Goal: Information Seeking & Learning: Find specific fact

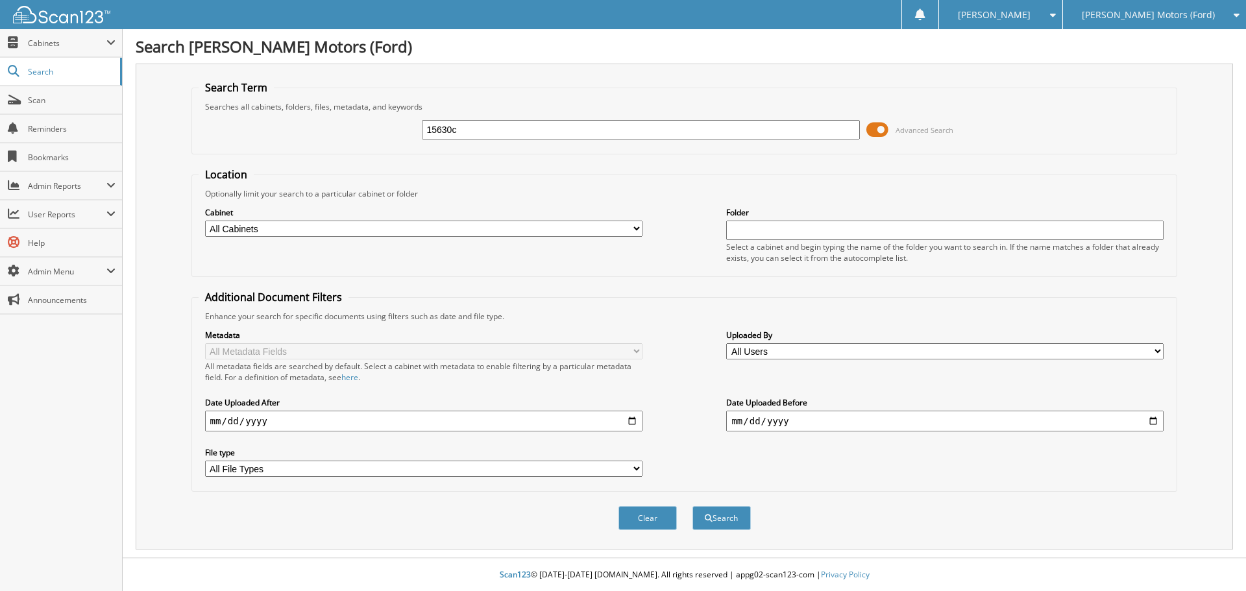
type input "15630c"
click at [693, 506] on button "Search" at bounding box center [722, 518] width 58 height 24
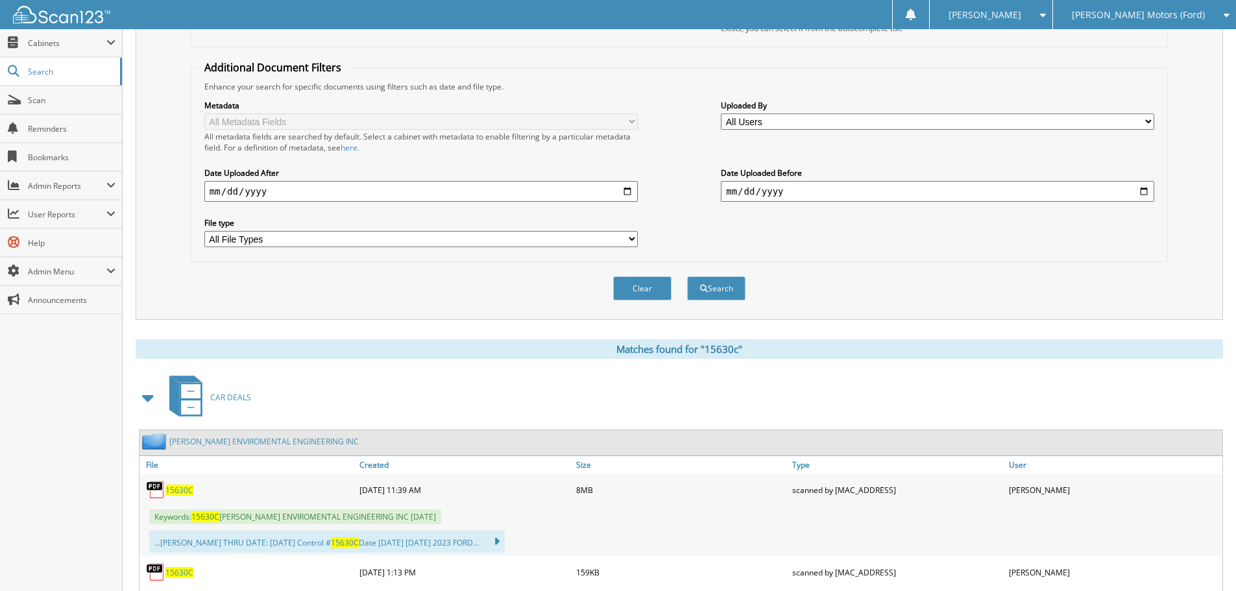
scroll to position [371, 0]
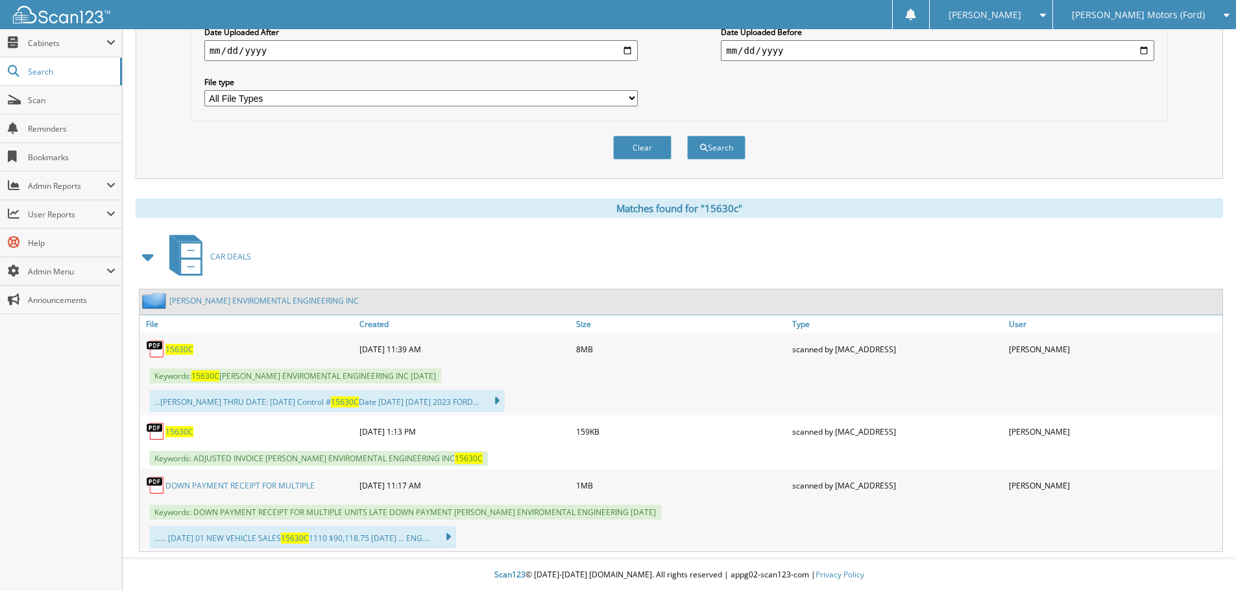
click at [179, 349] on span "15630C" at bounding box center [180, 349] width 28 height 11
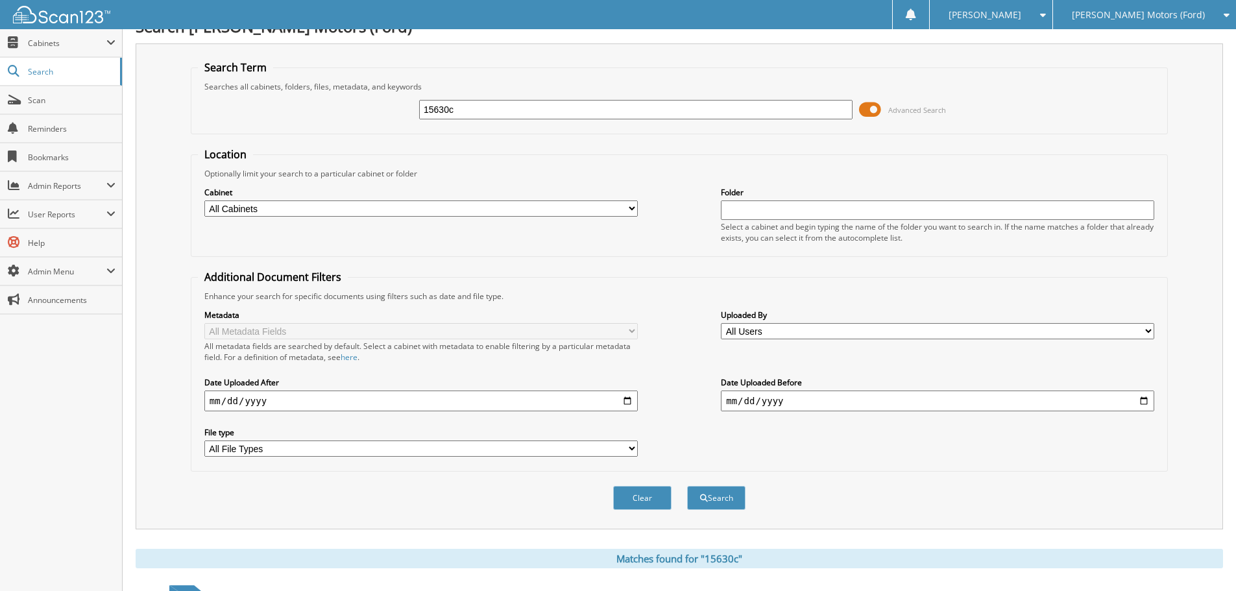
scroll to position [0, 0]
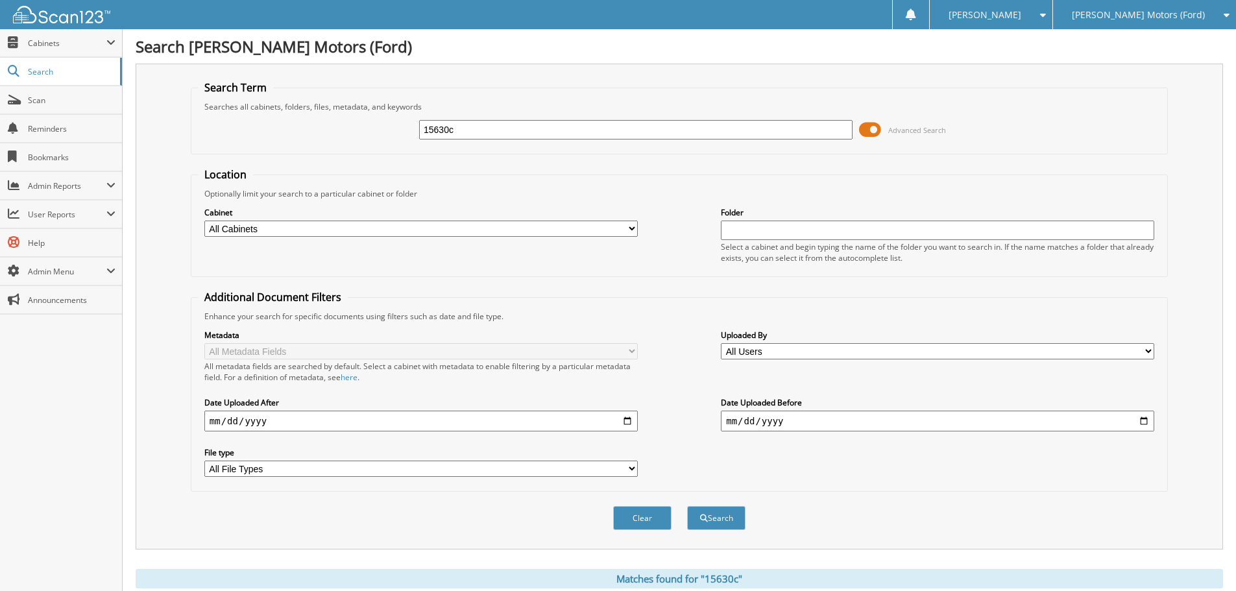
drag, startPoint x: 506, startPoint y: 127, endPoint x: 164, endPoint y: 214, distance: 352.8
click at [170, 210] on div "Search Term Searches all cabinets, folders, files, metadata, and keywords 15630…" at bounding box center [680, 307] width 1088 height 486
type input "15875"
click at [687, 506] on button "Search" at bounding box center [716, 518] width 58 height 24
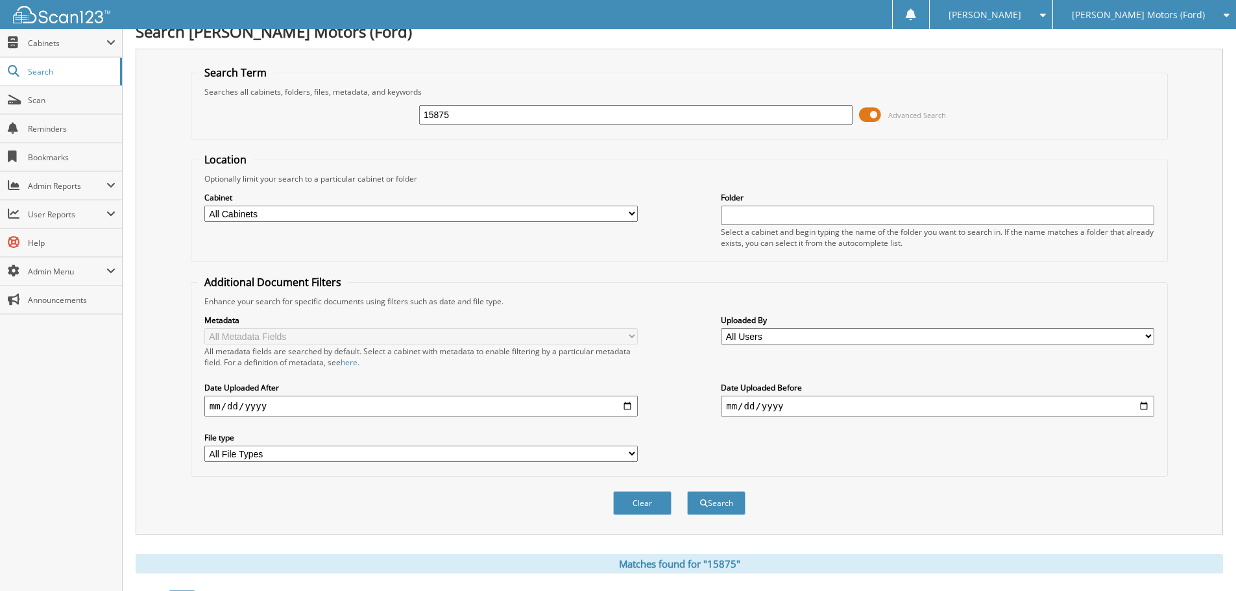
scroll to position [389, 0]
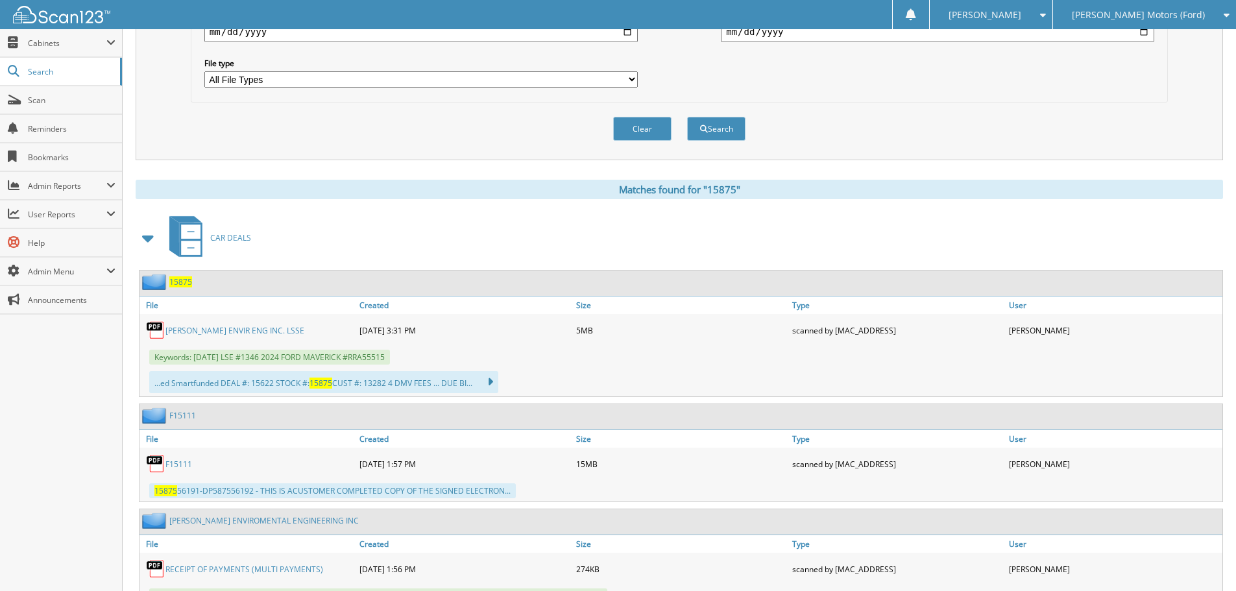
click at [185, 334] on link "COLEMAN ENVIR ENG INC. LSSE" at bounding box center [235, 330] width 139 height 11
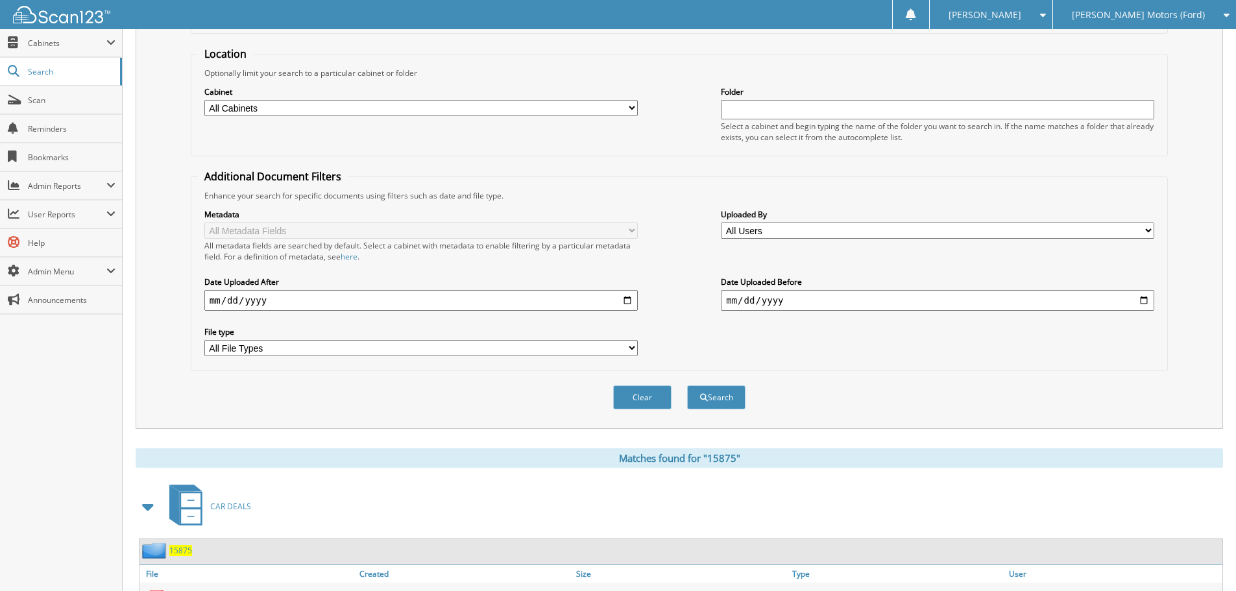
scroll to position [0, 0]
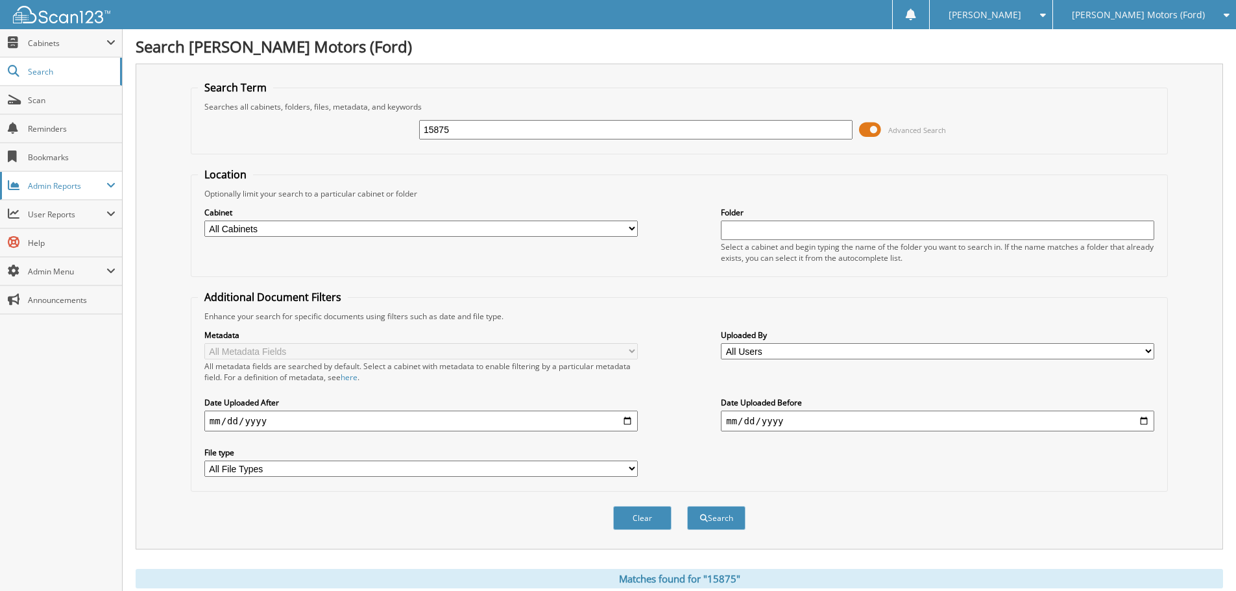
drag, startPoint x: 463, startPoint y: 129, endPoint x: 189, endPoint y: 151, distance: 274.7
click at [189, 151] on div "Search Term Searches all cabinets, folders, files, metadata, and keywords 15875…" at bounding box center [680, 307] width 1088 height 486
type input "15886"
click at [687, 506] on button "Search" at bounding box center [716, 518] width 58 height 24
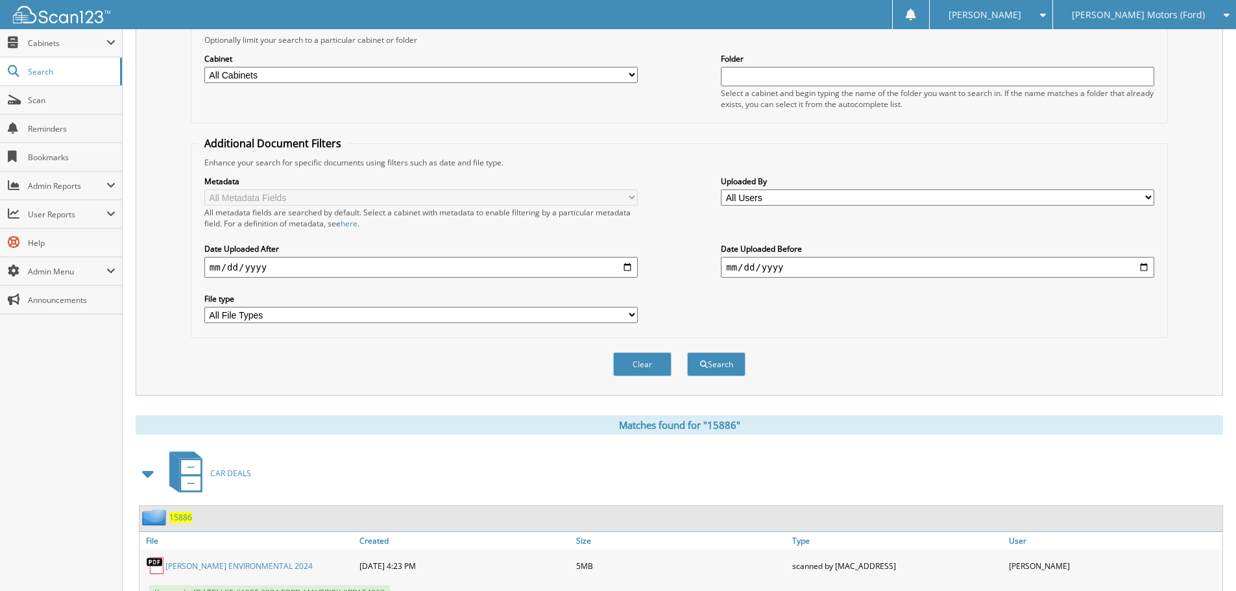
scroll to position [260, 0]
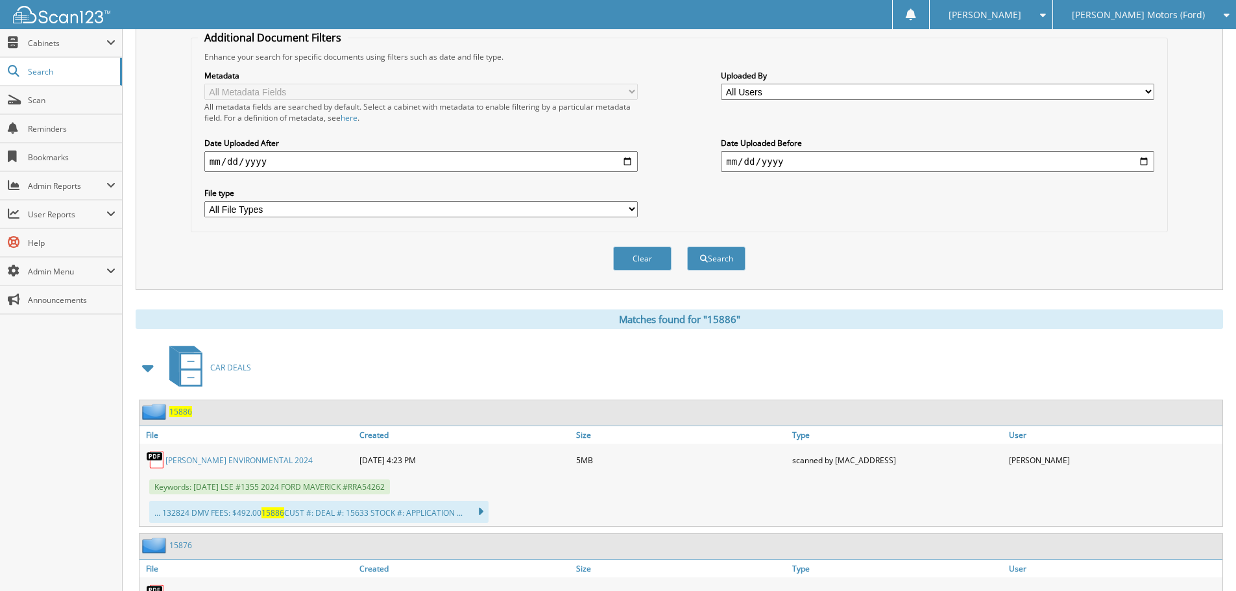
click at [203, 460] on link "COLEMAN ENVIRONMENTAL 2024" at bounding box center [239, 460] width 147 height 11
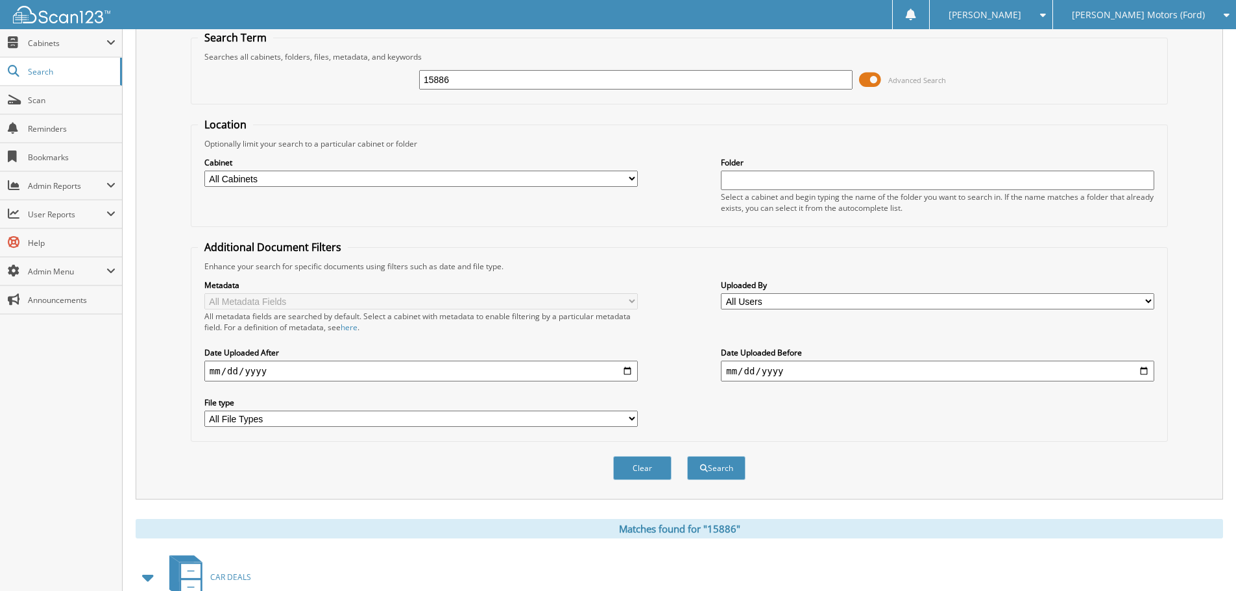
scroll to position [0, 0]
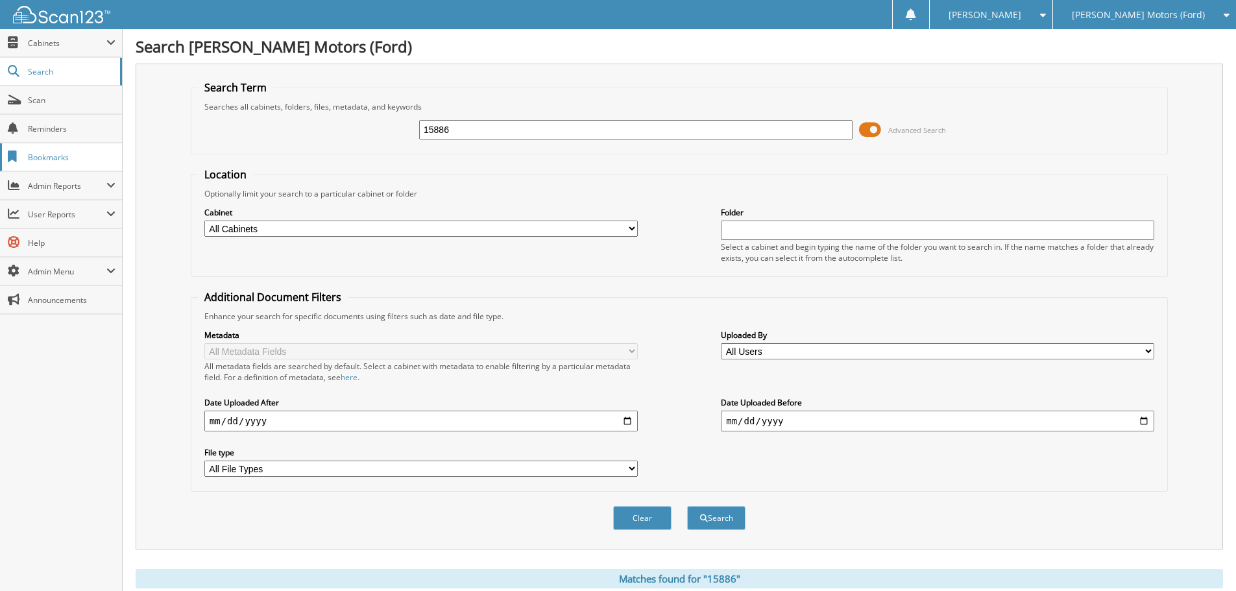
type input "15887"
click at [687, 506] on button "Search" at bounding box center [716, 518] width 58 height 24
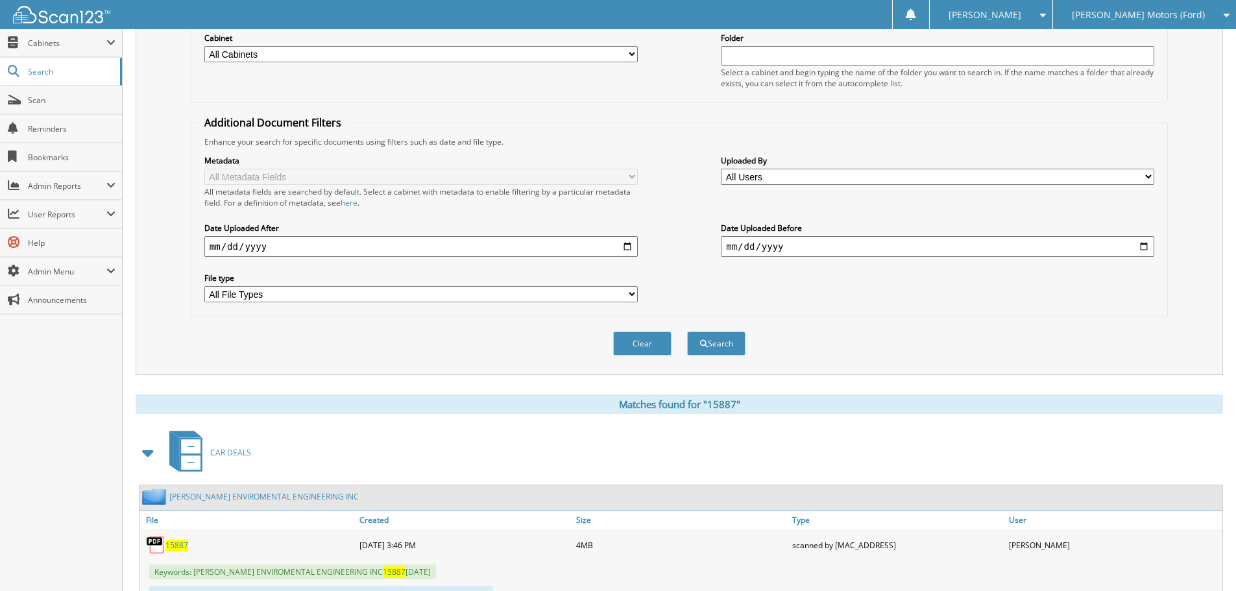
scroll to position [260, 0]
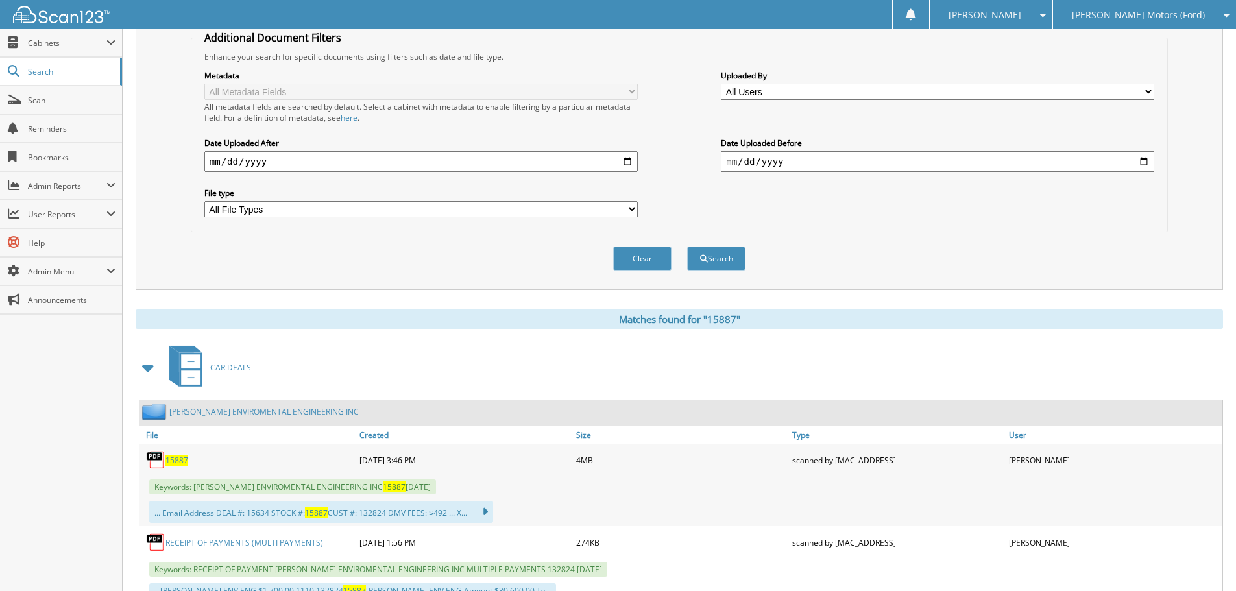
click at [178, 454] on div "15887" at bounding box center [248, 460] width 217 height 26
click at [177, 460] on span "15887" at bounding box center [177, 460] width 23 height 11
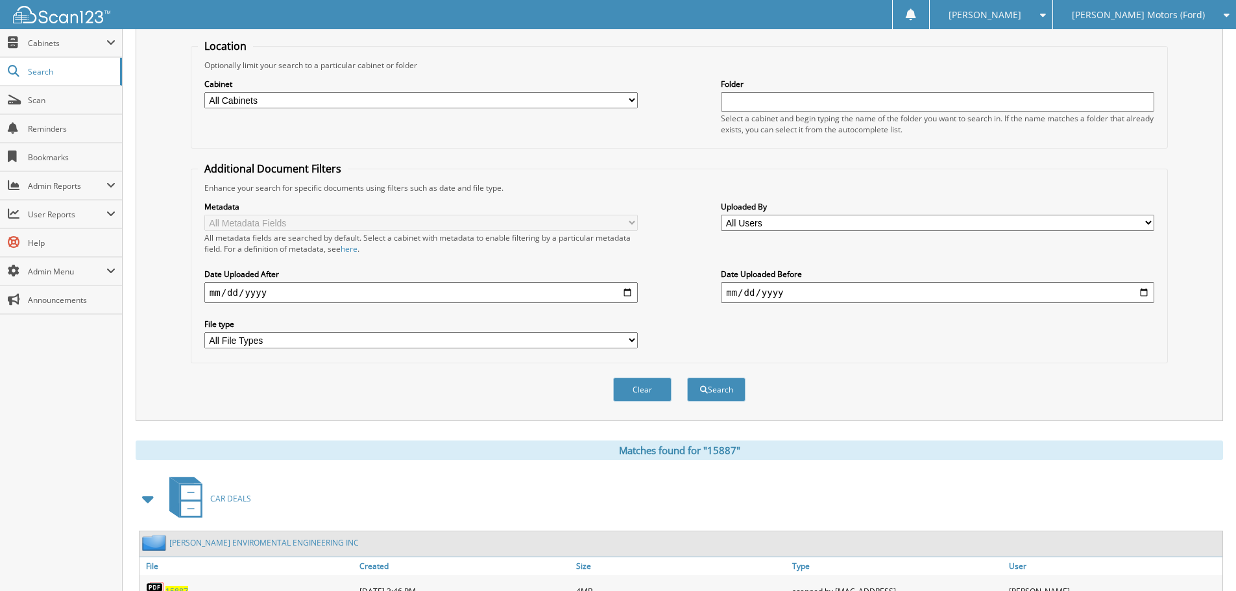
scroll to position [0, 0]
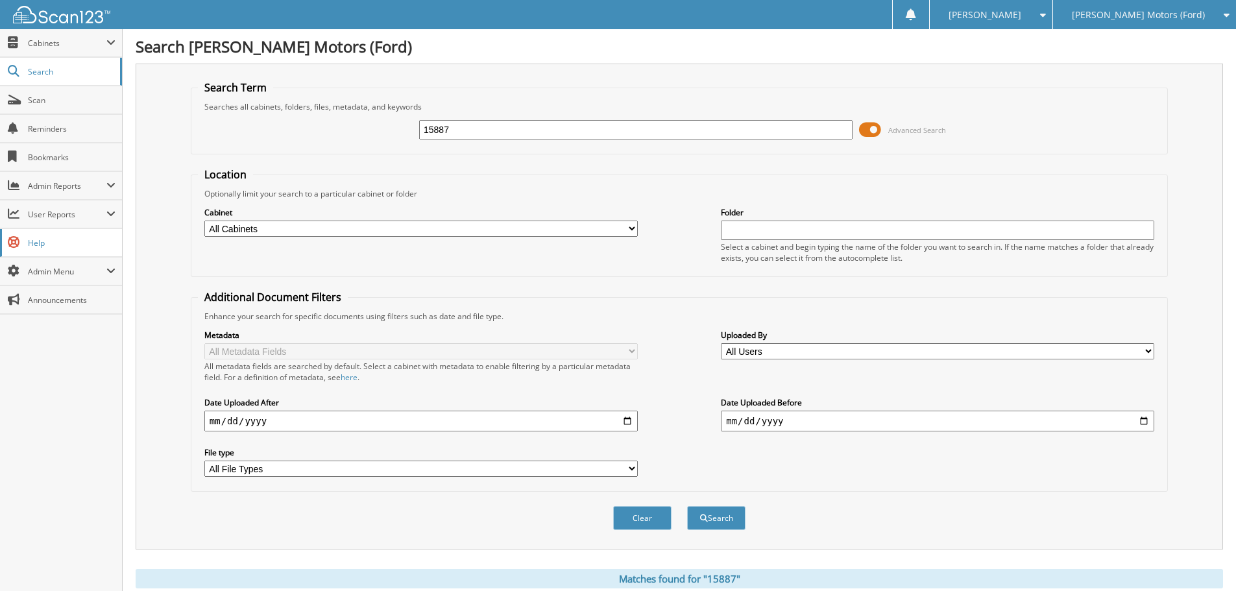
drag, startPoint x: 360, startPoint y: 136, endPoint x: 0, endPoint y: 237, distance: 374.0
type input "15816"
click at [687, 506] on button "Search" at bounding box center [716, 518] width 58 height 24
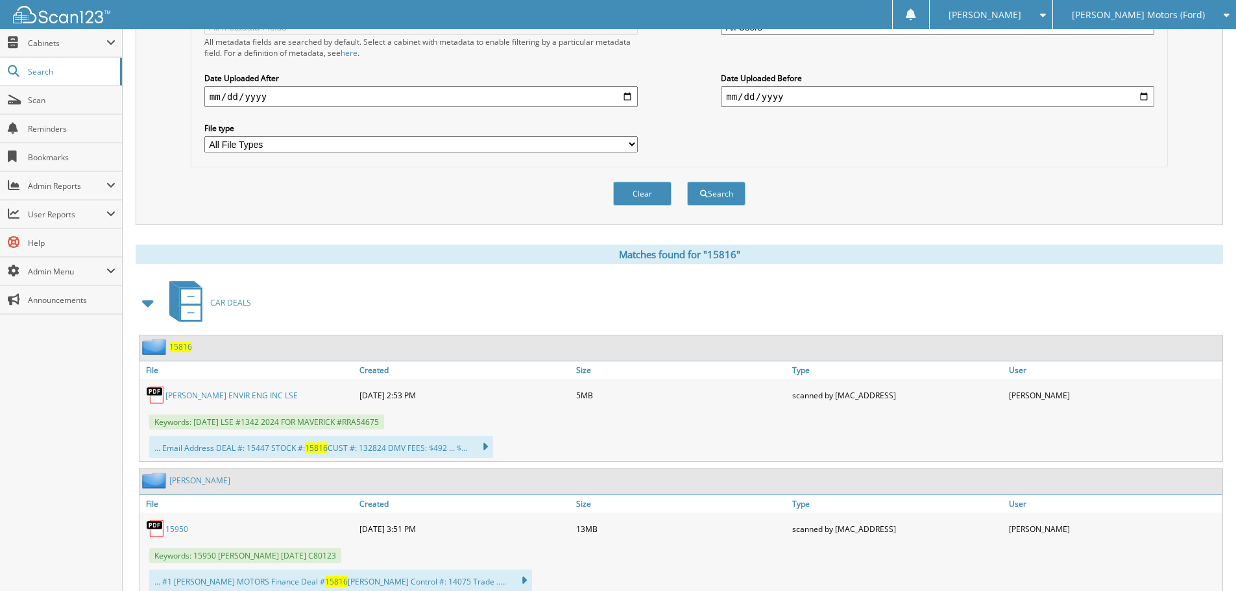
click at [239, 391] on link "COLEMAN ENVIR ENG INC LSE" at bounding box center [232, 395] width 132 height 11
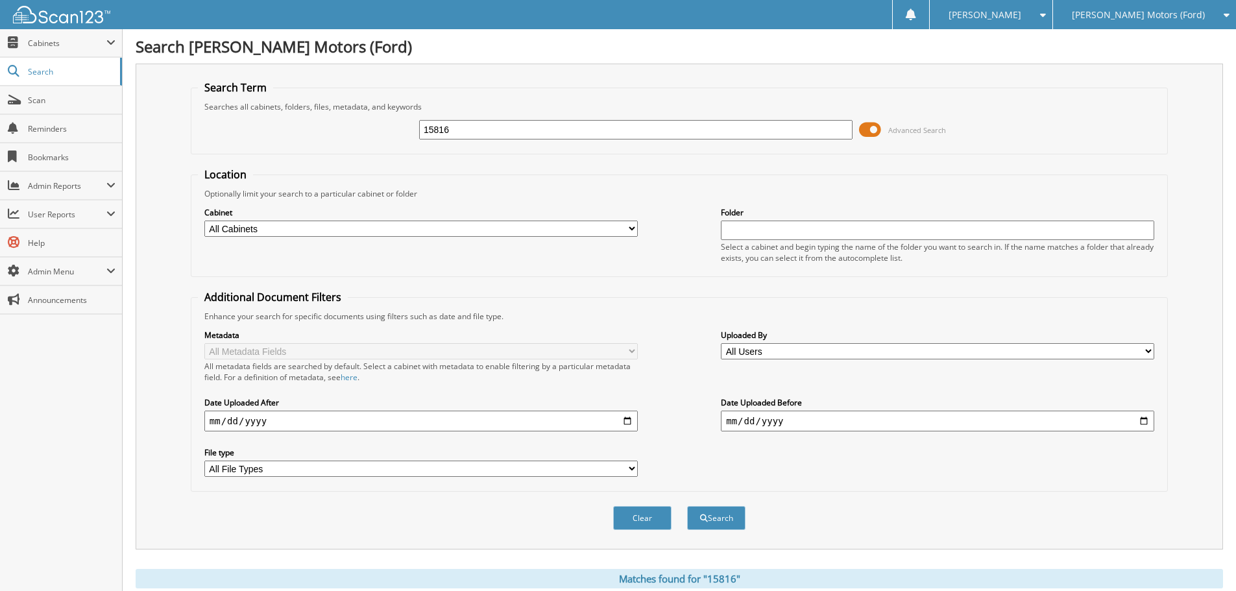
drag, startPoint x: 489, startPoint y: 129, endPoint x: 130, endPoint y: 177, distance: 362.2
type input "4"
type input "15865"
click at [687, 506] on button "Search" at bounding box center [716, 518] width 58 height 24
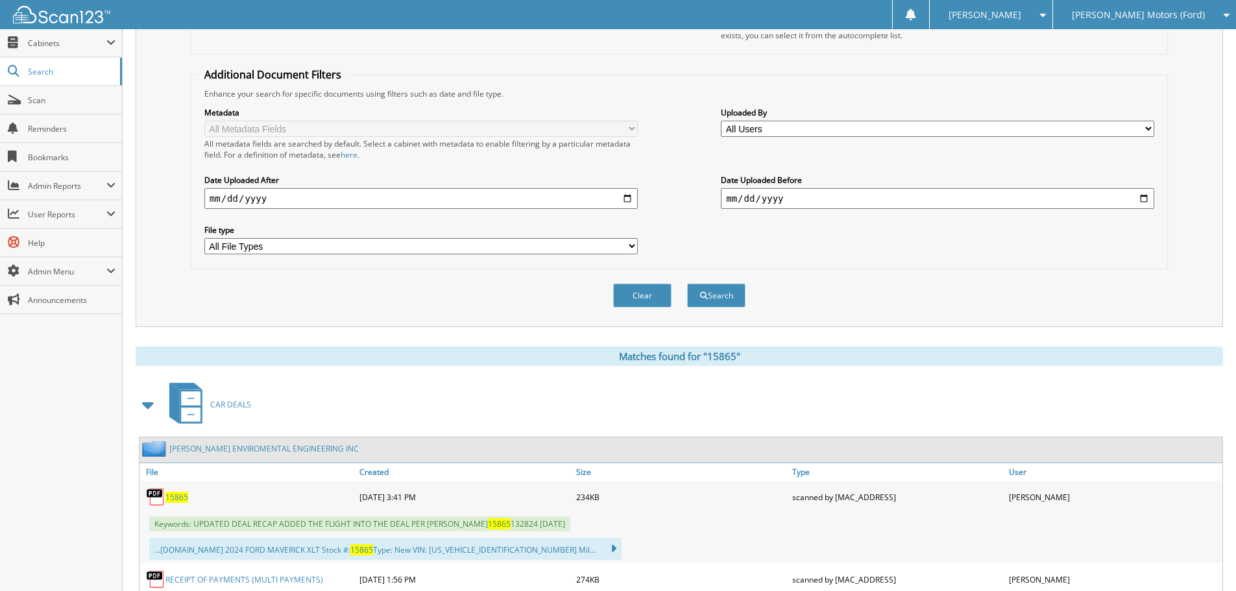
scroll to position [325, 0]
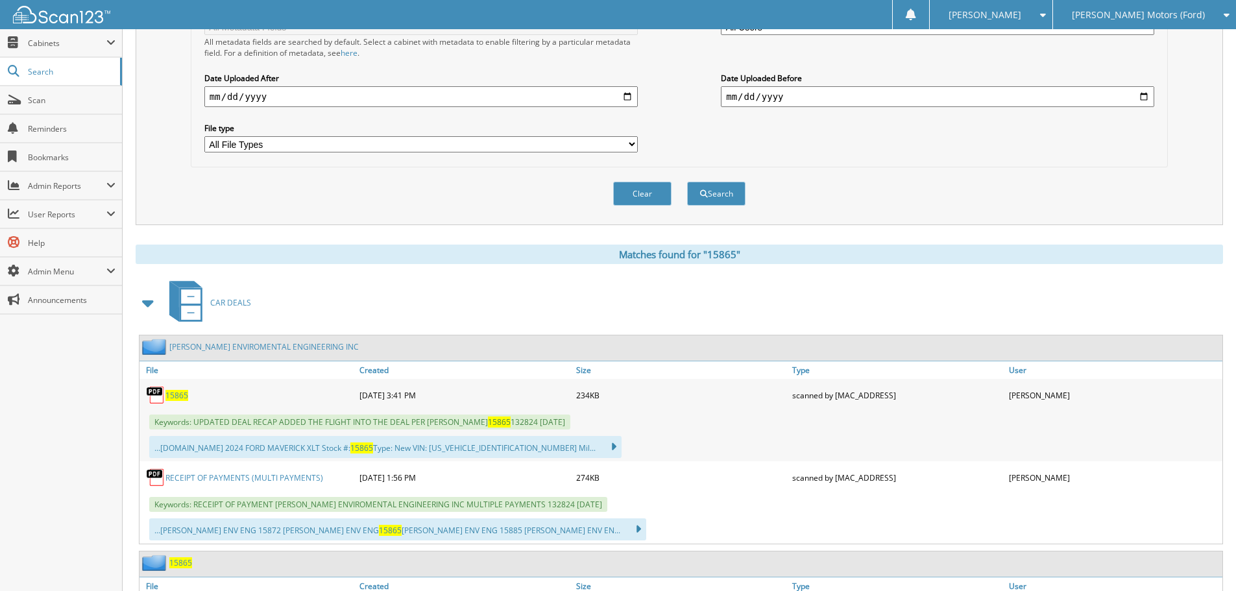
click at [171, 393] on span "15865" at bounding box center [177, 395] width 23 height 11
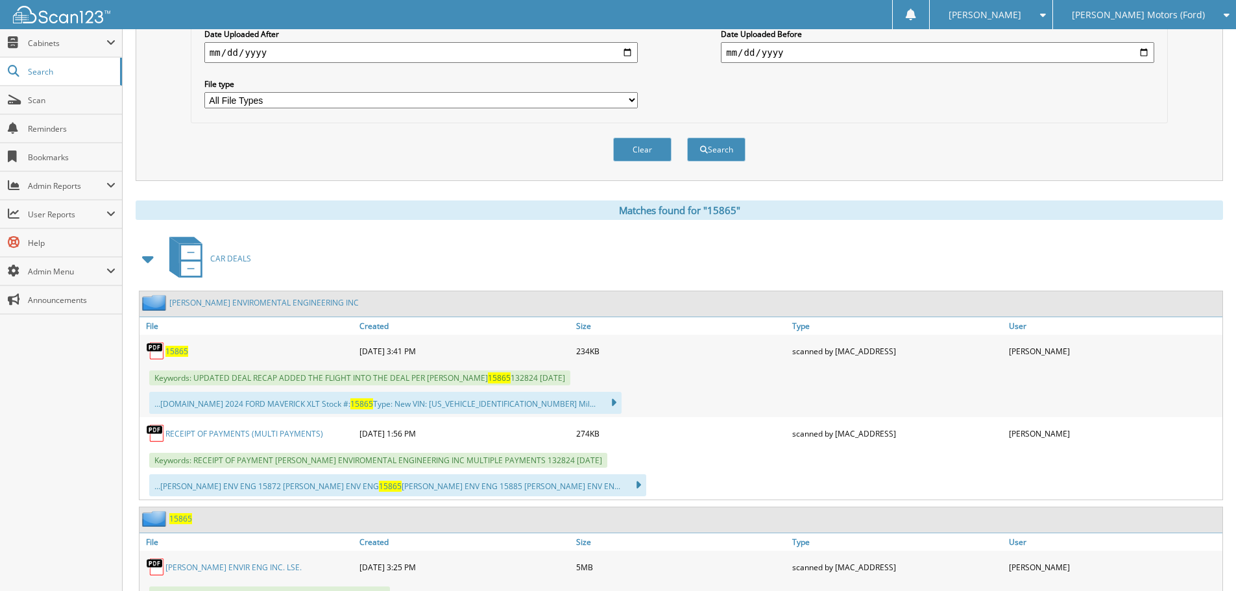
scroll to position [389, 0]
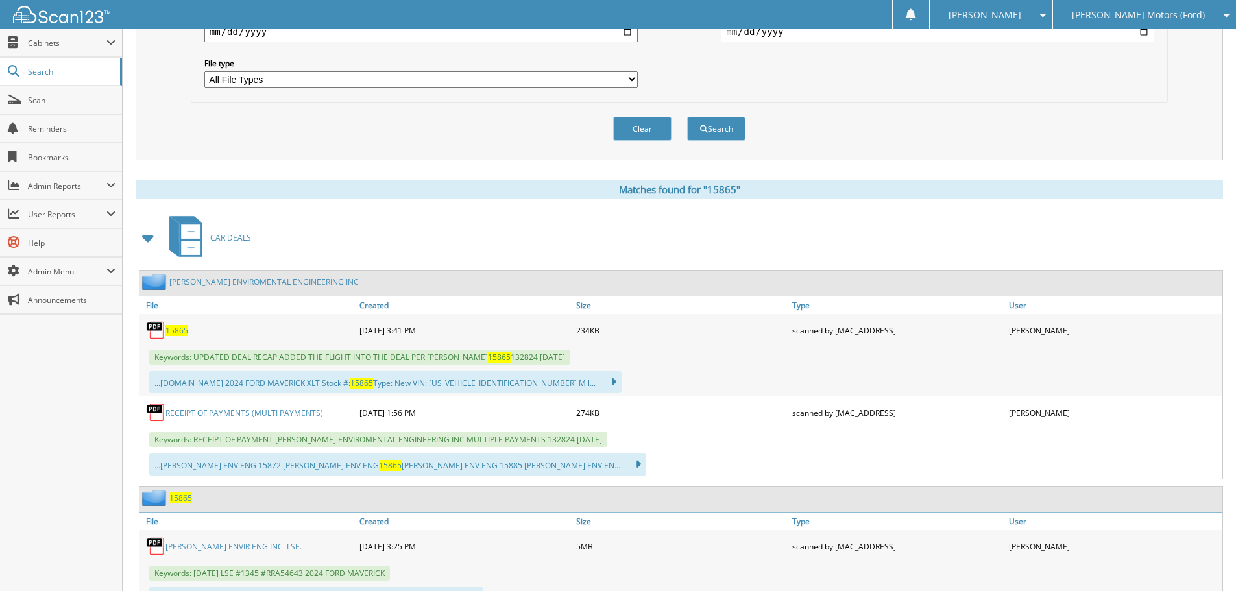
click at [215, 548] on link "COLEMAN ENVIR ENG INC. LSE." at bounding box center [234, 546] width 136 height 11
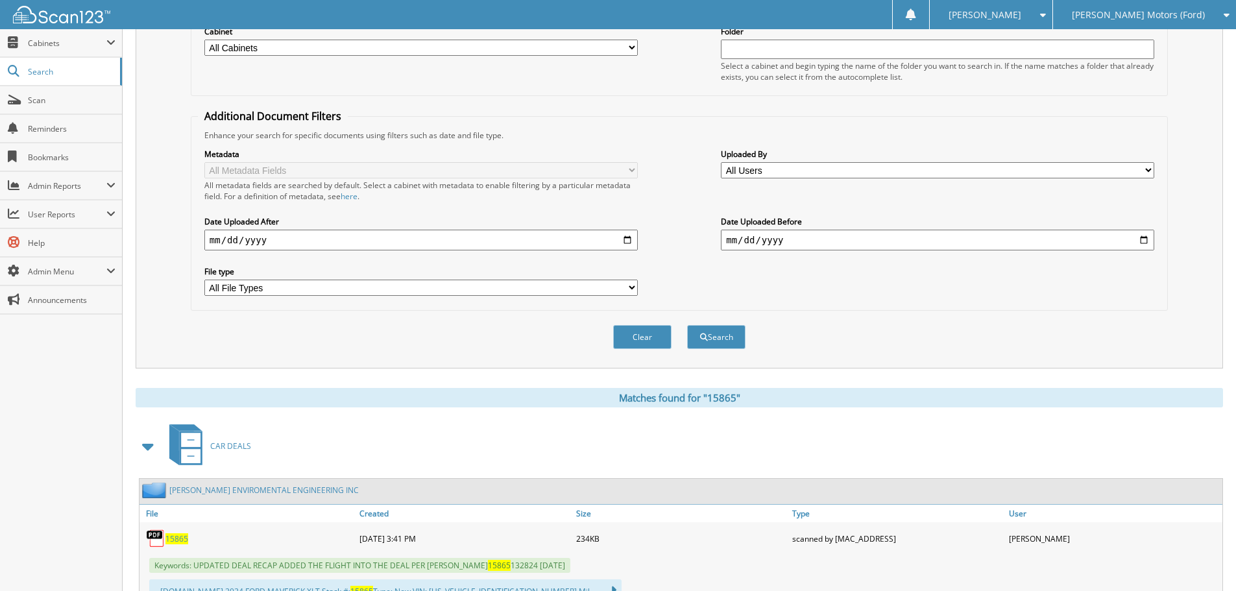
scroll to position [65, 0]
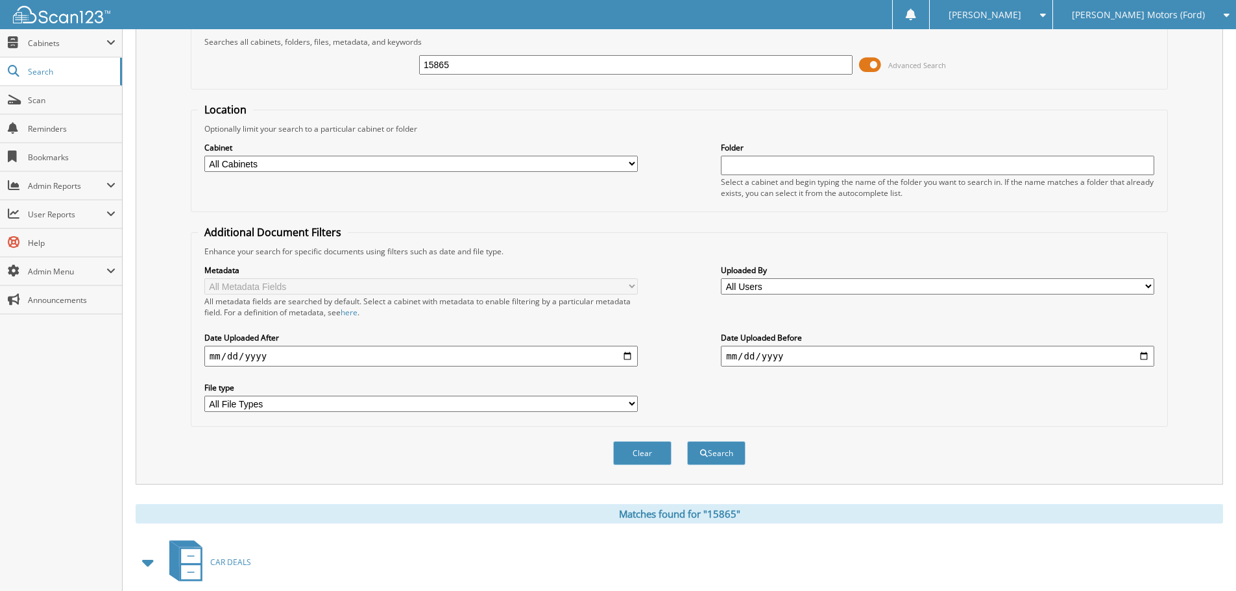
drag, startPoint x: 505, startPoint y: 54, endPoint x: 408, endPoint y: 71, distance: 98.8
click at [355, 68] on div "15865 Advanced Search" at bounding box center [679, 64] width 963 height 35
drag, startPoint x: 460, startPoint y: 73, endPoint x: 463, endPoint y: 62, distance: 12.3
click at [430, 68] on input "15865" at bounding box center [636, 64] width 434 height 19
click at [470, 70] on input "15865" at bounding box center [636, 64] width 434 height 19
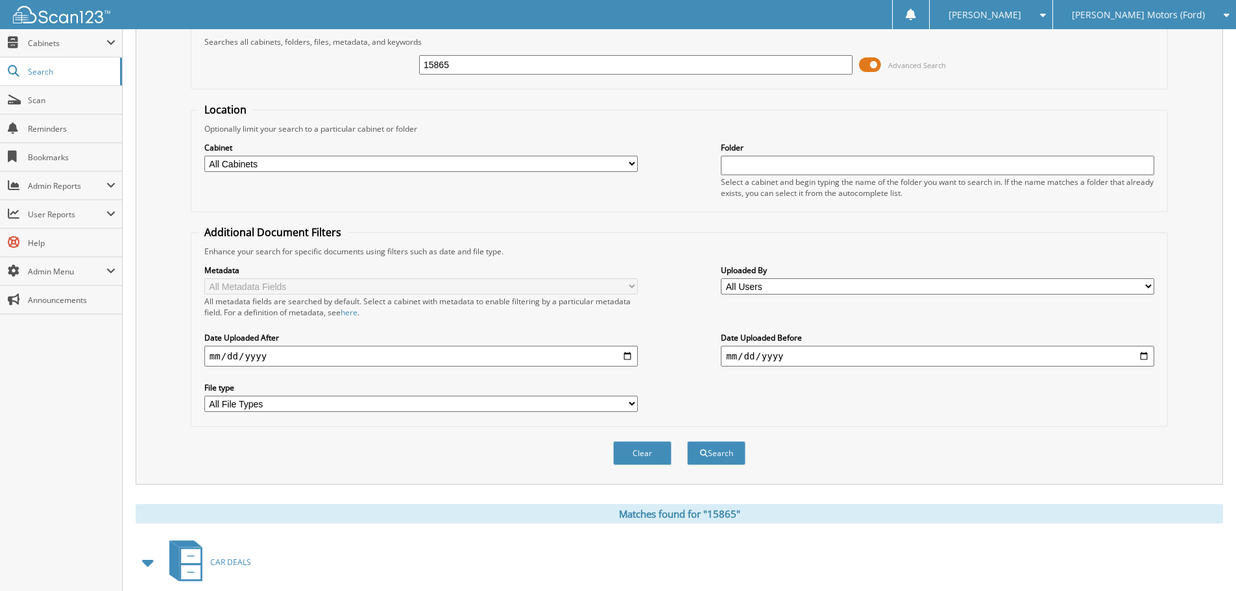
click at [467, 60] on input "15865" at bounding box center [636, 64] width 434 height 19
click at [475, 110] on fieldset "Location Optionally limit your search to a particular cabinet or folder Cabinet…" at bounding box center [679, 158] width 977 height 110
drag, startPoint x: 461, startPoint y: 64, endPoint x: 32, endPoint y: 145, distance: 437.3
type input "15797"
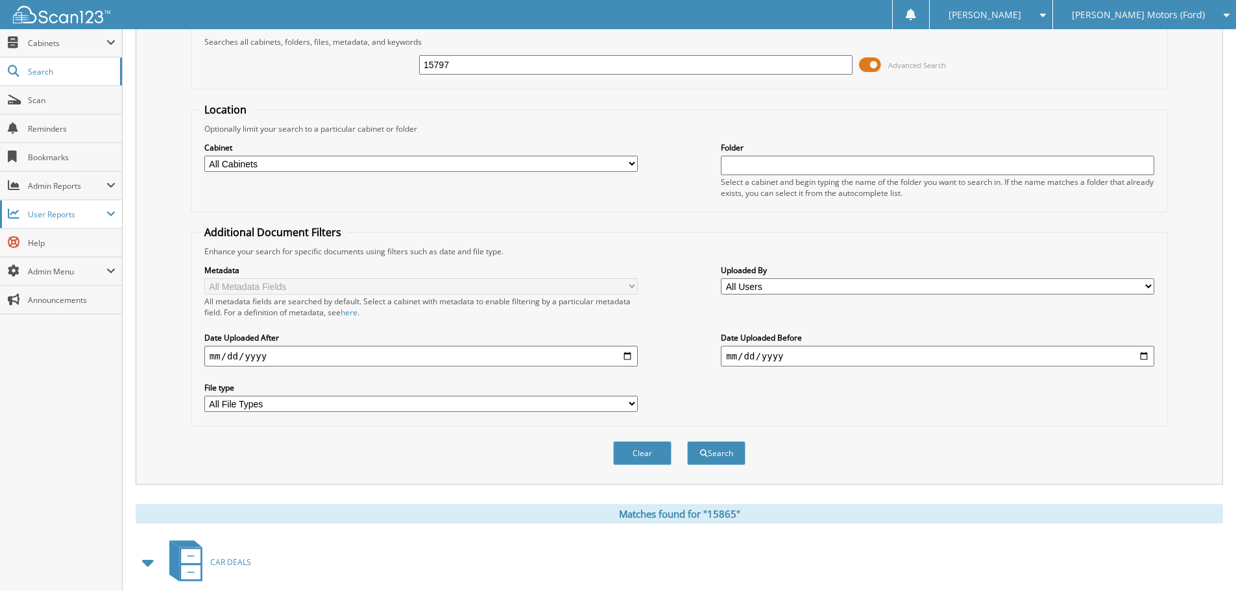
click at [687, 441] on button "Search" at bounding box center [716, 453] width 58 height 24
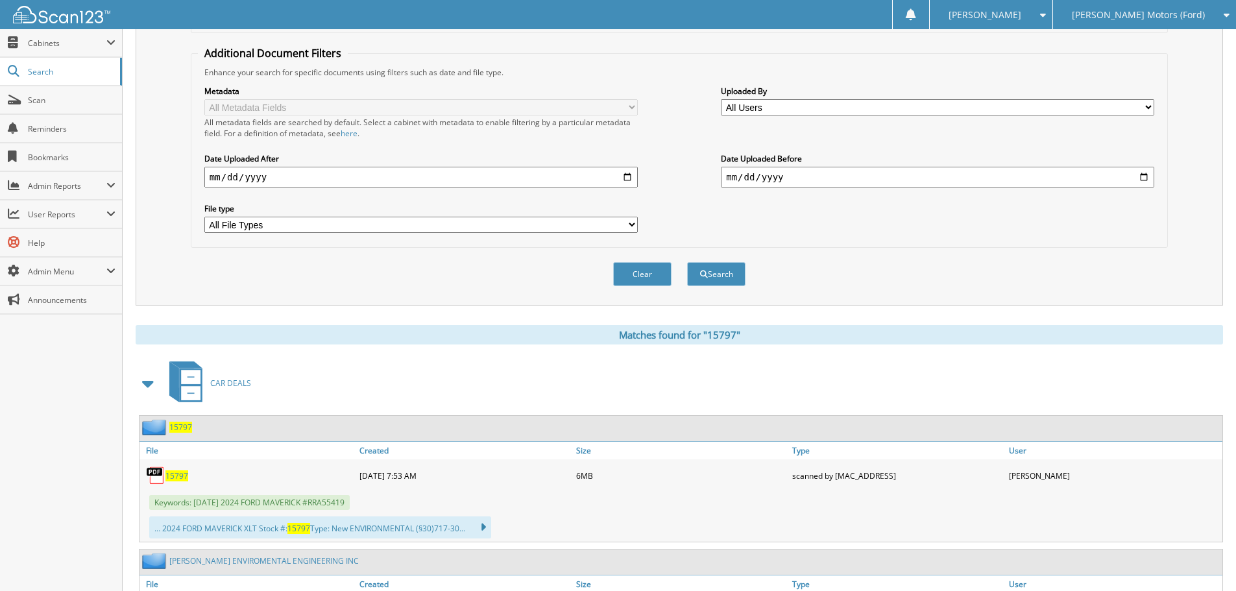
scroll to position [325, 0]
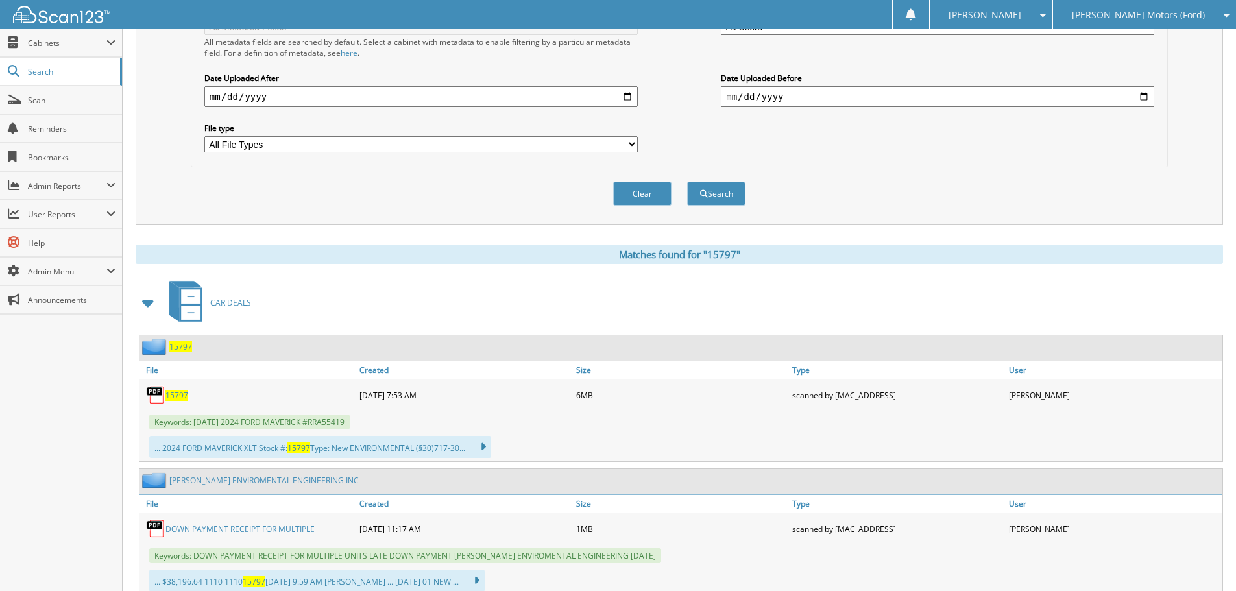
click at [180, 400] on span "15797" at bounding box center [177, 395] width 23 height 11
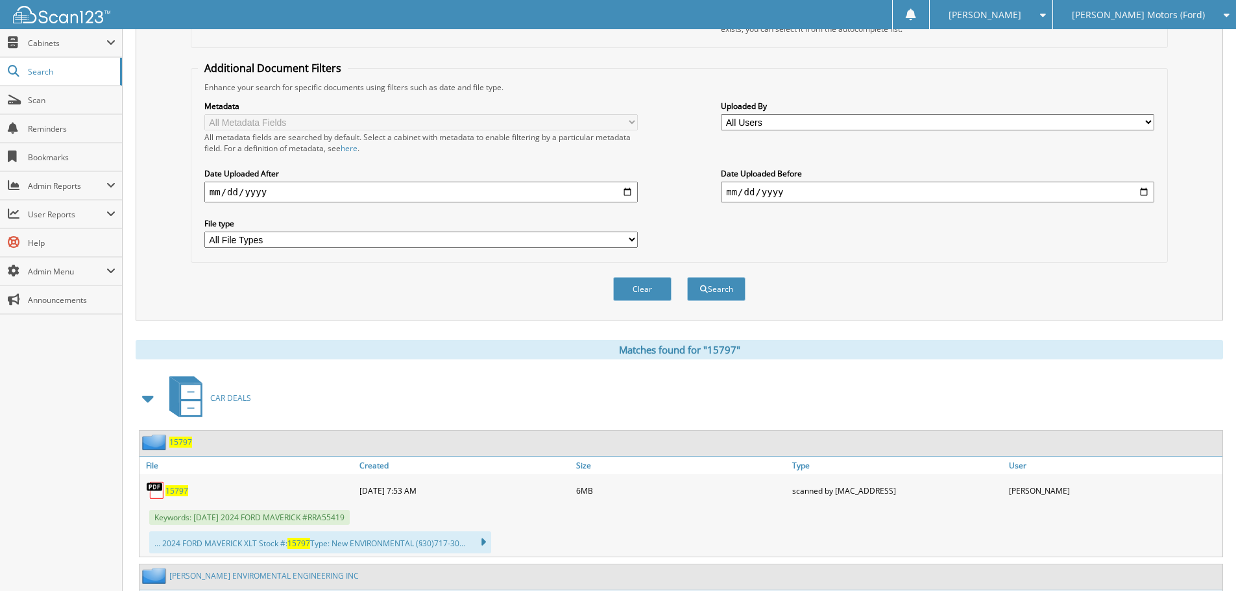
scroll to position [0, 0]
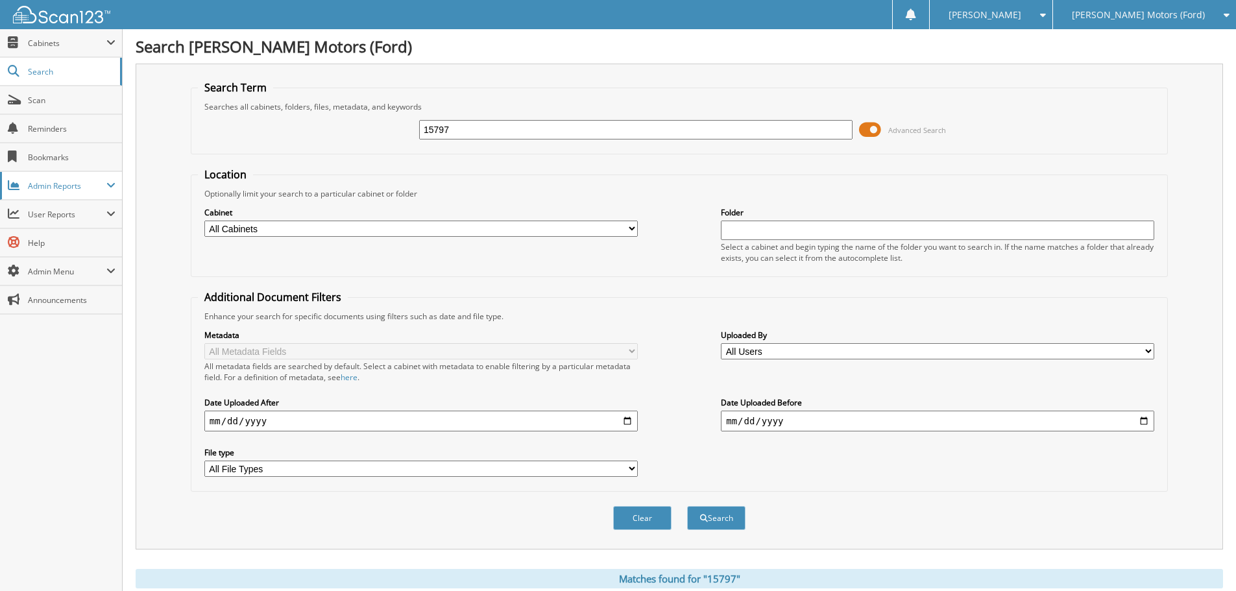
drag, startPoint x: 337, startPoint y: 160, endPoint x: 101, endPoint y: 190, distance: 238.1
type input "15808"
click at [687, 506] on button "Search" at bounding box center [716, 518] width 58 height 24
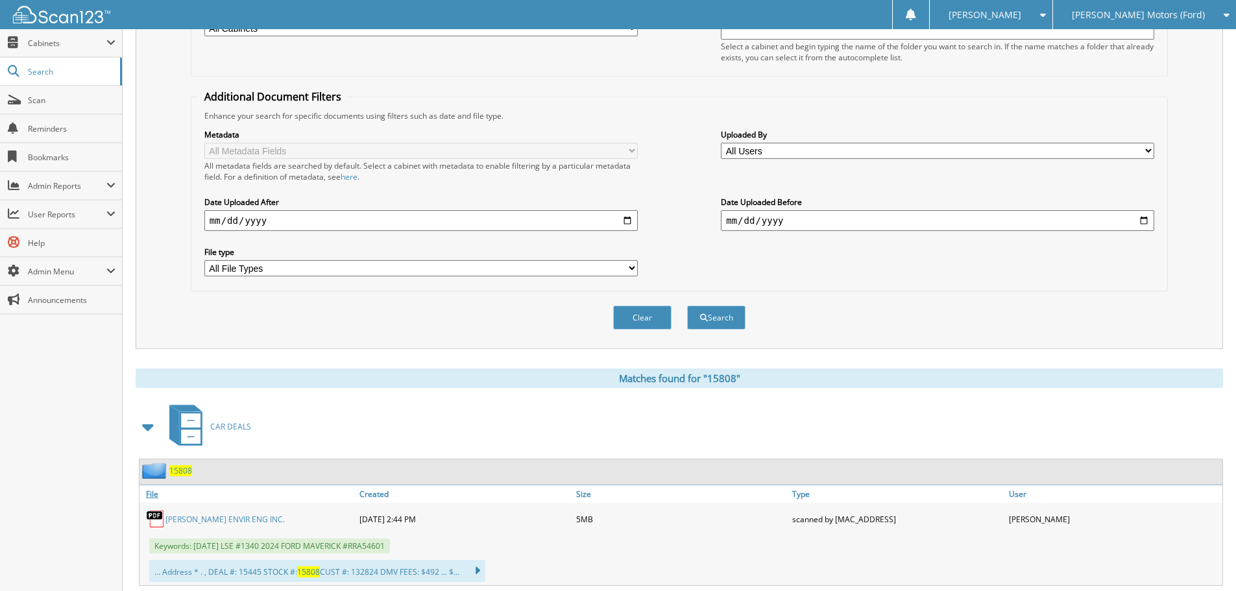
scroll to position [325, 0]
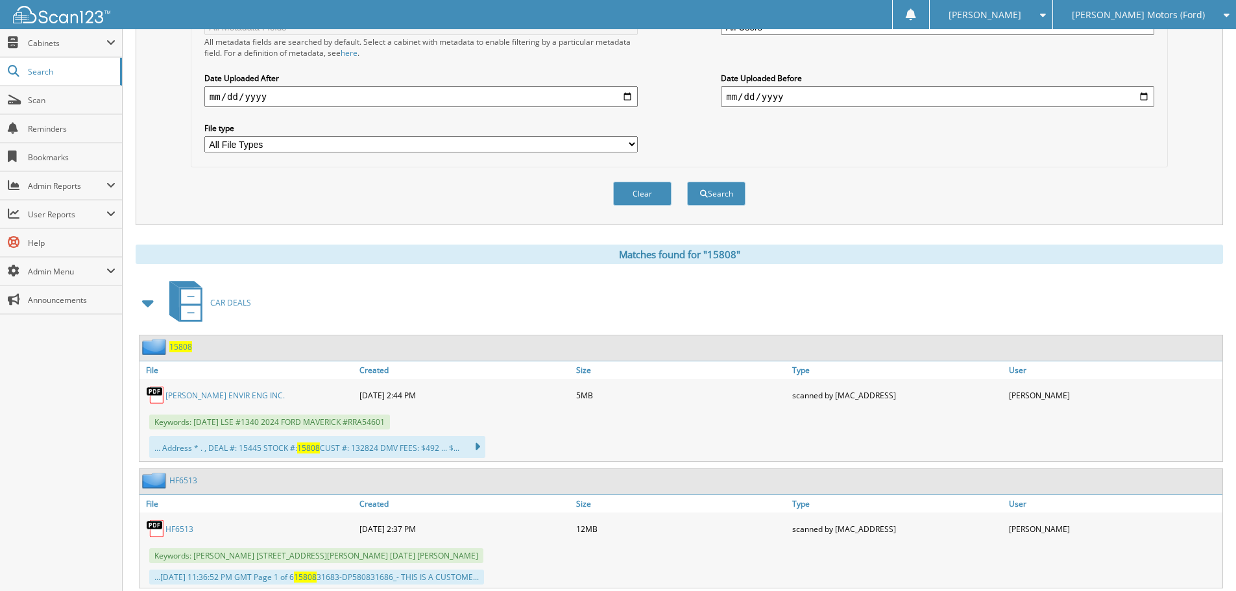
click at [219, 397] on link "COLEMAN ENVIR ENG INC." at bounding box center [225, 395] width 119 height 11
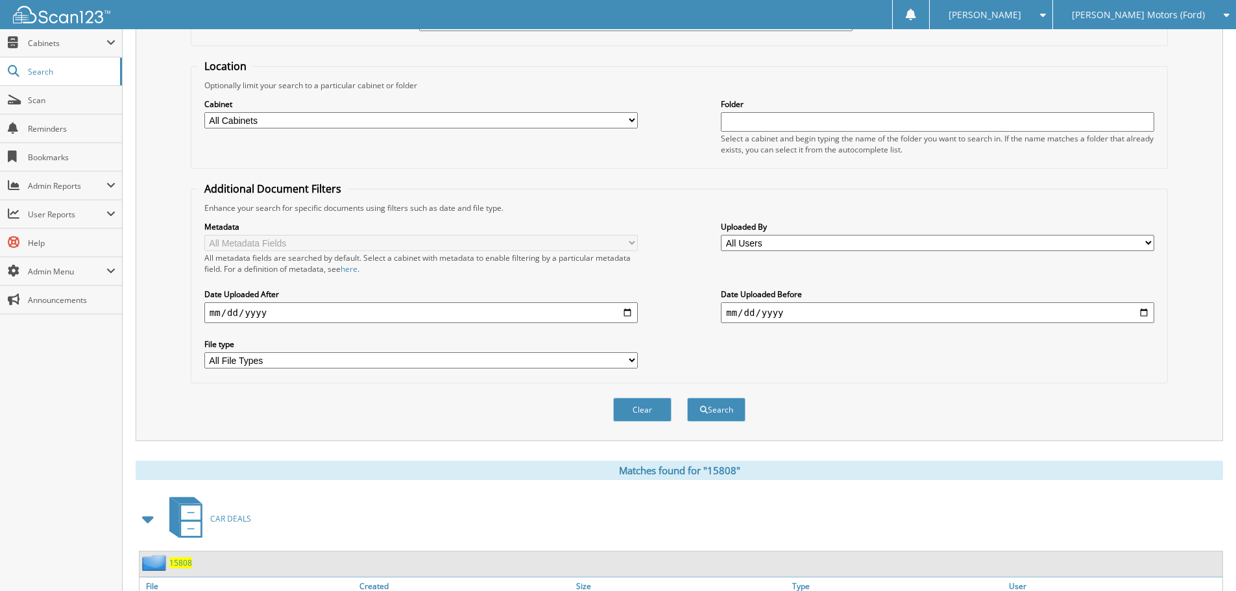
scroll to position [0, 0]
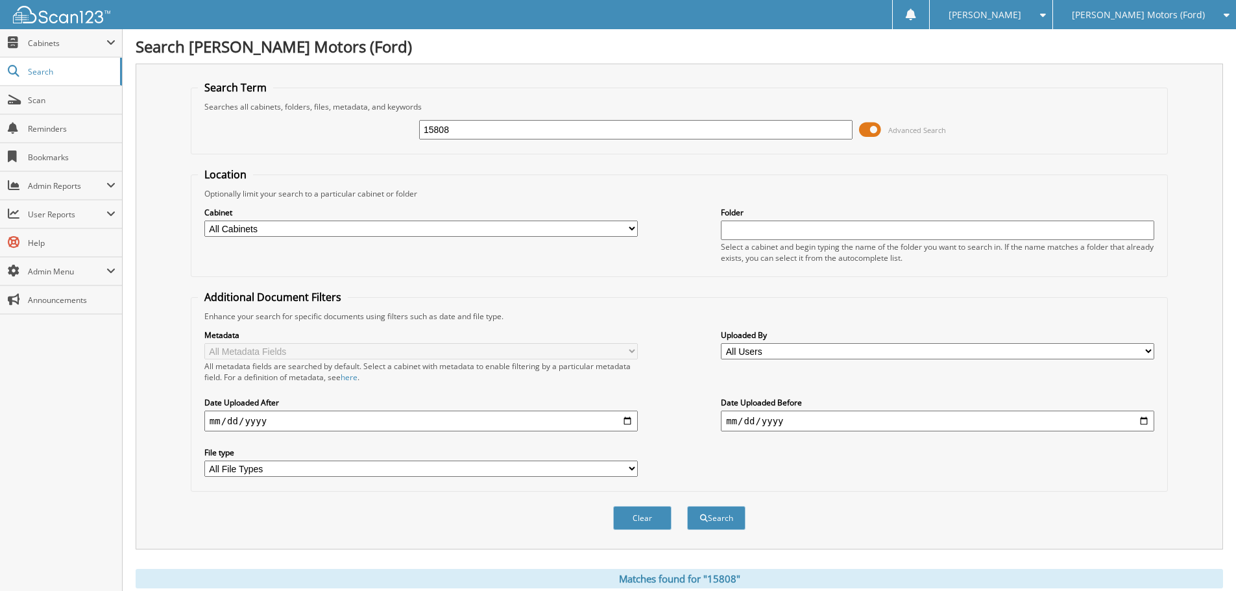
drag, startPoint x: 244, startPoint y: 170, endPoint x: 5, endPoint y: 228, distance: 246.5
type input "15869"
click at [687, 506] on button "Search" at bounding box center [716, 518] width 58 height 24
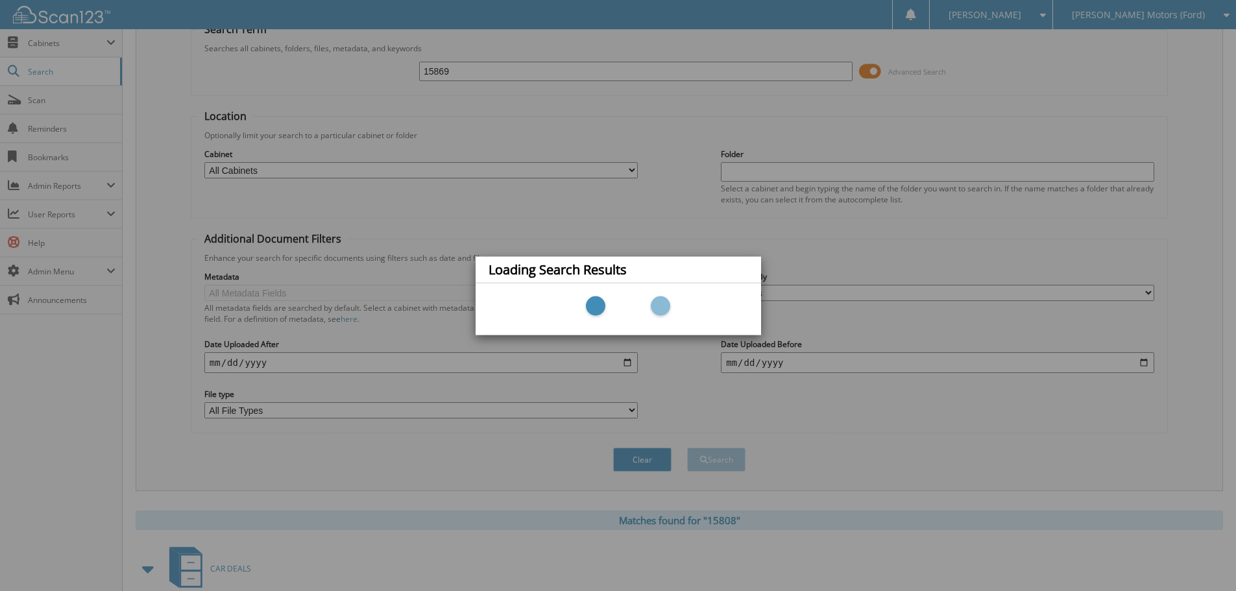
scroll to position [175, 0]
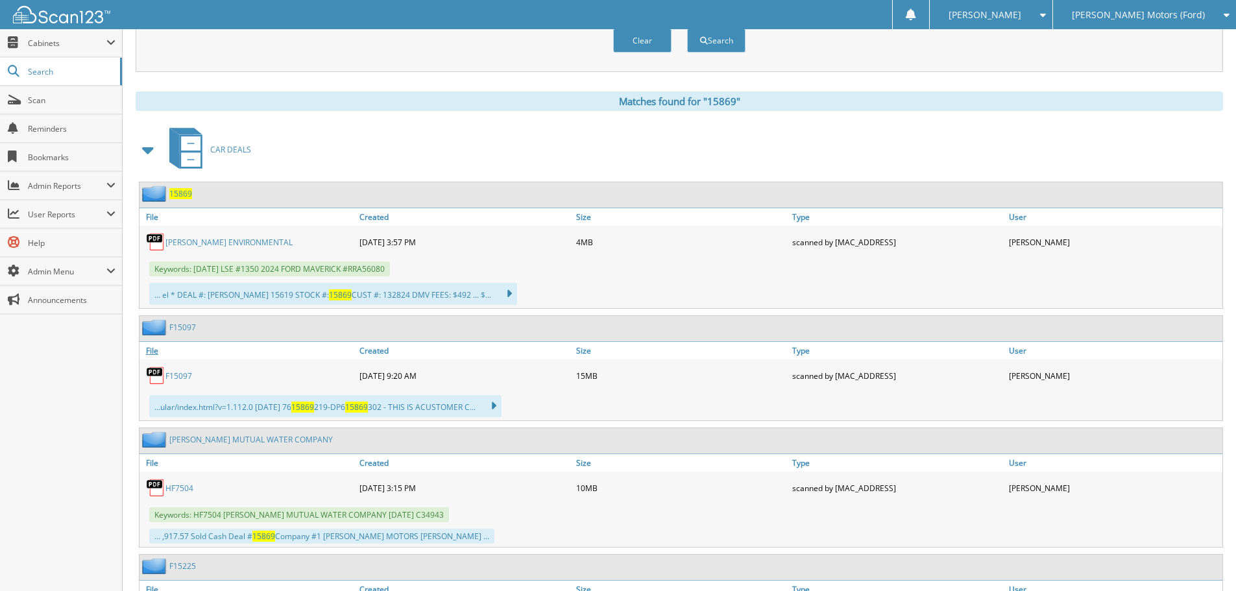
scroll to position [584, 0]
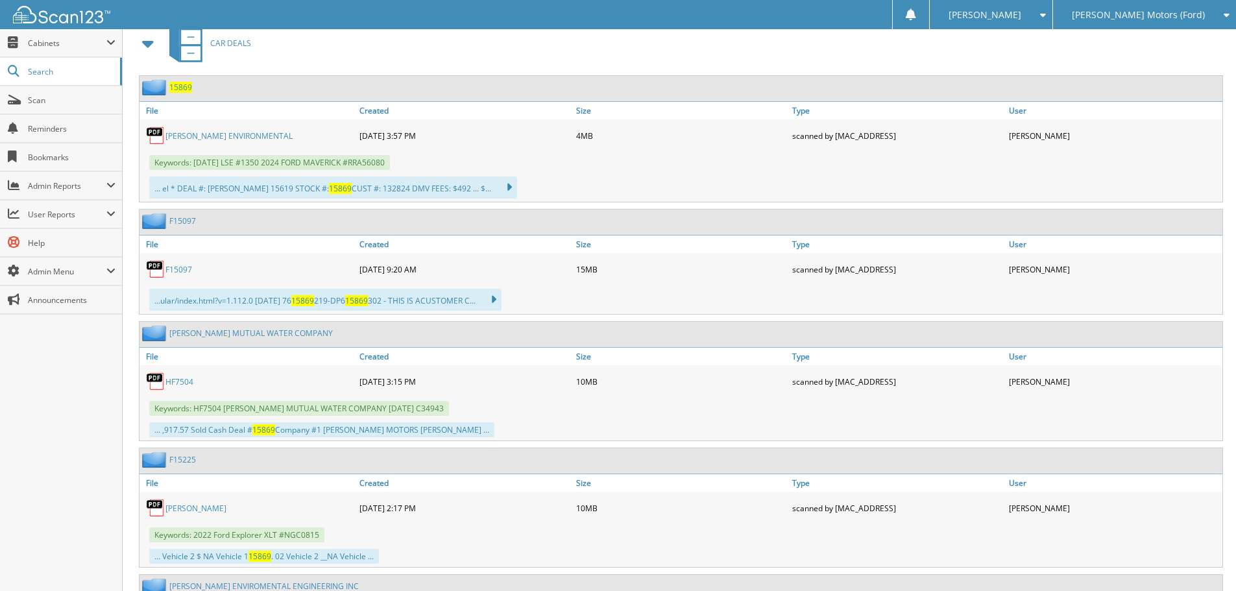
click at [183, 137] on link "[PERSON_NAME] ENVIRONMENTAL" at bounding box center [229, 135] width 127 height 11
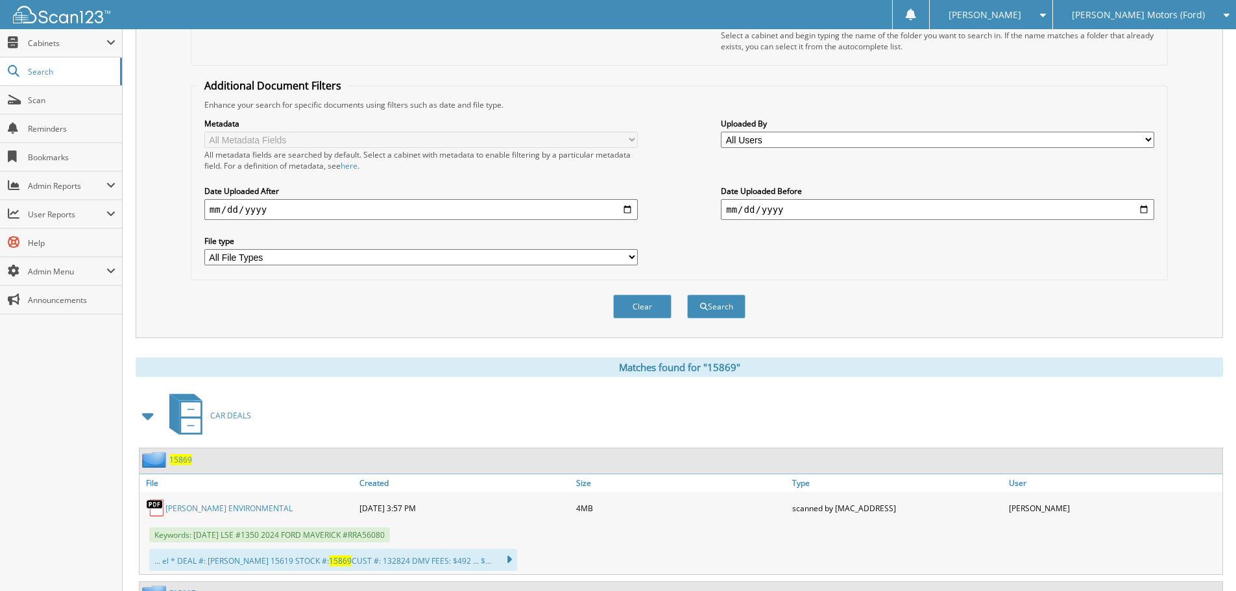
scroll to position [0, 0]
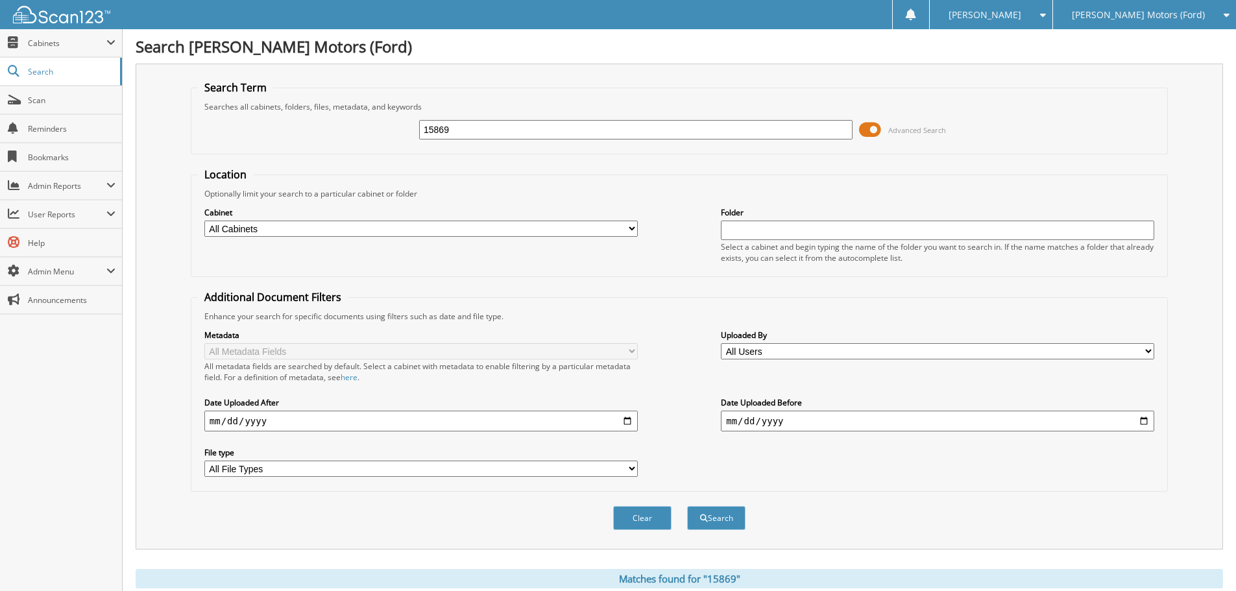
drag, startPoint x: 458, startPoint y: 139, endPoint x: 359, endPoint y: 142, distance: 99.4
click at [359, 143] on div "15869 Advanced Search" at bounding box center [679, 129] width 963 height 35
type input "15801"
click at [687, 506] on button "Search" at bounding box center [716, 518] width 58 height 24
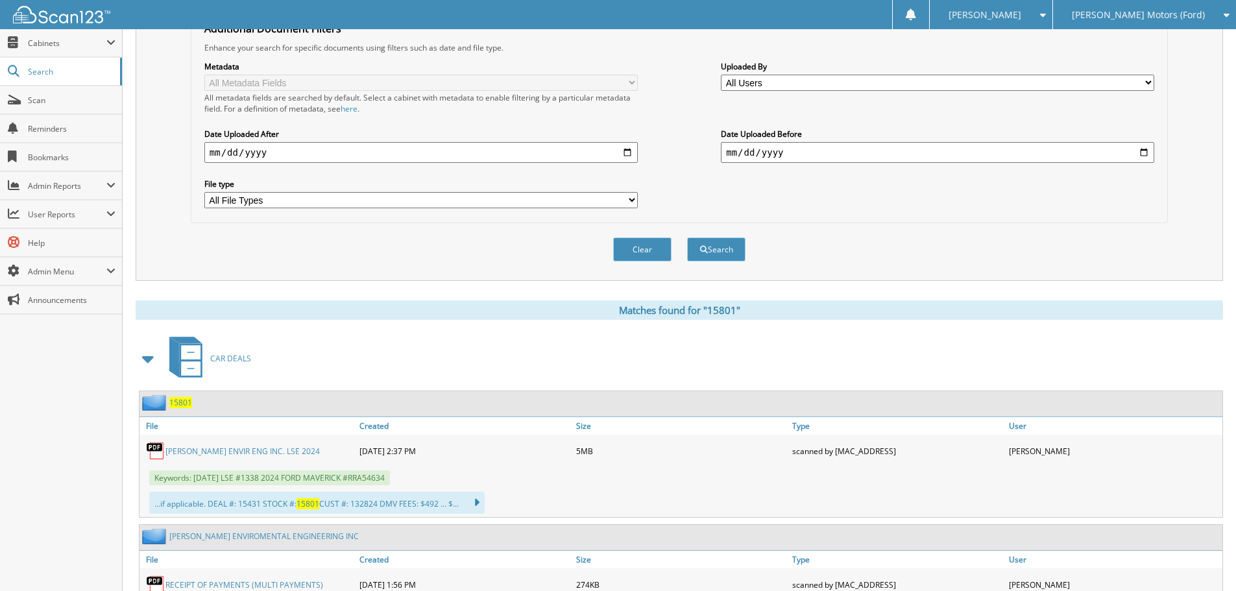
scroll to position [389, 0]
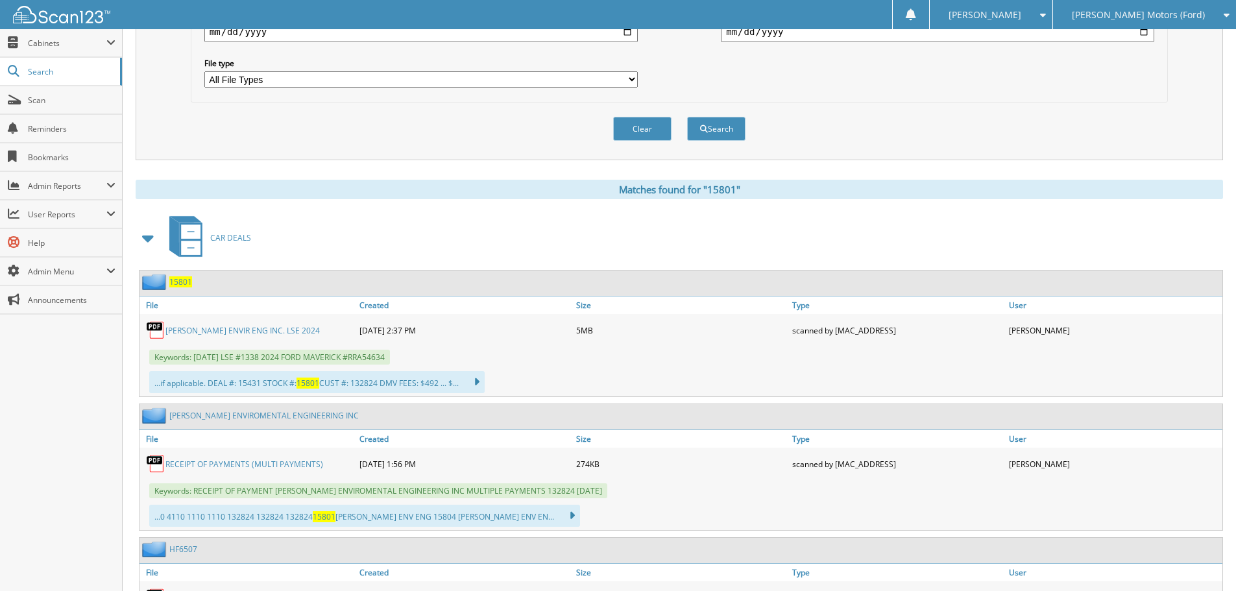
click at [216, 328] on link "COLEMAN ENVIR ENG INC. LSE 2024" at bounding box center [243, 330] width 154 height 11
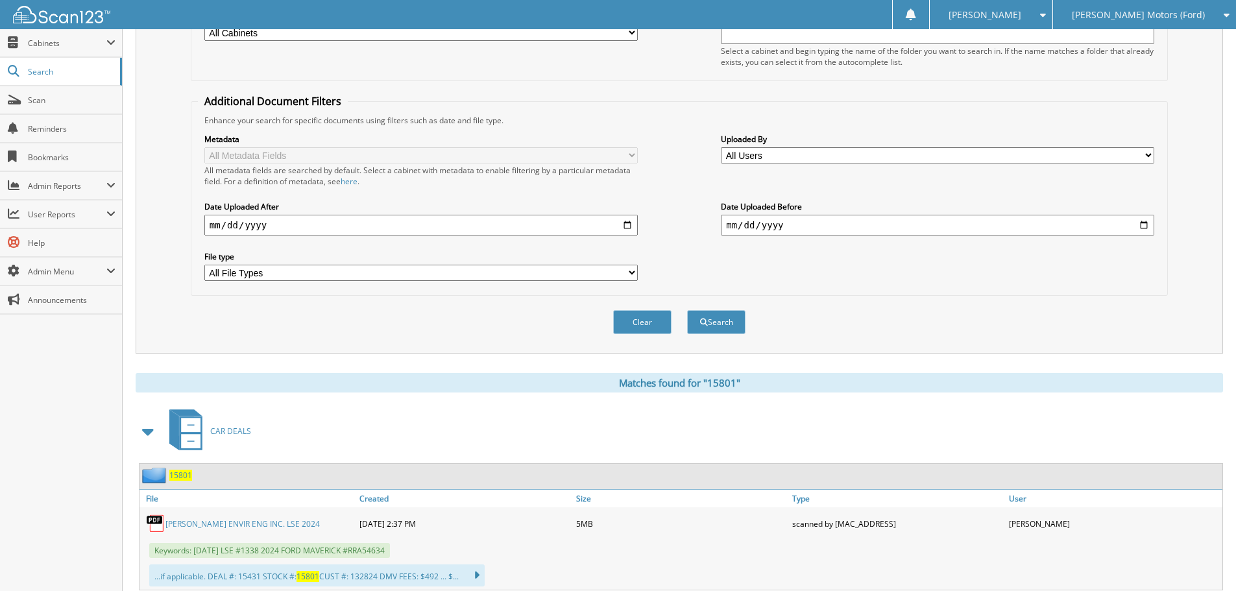
scroll to position [0, 0]
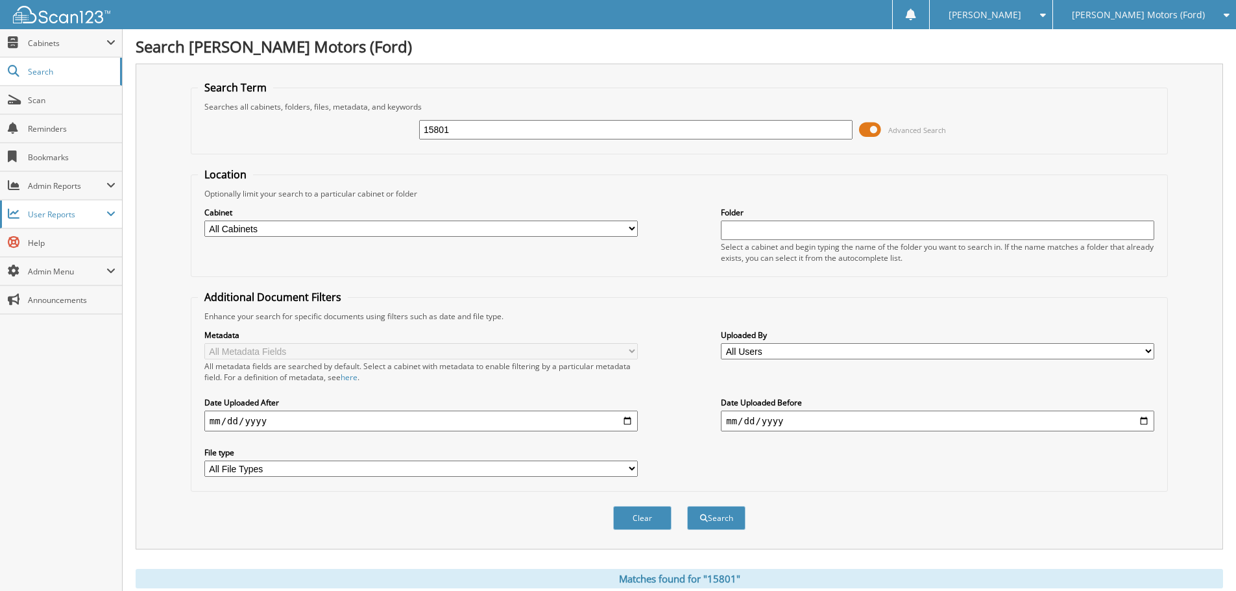
drag, startPoint x: 480, startPoint y: 133, endPoint x: 18, endPoint y: 210, distance: 467.9
type input "15817"
click at [687, 506] on button "Search" at bounding box center [716, 518] width 58 height 24
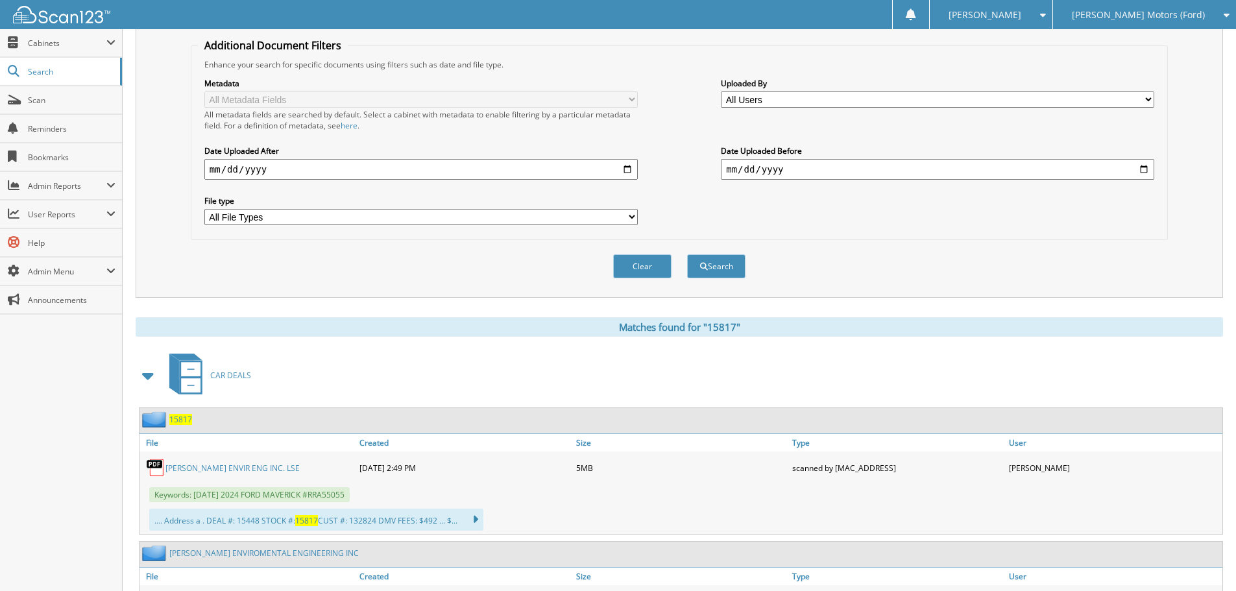
scroll to position [325, 0]
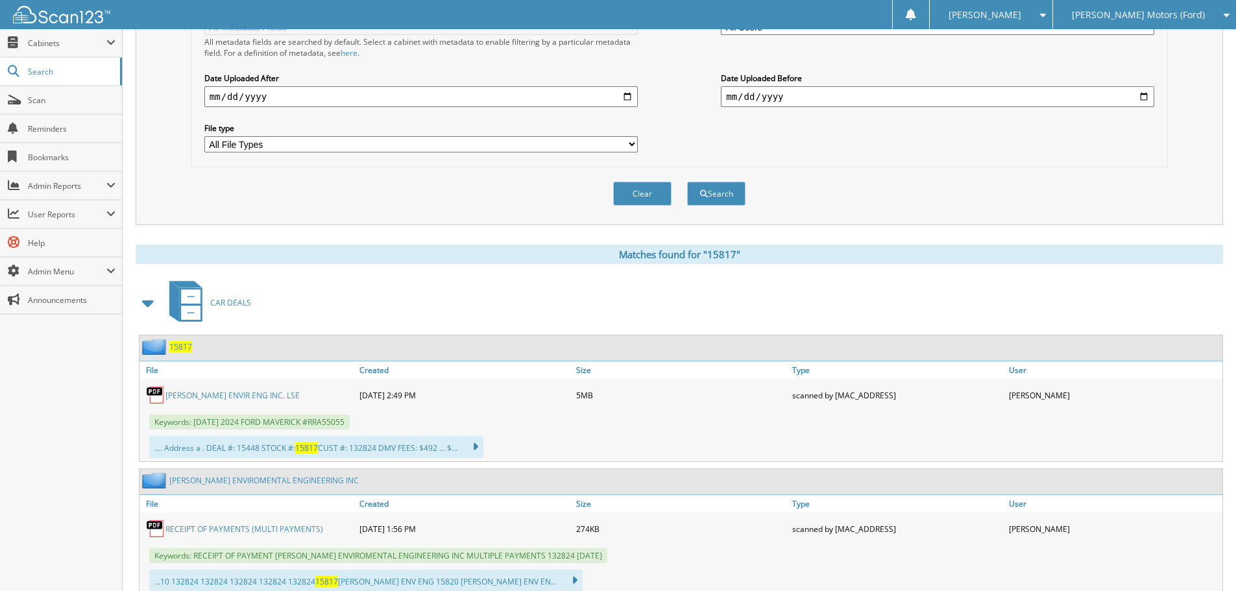
click at [258, 395] on link "[PERSON_NAME] ENVIR ENG INC. LSE" at bounding box center [233, 395] width 134 height 11
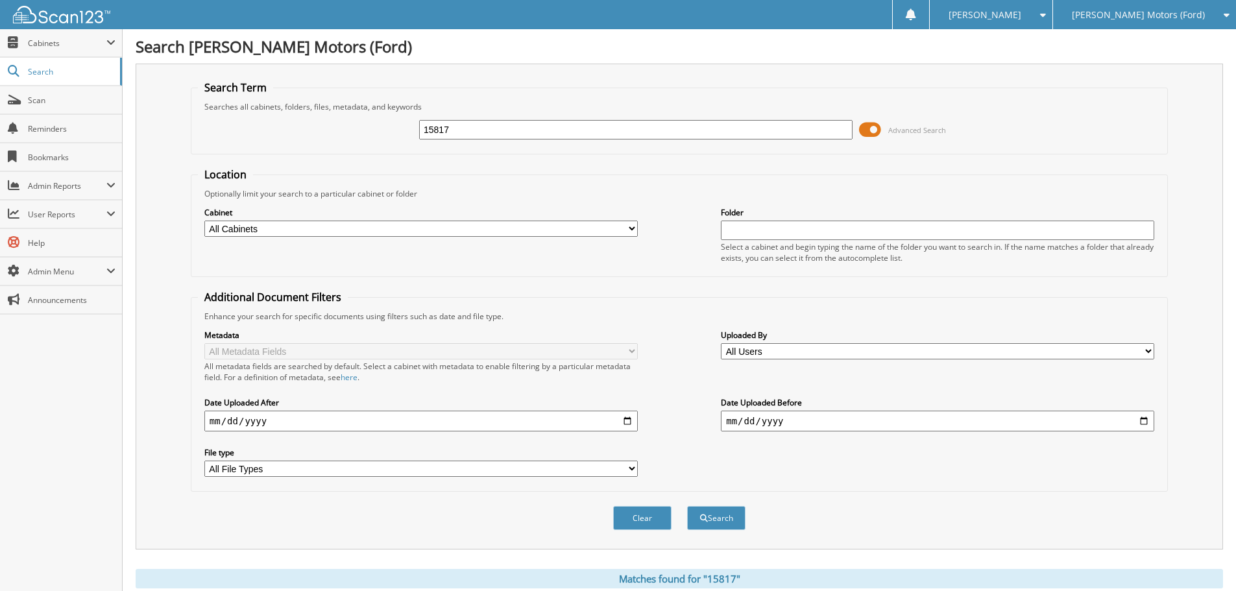
click at [497, 132] on input "15817" at bounding box center [636, 129] width 434 height 19
type input "15804"
click at [687, 506] on button "Search" at bounding box center [716, 518] width 58 height 24
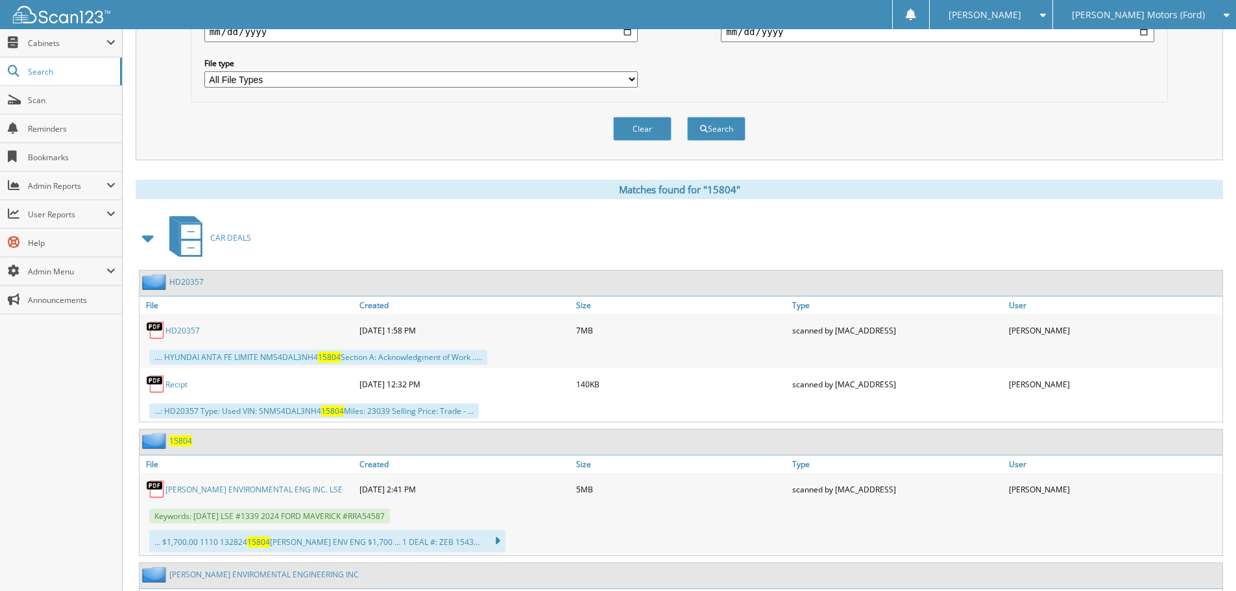
scroll to position [519, 0]
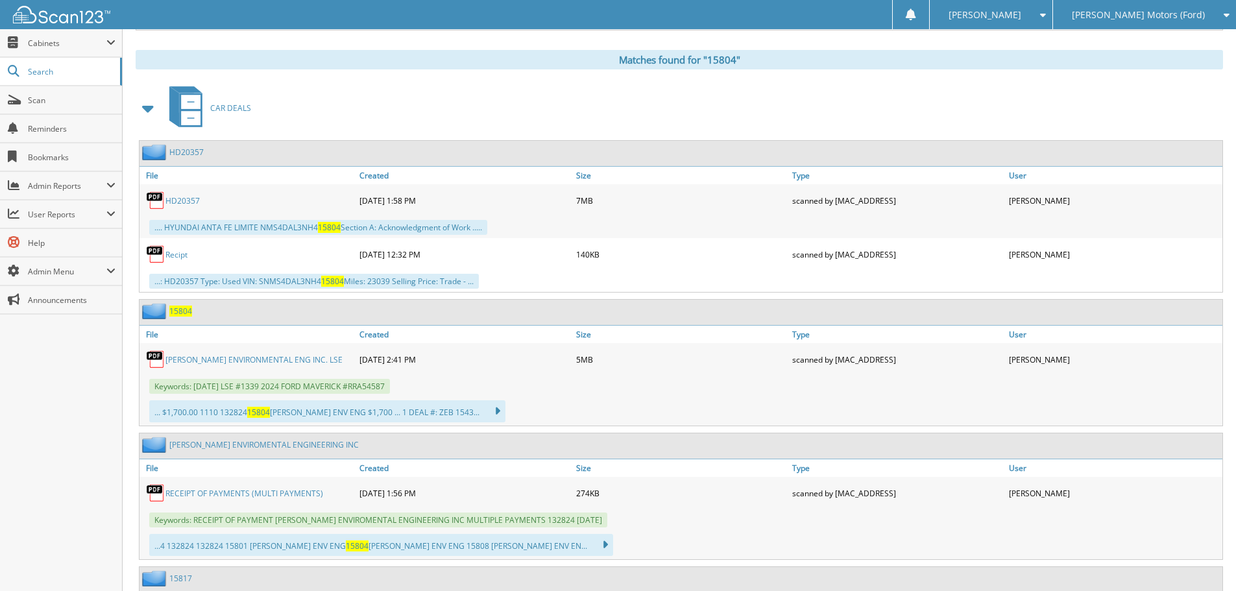
click at [215, 365] on link "[PERSON_NAME] ENVIRONMENTAL ENG INC. LSE" at bounding box center [254, 359] width 177 height 11
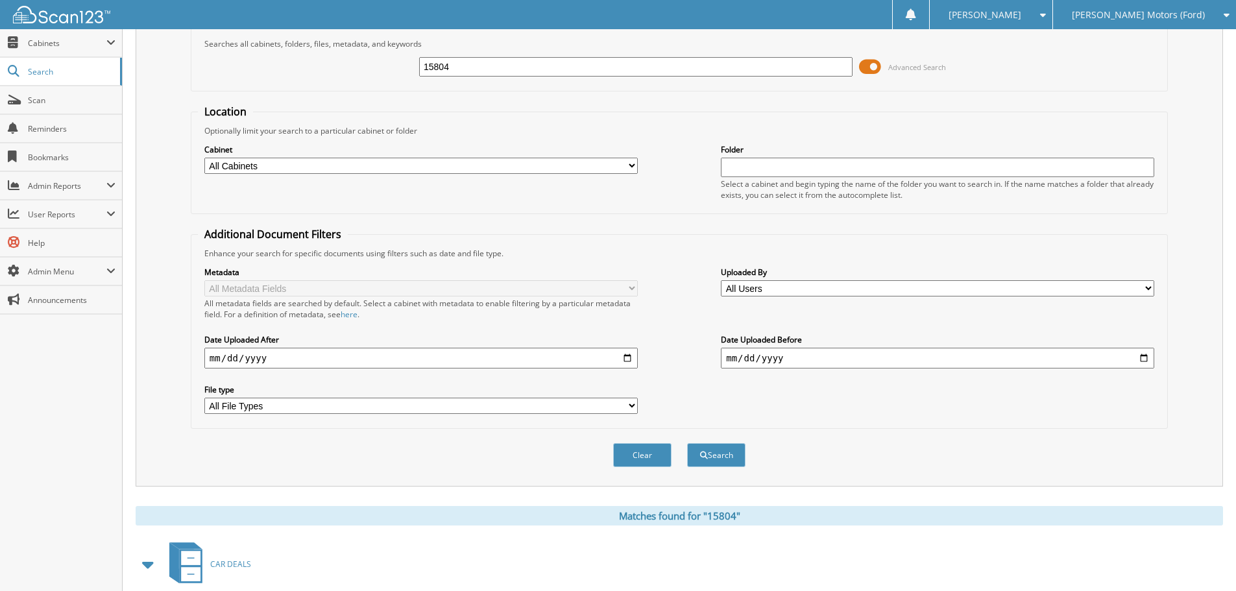
scroll to position [0, 0]
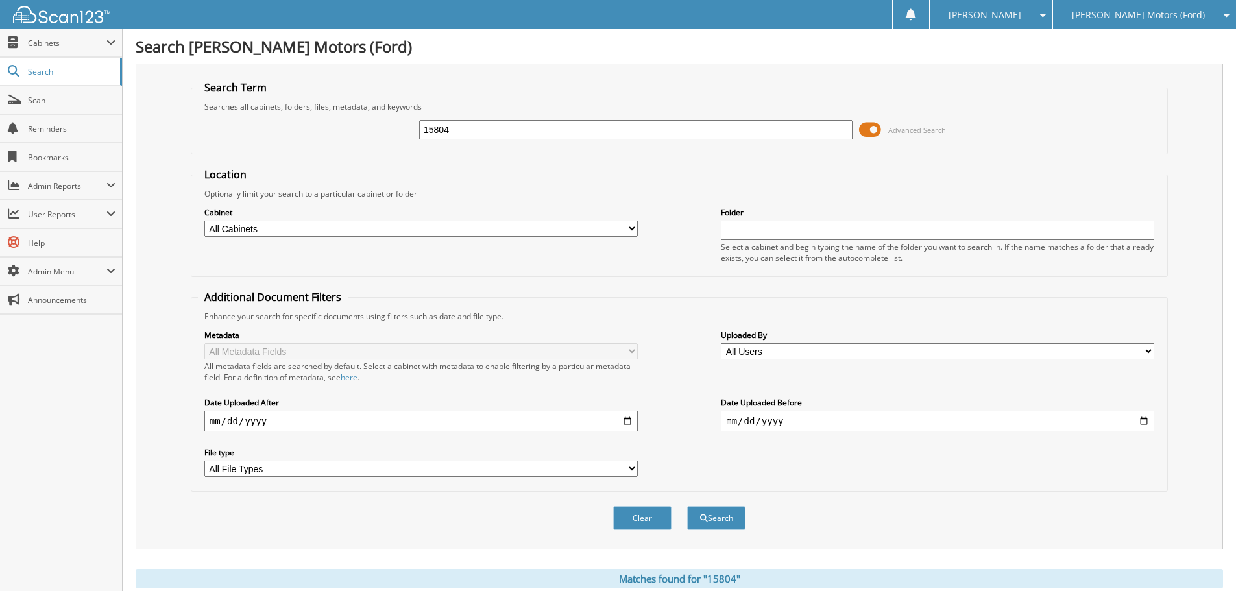
drag, startPoint x: 493, startPoint y: 135, endPoint x: 258, endPoint y: 246, distance: 259.3
click at [272, 238] on form "Search Term Searches all cabinets, folders, files, metadata, and keywords 15804…" at bounding box center [679, 312] width 977 height 464
type input "16344"
click at [687, 506] on button "Search" at bounding box center [716, 518] width 58 height 24
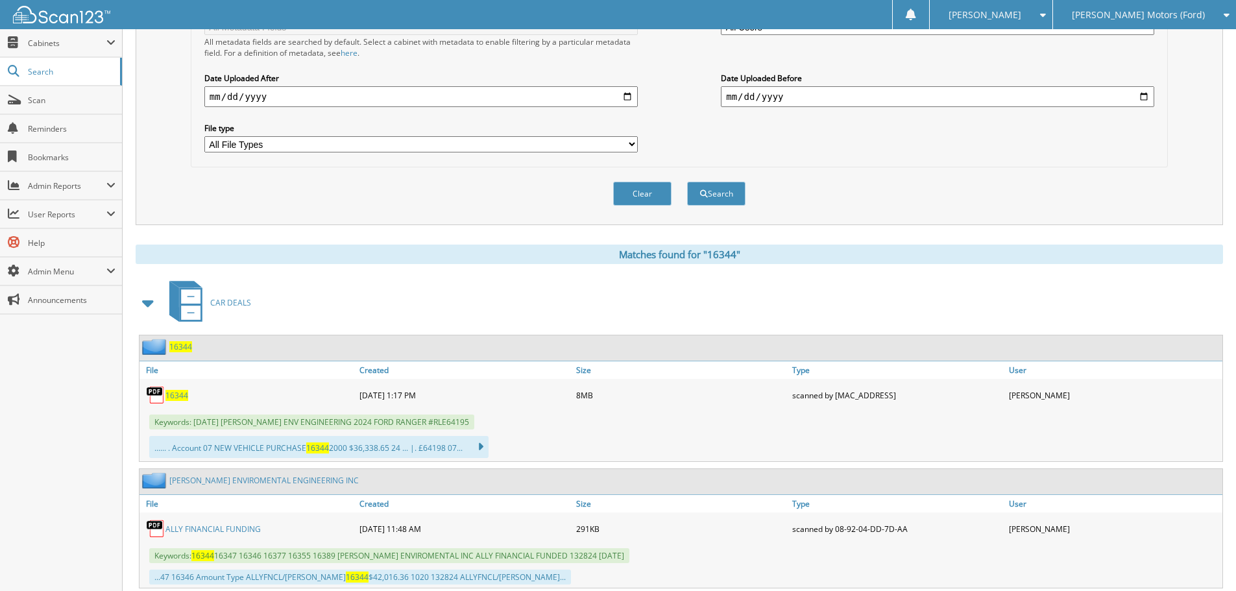
click at [183, 397] on span "16344" at bounding box center [177, 395] width 23 height 11
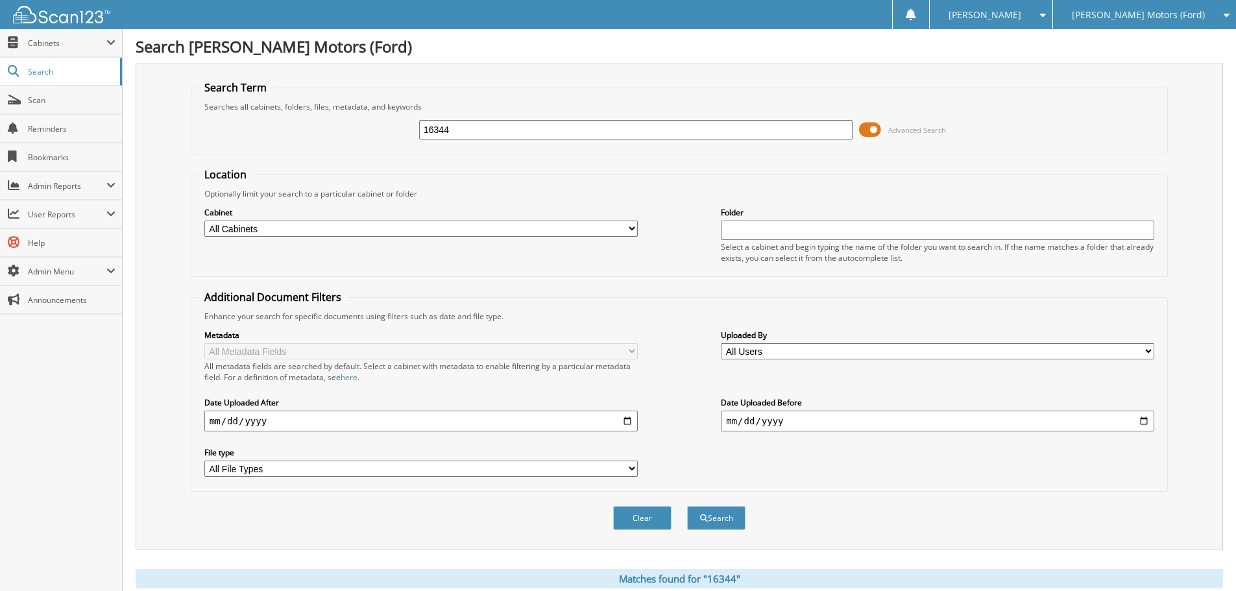
click at [509, 118] on div "16344 Advanced Search" at bounding box center [679, 129] width 963 height 35
drag, startPoint x: 495, startPoint y: 123, endPoint x: 278, endPoint y: 170, distance: 221.1
click at [278, 170] on form "Search Term Searches all cabinets, folders, files, metadata, and keywords 16344…" at bounding box center [679, 312] width 977 height 464
type input "15957"
click at [687, 506] on button "Search" at bounding box center [716, 518] width 58 height 24
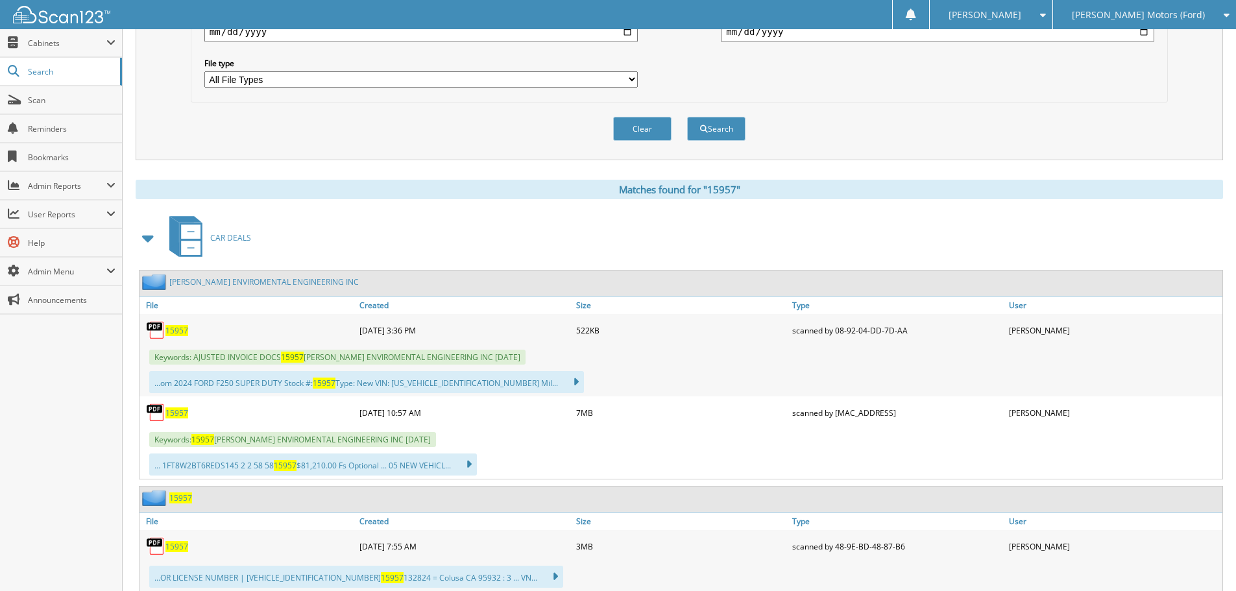
click at [173, 338] on div "15957" at bounding box center [248, 330] width 217 height 26
click at [177, 329] on span "15957" at bounding box center [177, 330] width 23 height 11
click at [165, 419] on img at bounding box center [155, 412] width 19 height 19
click at [182, 410] on span "15957" at bounding box center [177, 413] width 23 height 11
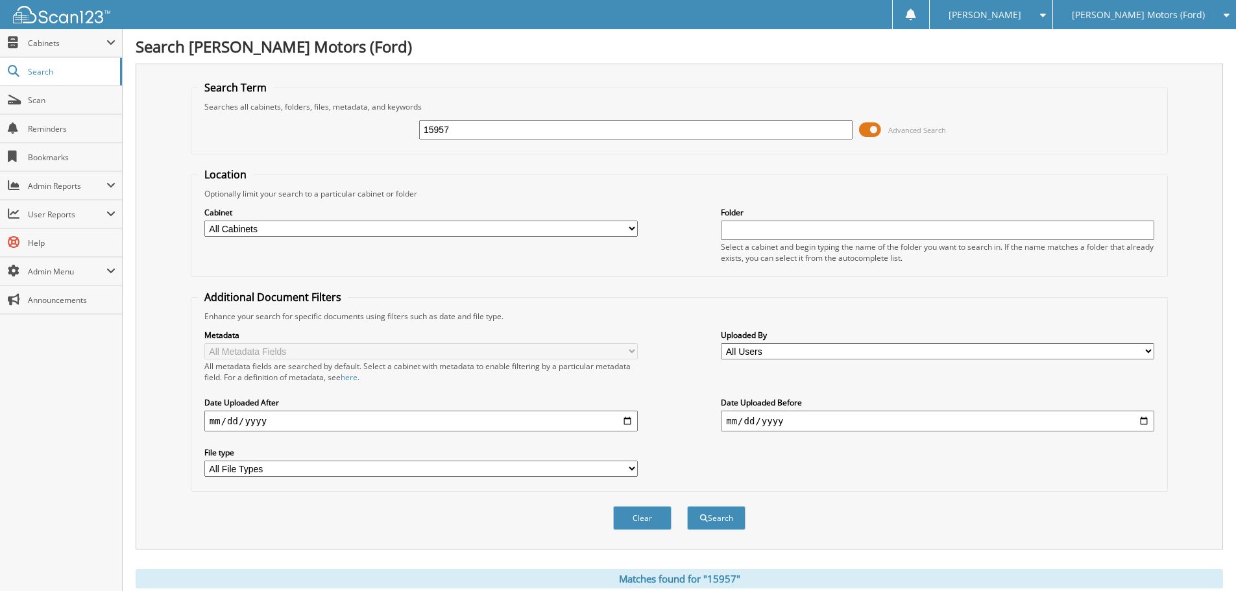
drag, startPoint x: 188, startPoint y: 181, endPoint x: 62, endPoint y: 221, distance: 132.0
type input "16140"
click at [687, 506] on button "Search" at bounding box center [716, 518] width 58 height 24
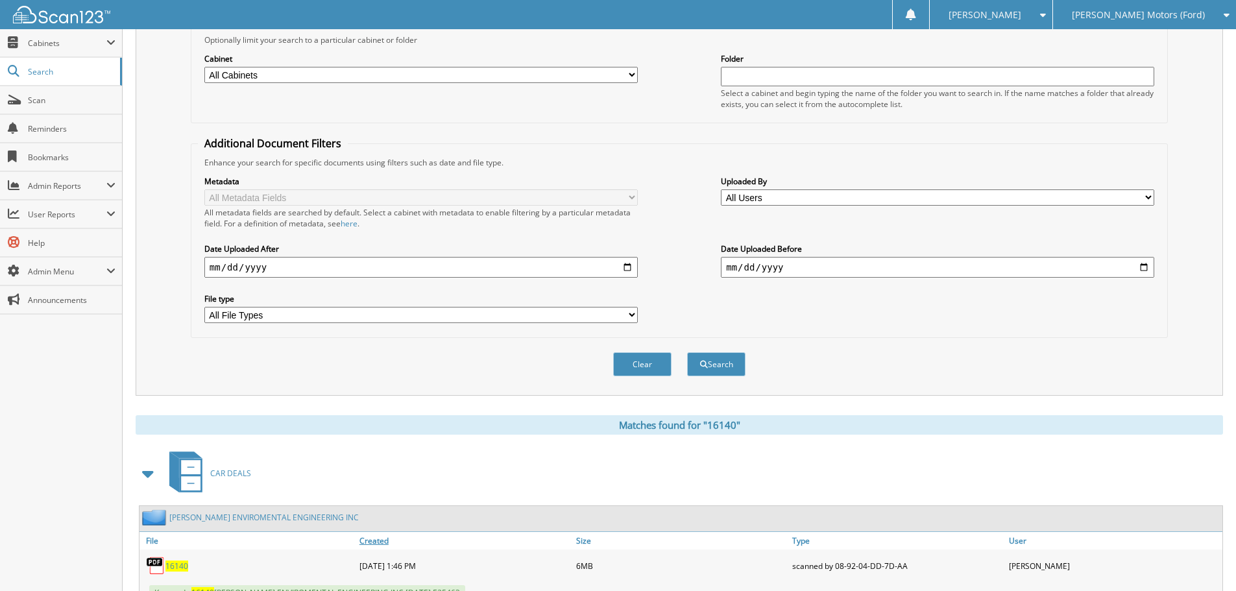
scroll to position [325, 0]
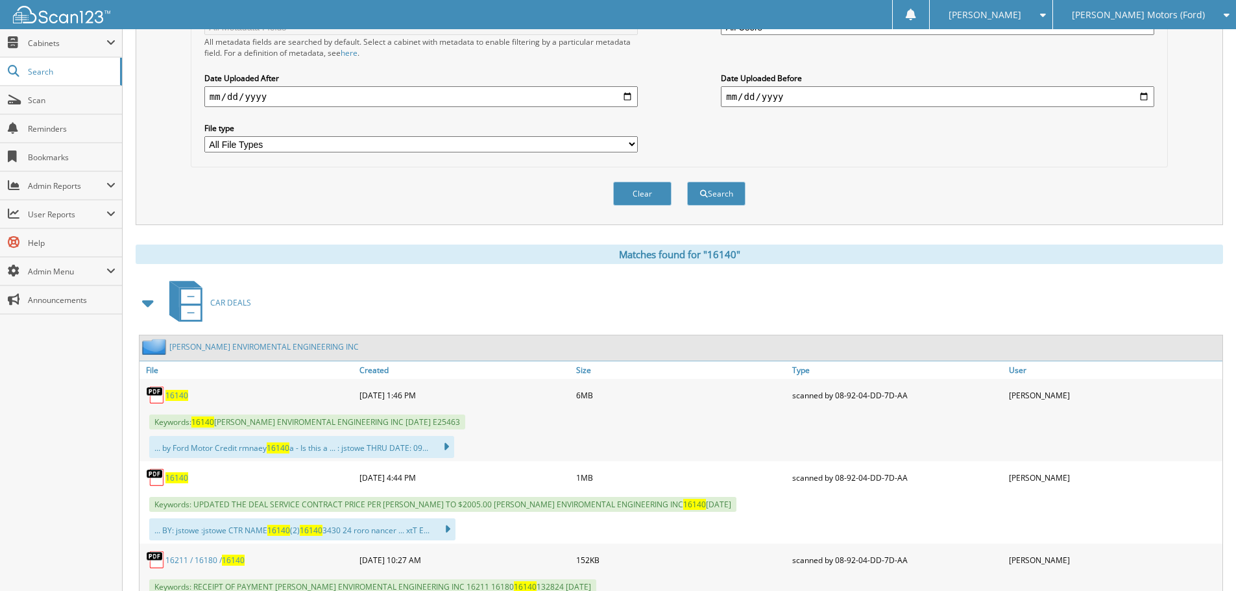
click at [175, 397] on span "16140" at bounding box center [177, 395] width 23 height 11
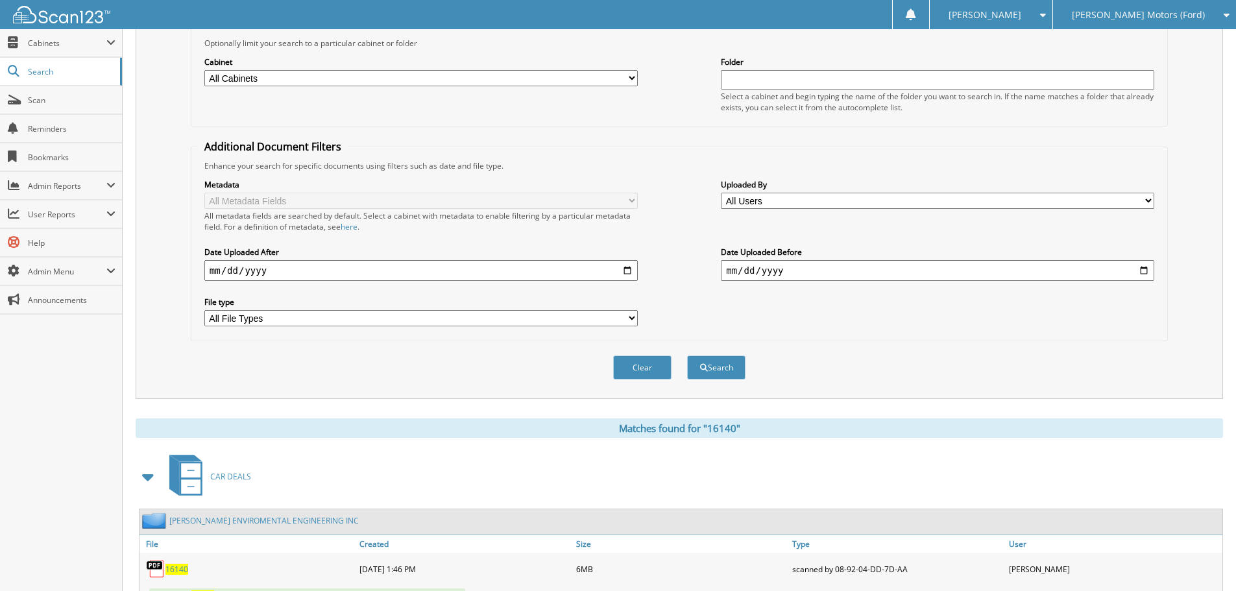
scroll to position [0, 0]
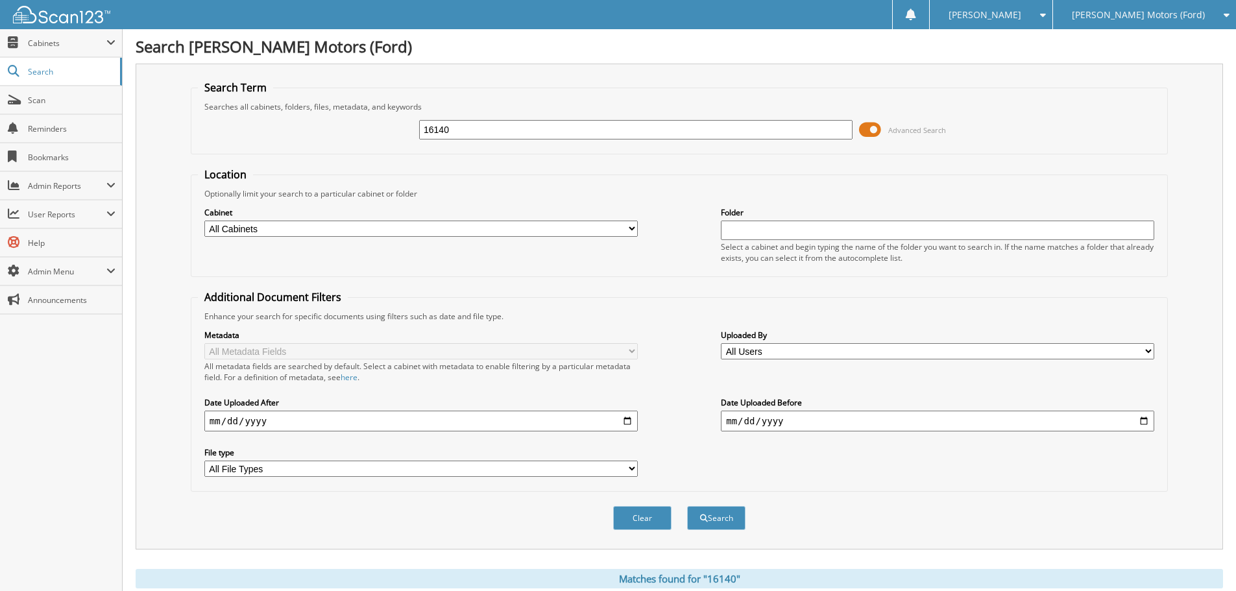
drag, startPoint x: 485, startPoint y: 125, endPoint x: 205, endPoint y: 184, distance: 285.9
click at [205, 184] on form "Search Term Searches all cabinets, folders, files, metadata, and keywords 16140…" at bounding box center [679, 312] width 977 height 464
type input "15870"
click at [687, 506] on button "Search" at bounding box center [716, 518] width 58 height 24
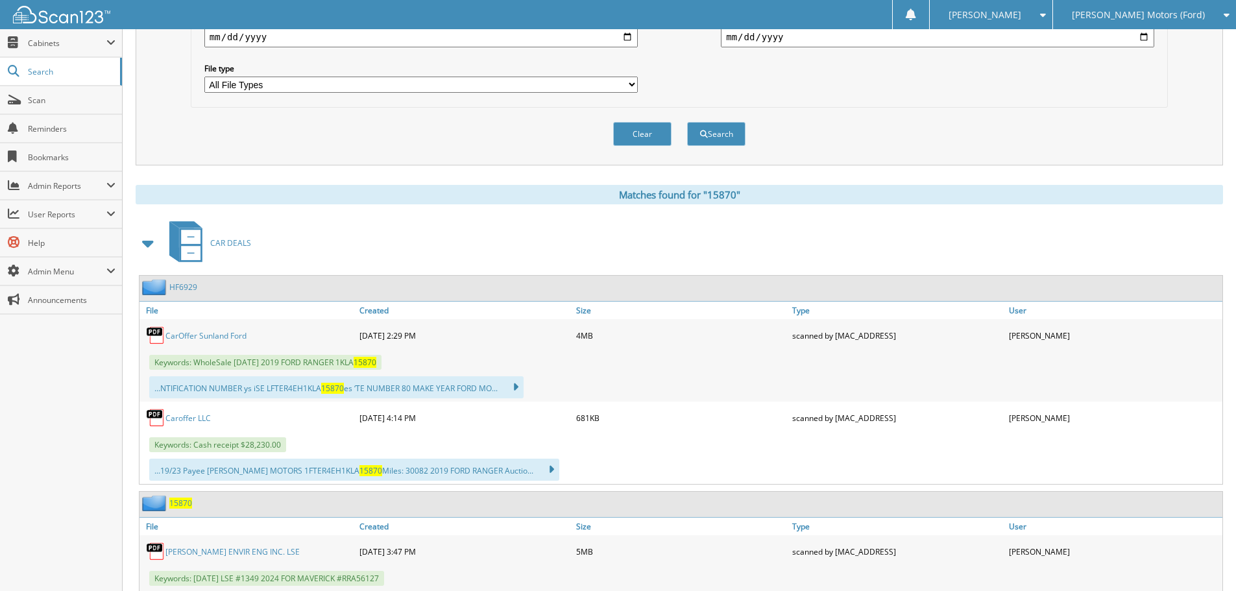
scroll to position [519, 0]
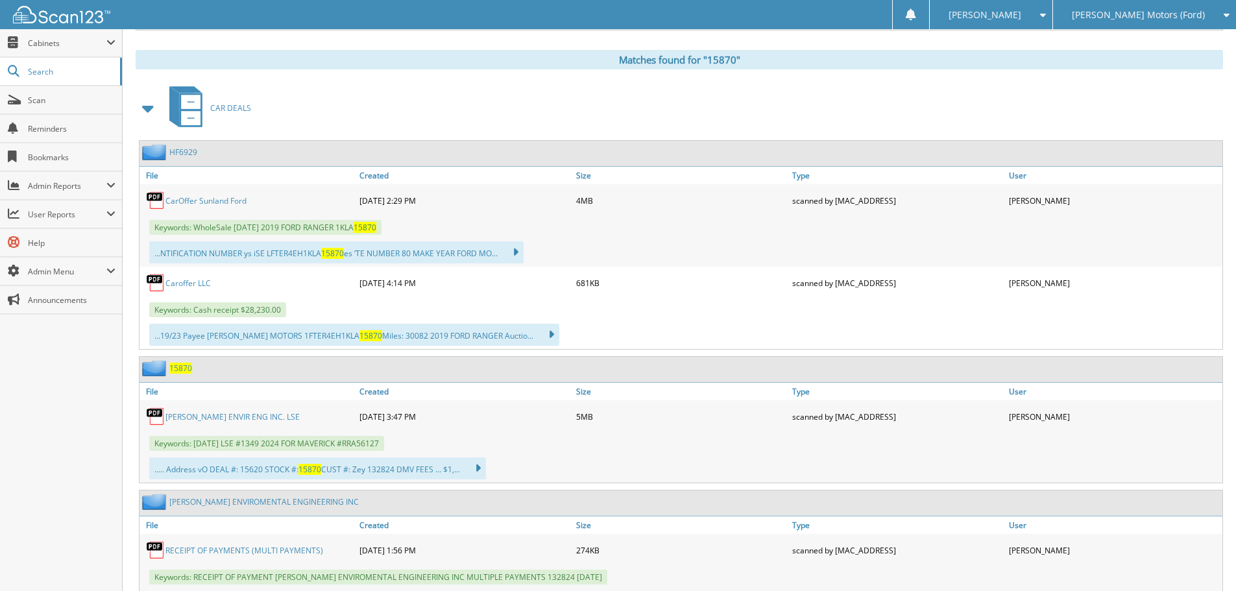
click at [192, 416] on link "COLEMAN ENVIR ENG INC. LSE" at bounding box center [233, 417] width 134 height 11
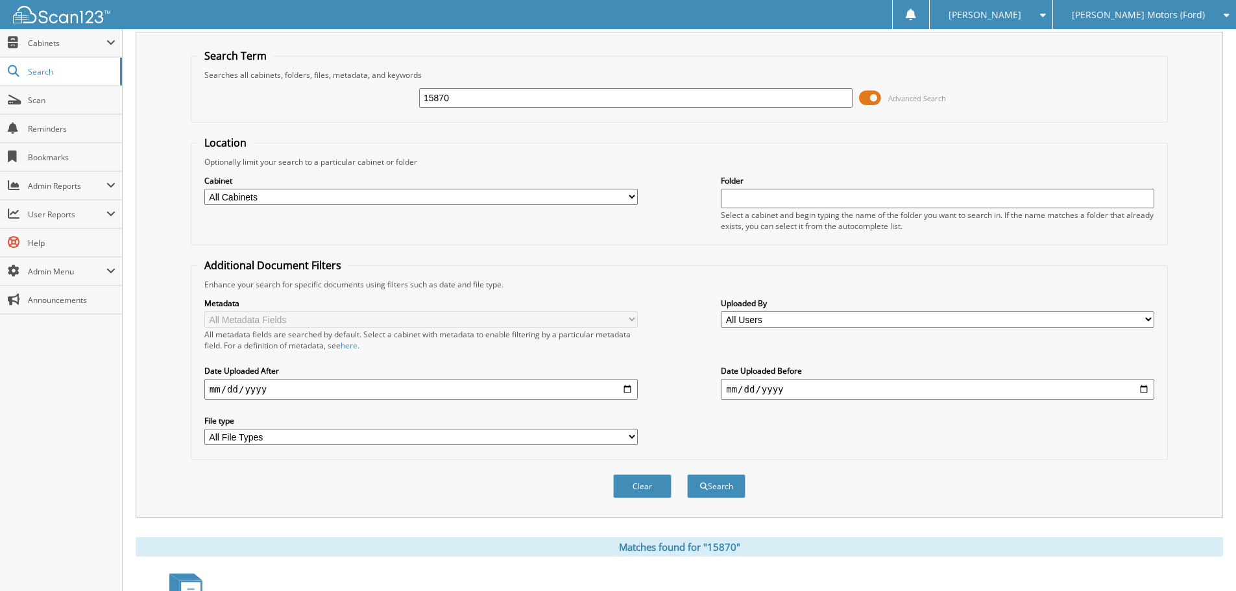
scroll to position [0, 0]
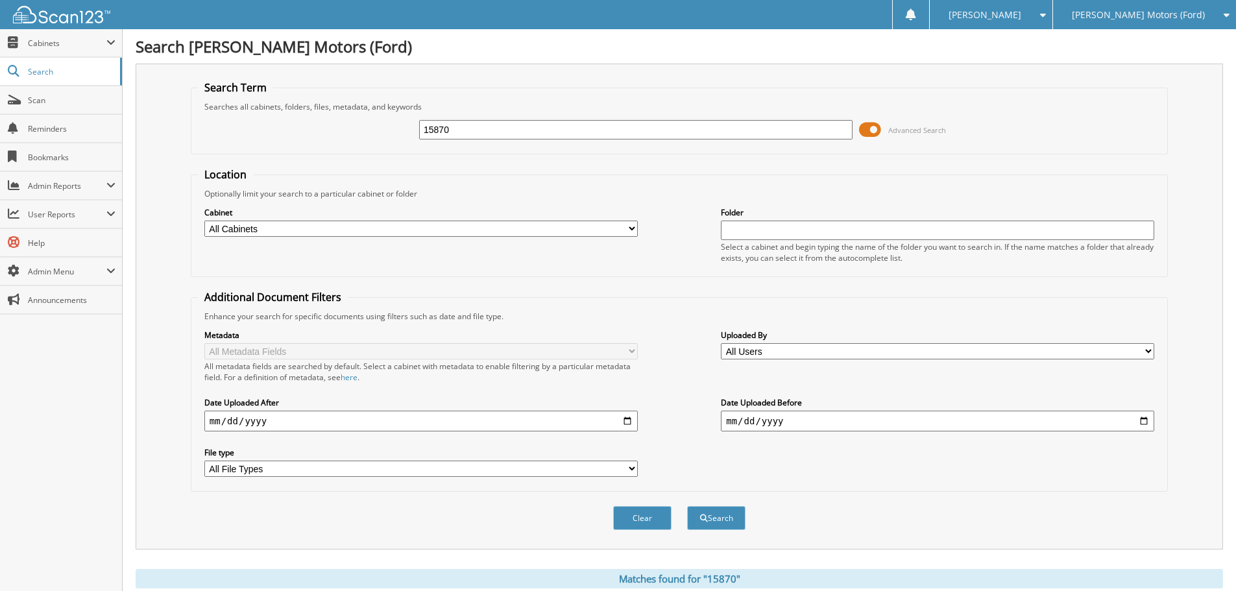
click at [555, 119] on div "15870" at bounding box center [636, 130] width 434 height 22
drag, startPoint x: 554, startPoint y: 121, endPoint x: 182, endPoint y: 170, distance: 375.1
click at [182, 170] on div "Search Term Searches all cabinets, folders, files, metadata, and keywords 15870…" at bounding box center [680, 307] width 1088 height 486
type input "16180"
click at [687, 506] on button "Search" at bounding box center [716, 518] width 58 height 24
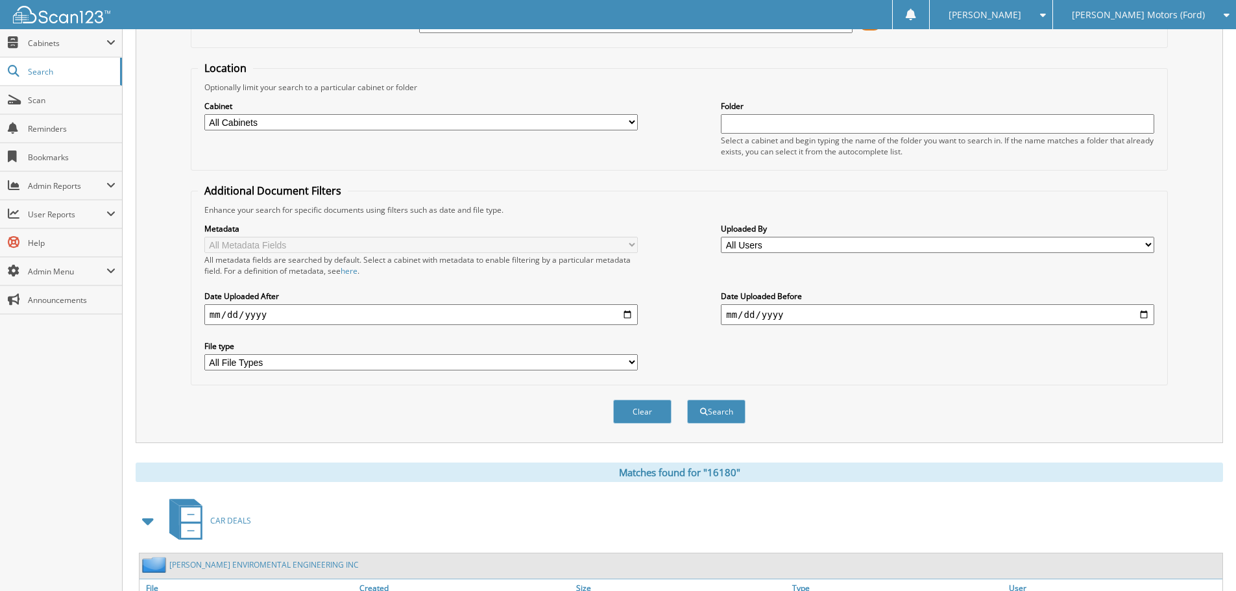
scroll to position [260, 0]
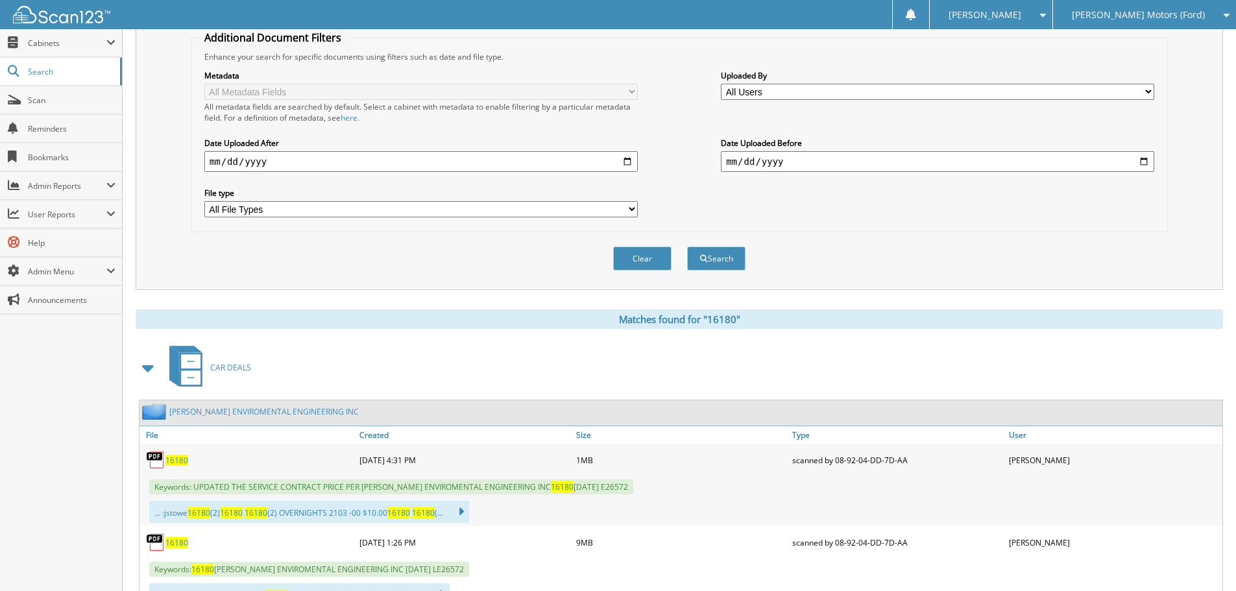
click at [177, 461] on span "16180" at bounding box center [177, 460] width 23 height 11
click at [187, 458] on span "16180" at bounding box center [177, 460] width 23 height 11
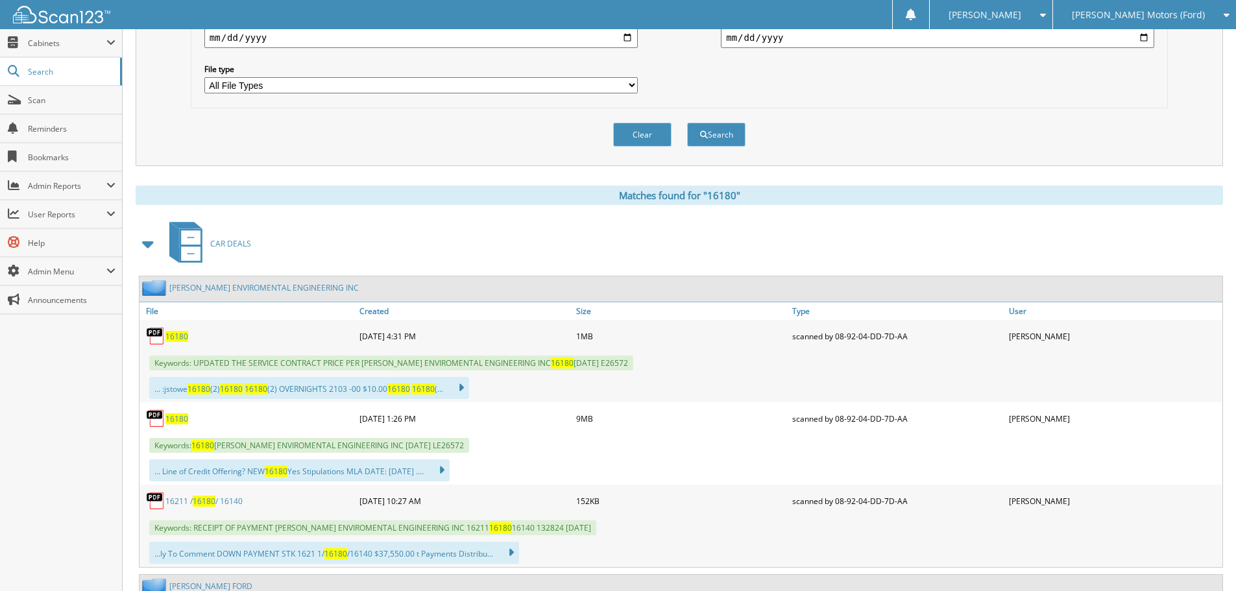
scroll to position [454, 0]
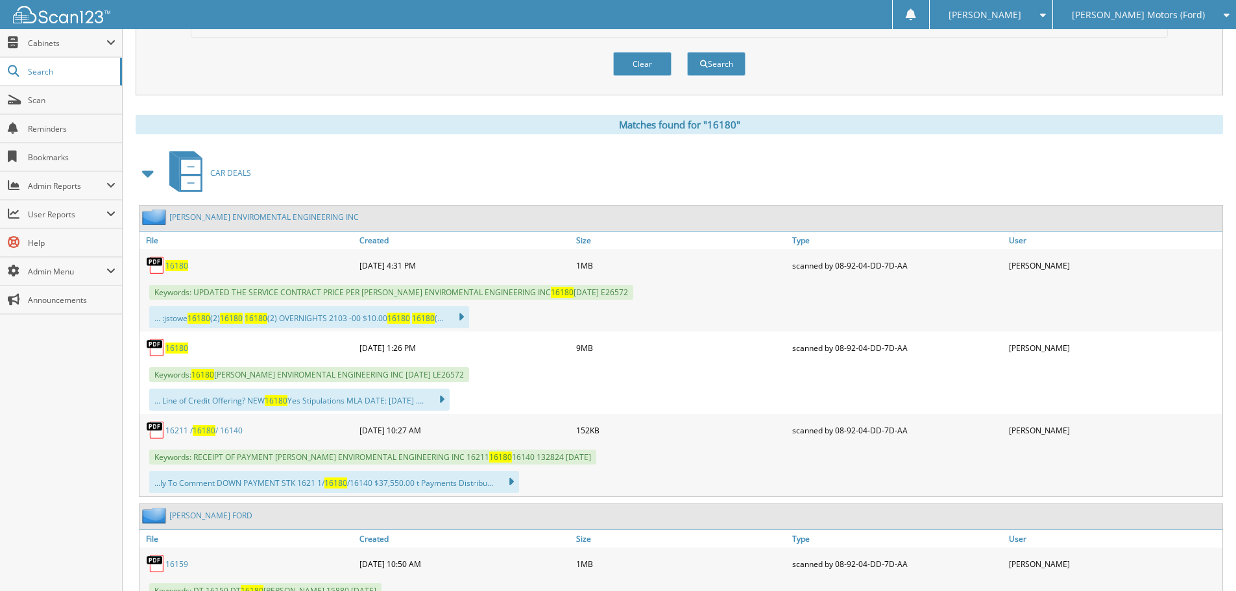
click at [175, 351] on span "16180" at bounding box center [177, 348] width 23 height 11
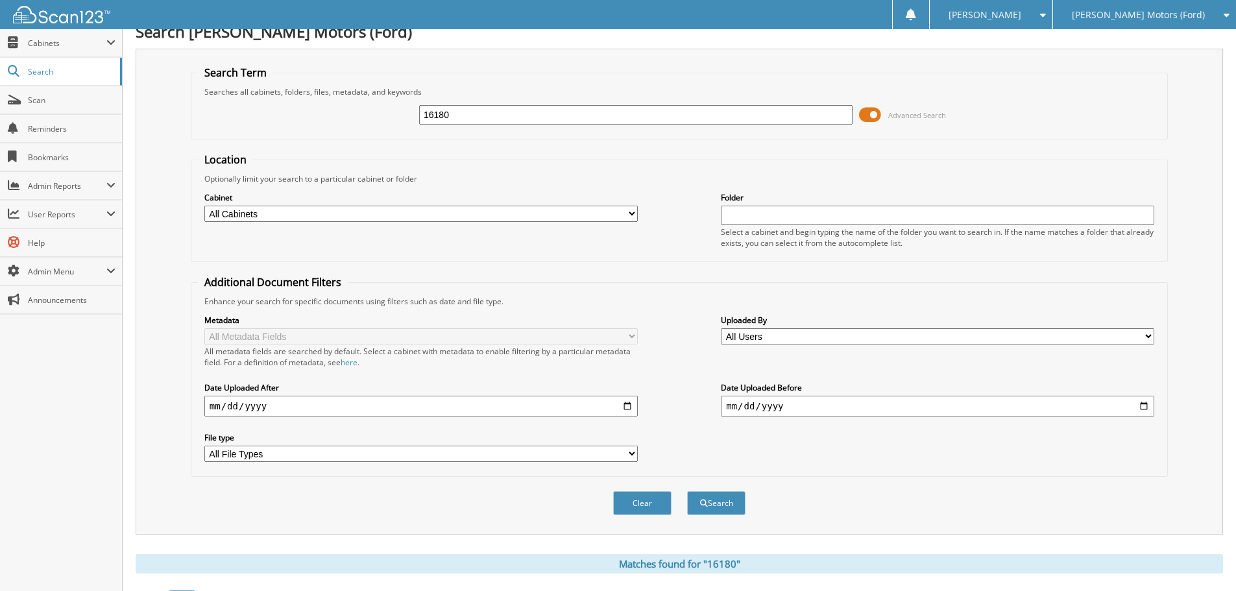
scroll to position [0, 0]
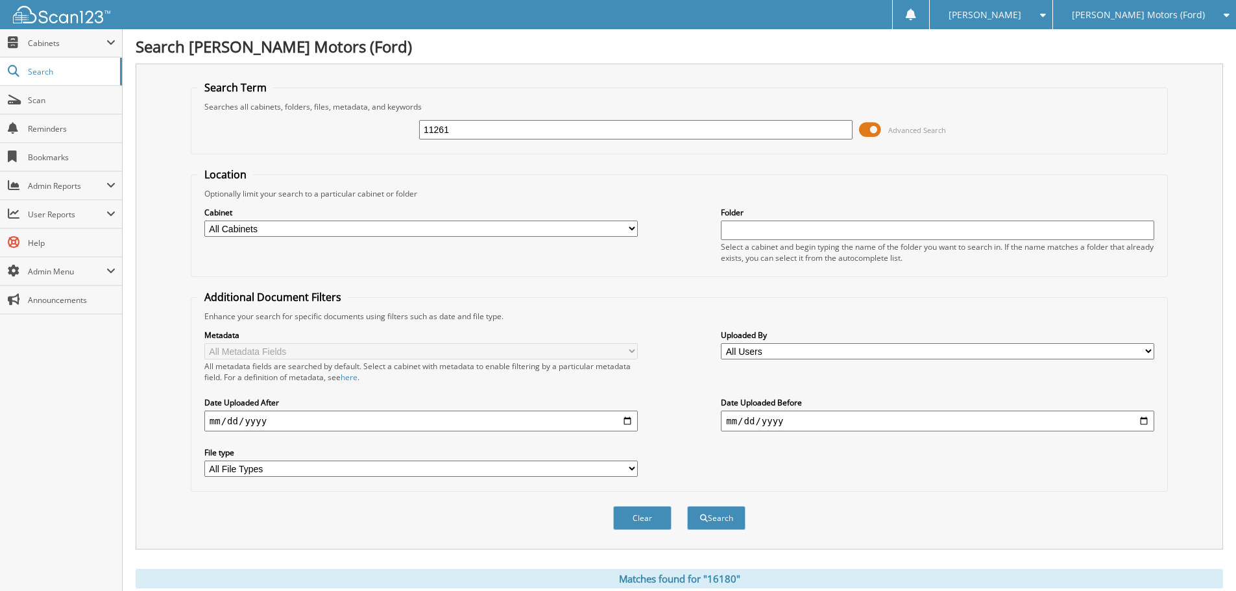
type input "11261"
click at [687, 506] on button "Search" at bounding box center [716, 518] width 58 height 24
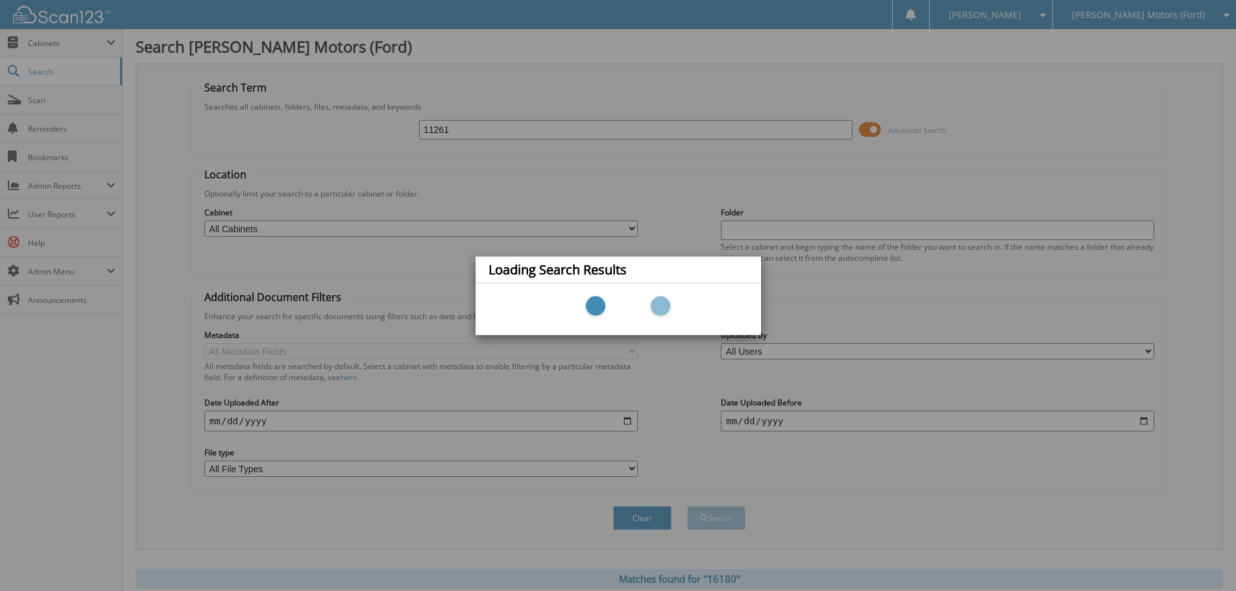
drag, startPoint x: 461, startPoint y: 130, endPoint x: 177, endPoint y: 215, distance: 296.9
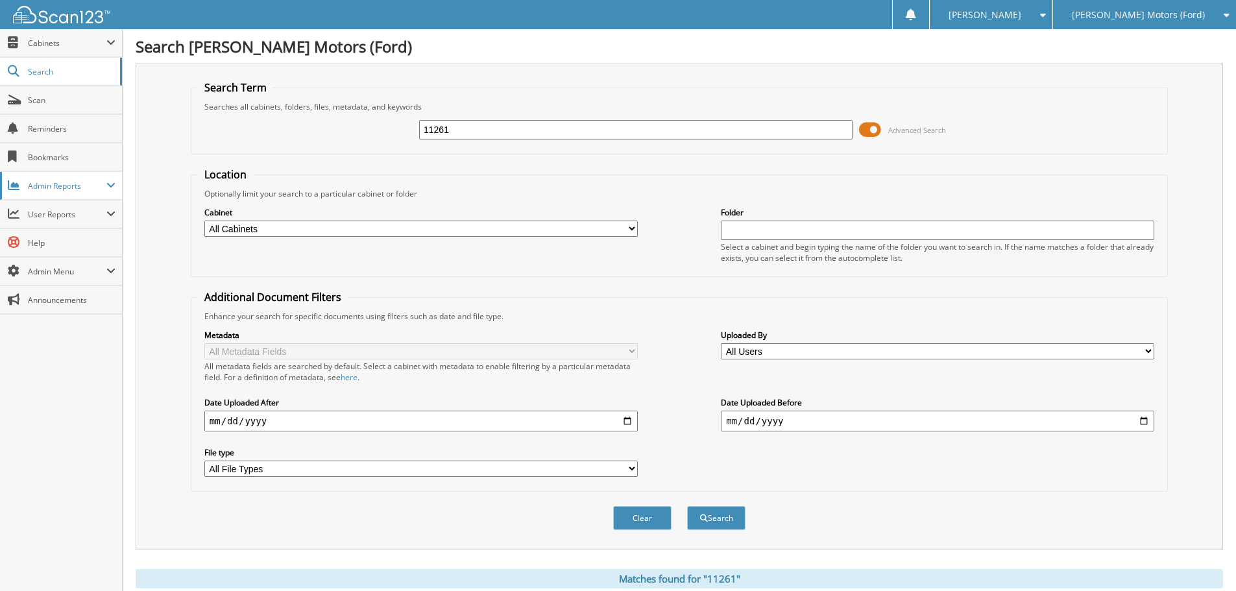
drag, startPoint x: 0, startPoint y: 0, endPoint x: 0, endPoint y: 181, distance: 181.1
type input "16211"
click at [687, 506] on button "Search" at bounding box center [716, 518] width 58 height 24
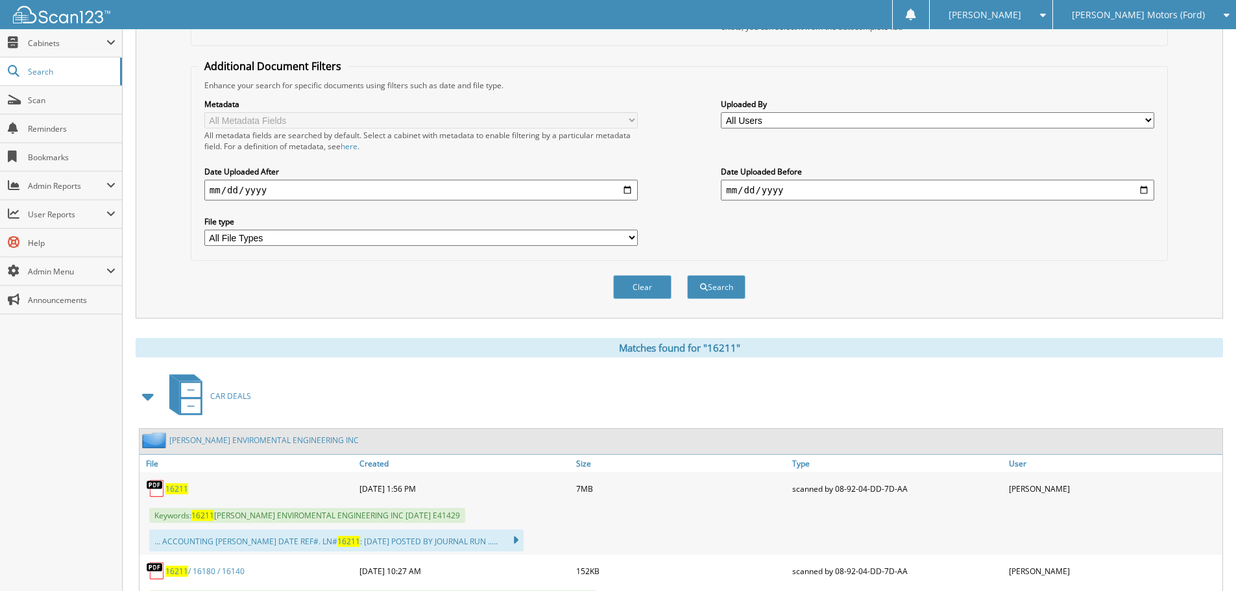
scroll to position [389, 0]
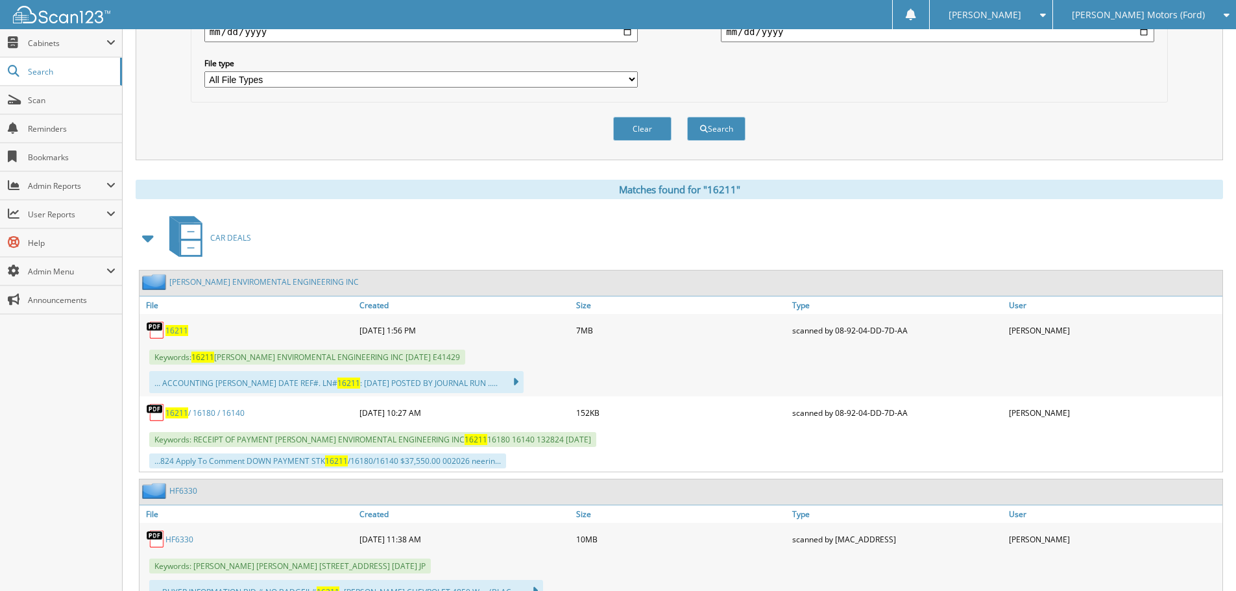
click at [181, 336] on span "16211" at bounding box center [177, 330] width 23 height 11
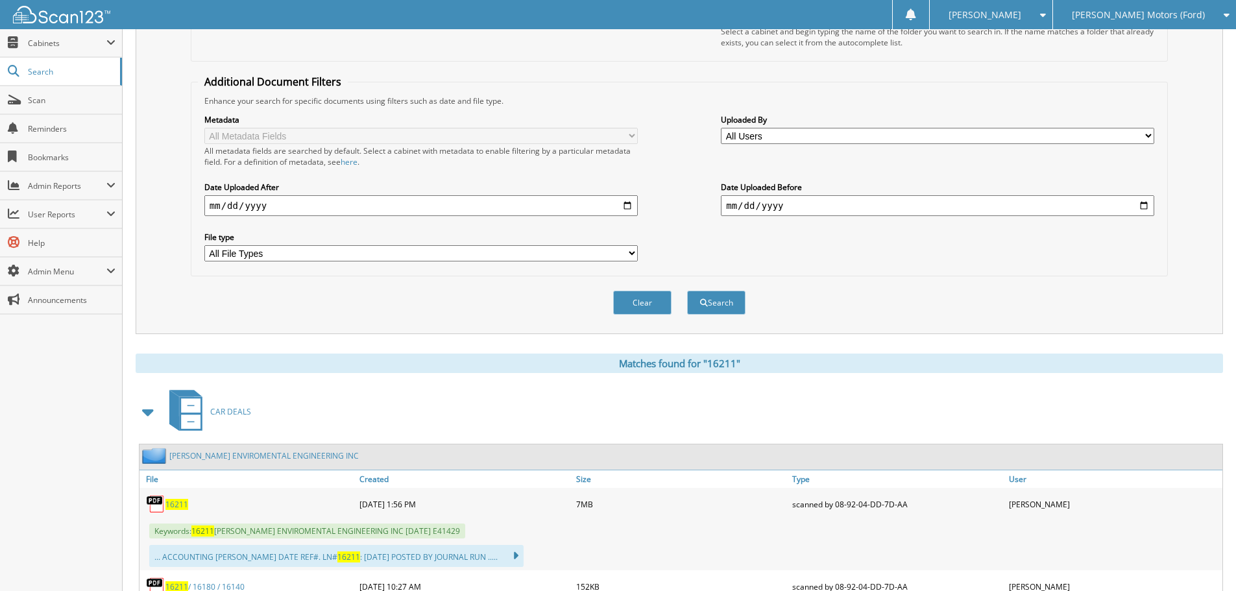
scroll to position [0, 0]
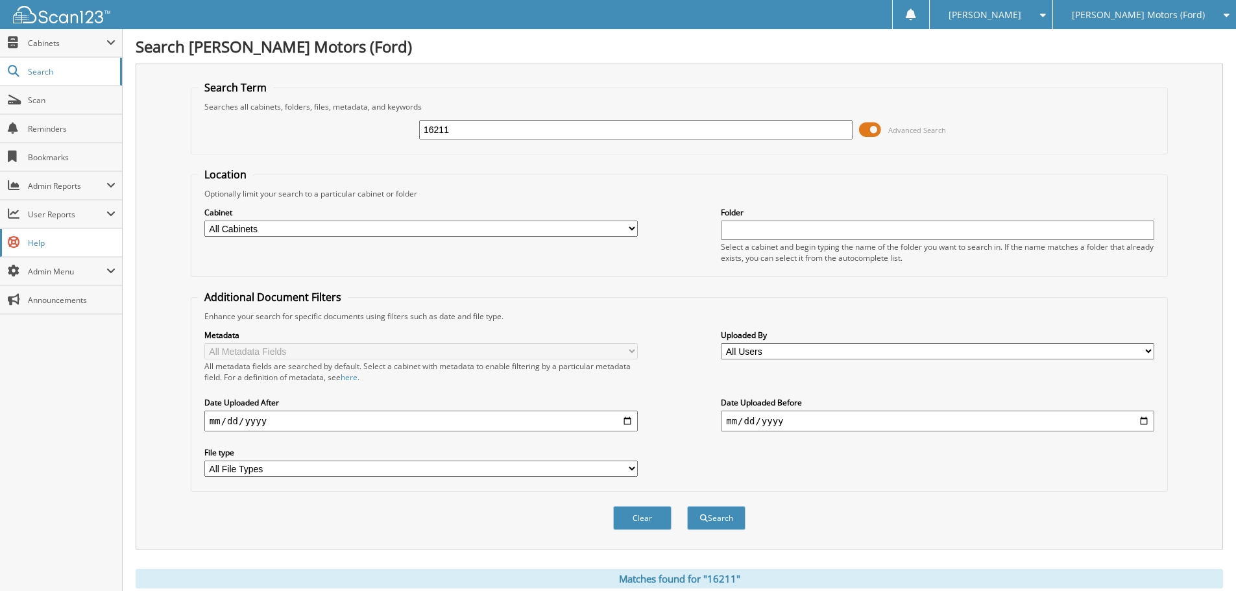
drag, startPoint x: 478, startPoint y: 130, endPoint x: 83, endPoint y: 254, distance: 413.6
type input "16249"
click at [687, 506] on button "Search" at bounding box center [716, 518] width 58 height 24
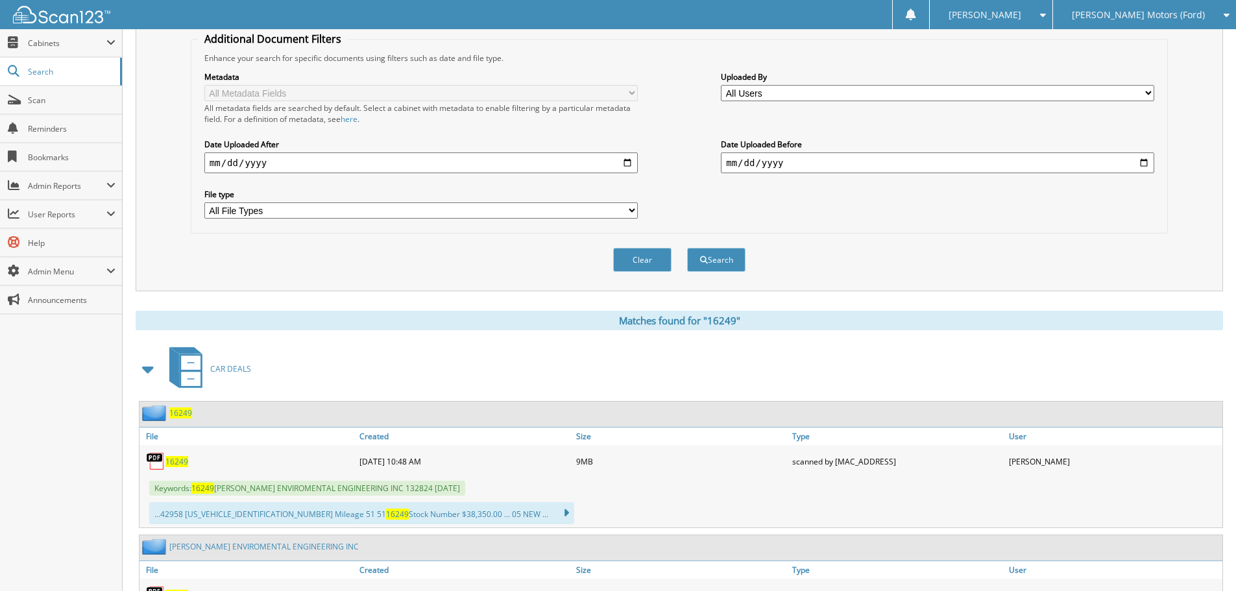
scroll to position [454, 0]
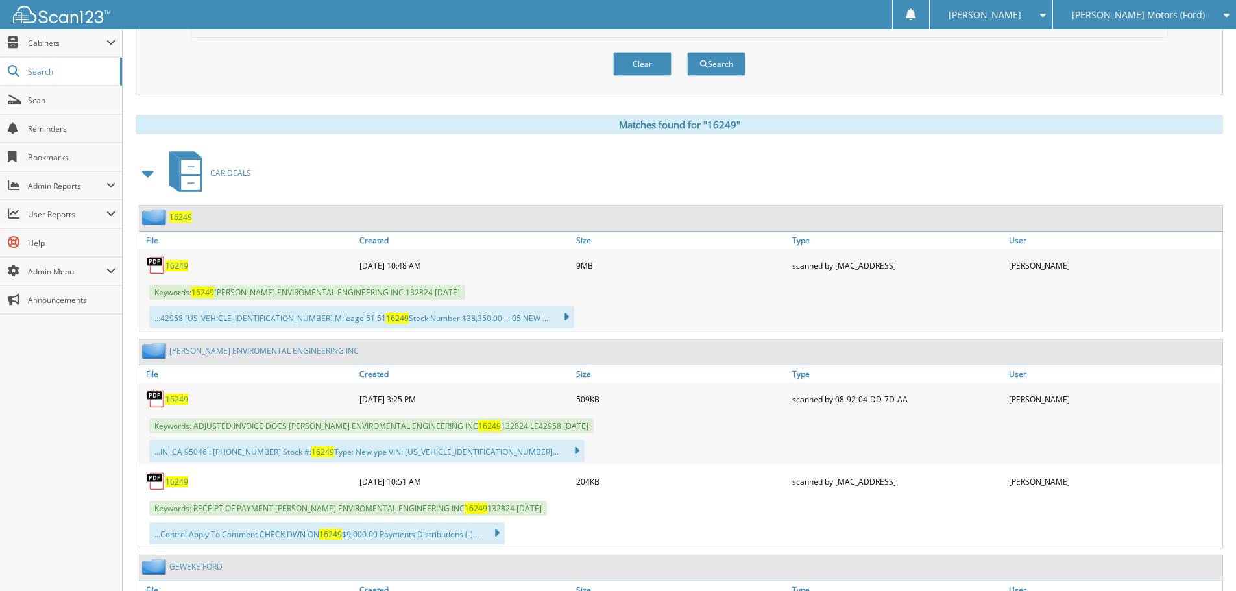
click at [180, 263] on span "16249" at bounding box center [177, 265] width 23 height 11
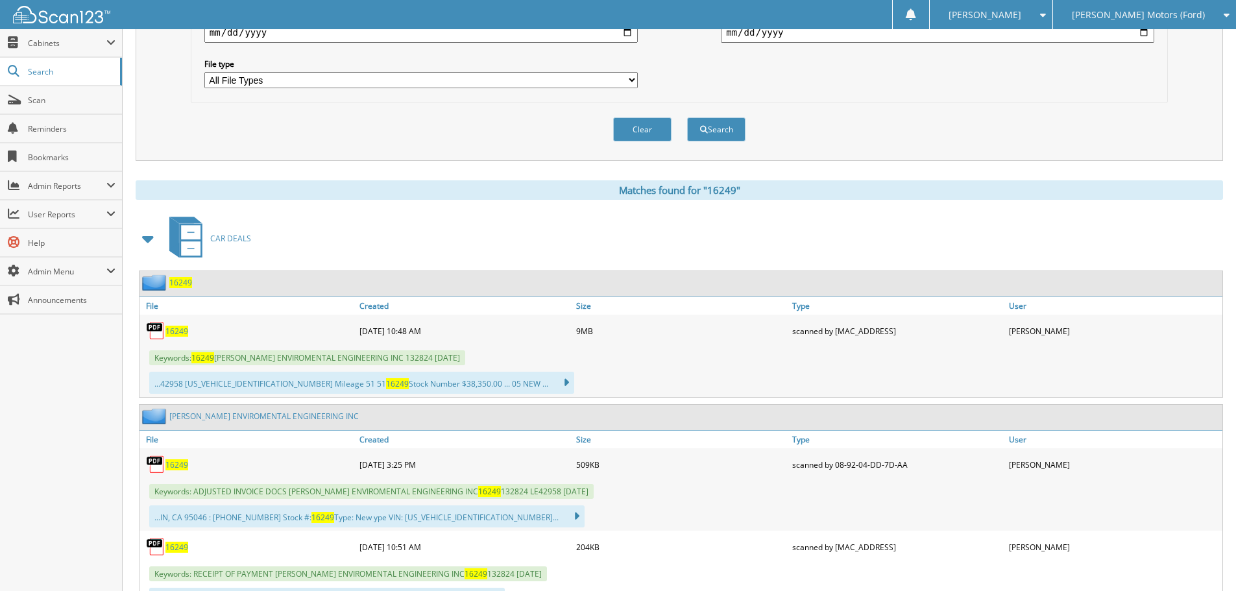
scroll to position [0, 0]
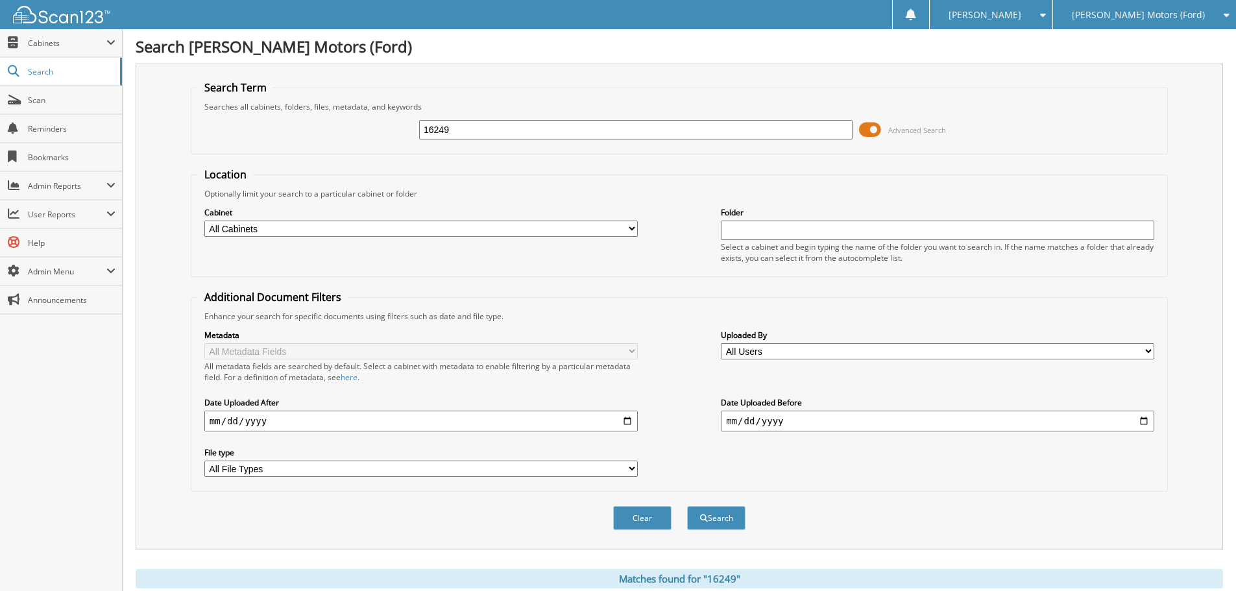
drag, startPoint x: 537, startPoint y: 129, endPoint x: 252, endPoint y: 254, distance: 310.9
click at [253, 255] on form "Search Term Searches all cabinets, folders, files, metadata, and keywords 16249…" at bounding box center [679, 312] width 977 height 464
type input "16311"
click at [687, 506] on button "Search" at bounding box center [716, 518] width 58 height 24
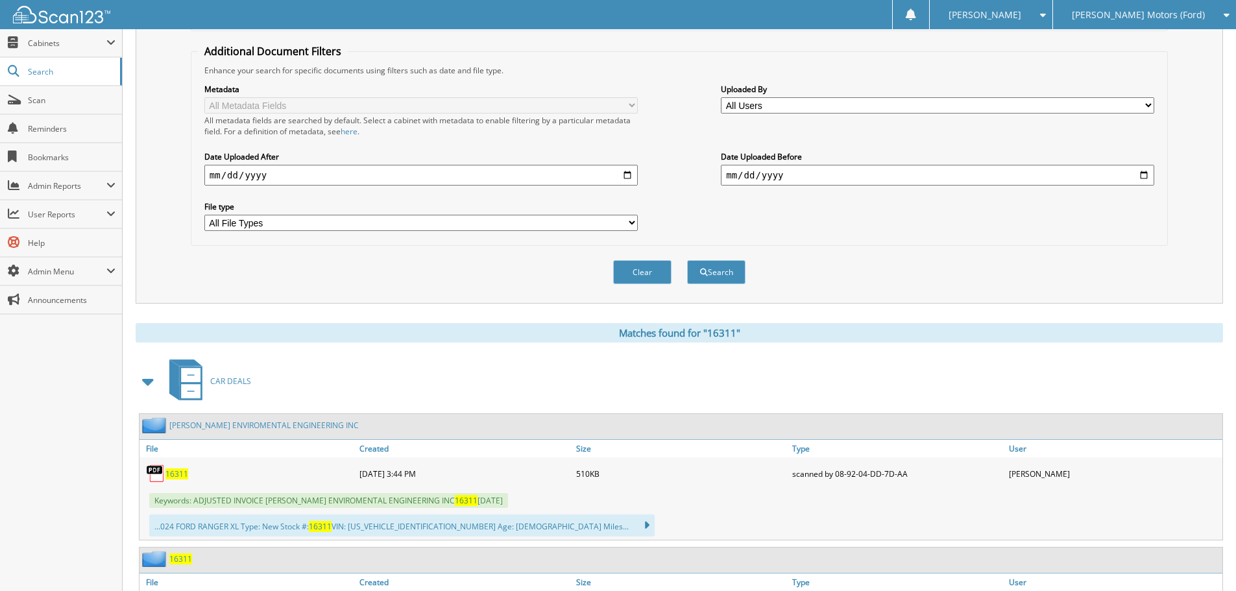
scroll to position [389, 0]
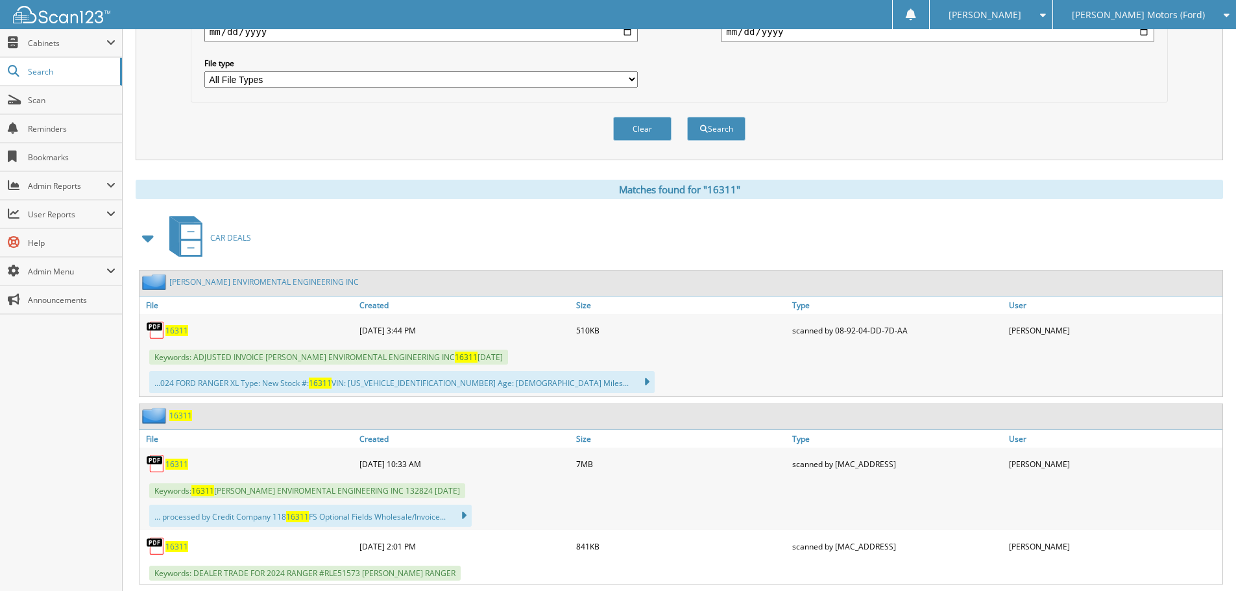
click at [178, 326] on span "16311" at bounding box center [177, 330] width 23 height 11
click at [176, 466] on span "16311" at bounding box center [177, 464] width 23 height 11
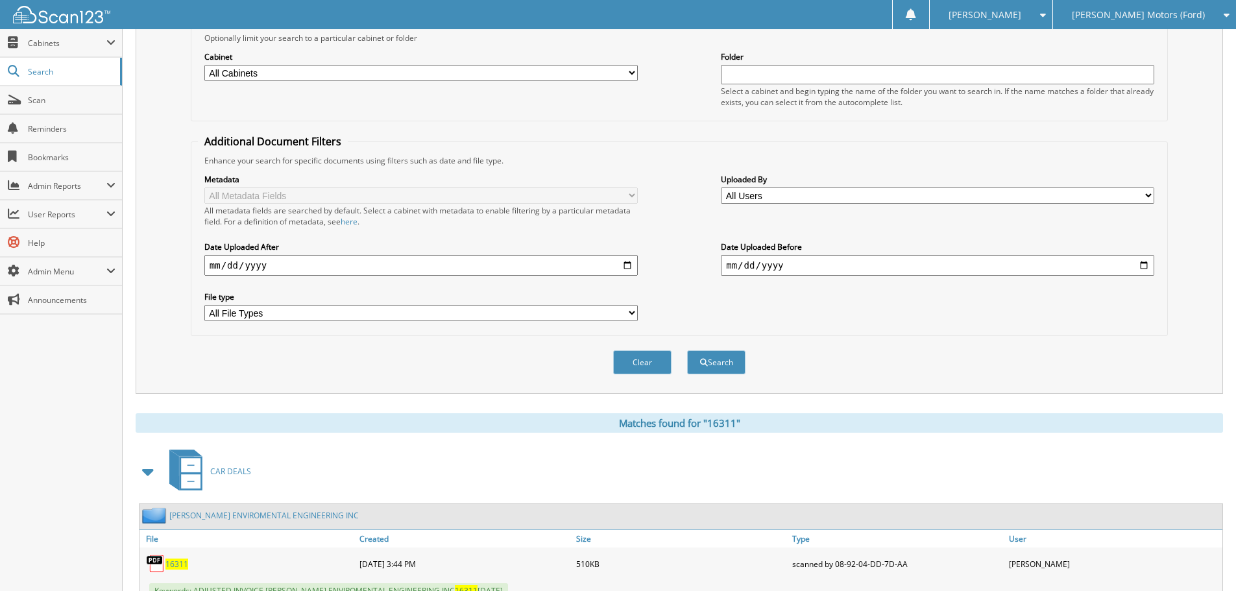
scroll to position [0, 0]
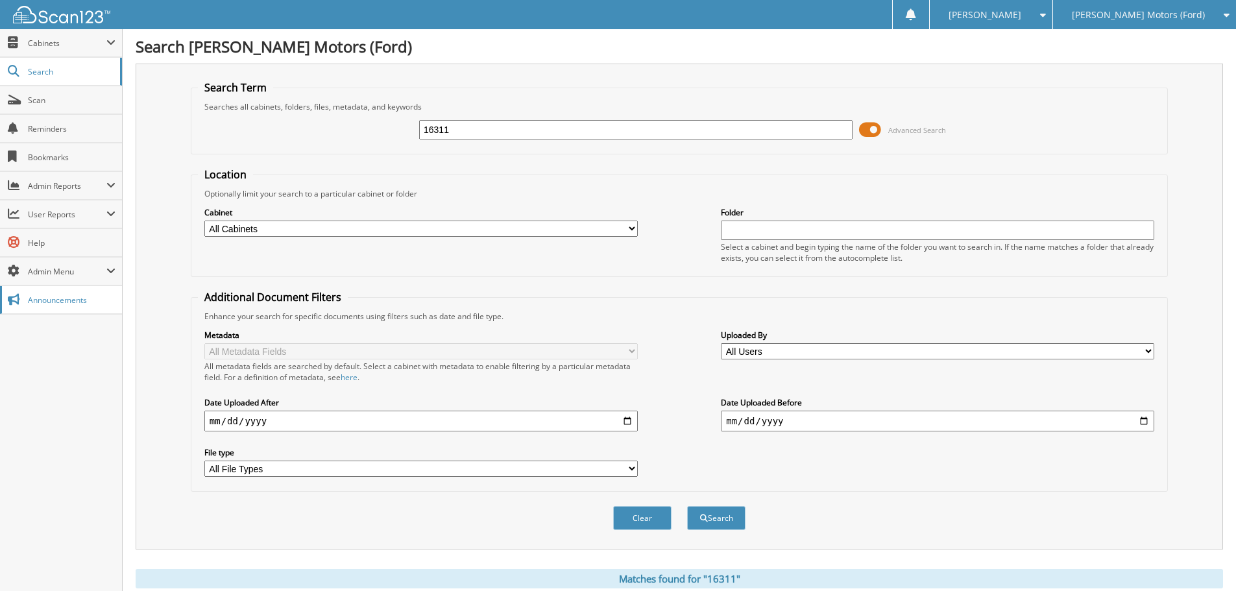
type input "6"
type input "16341"
click at [687, 506] on button "Search" at bounding box center [716, 518] width 58 height 24
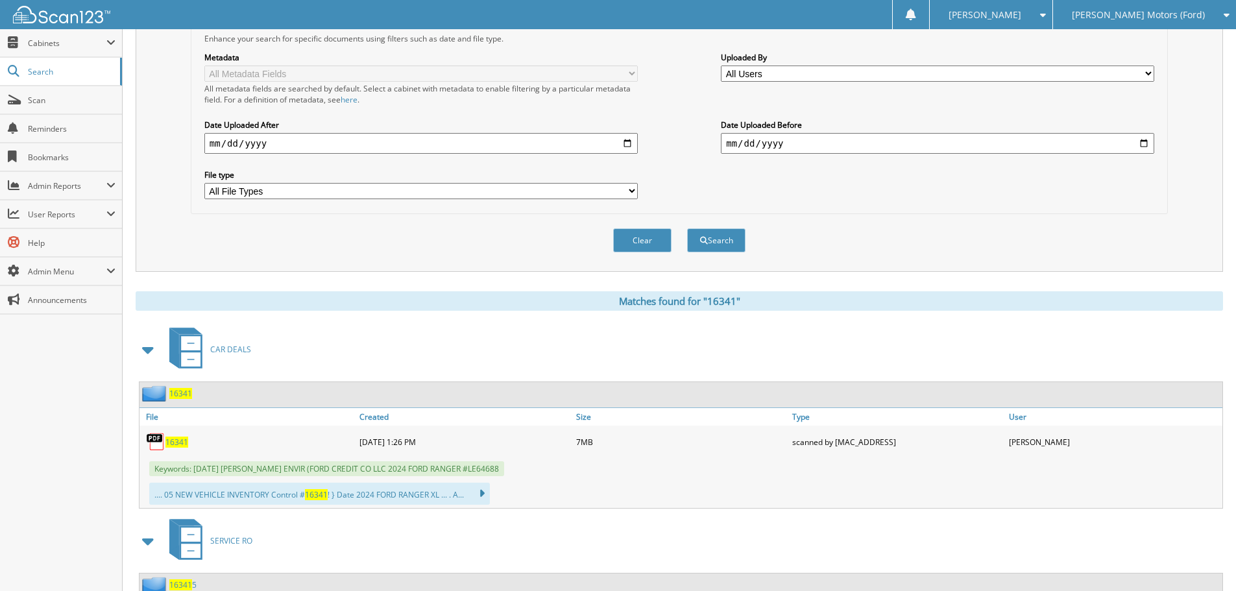
scroll to position [389, 0]
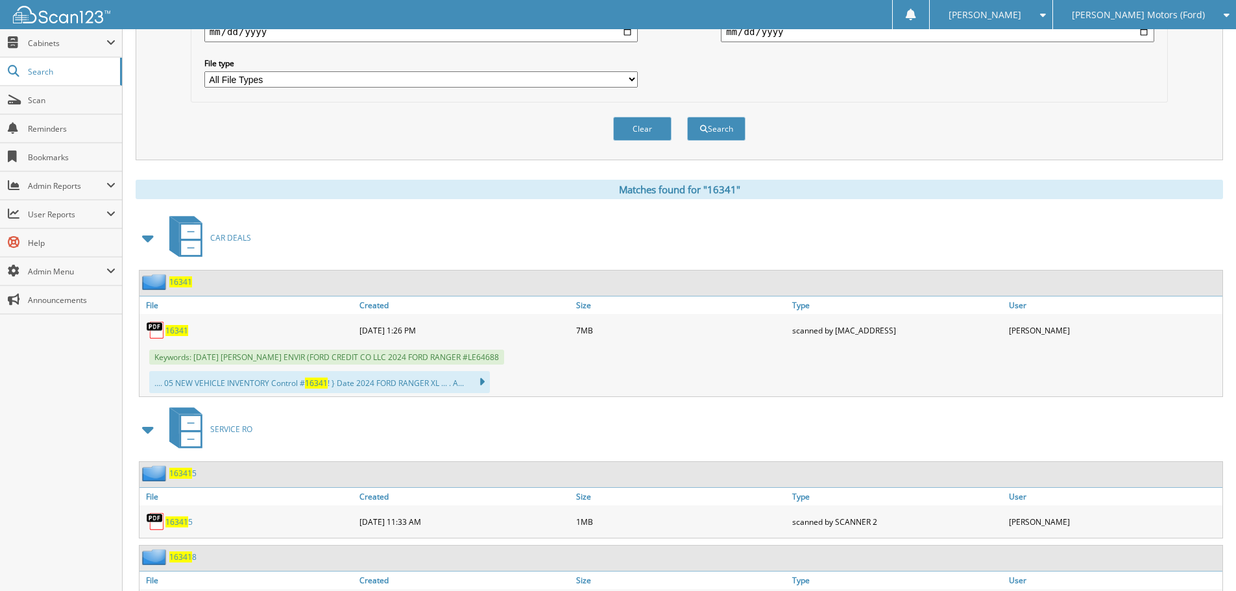
click at [182, 334] on span "16341" at bounding box center [177, 330] width 23 height 11
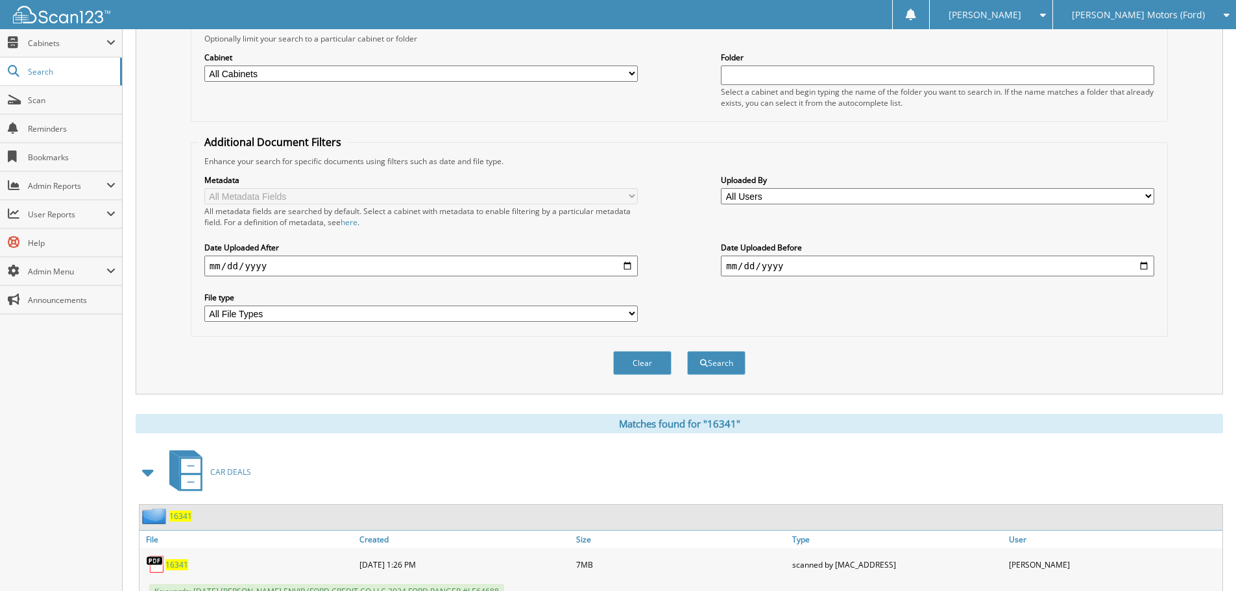
scroll to position [0, 0]
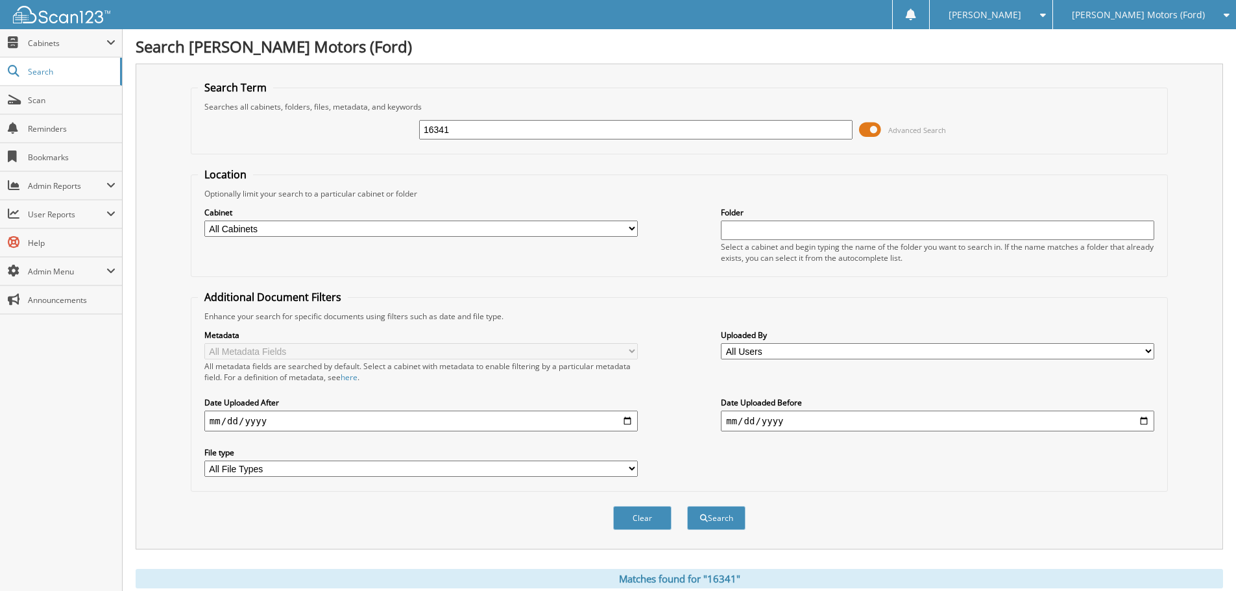
drag, startPoint x: 393, startPoint y: 129, endPoint x: 336, endPoint y: 151, distance: 61.0
click at [336, 151] on fieldset "Search Term Searches all cabinets, folders, files, metadata, and keywords 16341…" at bounding box center [679, 117] width 977 height 74
drag, startPoint x: 463, startPoint y: 132, endPoint x: 71, endPoint y: 193, distance: 397.5
type input "16340"
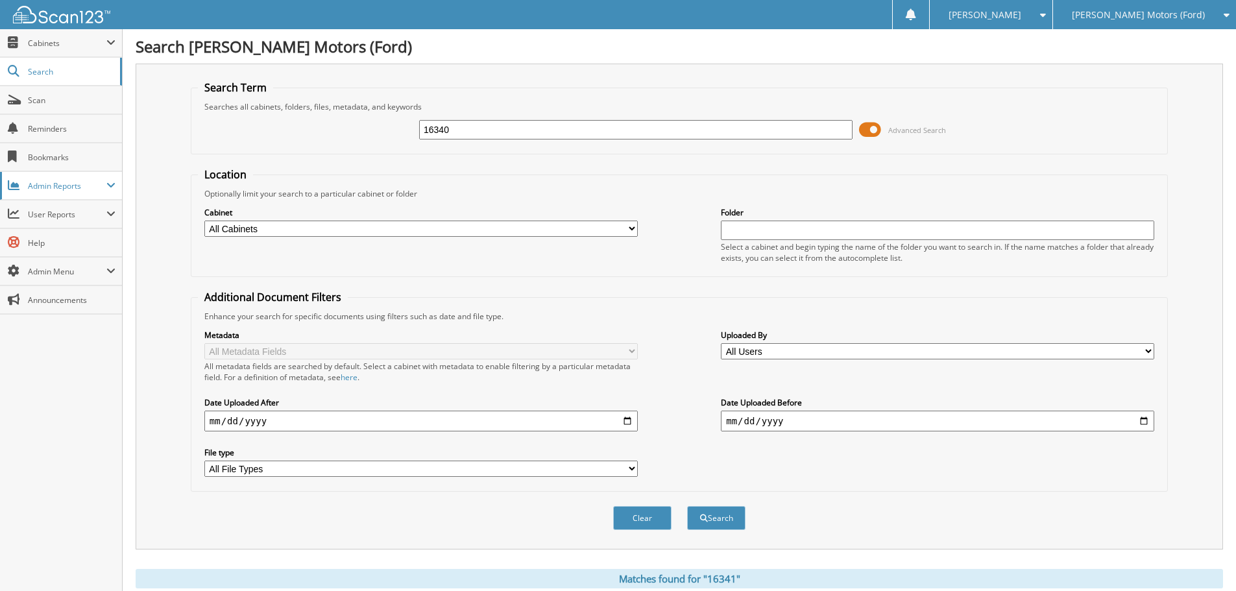
click at [687, 506] on button "Search" at bounding box center [716, 518] width 58 height 24
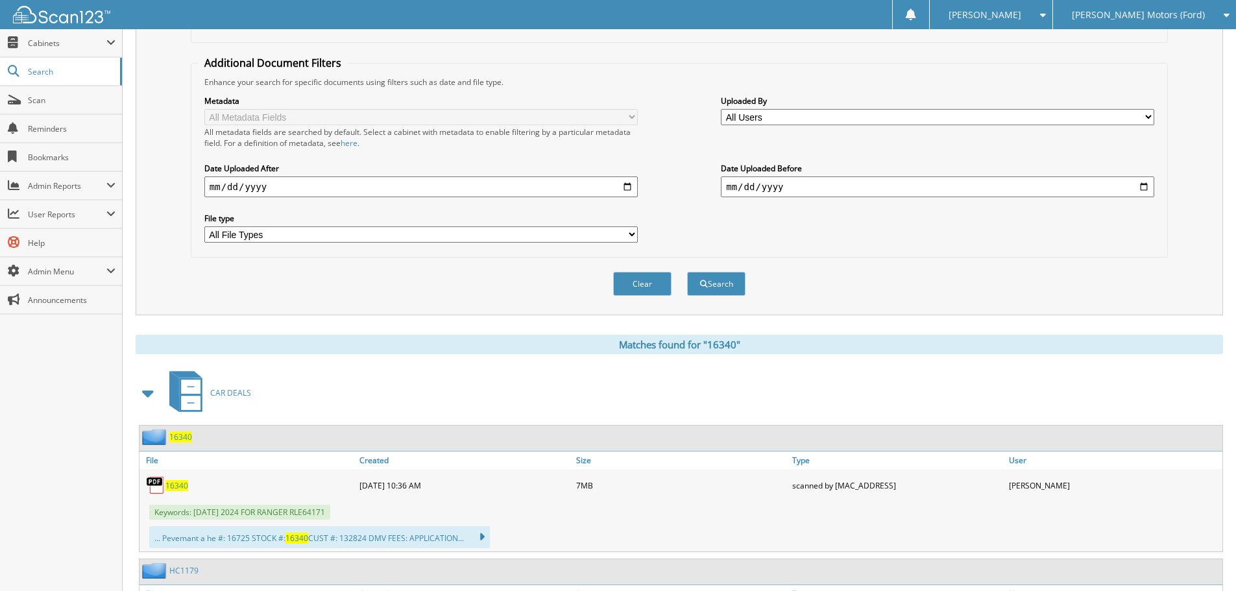
scroll to position [389, 0]
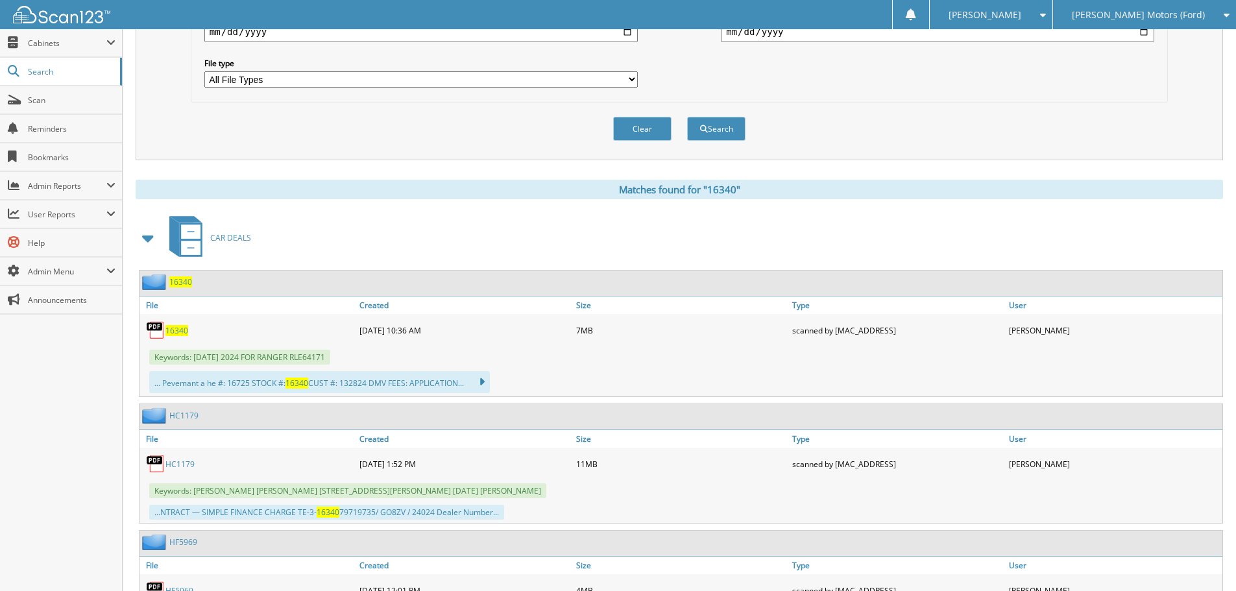
click at [179, 332] on span "16340" at bounding box center [177, 330] width 23 height 11
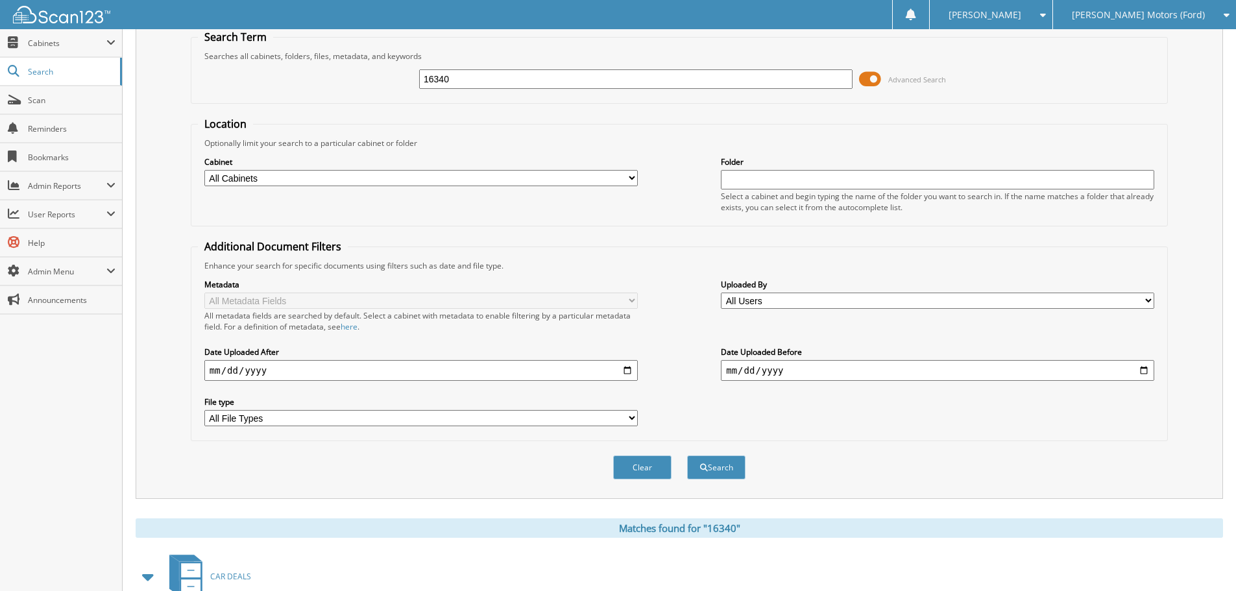
scroll to position [0, 0]
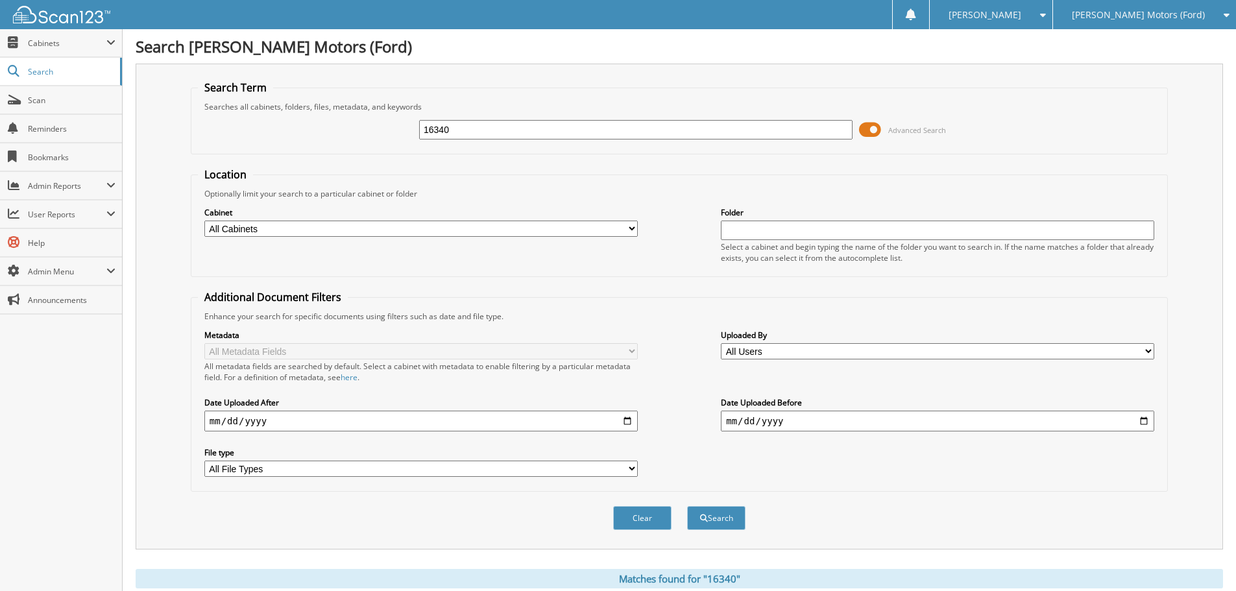
drag, startPoint x: 467, startPoint y: 135, endPoint x: 304, endPoint y: 154, distance: 164.1
click at [304, 154] on form "Search Term Searches all cabinets, folders, files, metadata, and keywords 16340…" at bounding box center [679, 312] width 977 height 464
type input "16347"
click at [687, 506] on button "Search" at bounding box center [716, 518] width 58 height 24
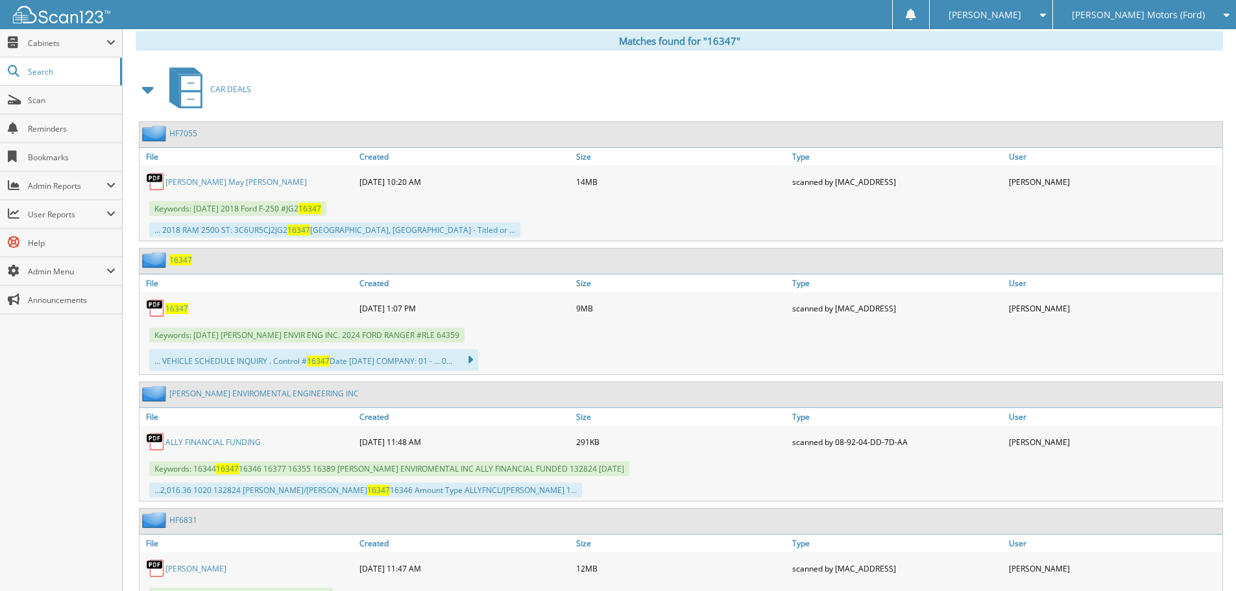
scroll to position [454, 0]
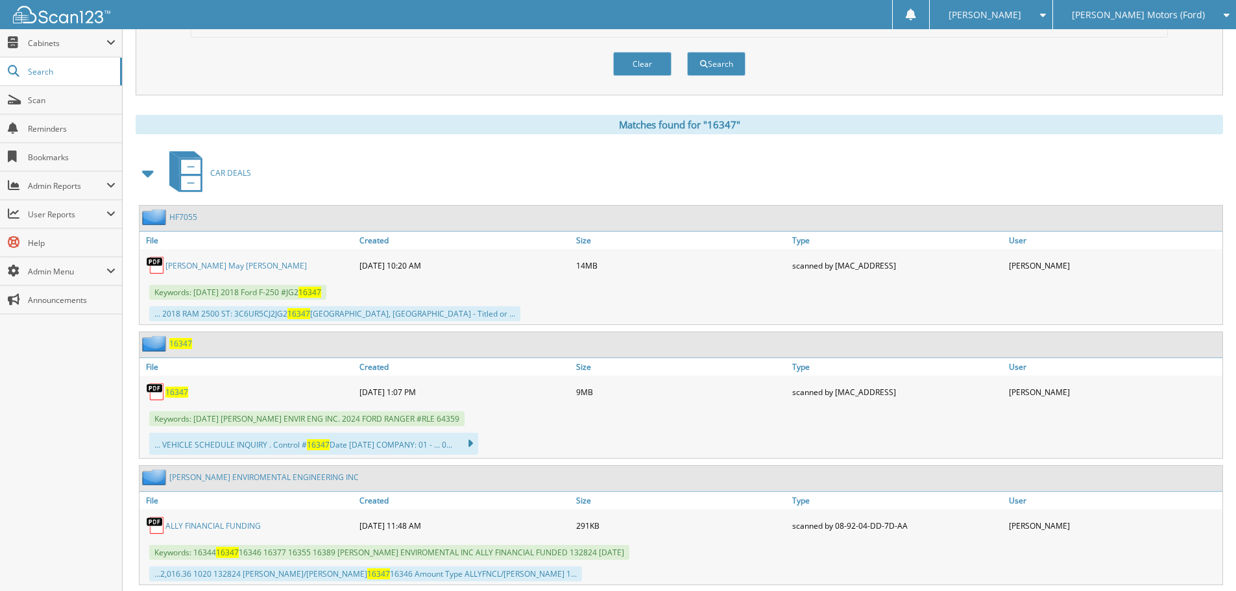
click at [180, 392] on span "16347" at bounding box center [177, 392] width 23 height 11
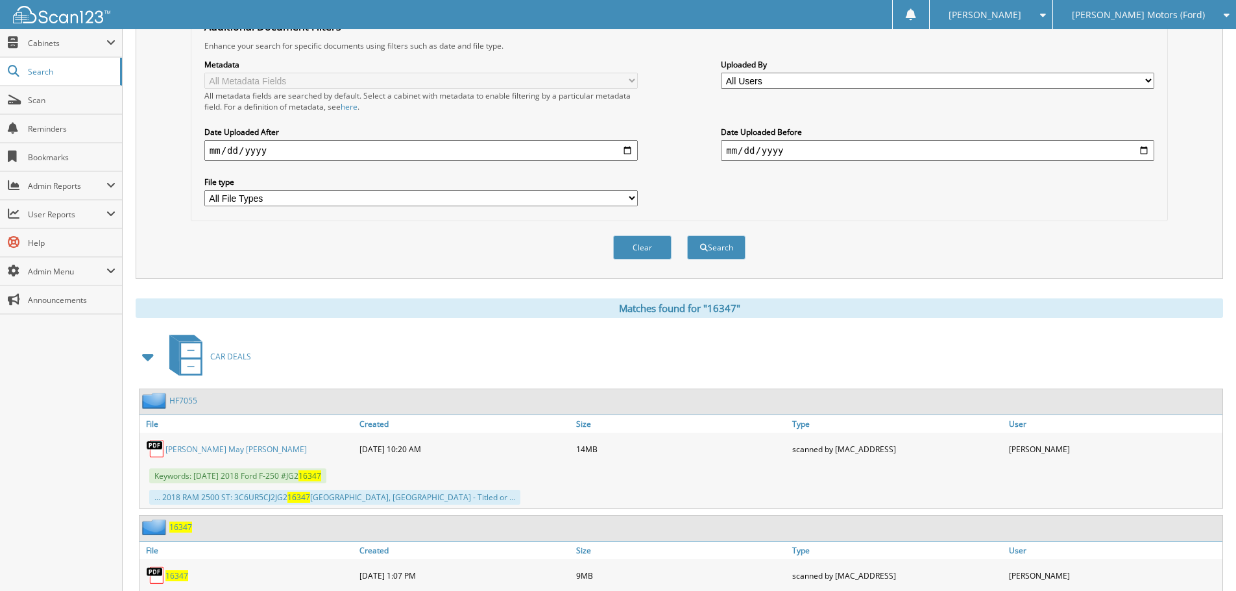
scroll to position [65, 0]
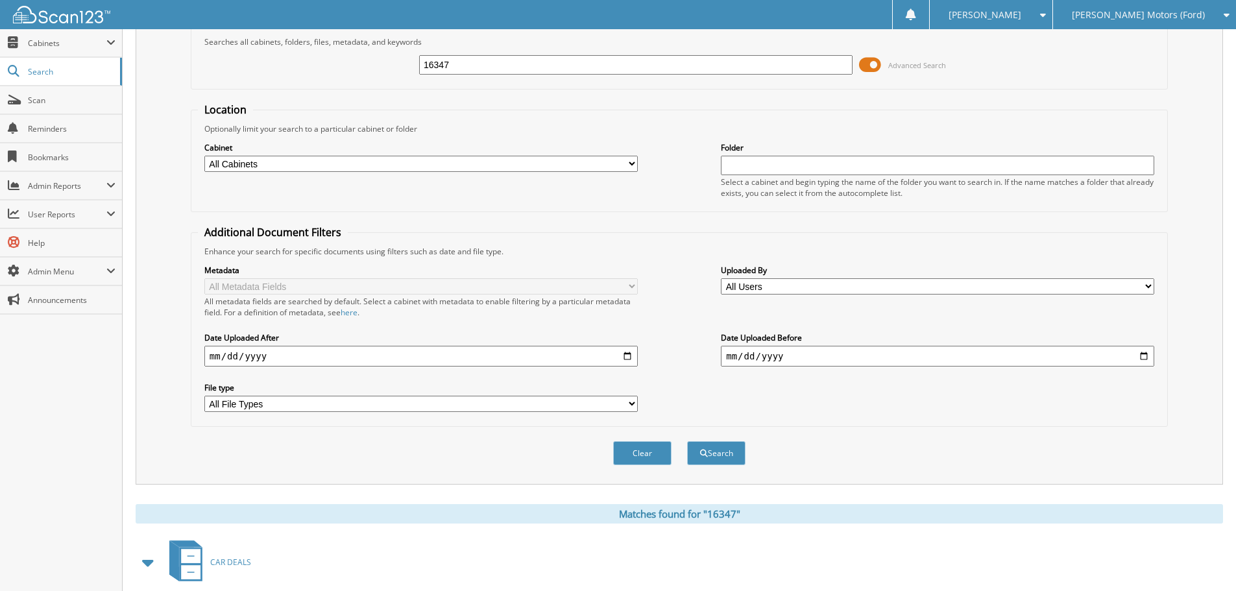
drag, startPoint x: 492, startPoint y: 60, endPoint x: 188, endPoint y: 109, distance: 308.4
click at [216, 98] on form "Search Term Searches all cabinets, folders, files, metadata, and keywords 16347…" at bounding box center [679, 248] width 977 height 464
type input "16355"
click at [687, 441] on button "Search" at bounding box center [716, 453] width 58 height 24
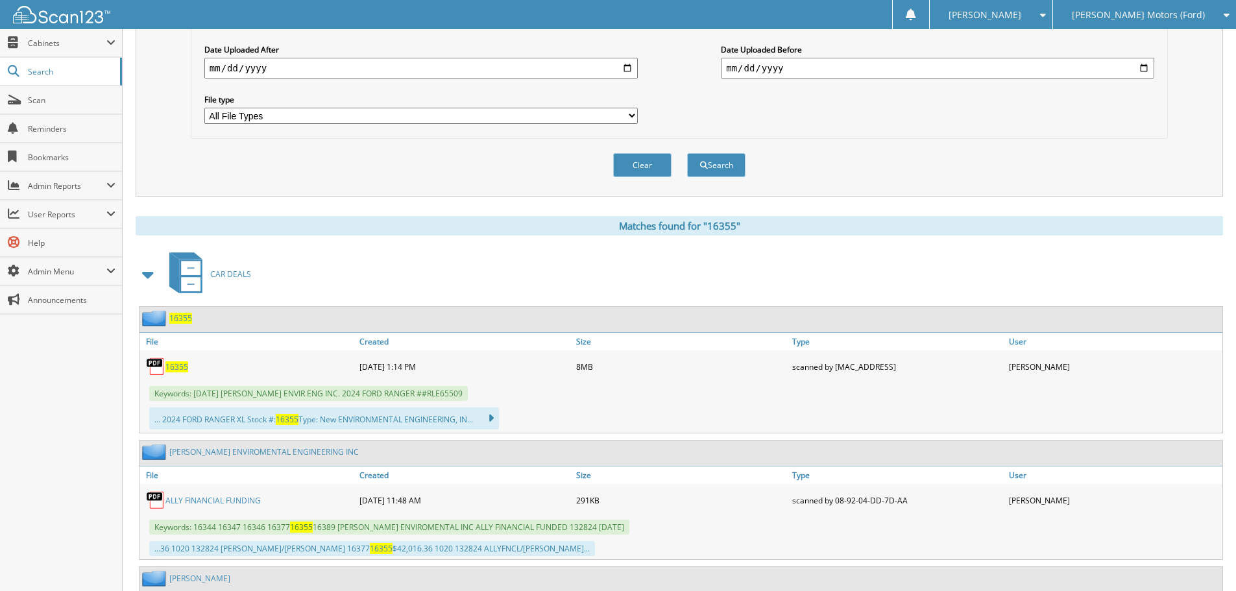
scroll to position [454, 0]
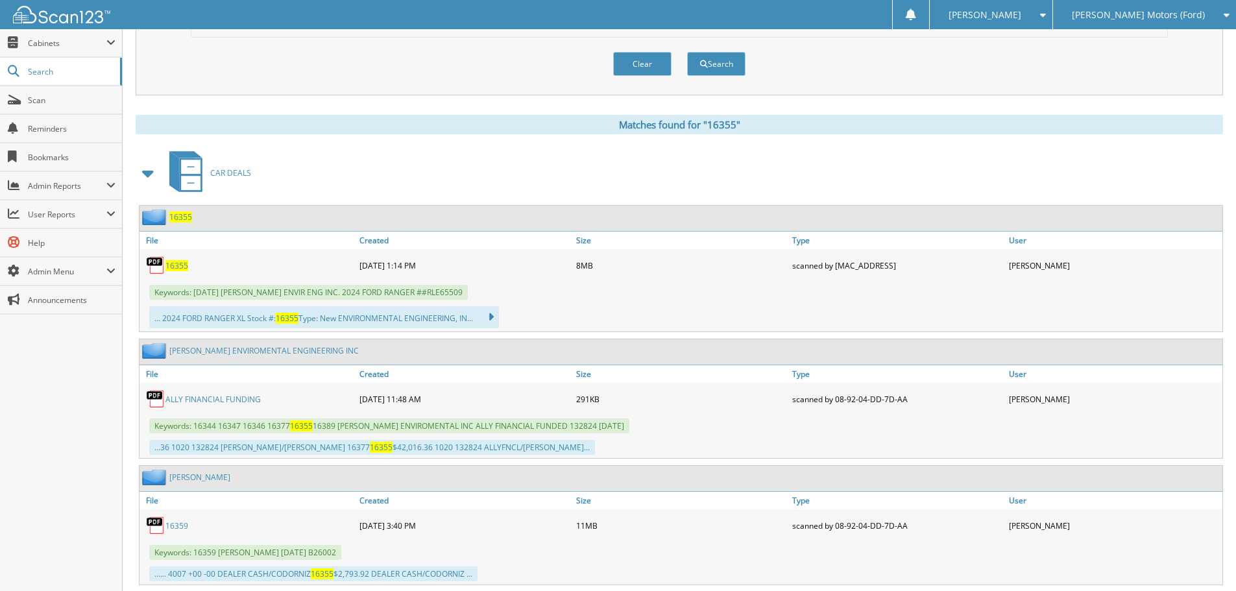
click at [186, 264] on span "16355" at bounding box center [177, 265] width 23 height 11
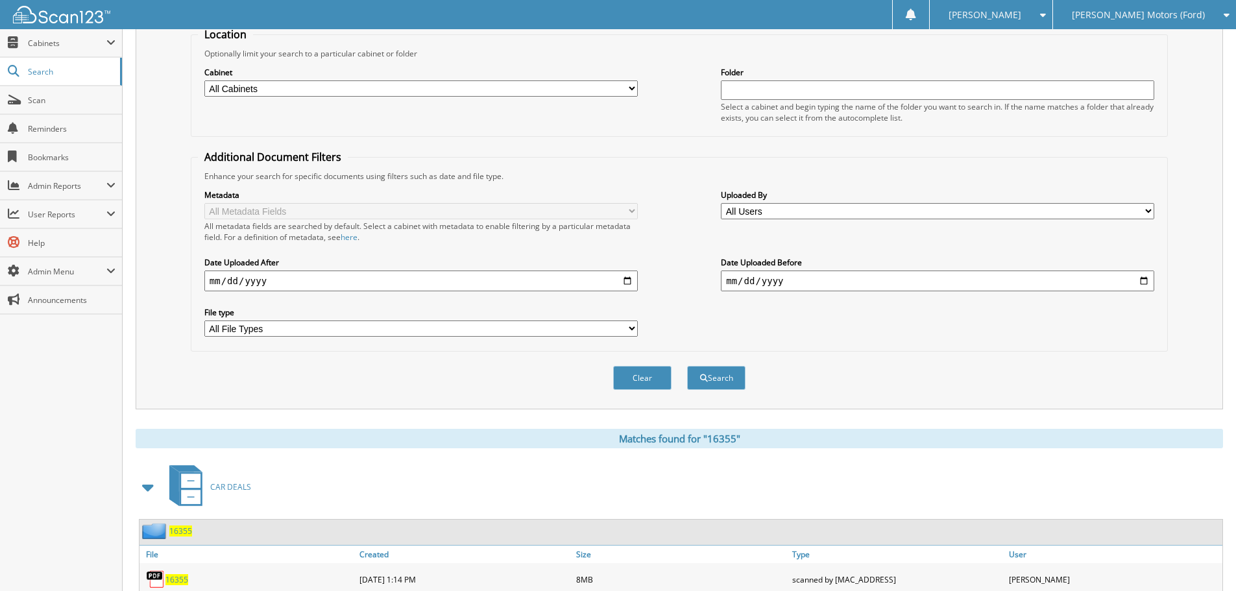
scroll to position [65, 0]
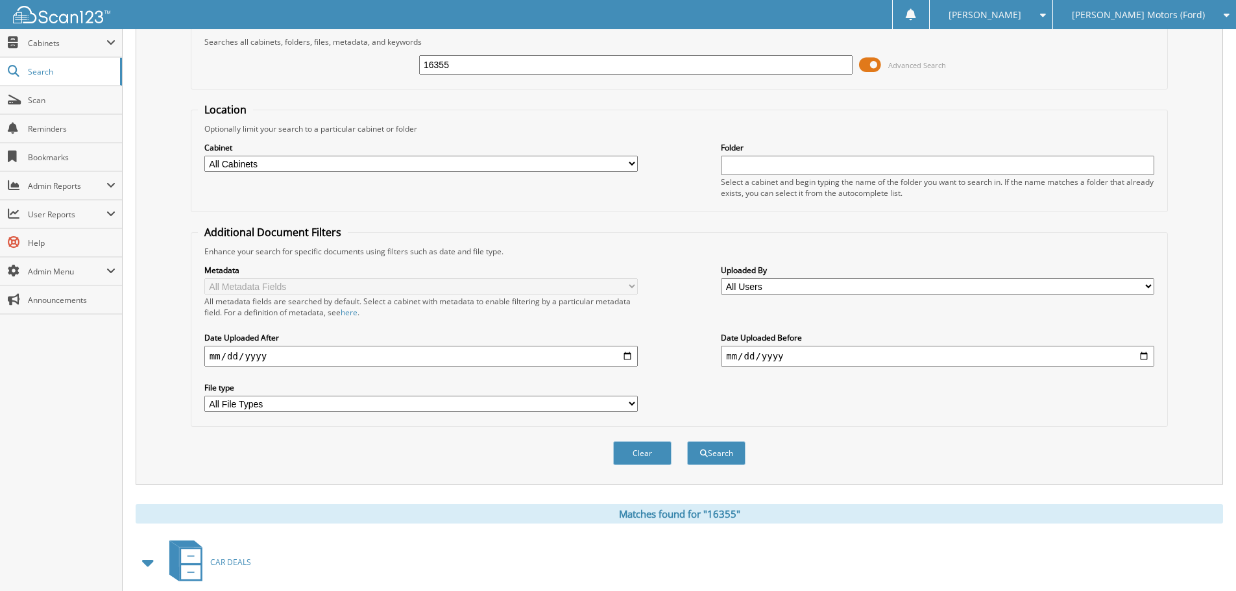
drag, startPoint x: 354, startPoint y: 102, endPoint x: 338, endPoint y: 104, distance: 16.3
click at [338, 104] on form "Search Term Searches all cabinets, folders, files, metadata, and keywords 16355…" at bounding box center [679, 248] width 977 height 464
type input "16377"
click at [687, 441] on button "Search" at bounding box center [716, 453] width 58 height 24
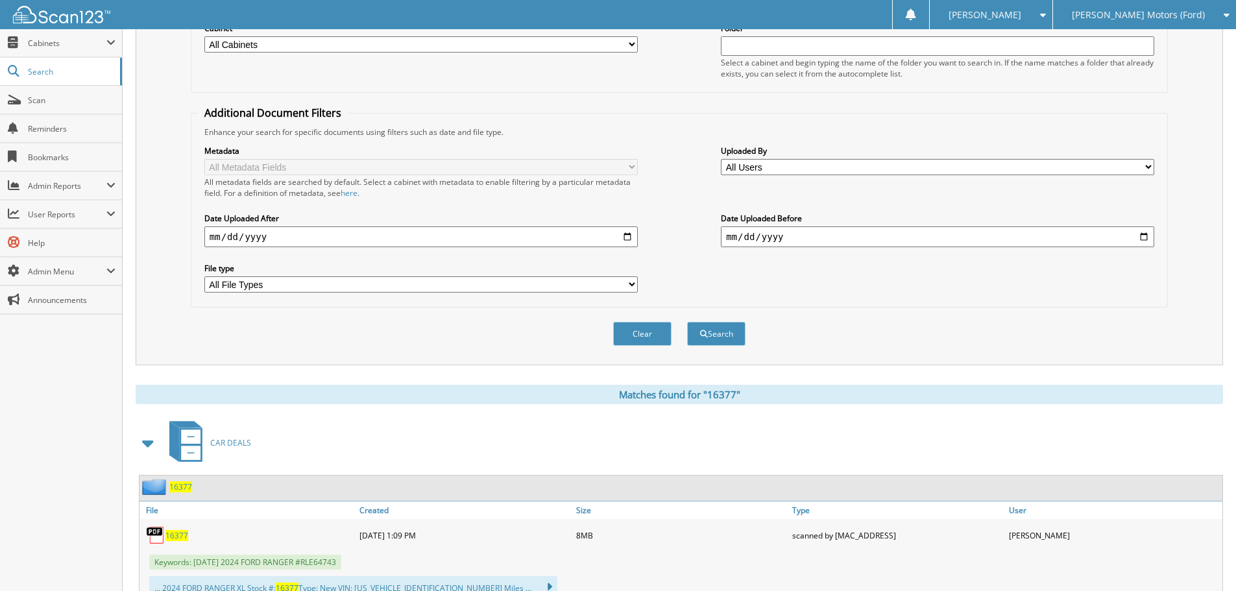
scroll to position [325, 0]
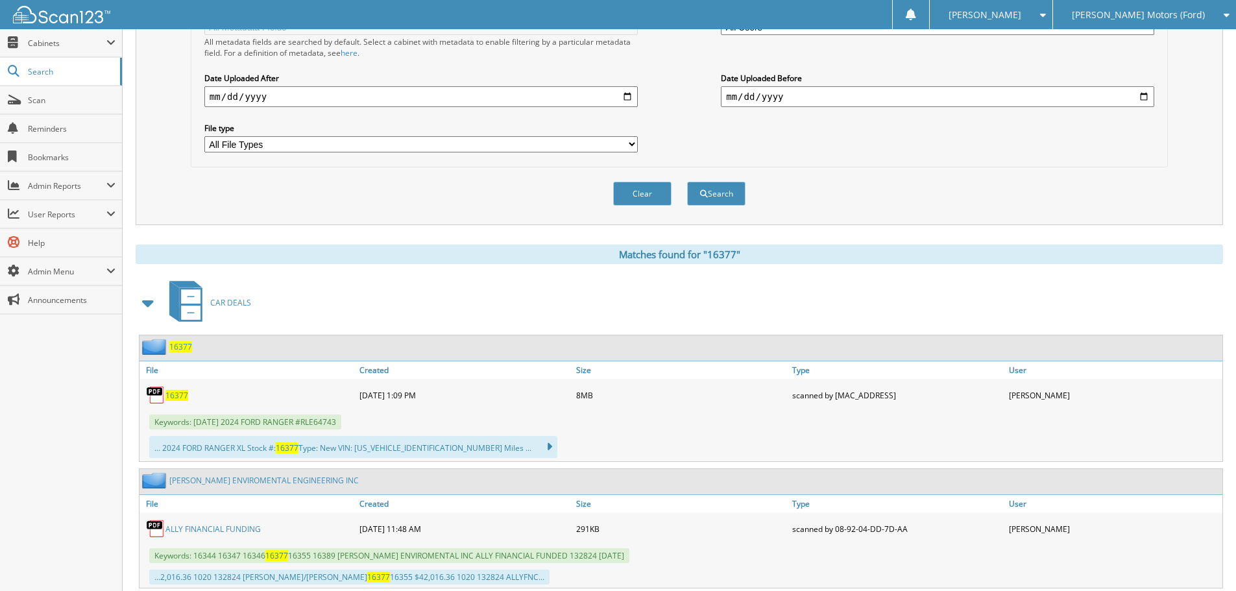
click at [177, 394] on span "16377" at bounding box center [177, 395] width 23 height 11
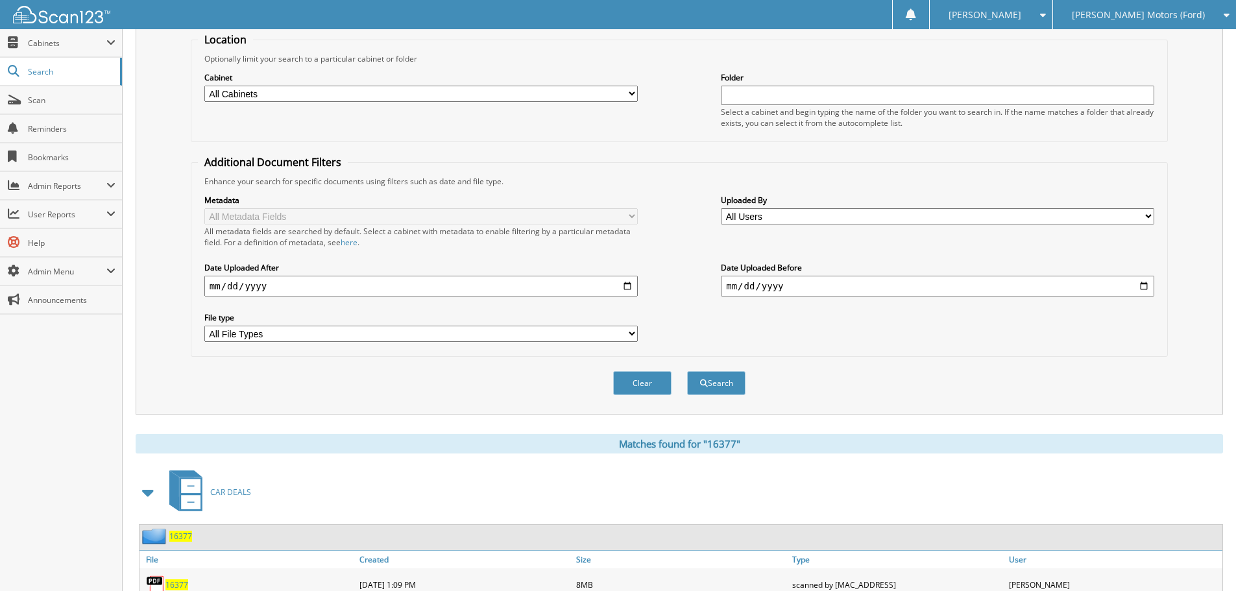
scroll to position [0, 0]
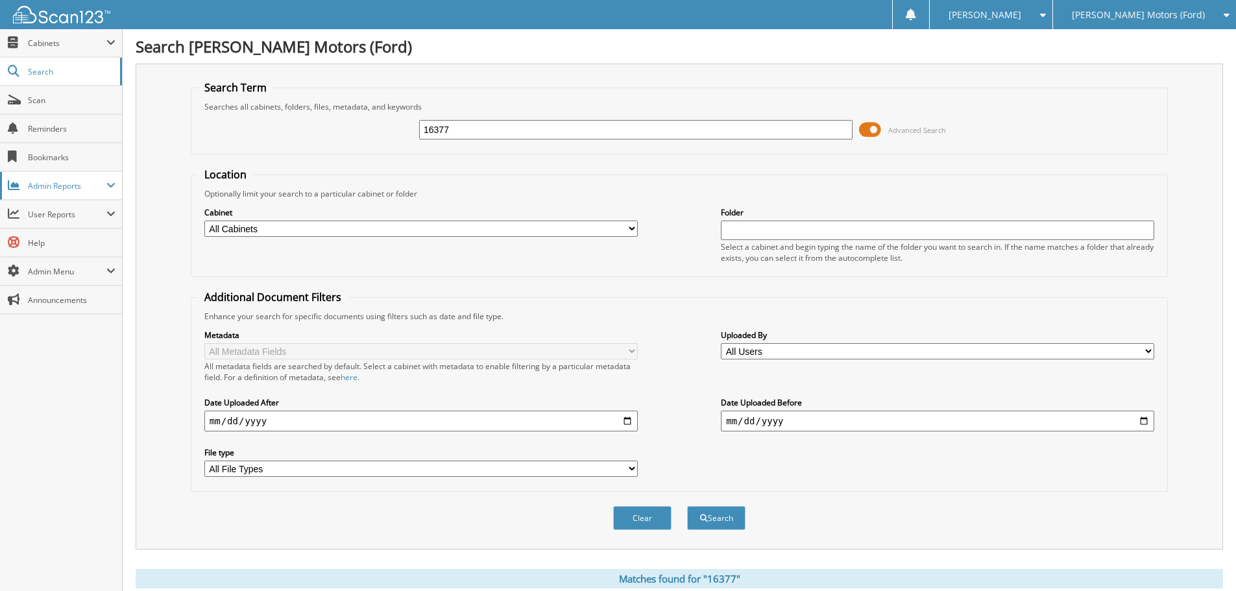
drag, startPoint x: 467, startPoint y: 130, endPoint x: 117, endPoint y: 184, distance: 354.7
type input "16389"
click at [687, 506] on button "Search" at bounding box center [716, 518] width 58 height 24
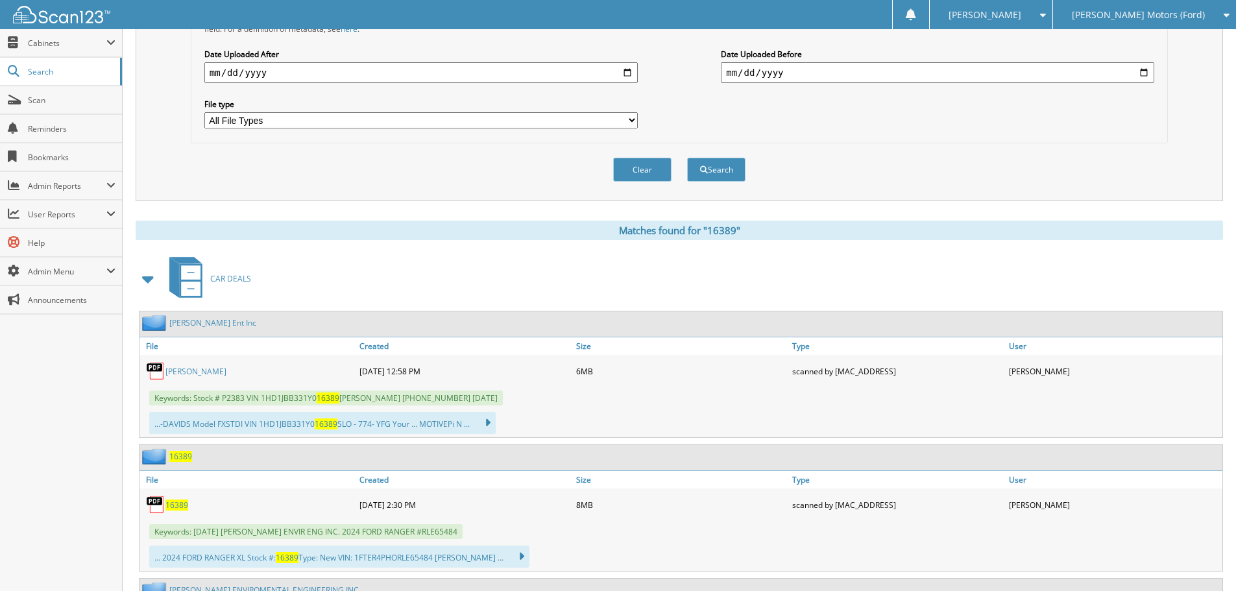
scroll to position [454, 0]
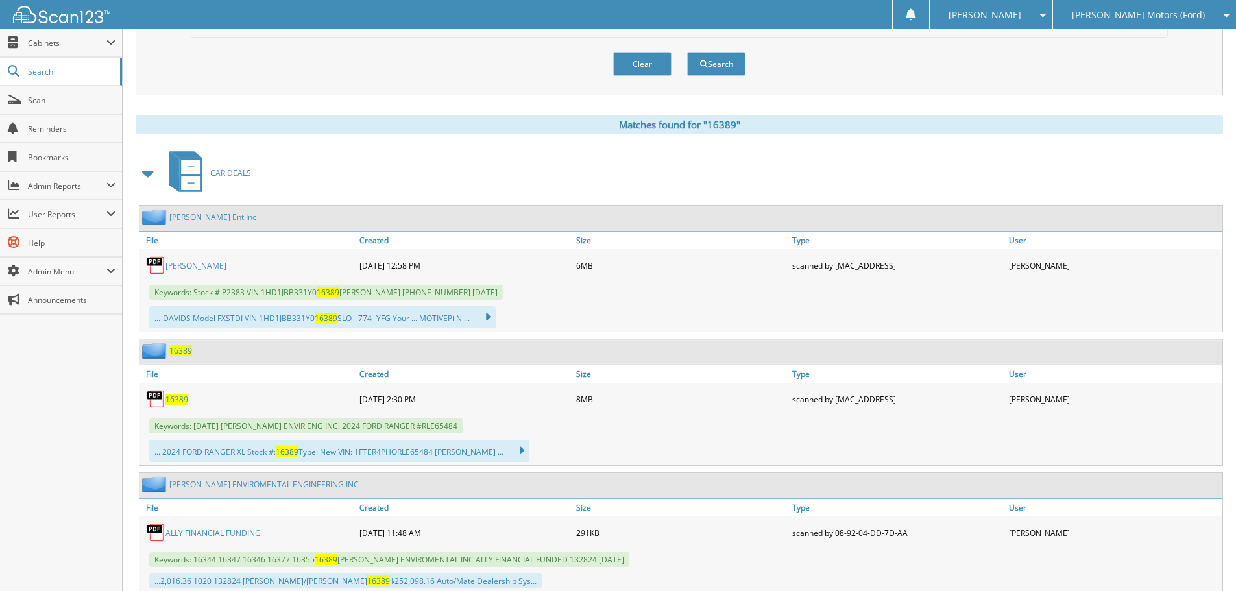
click at [177, 399] on span "16389" at bounding box center [177, 399] width 23 height 11
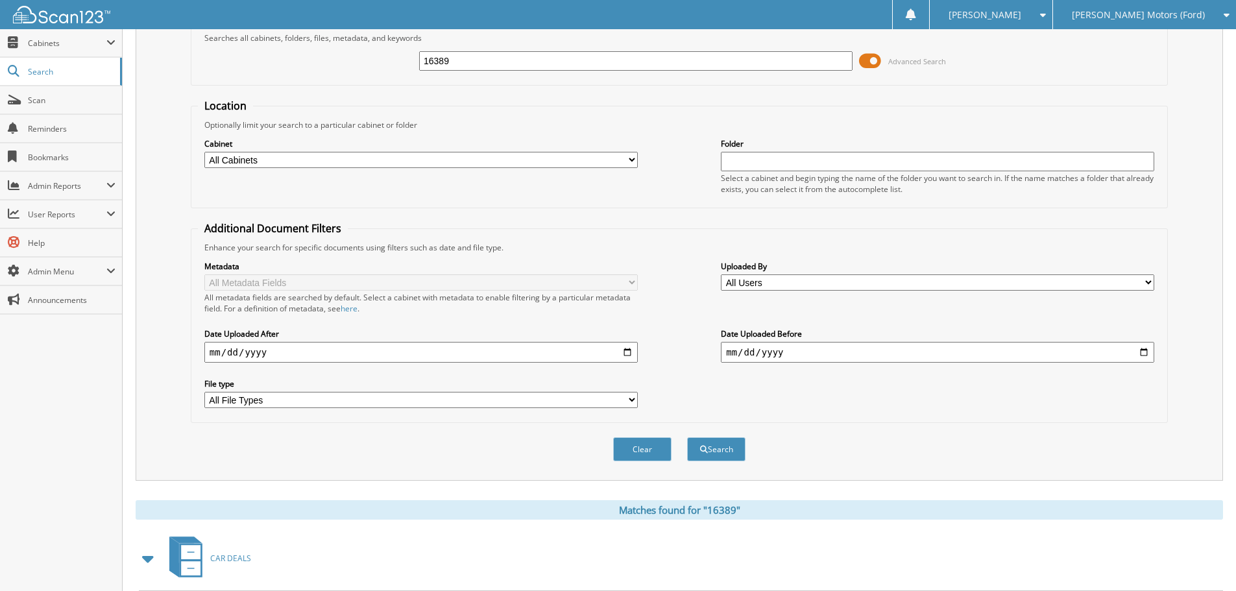
scroll to position [65, 0]
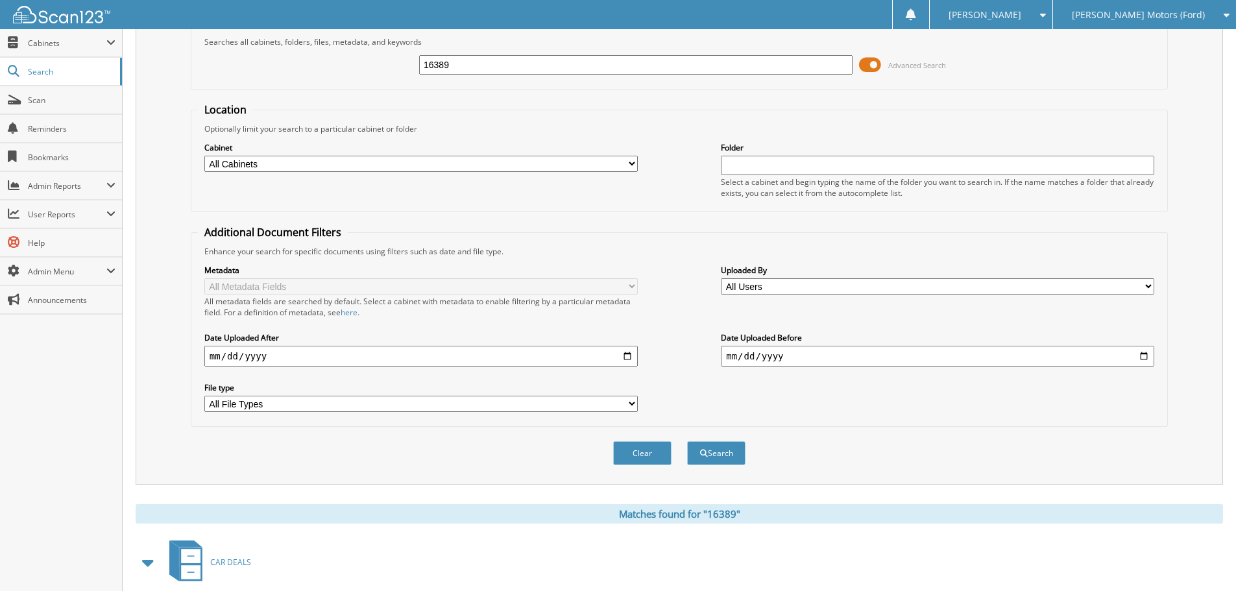
drag, startPoint x: 480, startPoint y: 66, endPoint x: 169, endPoint y: 134, distance: 318.3
click at [171, 133] on div "Search Term Searches all cabinets, folders, files, metadata, and keywords 16389…" at bounding box center [680, 242] width 1088 height 486
type input "16346"
click at [687, 441] on button "Search" at bounding box center [716, 453] width 58 height 24
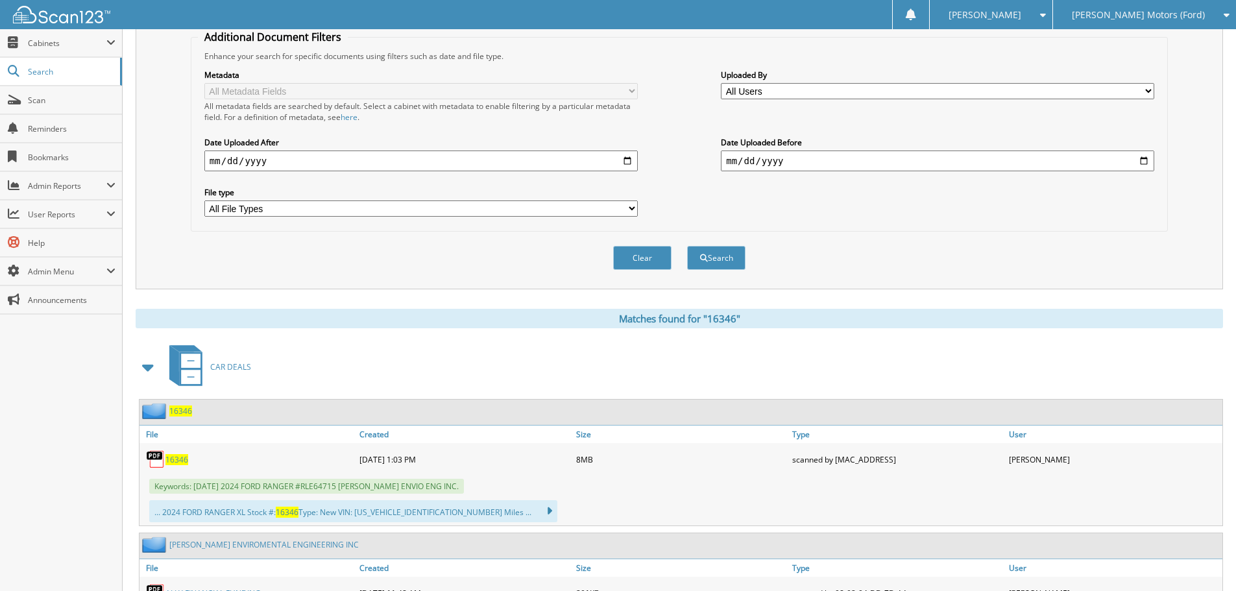
scroll to position [325, 0]
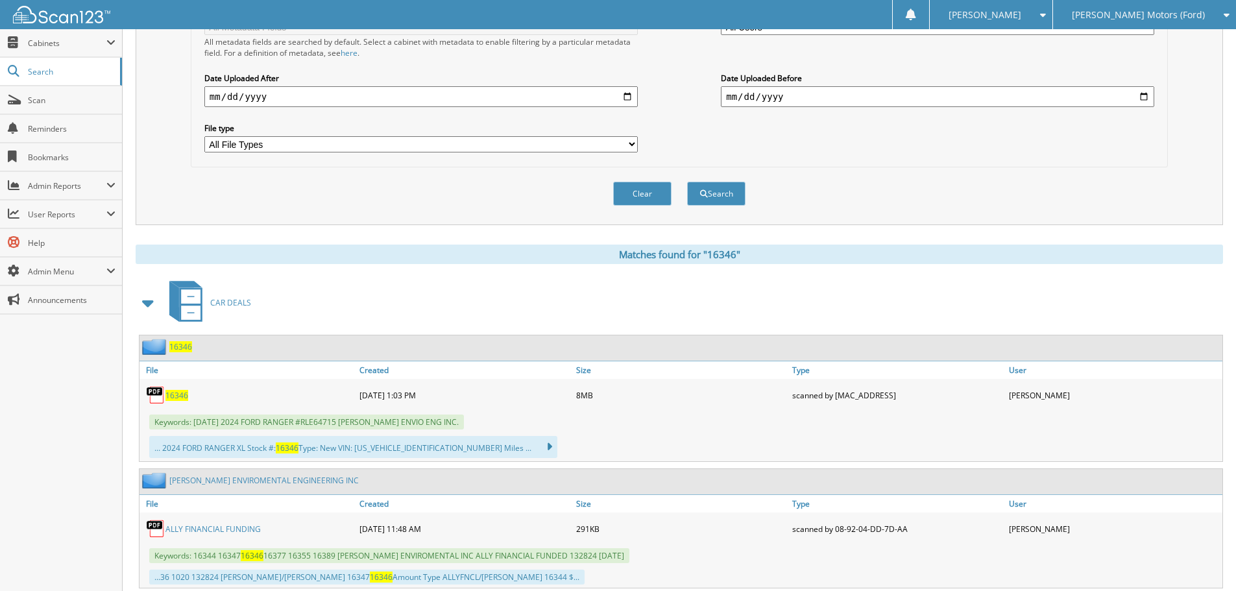
click at [182, 398] on span "16346" at bounding box center [177, 395] width 23 height 11
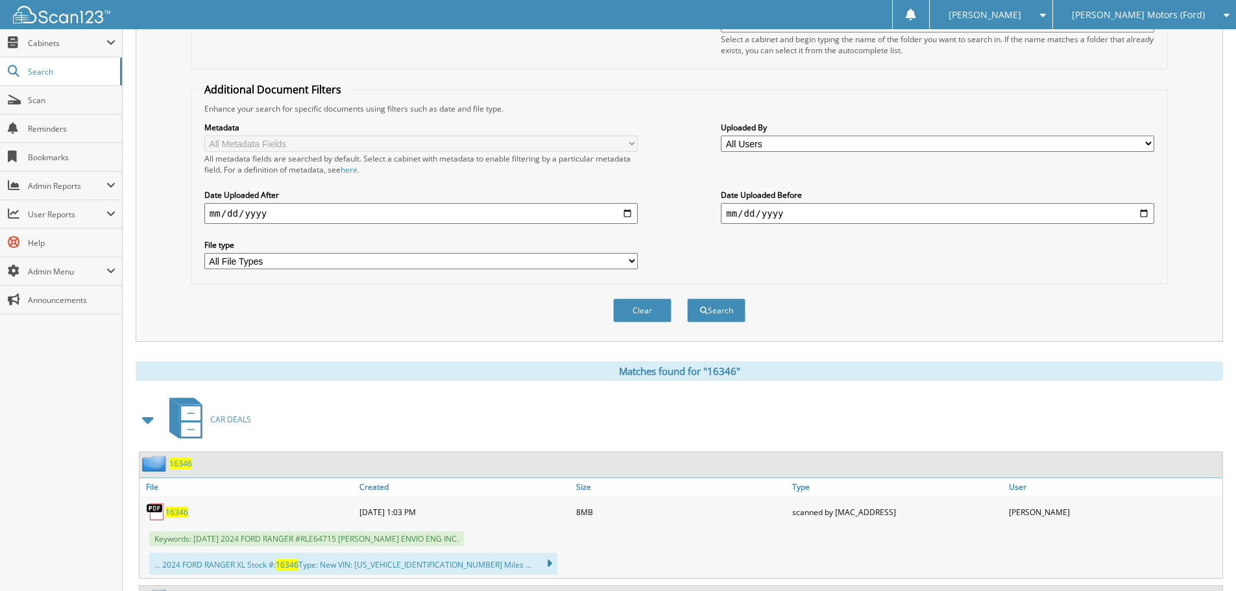
scroll to position [0, 0]
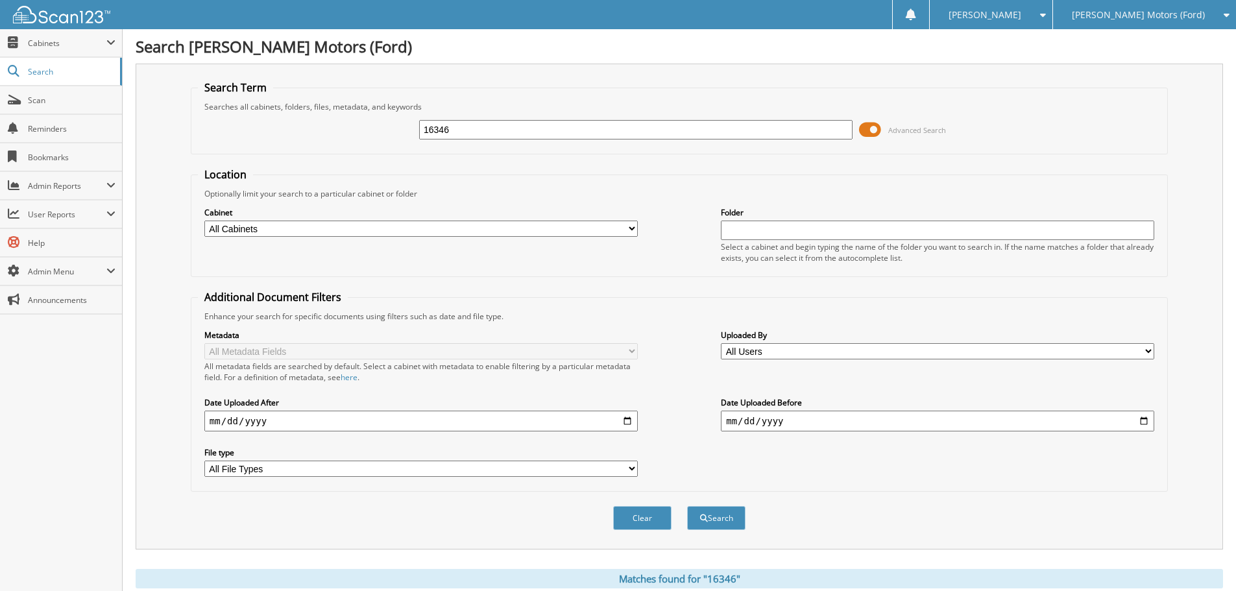
drag, startPoint x: 495, startPoint y: 136, endPoint x: 0, endPoint y: 315, distance: 526.9
type input "15798"
click at [687, 506] on button "Search" at bounding box center [716, 518] width 58 height 24
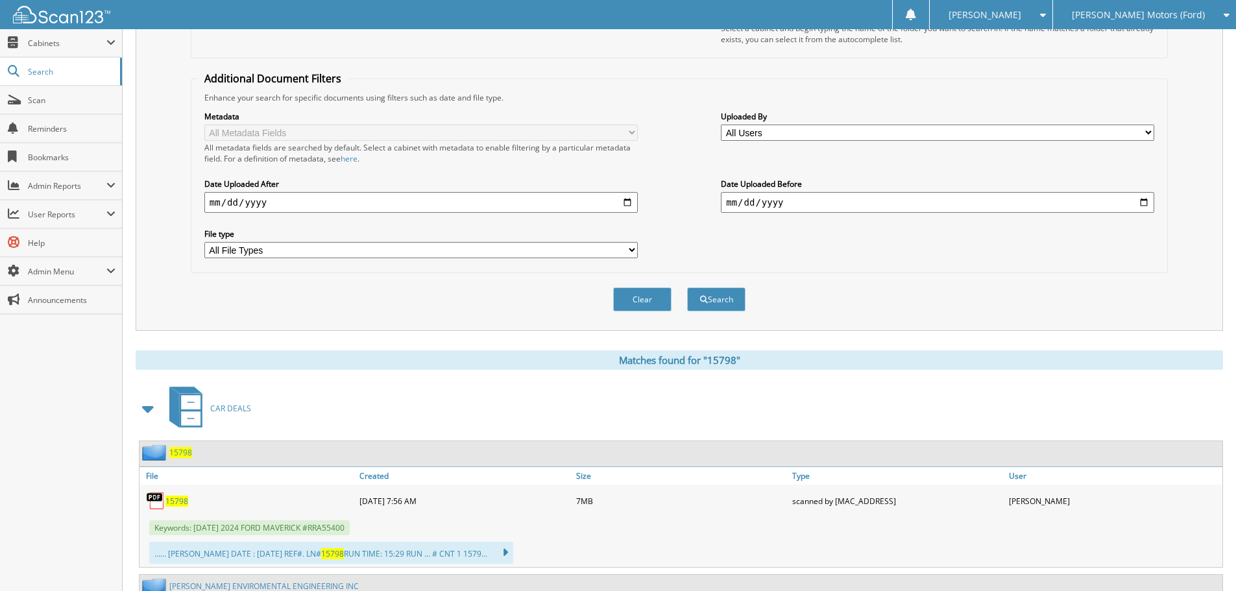
scroll to position [389, 0]
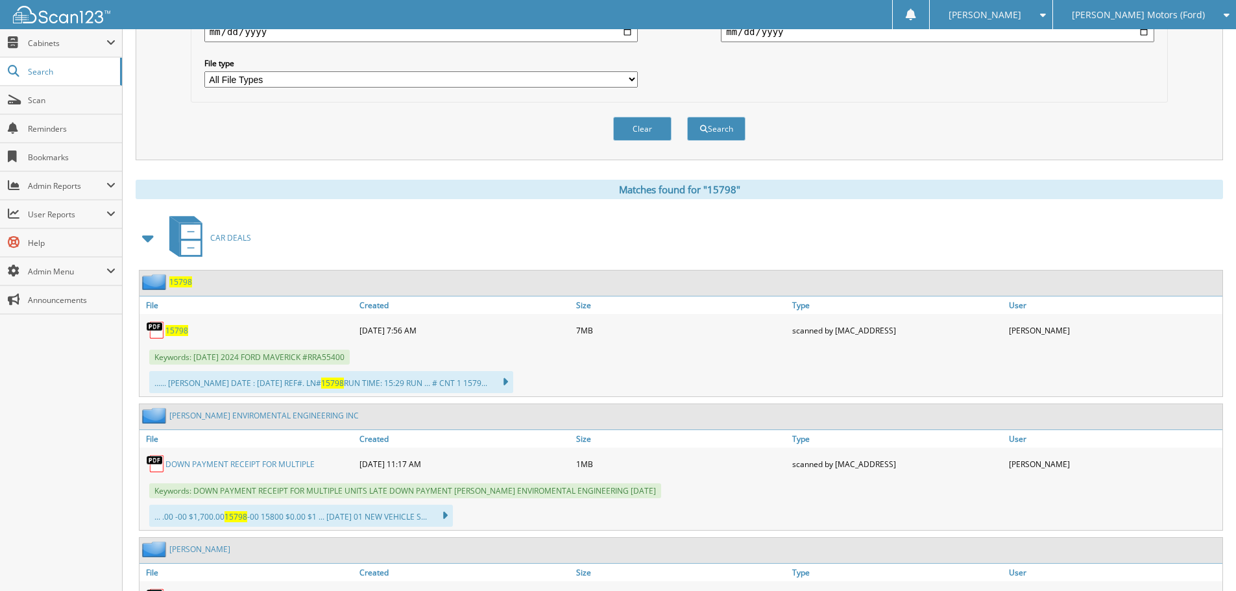
click at [180, 331] on span "15798" at bounding box center [177, 330] width 23 height 11
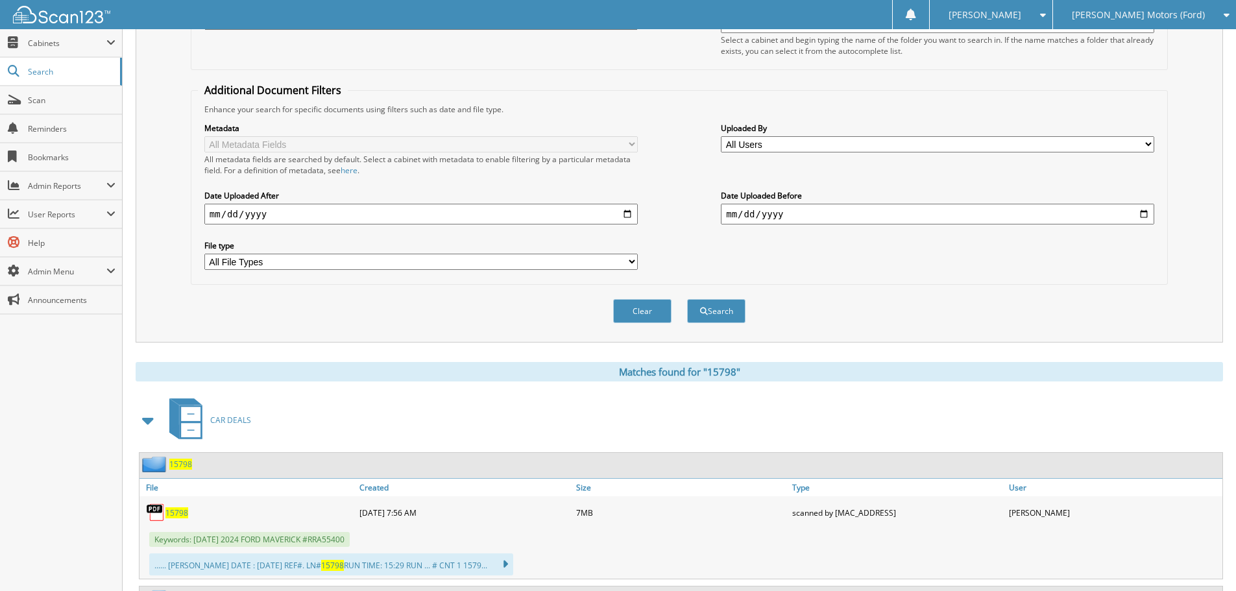
scroll to position [0, 0]
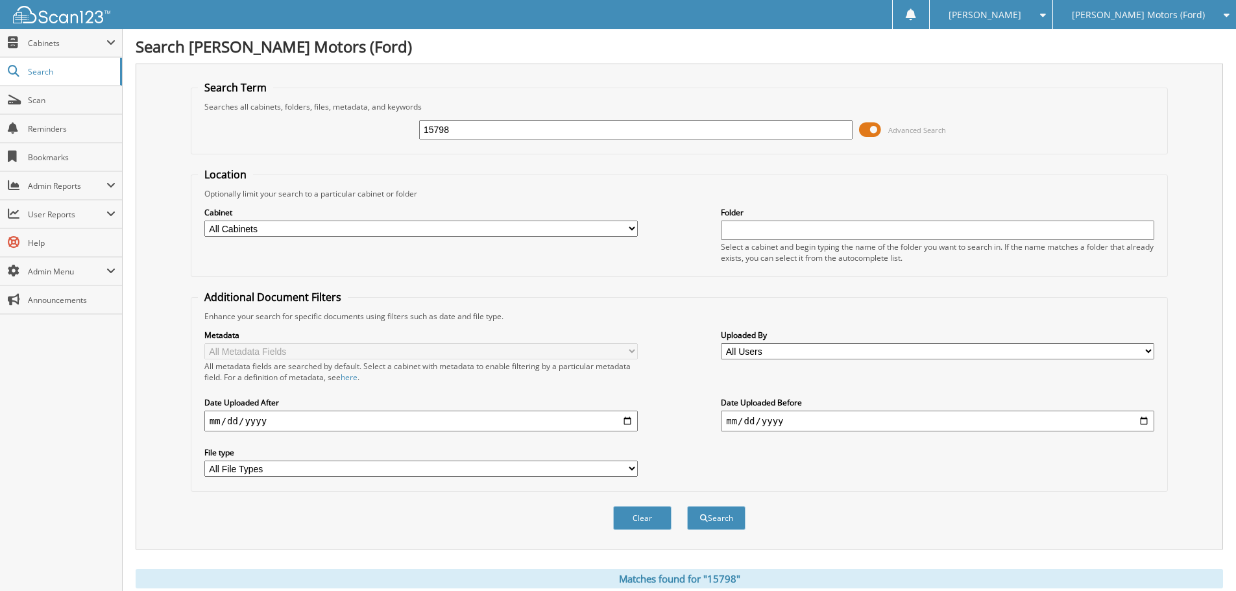
drag, startPoint x: 326, startPoint y: 164, endPoint x: 238, endPoint y: 192, distance: 92.0
click at [238, 192] on form "Search Term Searches all cabinets, folders, files, metadata, and keywords 15798…" at bounding box center [679, 312] width 977 height 464
type input "15800"
click at [687, 506] on button "Search" at bounding box center [716, 518] width 58 height 24
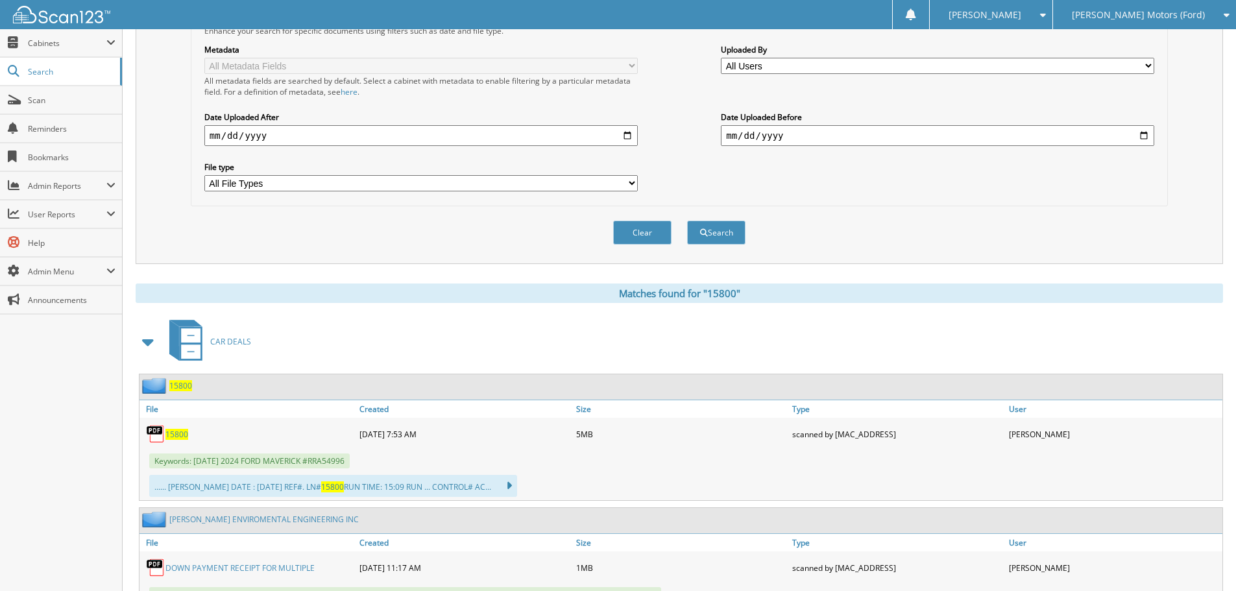
scroll to position [389, 0]
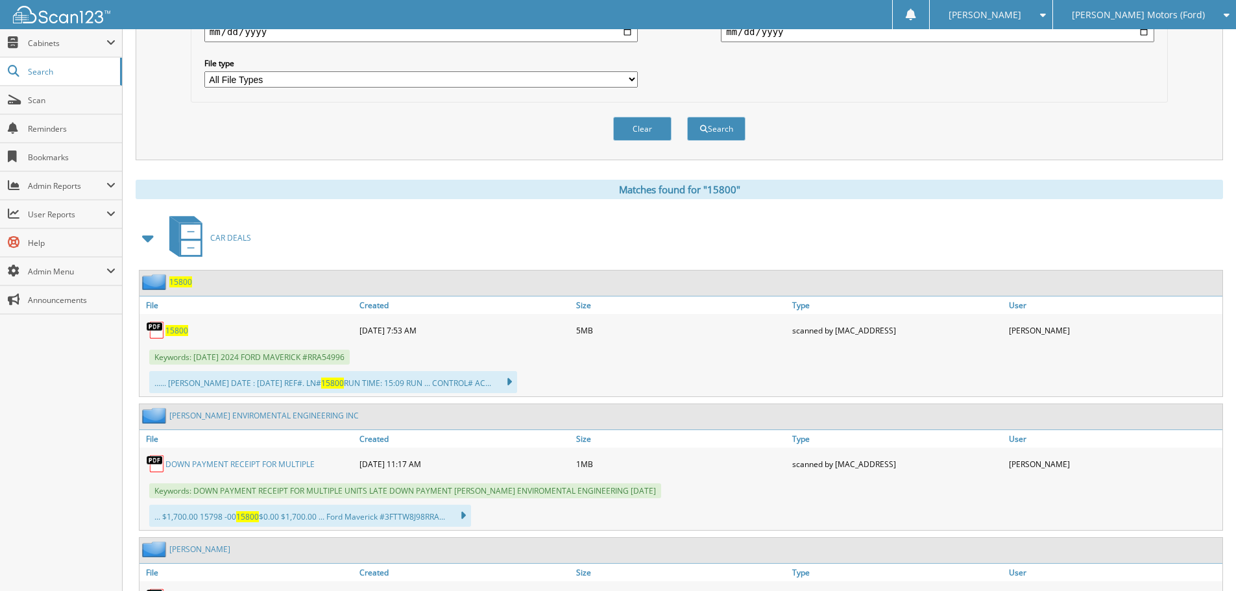
click at [172, 333] on span "15800" at bounding box center [177, 330] width 23 height 11
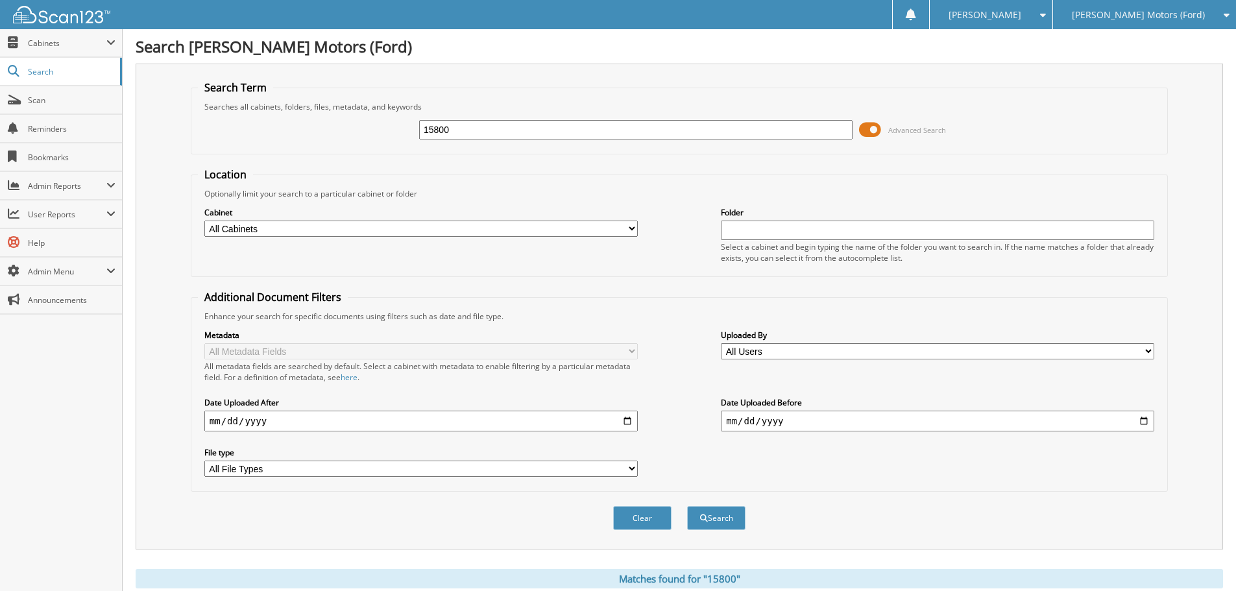
drag, startPoint x: 327, startPoint y: 149, endPoint x: 268, endPoint y: 172, distance: 63.3
click at [268, 172] on form "Search Term Searches all cabinets, folders, files, metadata, and keywords 15800…" at bounding box center [679, 312] width 977 height 464
type input "15867"
click at [687, 506] on button "Search" at bounding box center [716, 518] width 58 height 24
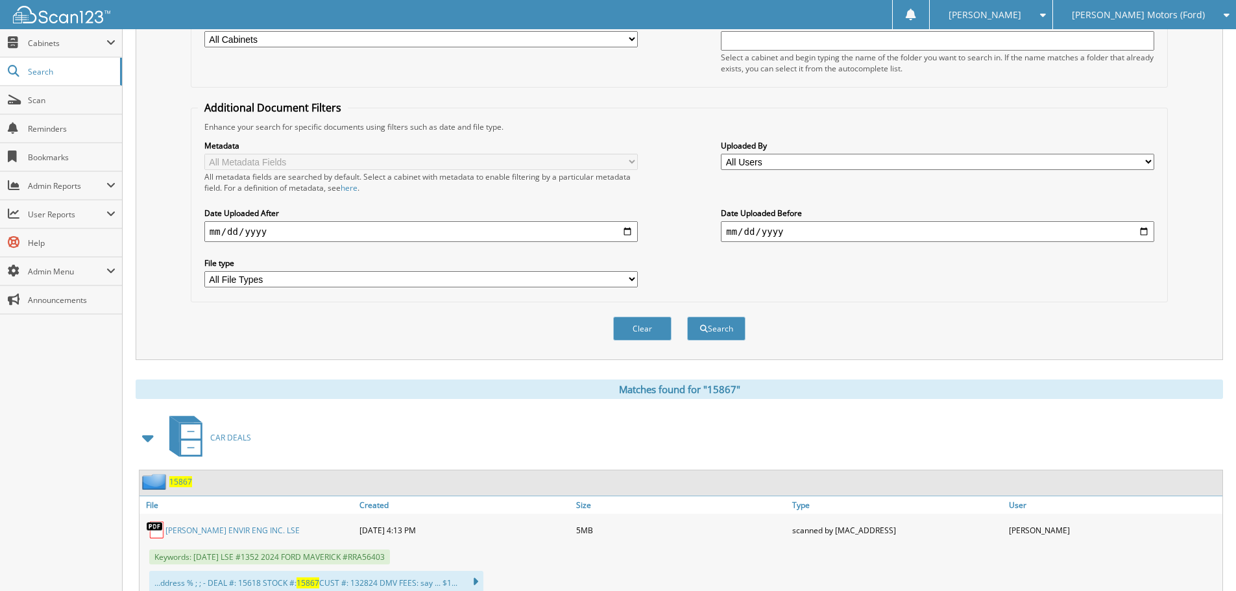
scroll to position [325, 0]
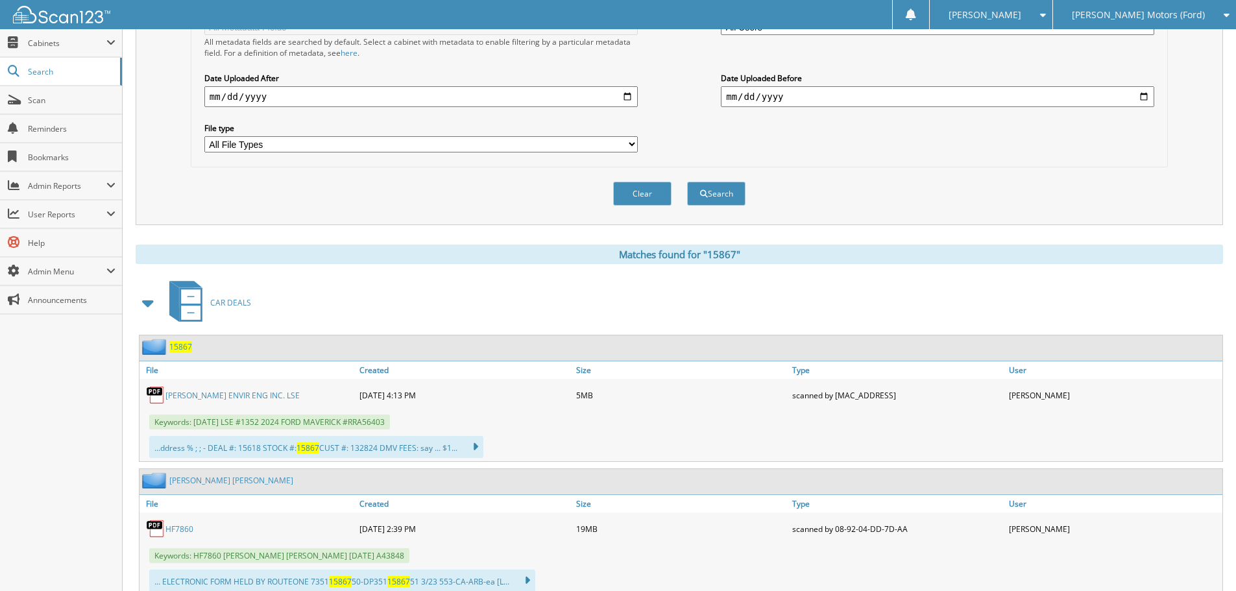
click at [216, 393] on link "[PERSON_NAME] ENVIR ENG INC. LSE" at bounding box center [233, 395] width 134 height 11
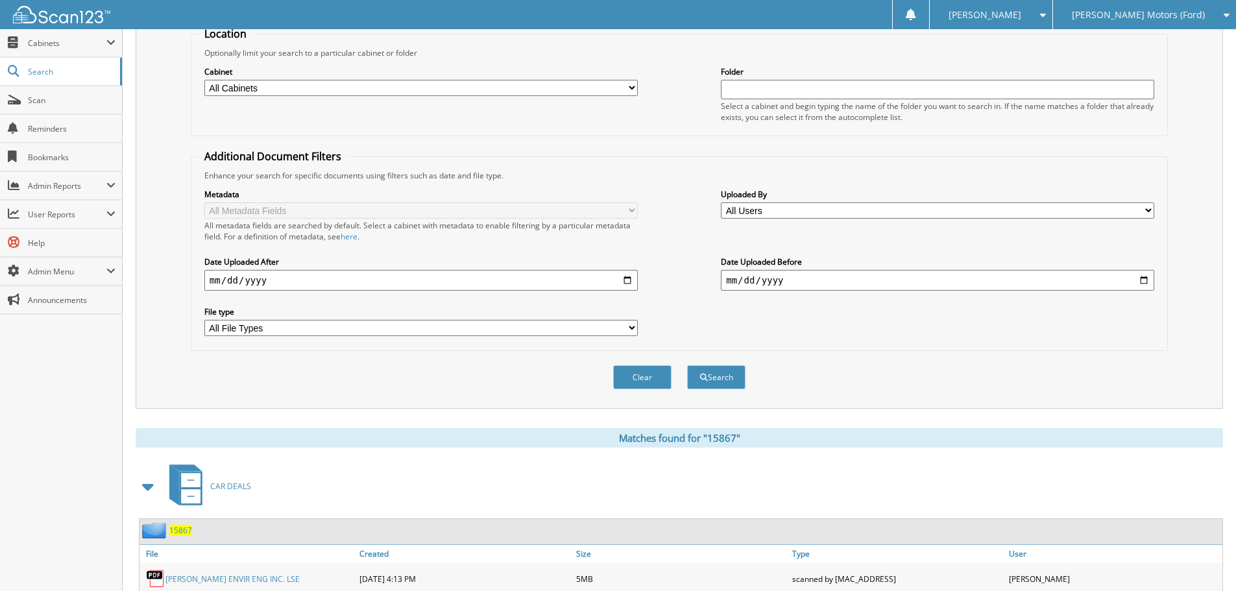
scroll to position [0, 0]
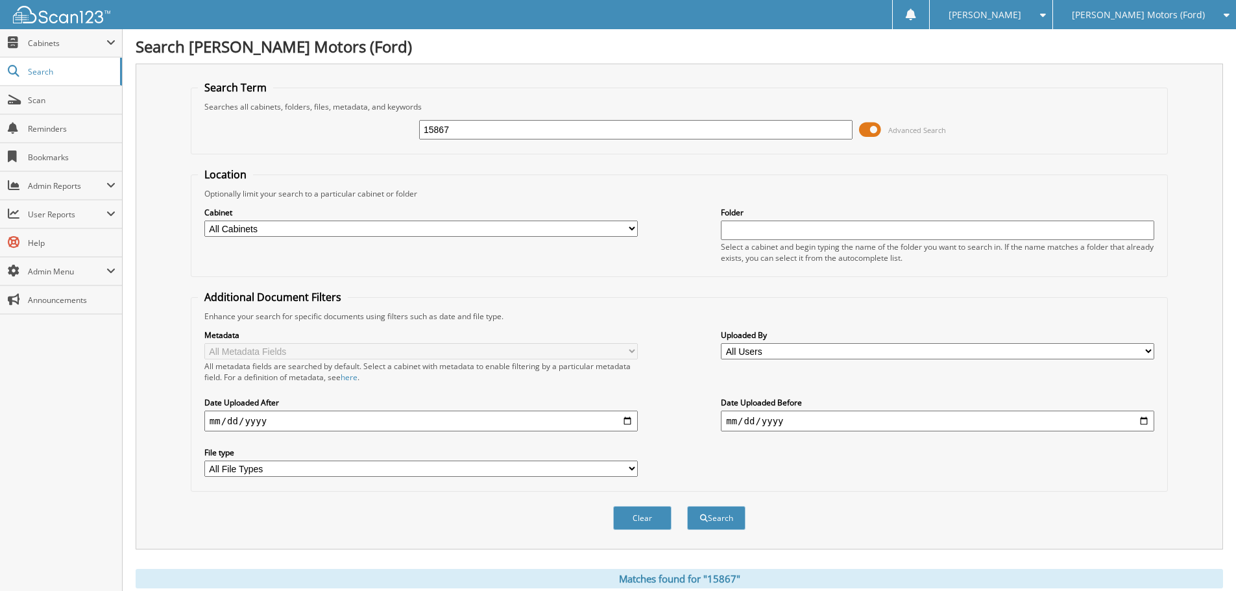
drag, startPoint x: 447, startPoint y: 131, endPoint x: 316, endPoint y: 177, distance: 139.0
click at [316, 178] on form "Search Term Searches all cabinets, folders, files, metadata, and keywords 15867…" at bounding box center [679, 312] width 977 height 464
type input "15872"
click at [687, 506] on button "Search" at bounding box center [716, 518] width 58 height 24
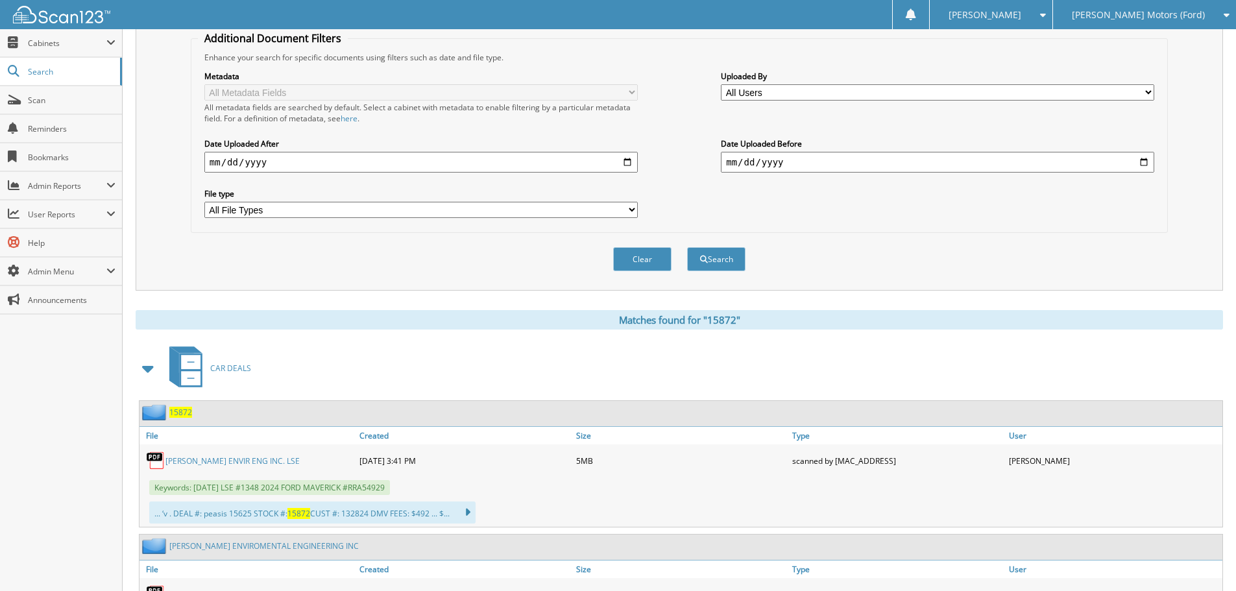
scroll to position [325, 0]
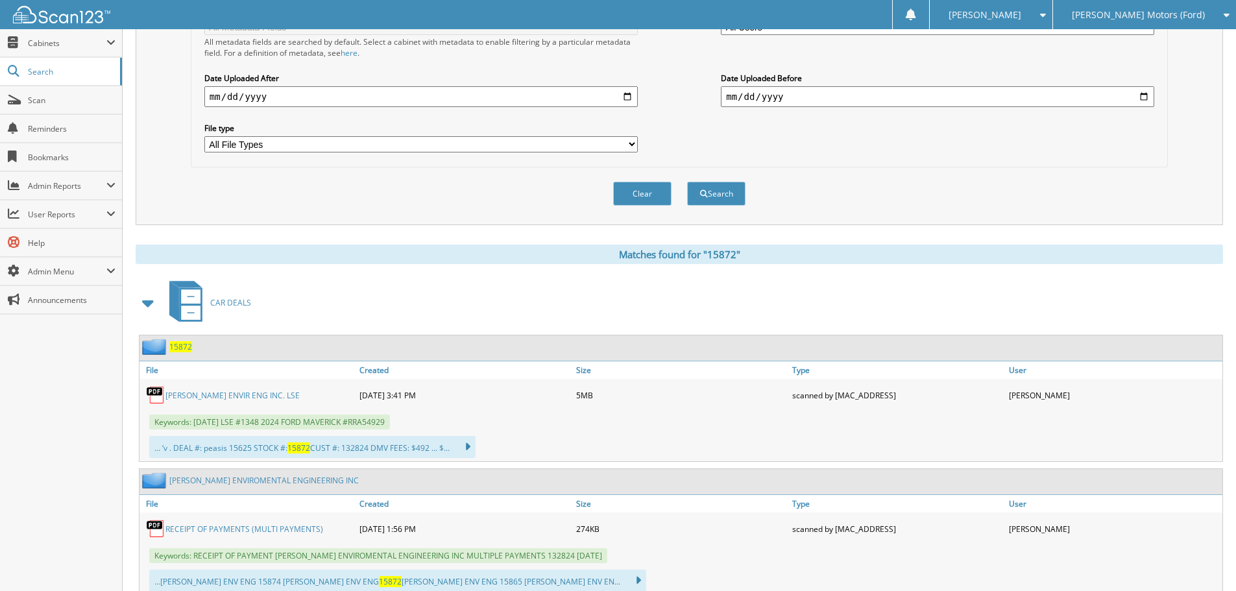
click at [187, 397] on link "[PERSON_NAME] ENVIR ENG INC. LSE" at bounding box center [233, 395] width 134 height 11
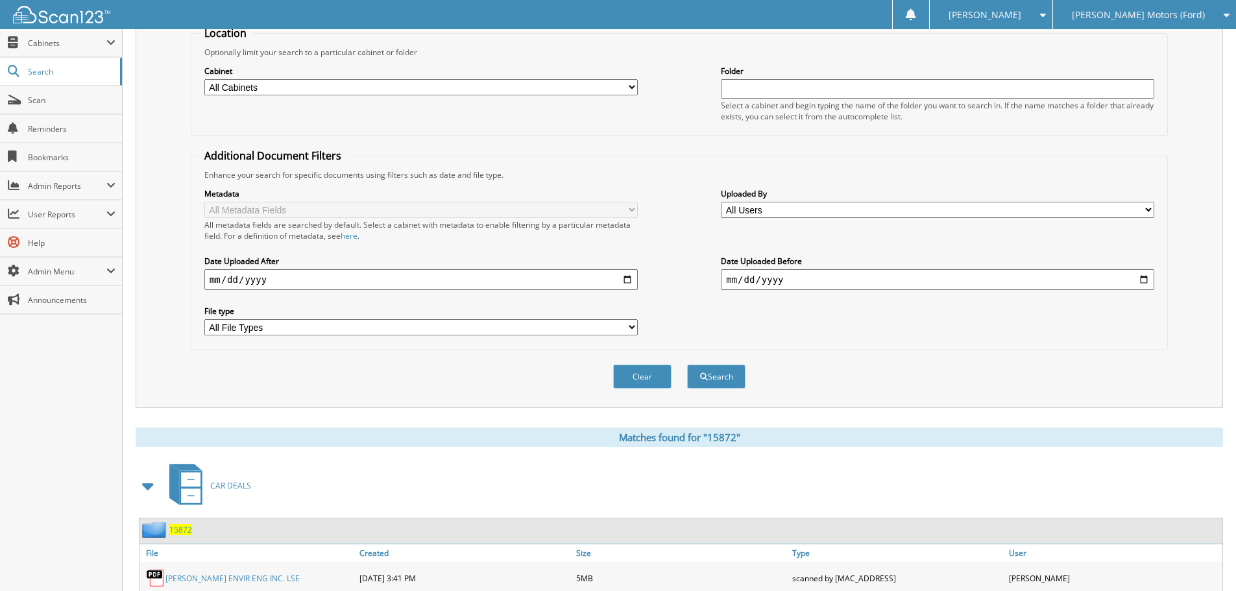
scroll to position [0, 0]
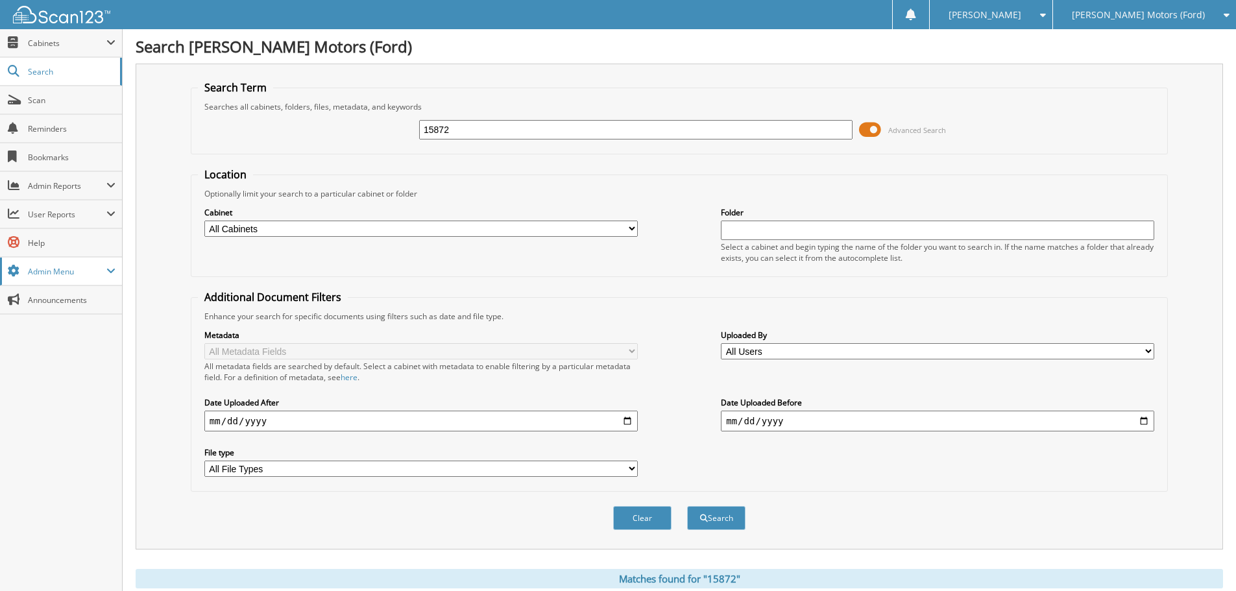
type input "15786"
click at [687, 506] on button "Search" at bounding box center [716, 518] width 58 height 24
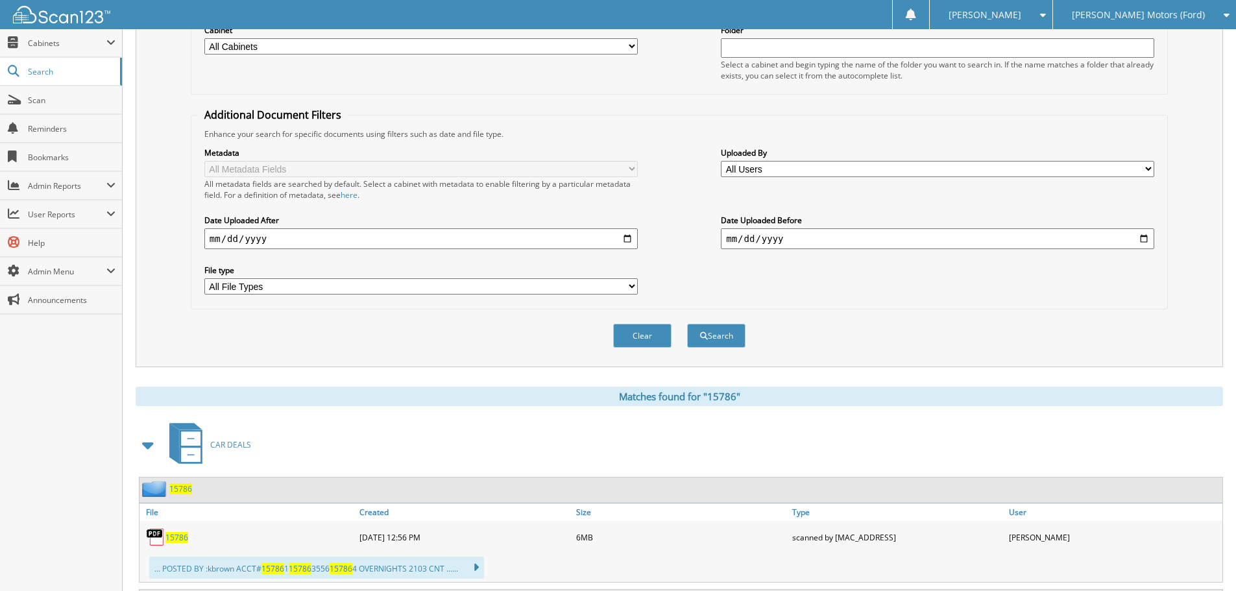
scroll to position [389, 0]
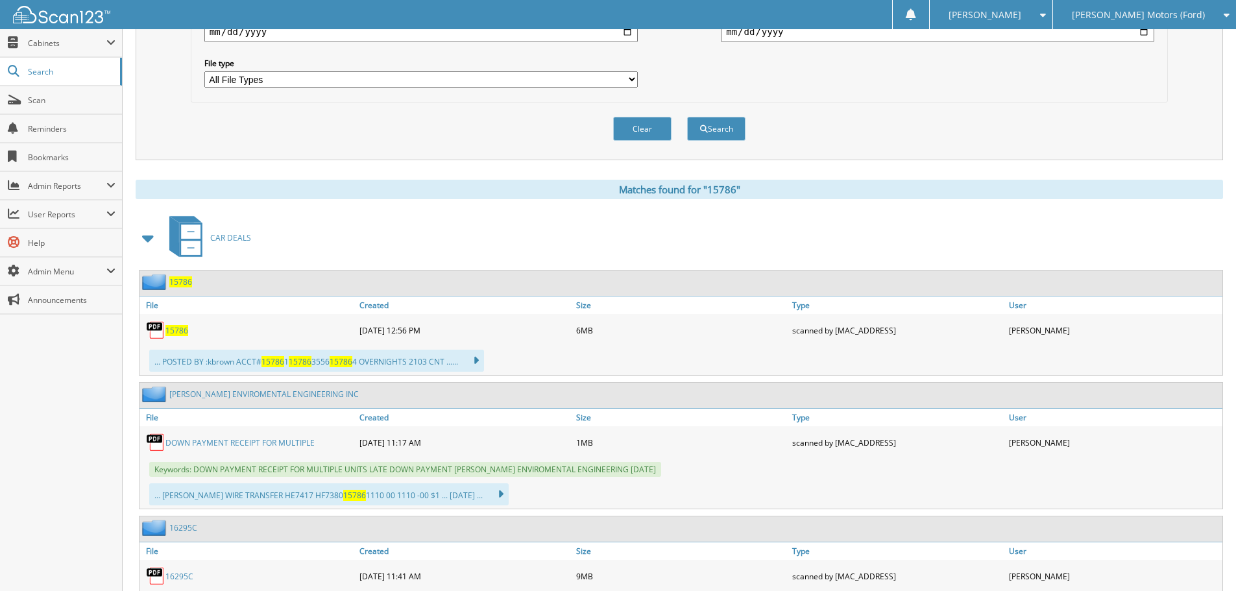
click at [177, 328] on span "15786" at bounding box center [177, 330] width 23 height 11
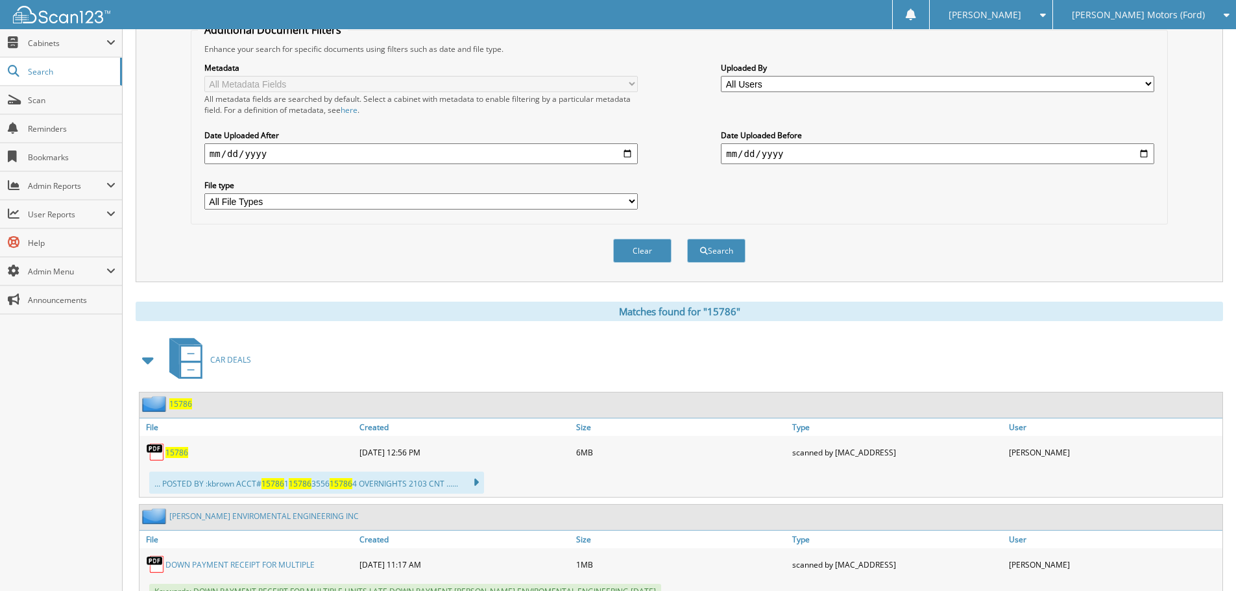
scroll to position [0, 0]
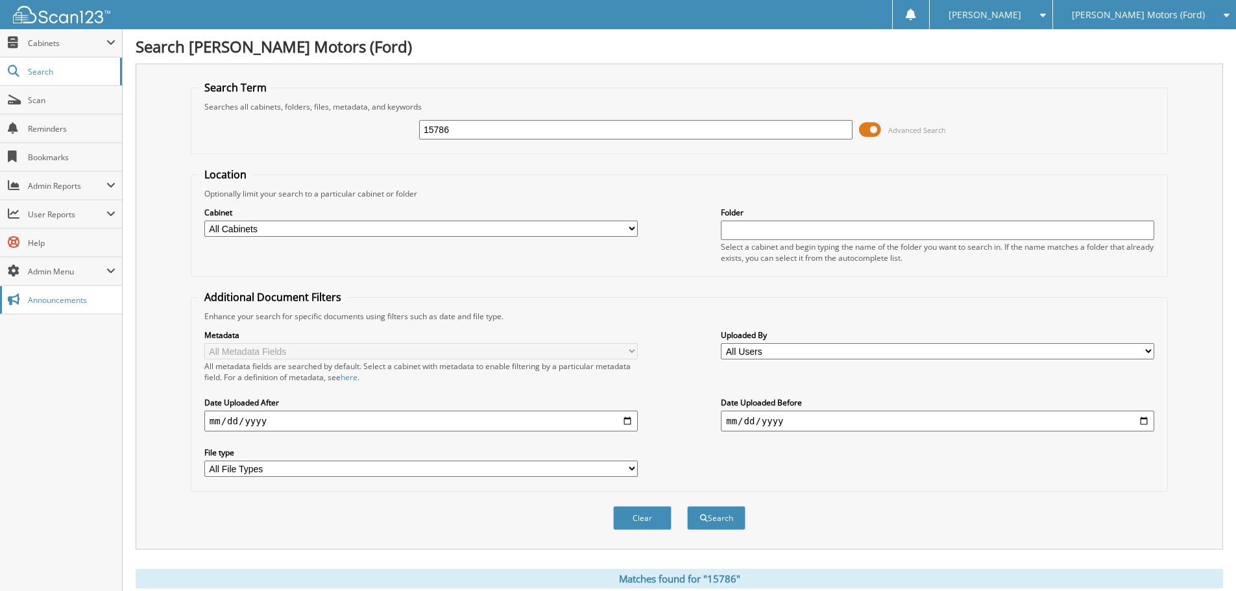
drag, startPoint x: 465, startPoint y: 125, endPoint x: 0, endPoint y: 295, distance: 495.1
type input "15820"
click at [687, 506] on button "Search" at bounding box center [716, 518] width 58 height 24
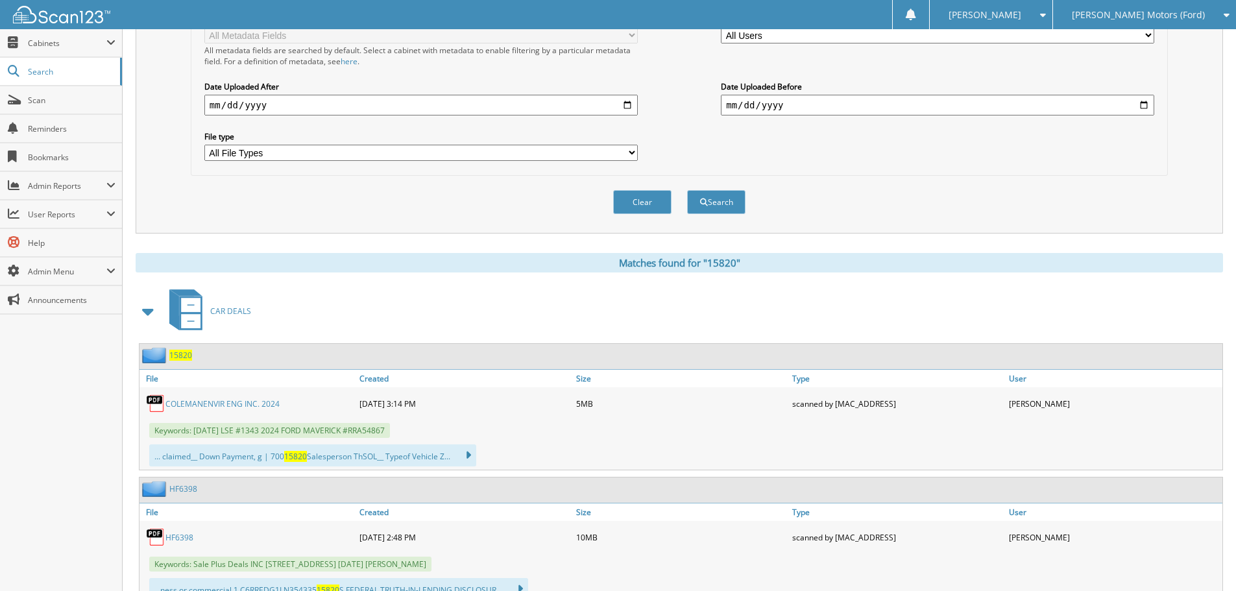
scroll to position [389, 0]
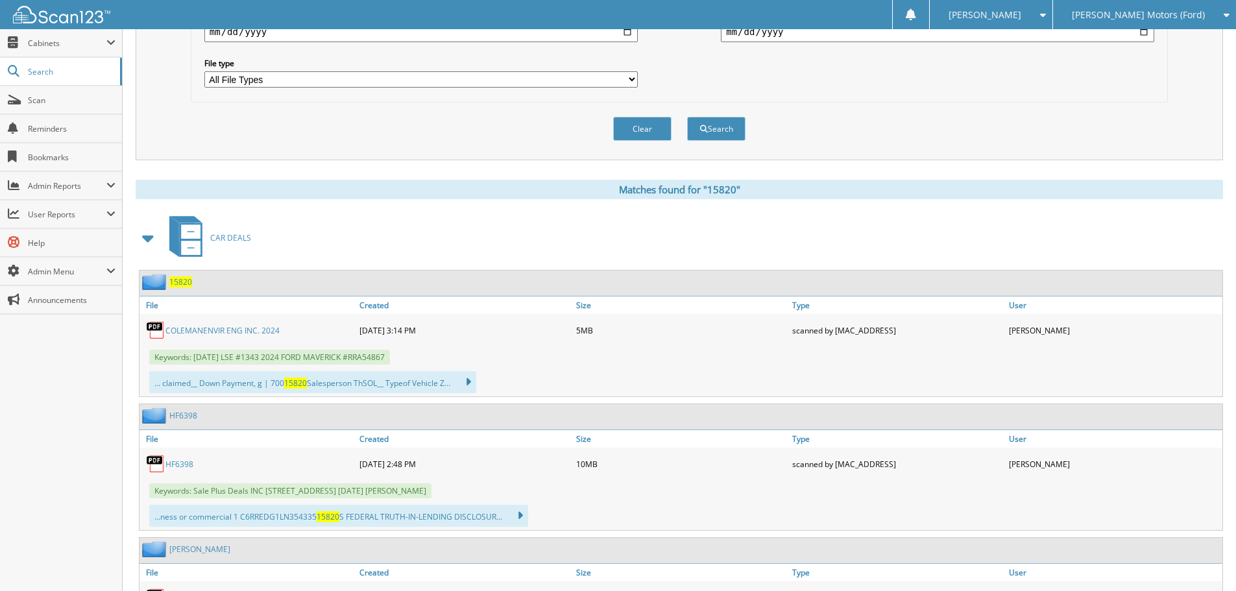
click at [173, 328] on link "COLEMANENVIR ENG INC. 2024" at bounding box center [223, 330] width 114 height 11
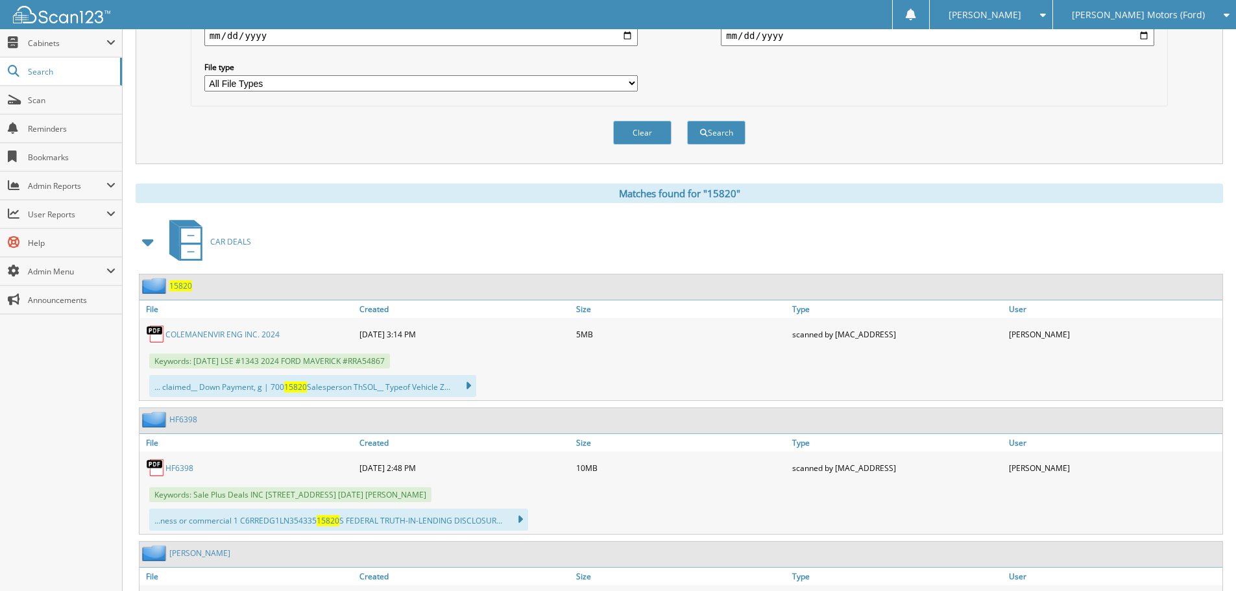
scroll to position [0, 0]
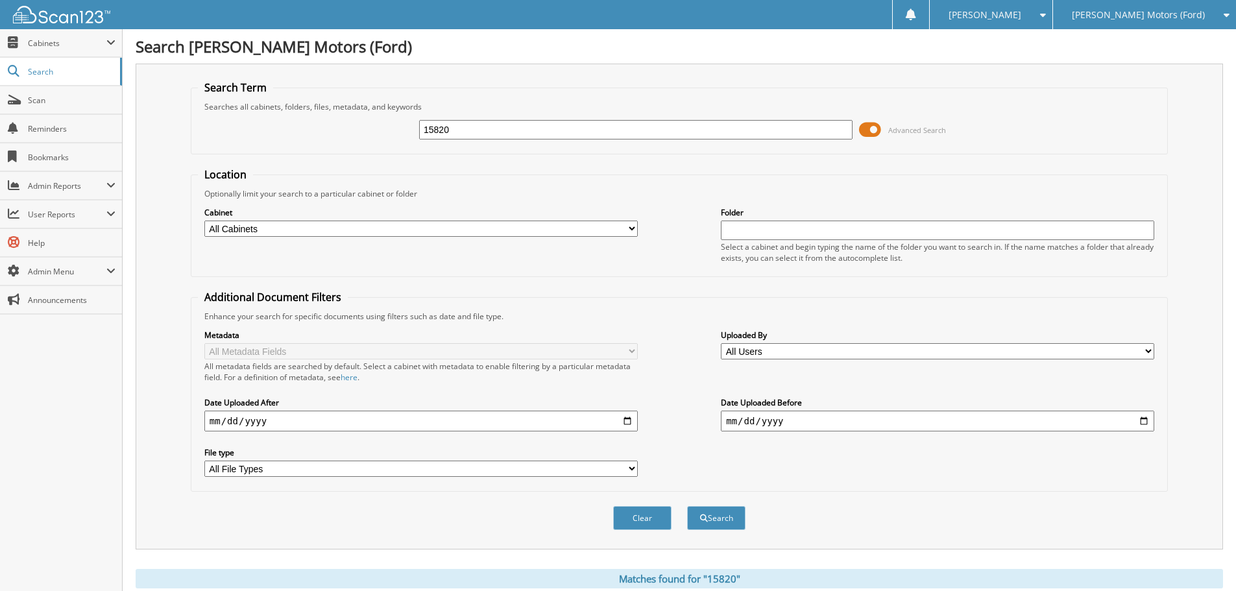
drag, startPoint x: 471, startPoint y: 136, endPoint x: 232, endPoint y: 189, distance: 245.2
click at [232, 189] on form "Search Term Searches all cabinets, folders, files, metadata, and keywords 15820…" at bounding box center [679, 312] width 977 height 464
type input "16475"
click at [687, 506] on button "Search" at bounding box center [716, 518] width 58 height 24
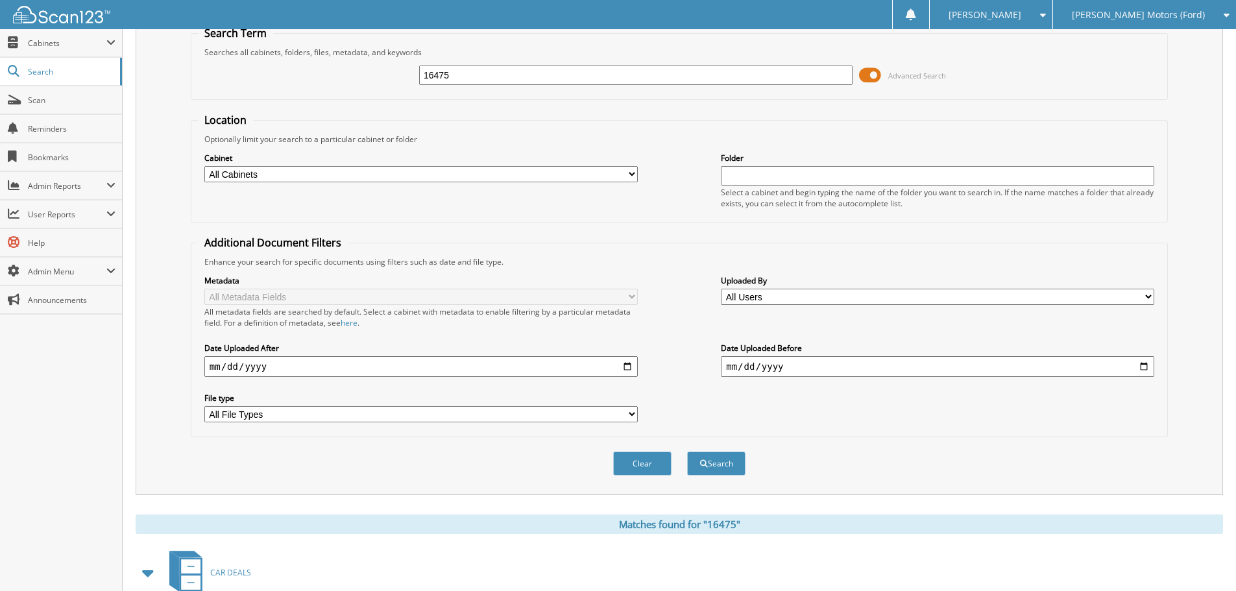
scroll to position [389, 0]
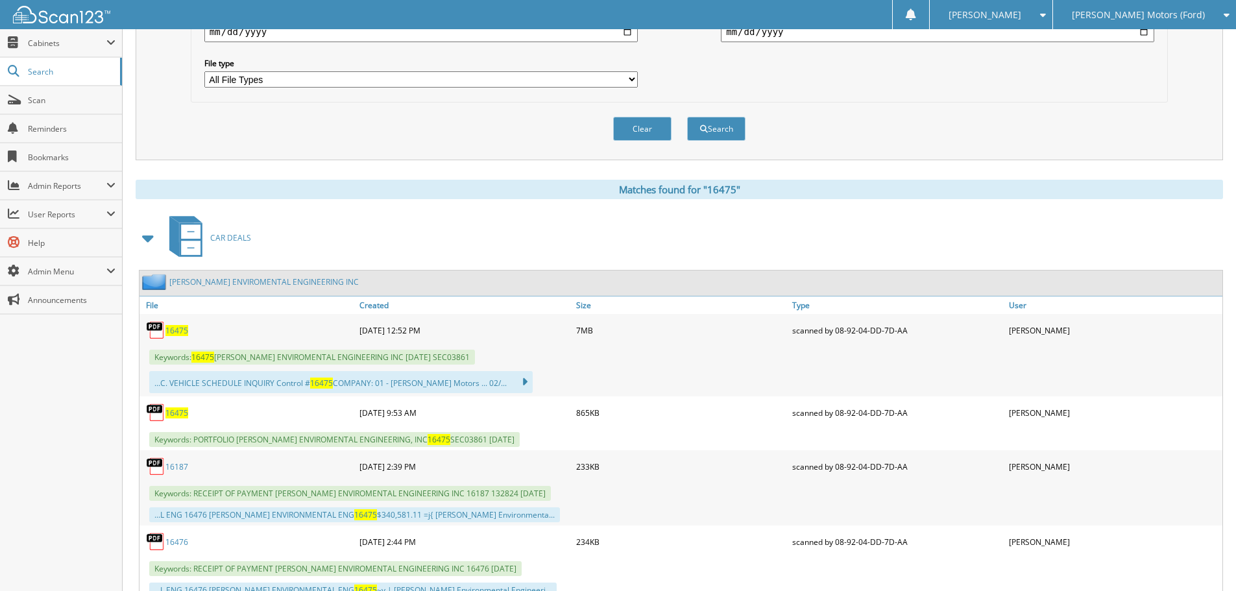
click at [178, 329] on span "16475" at bounding box center [177, 330] width 23 height 11
click at [175, 412] on span "16475" at bounding box center [177, 413] width 23 height 11
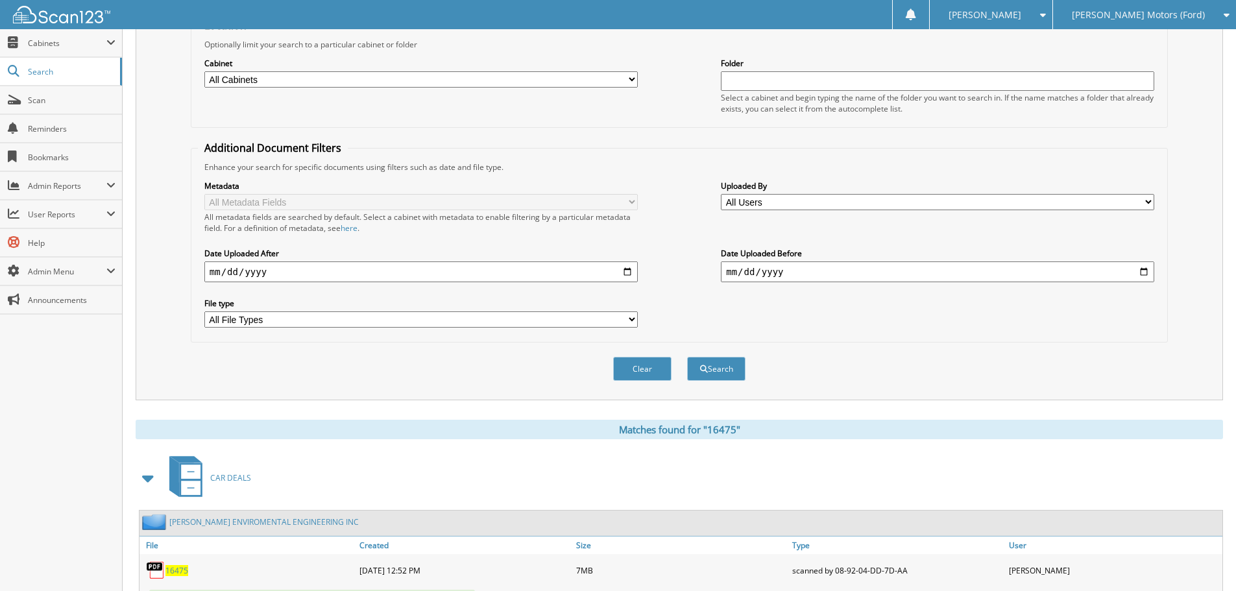
scroll to position [0, 0]
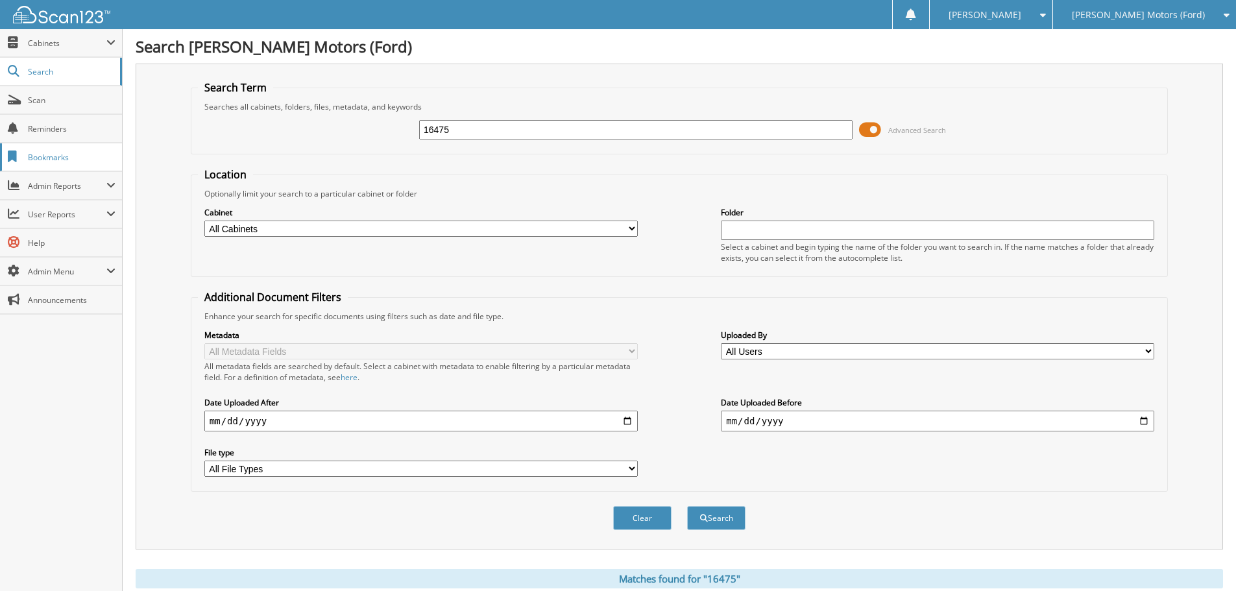
drag, startPoint x: 496, startPoint y: 132, endPoint x: 92, endPoint y: 167, distance: 405.2
type input "15868"
click at [687, 506] on button "Search" at bounding box center [716, 518] width 58 height 24
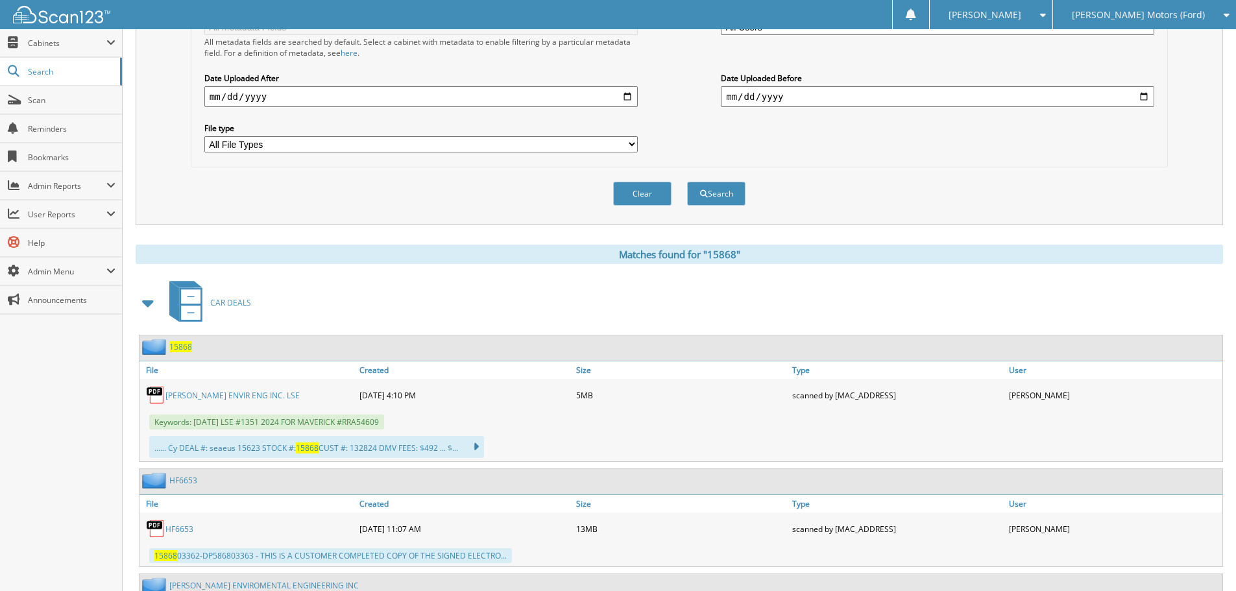
click at [201, 397] on link "COLEMAN ENVIR ENG INC. LSE" at bounding box center [233, 395] width 134 height 11
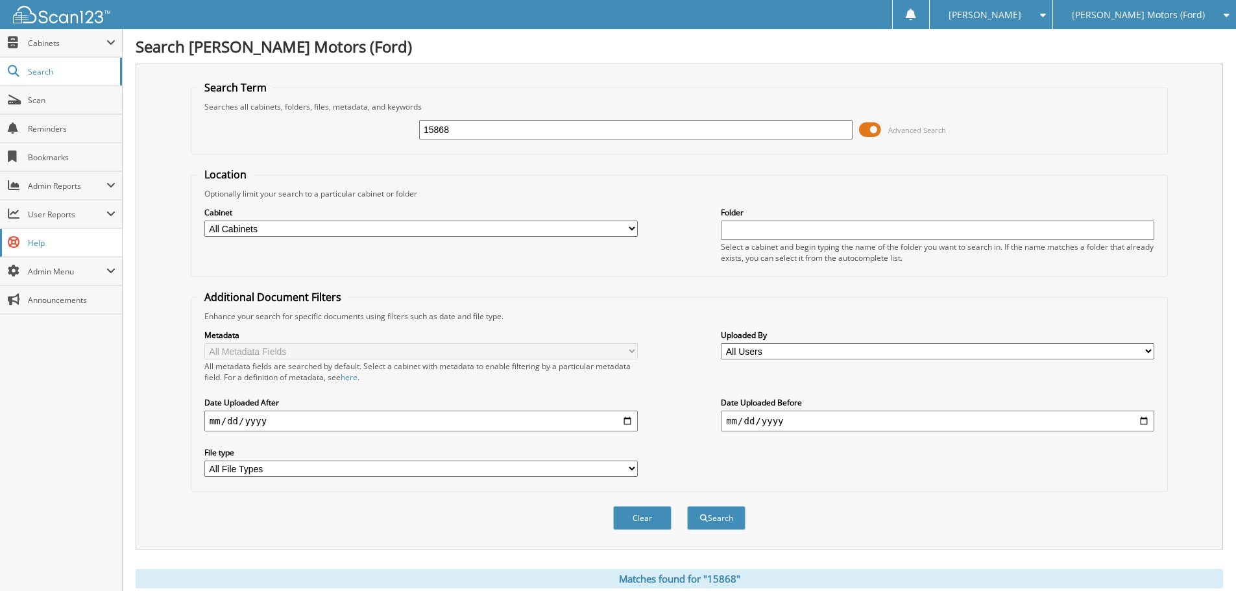
drag, startPoint x: 471, startPoint y: 139, endPoint x: 70, endPoint y: 234, distance: 411.5
type input "hf7362"
click at [687, 506] on button "Search" at bounding box center [716, 518] width 58 height 24
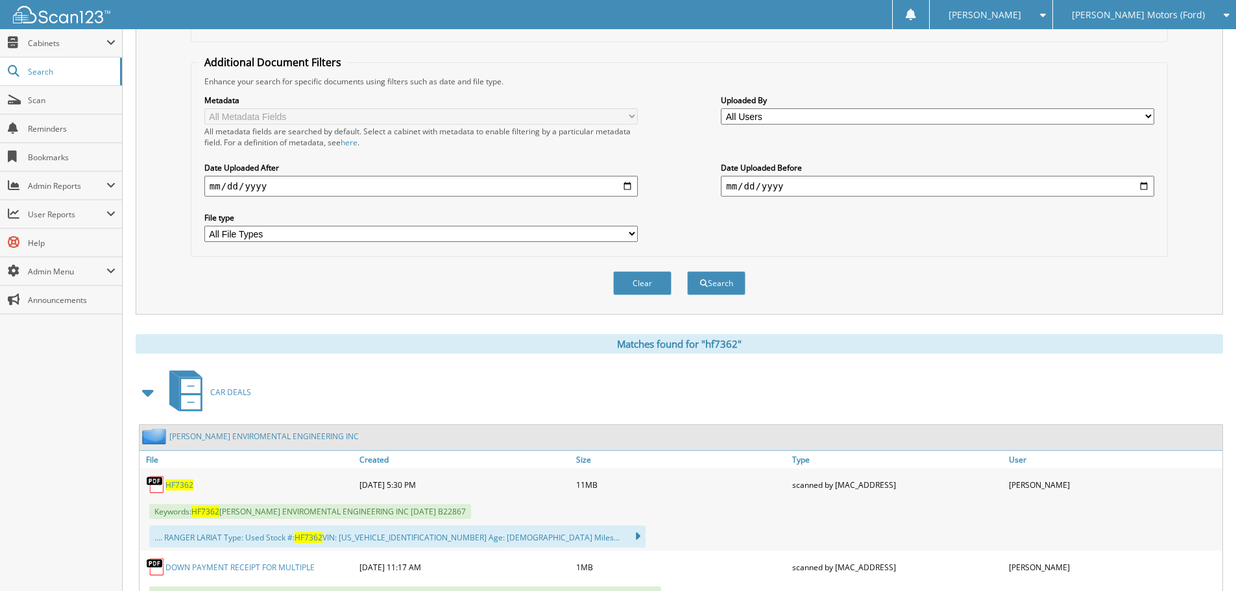
scroll to position [325, 0]
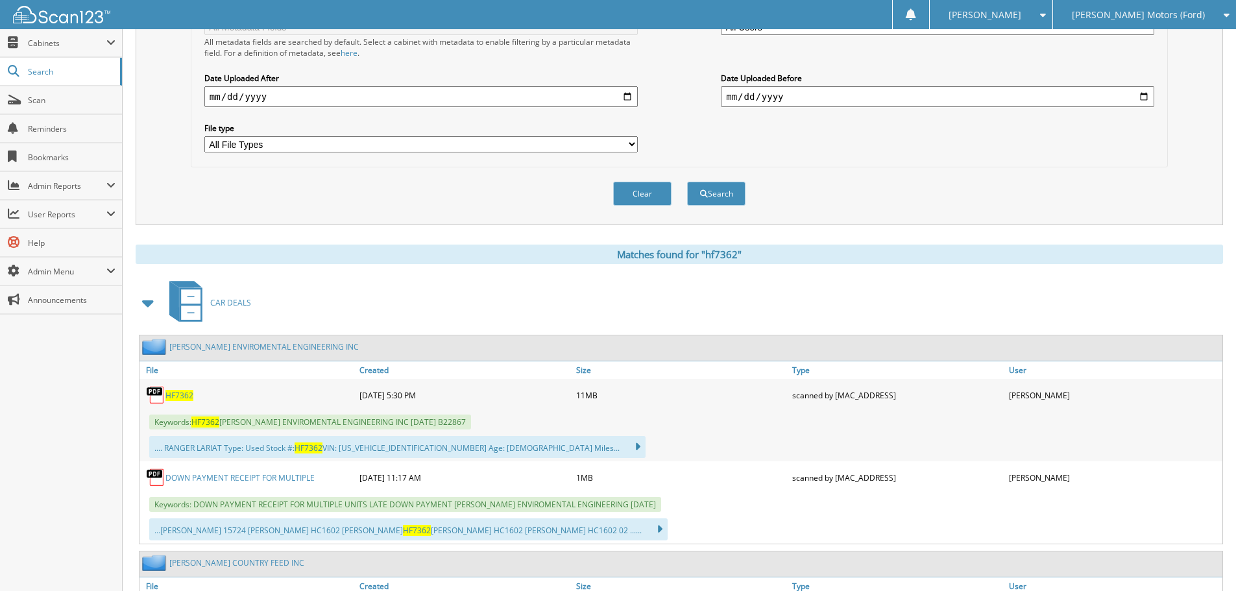
click at [180, 399] on span "HF7362" at bounding box center [180, 395] width 28 height 11
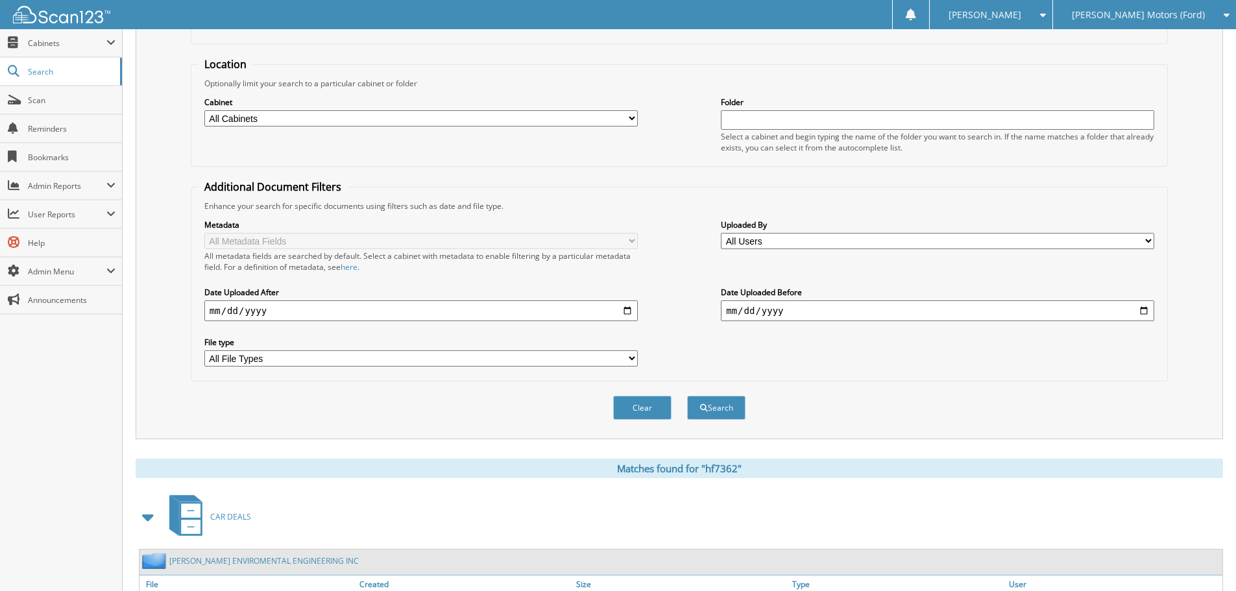
scroll to position [0, 0]
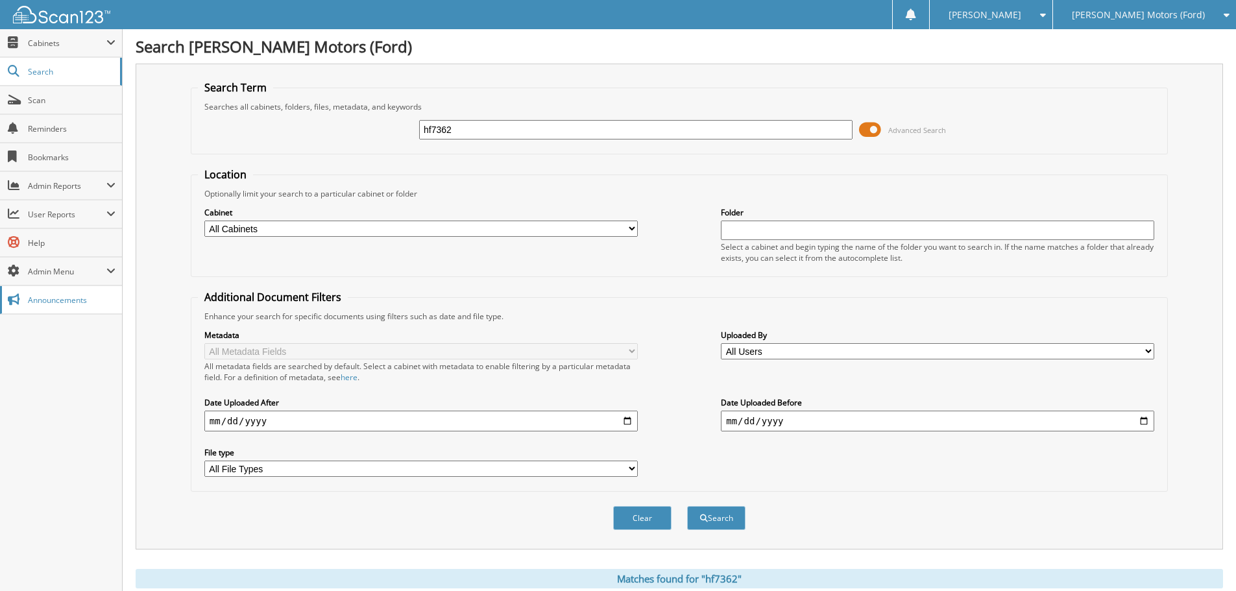
drag, startPoint x: 519, startPoint y: 126, endPoint x: 0, endPoint y: 286, distance: 543.4
type input "hf7325"
click at [687, 506] on button "Search" at bounding box center [716, 518] width 58 height 24
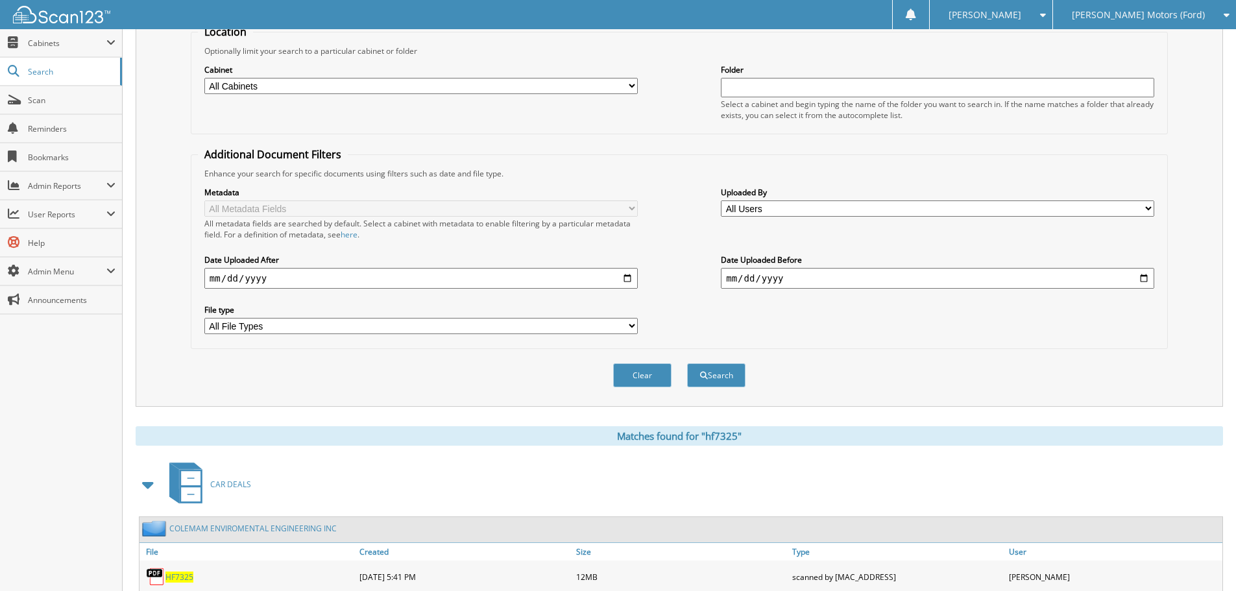
scroll to position [325, 0]
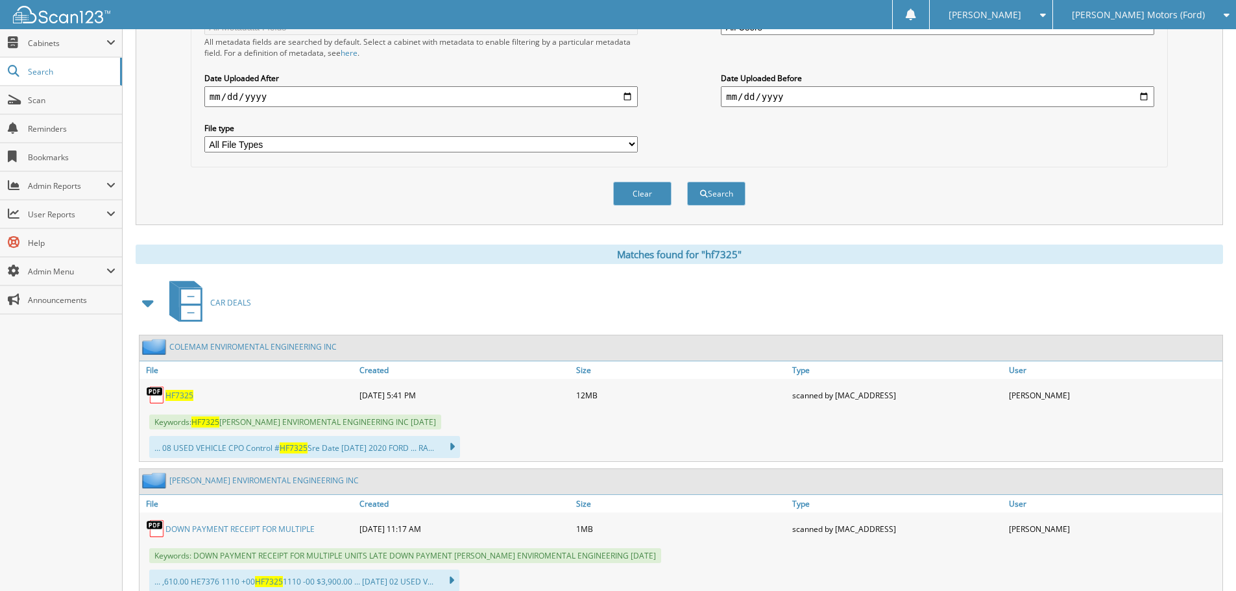
click at [179, 400] on span "HF7325" at bounding box center [180, 395] width 28 height 11
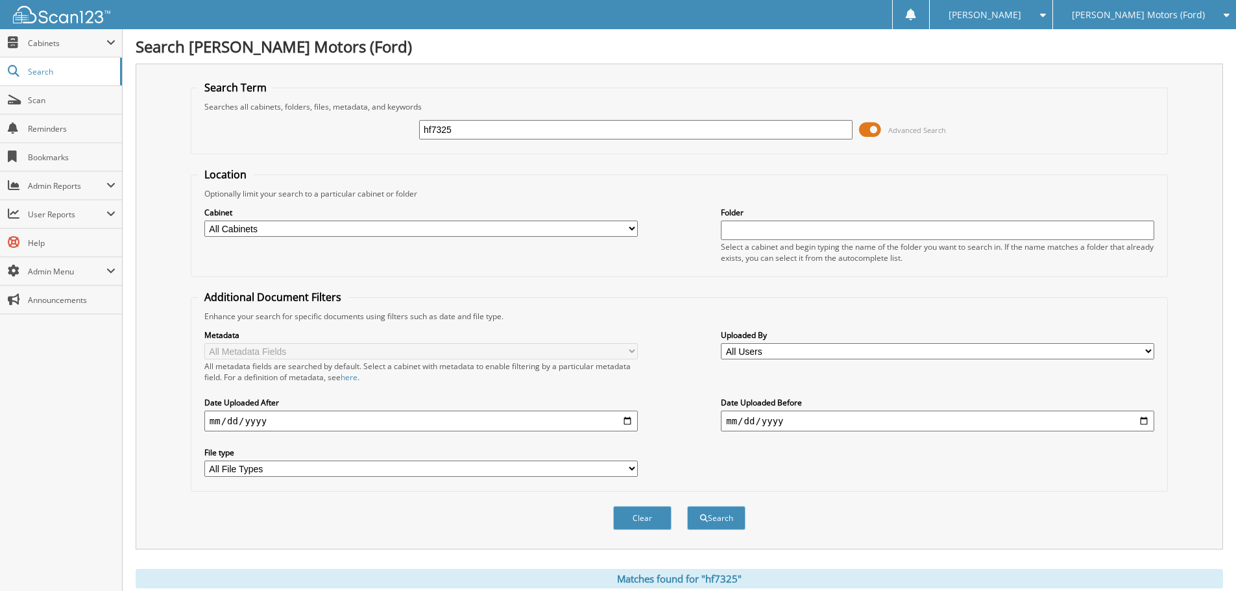
drag, startPoint x: 485, startPoint y: 131, endPoint x: 305, endPoint y: 143, distance: 180.9
click at [302, 140] on div "hf7325 Advanced Search" at bounding box center [679, 129] width 963 height 35
click at [456, 136] on input "hf7325" at bounding box center [636, 129] width 434 height 19
type input "hf73763"
click at [687, 506] on button "Search" at bounding box center [716, 518] width 58 height 24
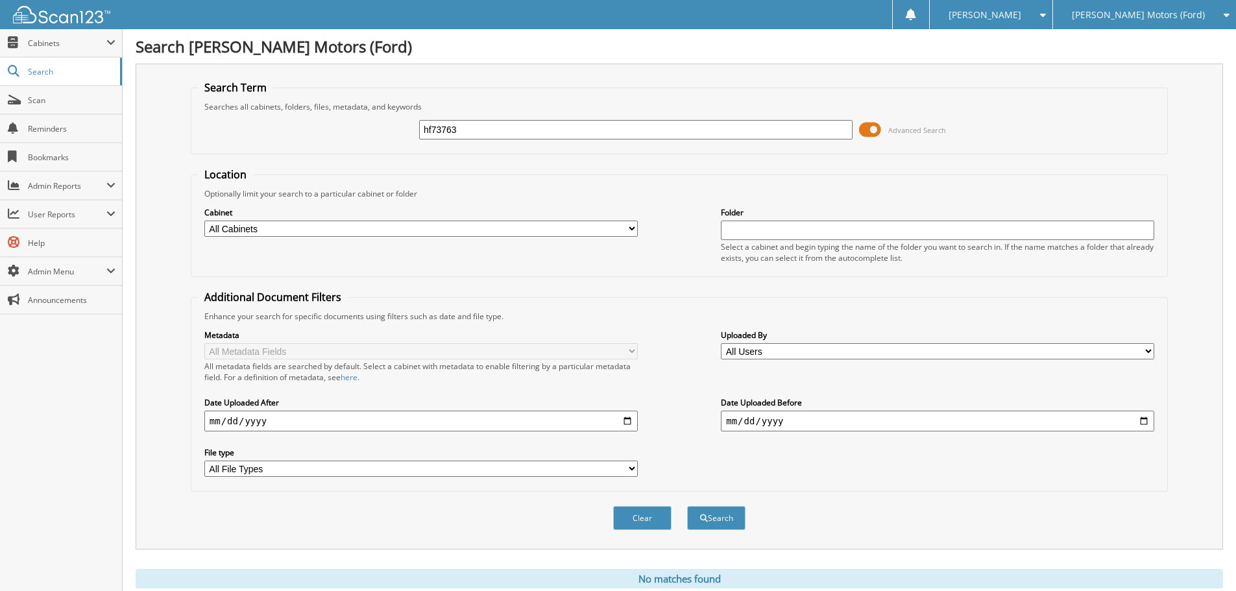
click at [465, 126] on input "hf73763" at bounding box center [636, 129] width 434 height 19
type input "hf7376"
click at [687, 506] on button "Search" at bounding box center [716, 518] width 58 height 24
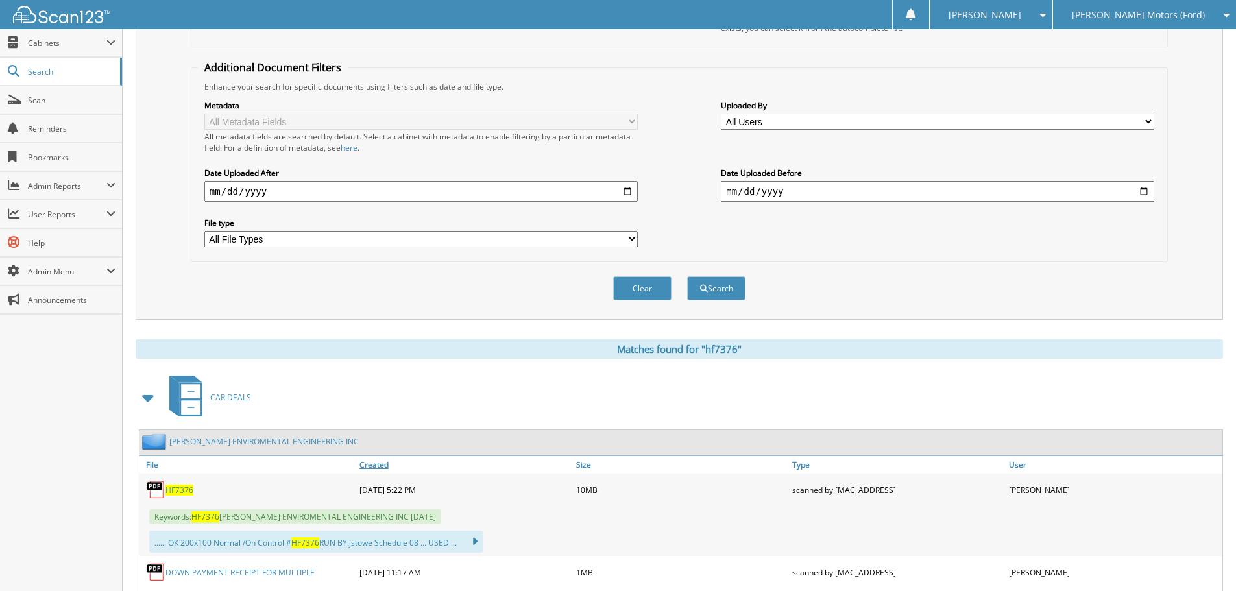
scroll to position [389, 0]
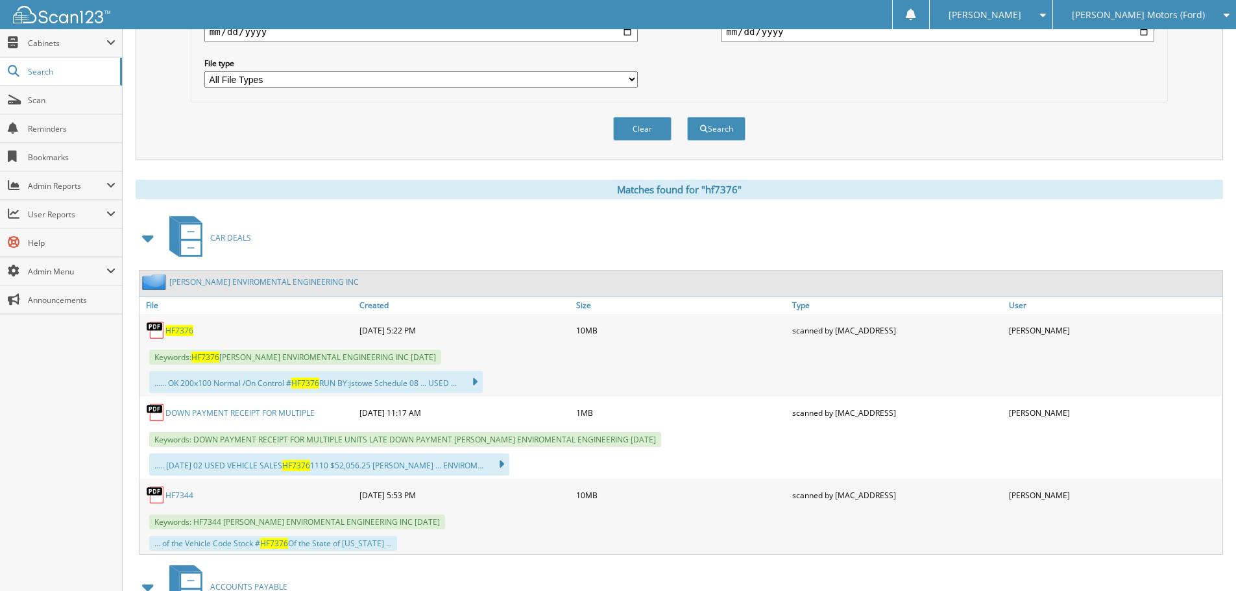
click at [173, 332] on span "HF7376" at bounding box center [180, 330] width 28 height 11
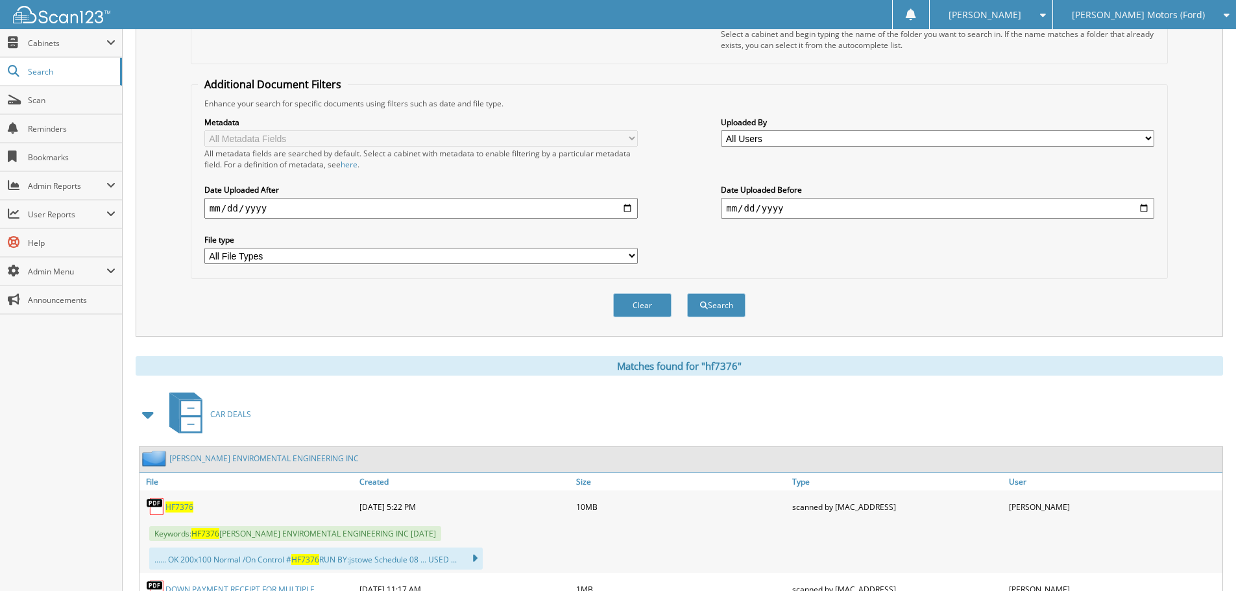
scroll to position [0, 0]
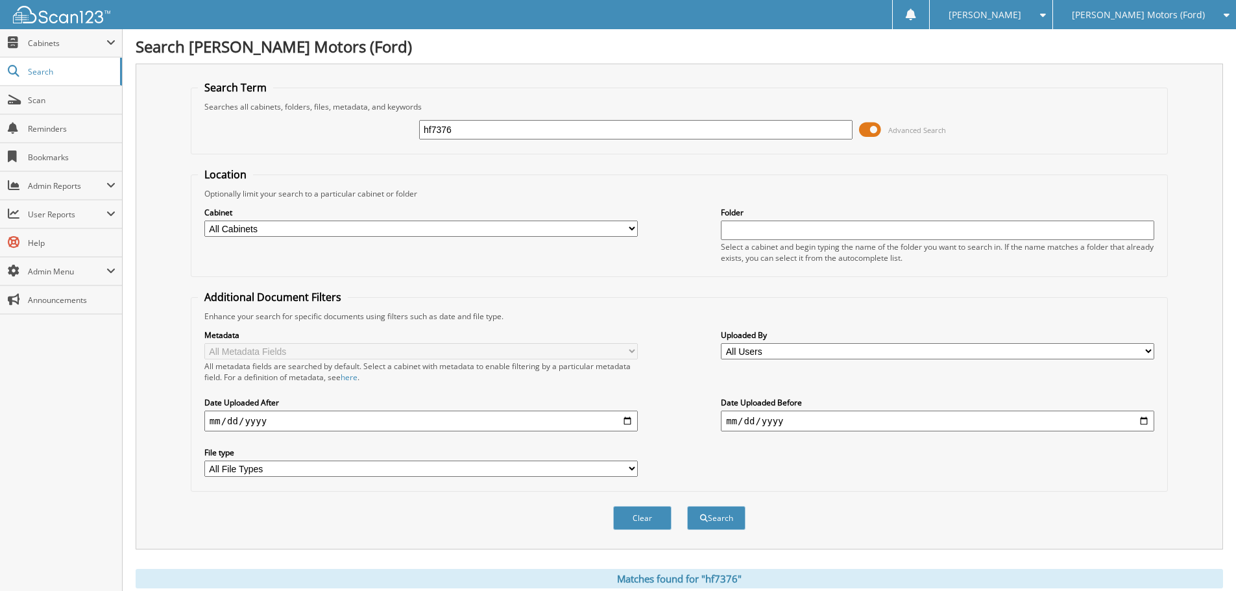
drag, startPoint x: 466, startPoint y: 126, endPoint x: 240, endPoint y: 188, distance: 234.9
click at [240, 190] on form "Search Term Searches all cabinets, folders, files, metadata, and keywords hf737…" at bounding box center [679, 312] width 977 height 464
type input "hf7417"
click at [687, 506] on button "Search" at bounding box center [716, 518] width 58 height 24
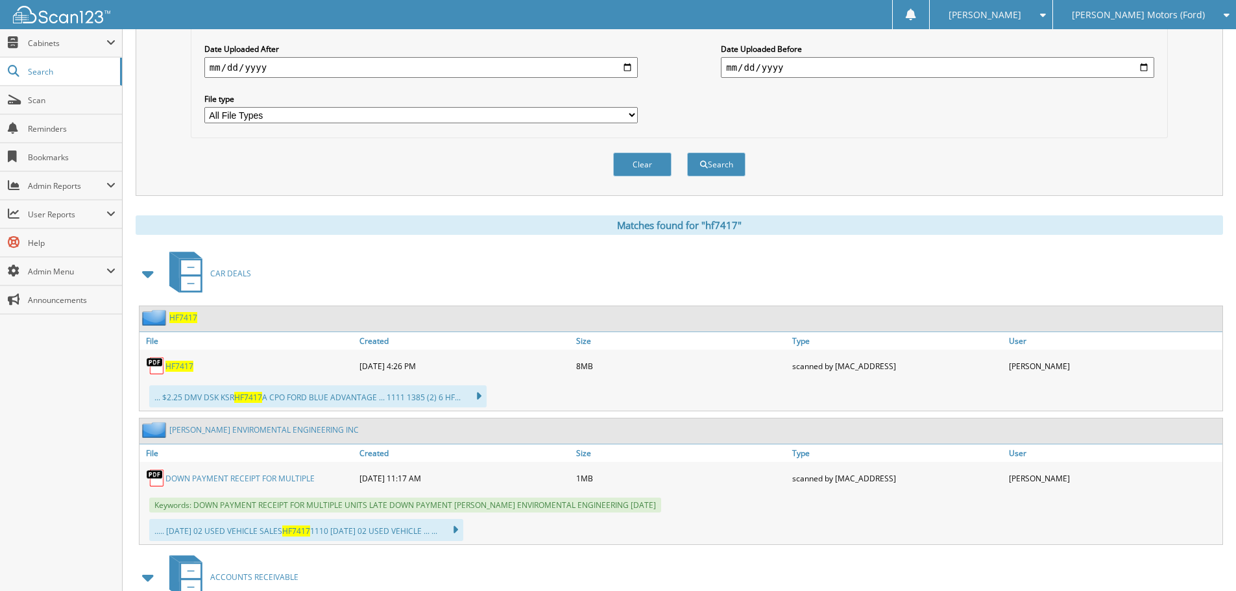
scroll to position [389, 0]
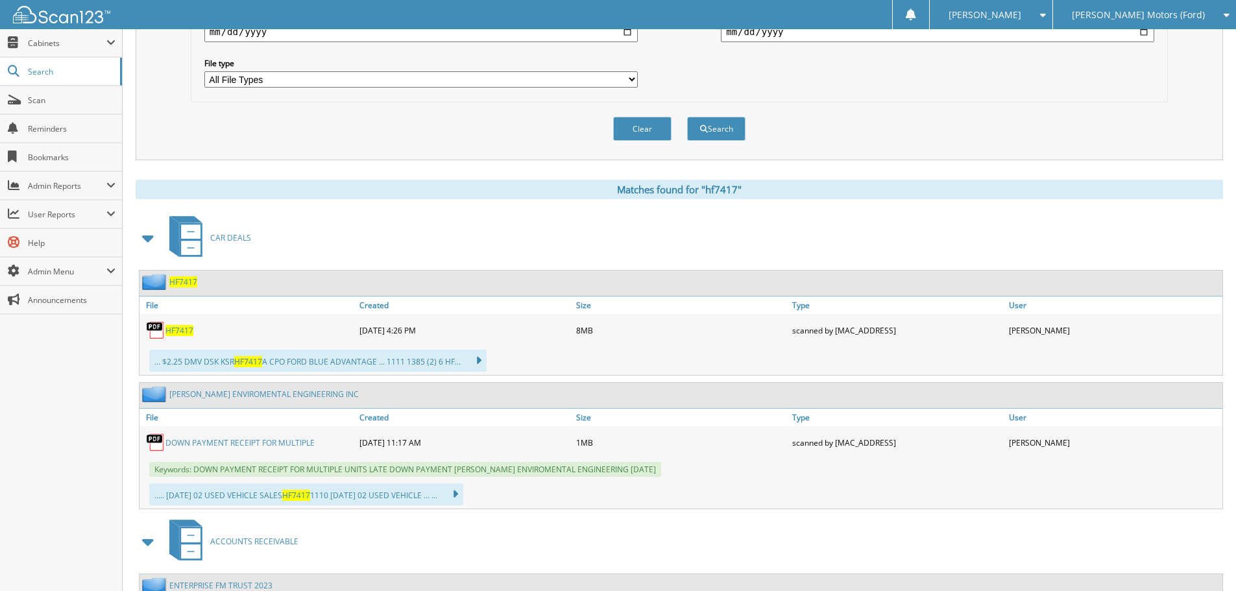
click at [177, 329] on span "HF7417" at bounding box center [180, 330] width 28 height 11
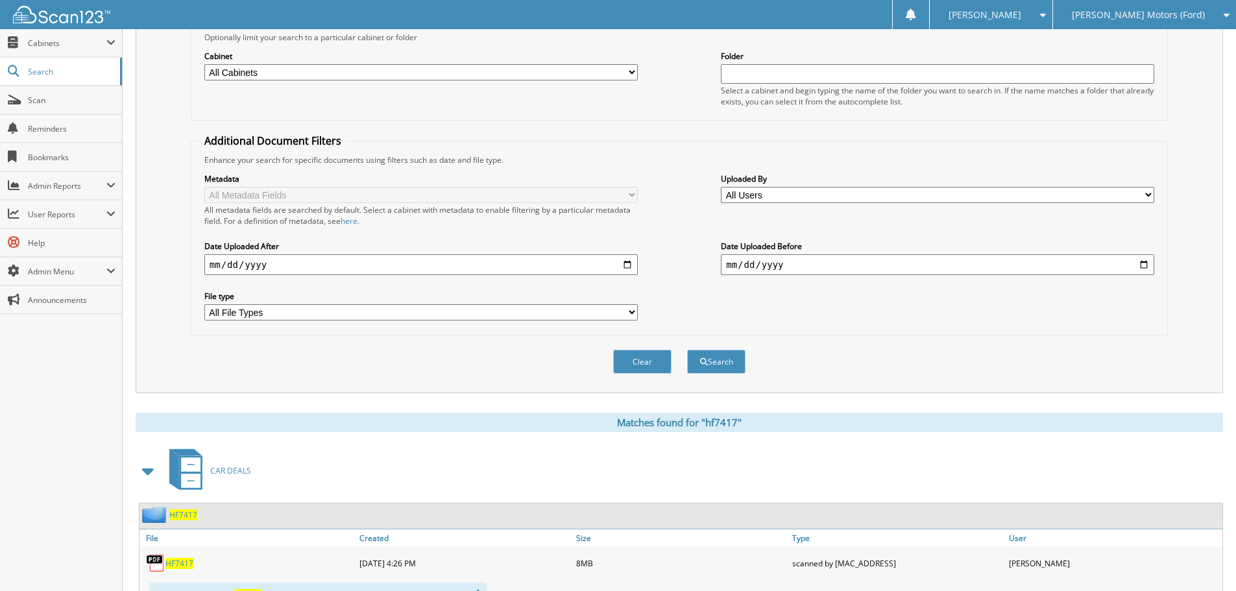
scroll to position [0, 0]
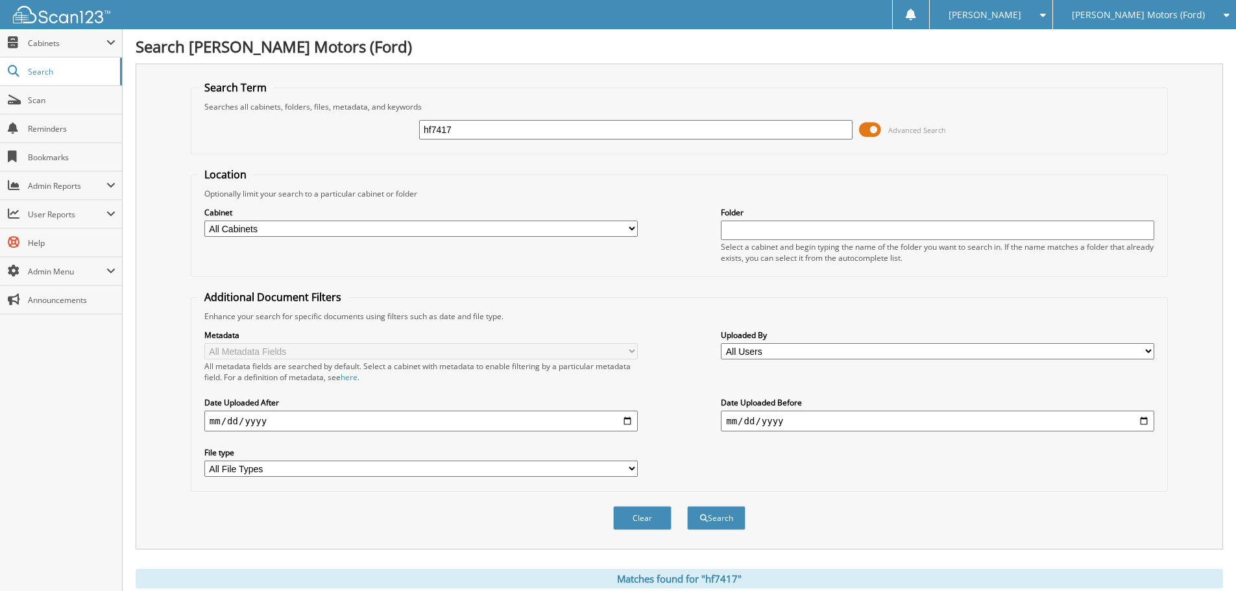
drag, startPoint x: 285, startPoint y: 170, endPoint x: 190, endPoint y: 197, distance: 99.1
click at [190, 197] on div "Search Term Searches all cabinets, folders, files, metadata, and keywords hf741…" at bounding box center [680, 307] width 1088 height 486
type input "158774"
click at [687, 506] on button "Search" at bounding box center [716, 518] width 58 height 24
click at [463, 132] on input "158774" at bounding box center [636, 129] width 434 height 19
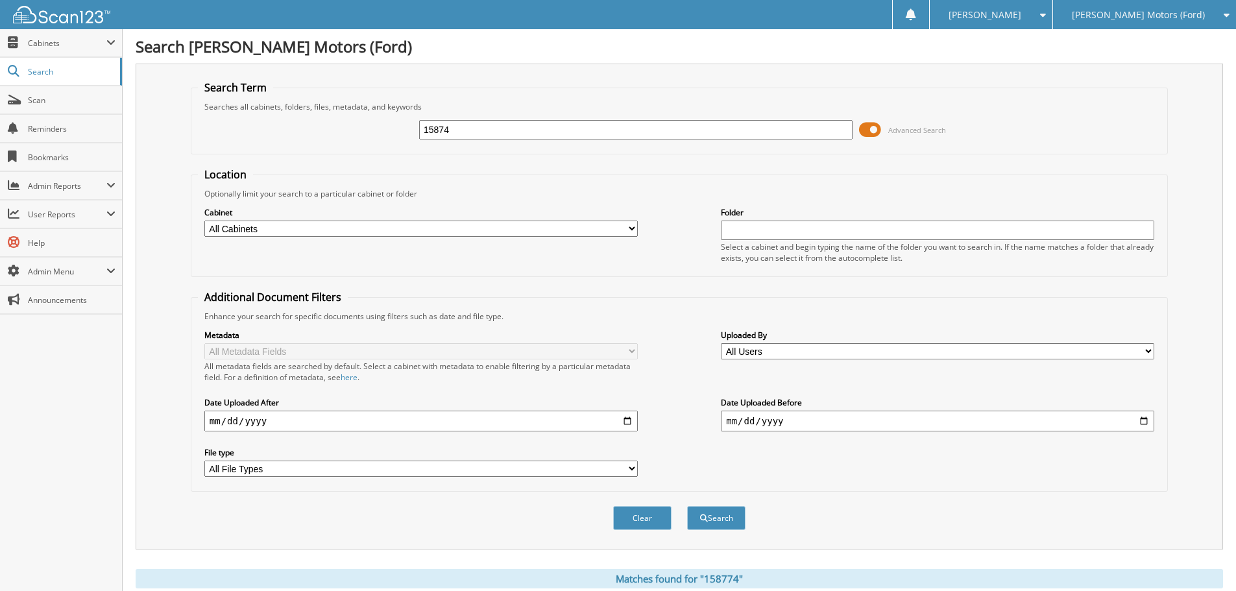
type input "15874"
click at [687, 506] on button "Search" at bounding box center [716, 518] width 58 height 24
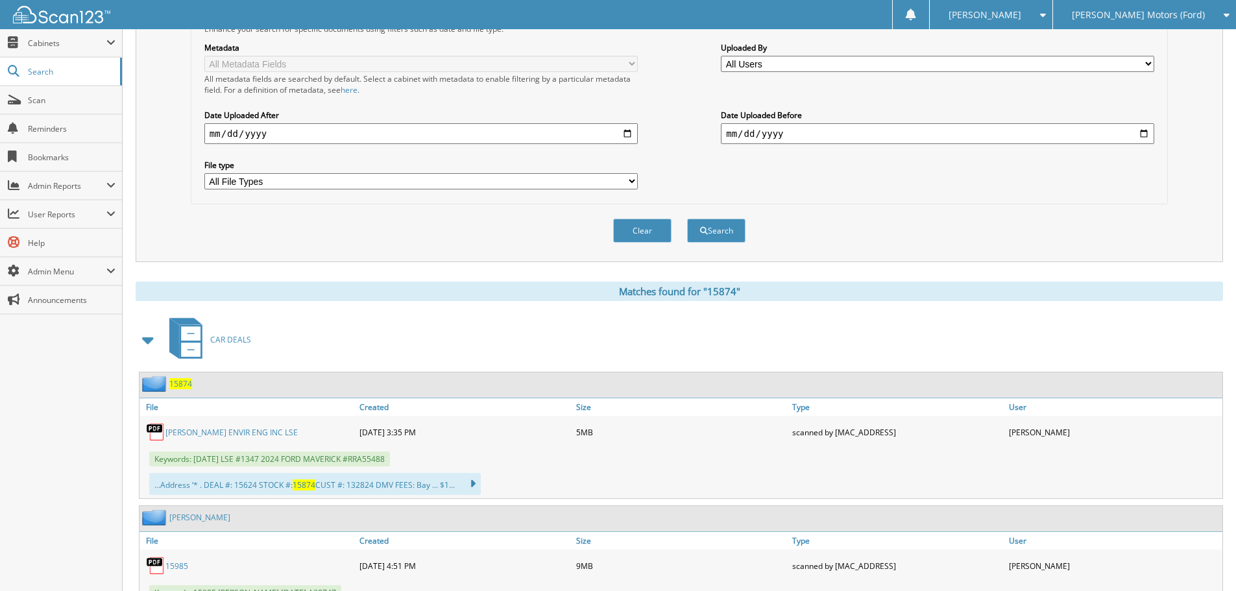
scroll to position [389, 0]
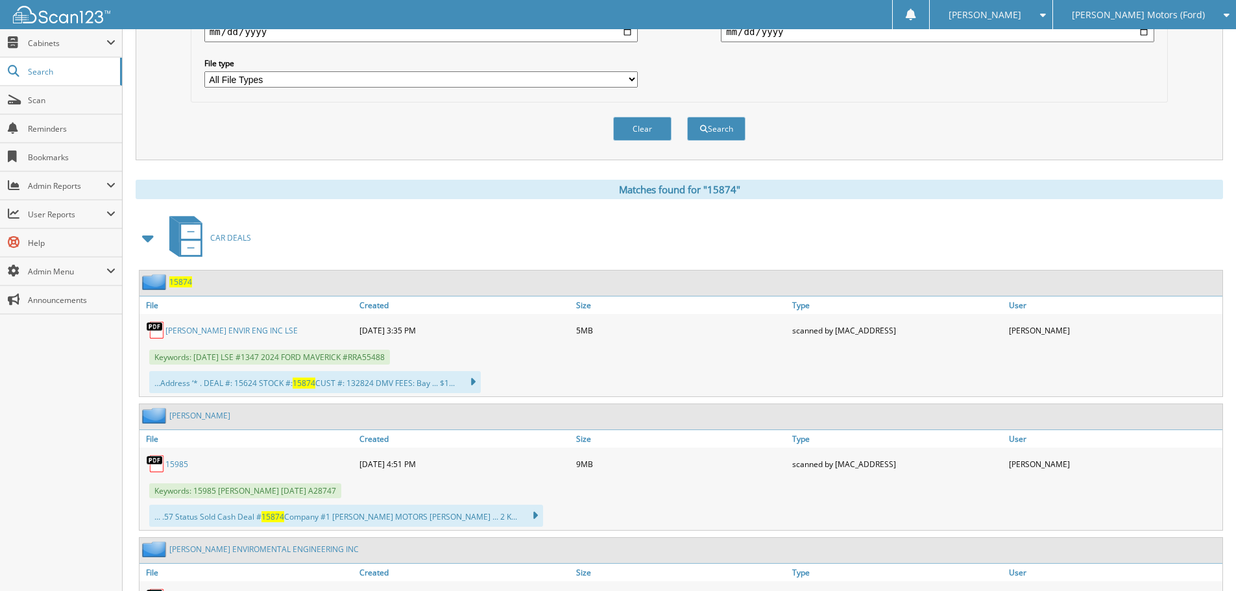
click at [179, 328] on link "COLEMAN ENVIR ENG INC LSE" at bounding box center [232, 330] width 132 height 11
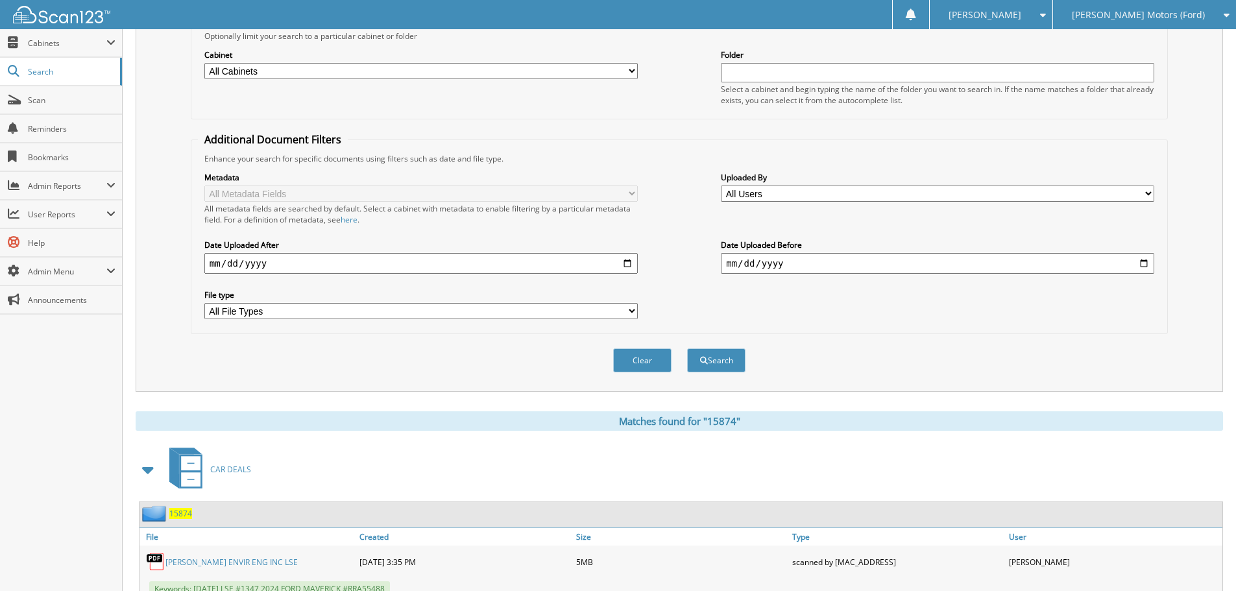
scroll to position [0, 0]
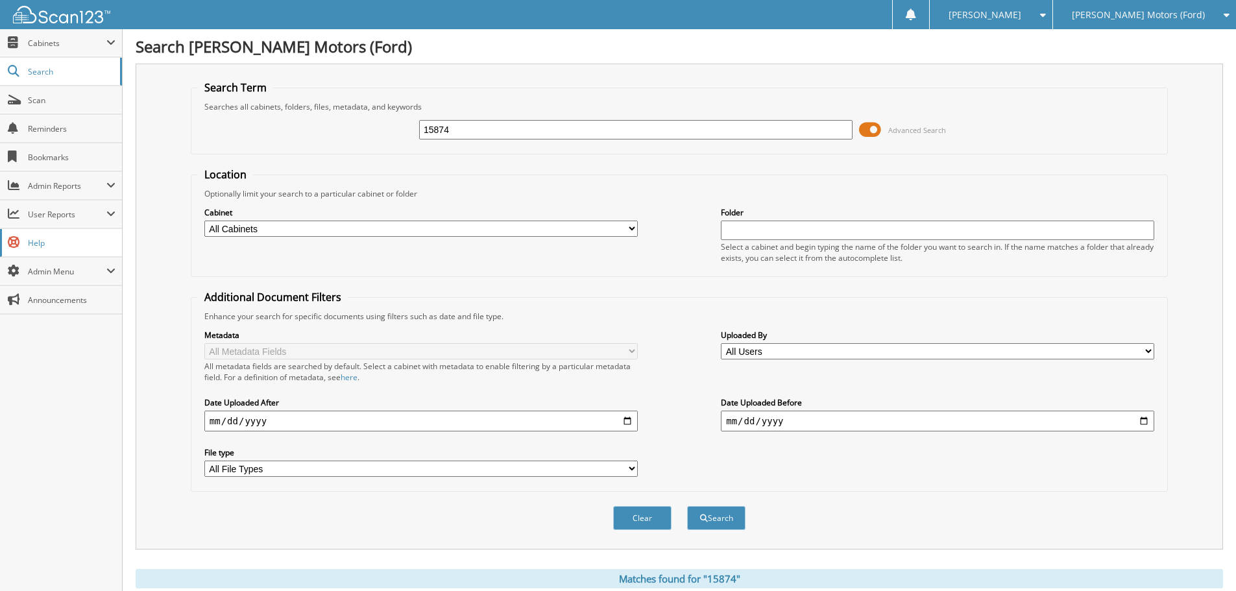
drag, startPoint x: 462, startPoint y: 131, endPoint x: 42, endPoint y: 256, distance: 438.2
type input "hf7372"
click at [687, 506] on button "Search" at bounding box center [716, 518] width 58 height 24
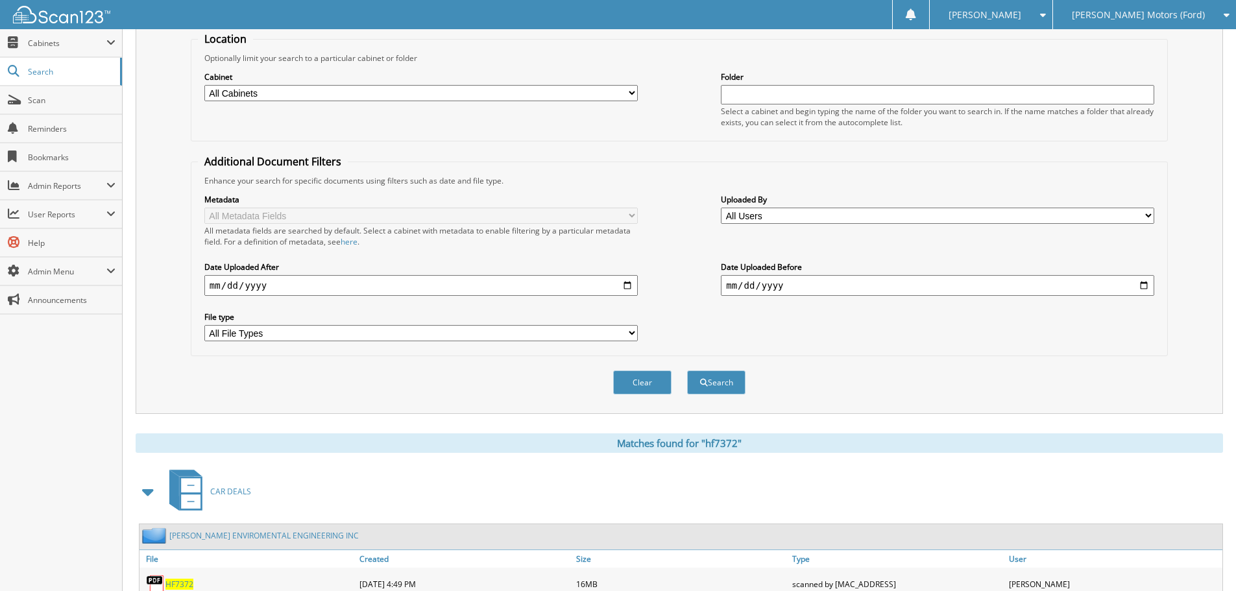
scroll to position [317, 0]
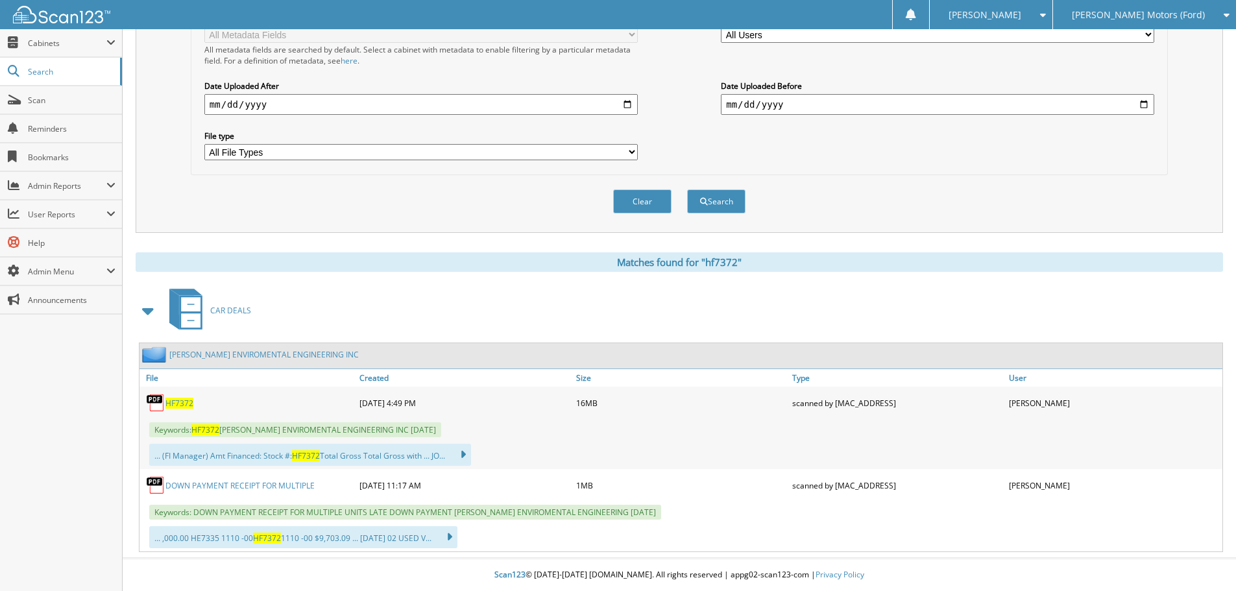
click at [182, 410] on div "HF7372" at bounding box center [248, 403] width 217 height 26
click at [180, 400] on span "HF7372" at bounding box center [180, 403] width 28 height 11
click at [179, 405] on span "HF7372" at bounding box center [180, 403] width 28 height 11
drag, startPoint x: 692, startPoint y: 196, endPoint x: 591, endPoint y: 180, distance: 101.9
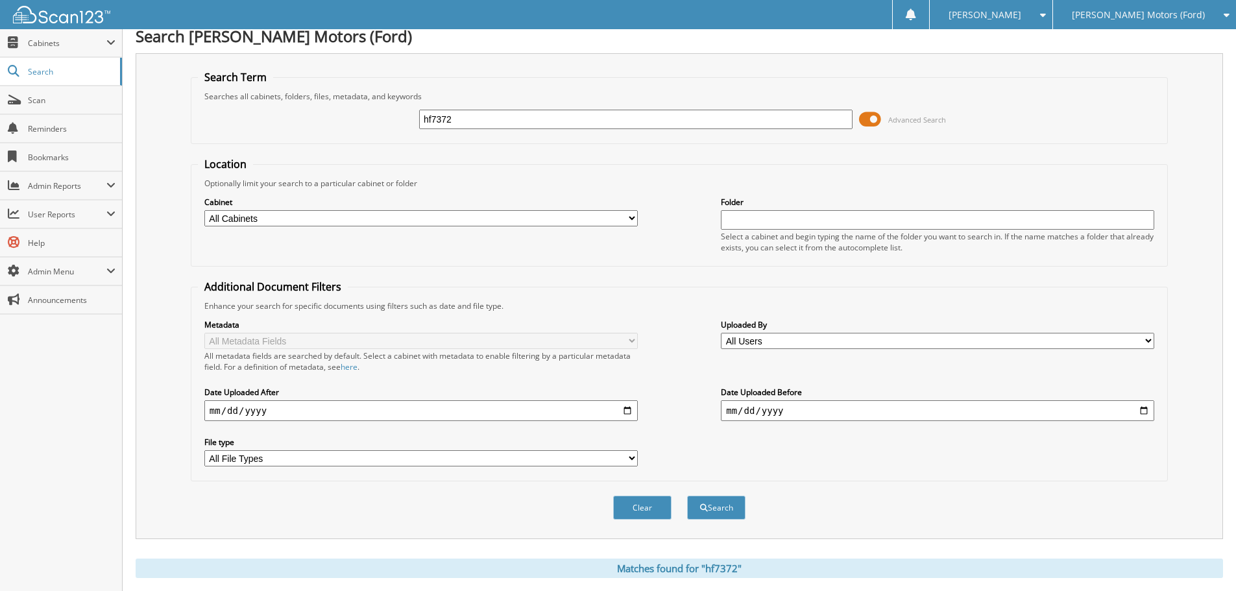
scroll to position [0, 0]
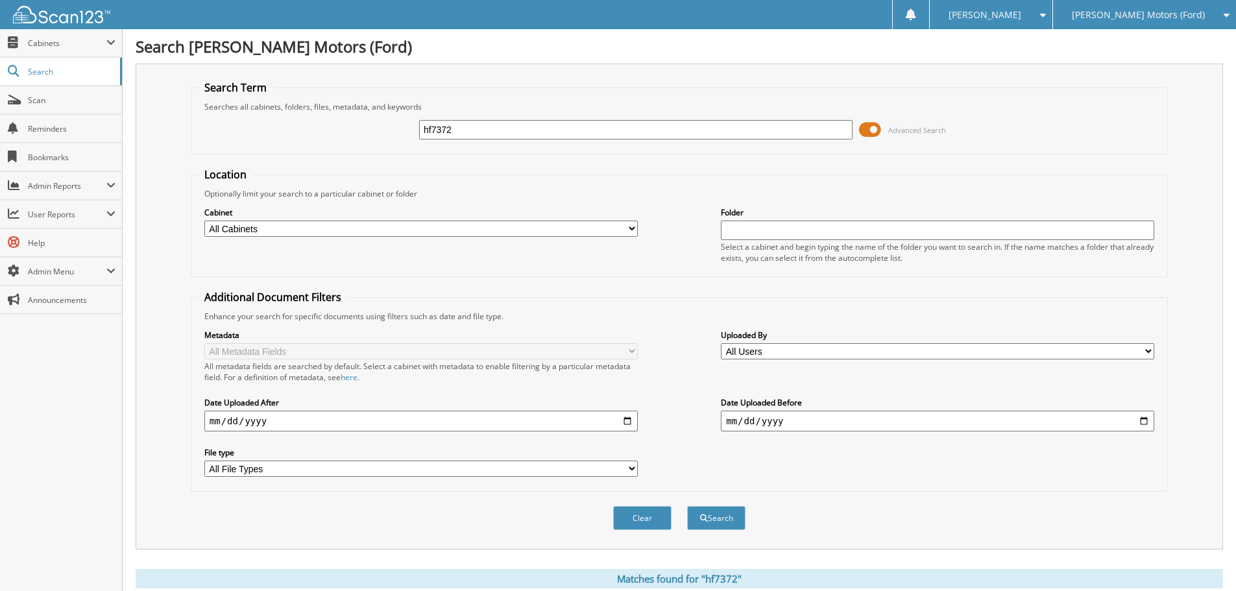
drag, startPoint x: 493, startPoint y: 142, endPoint x: 480, endPoint y: 141, distance: 13.0
click at [480, 143] on div "hf7372 Advanced Search" at bounding box center [679, 129] width 963 height 35
drag, startPoint x: 480, startPoint y: 126, endPoint x: 281, endPoint y: 206, distance: 214.1
click at [281, 207] on form "Search Term Searches all cabinets, folders, files, metadata, and keywords hf737…" at bounding box center [679, 312] width 977 height 464
type input "15790"
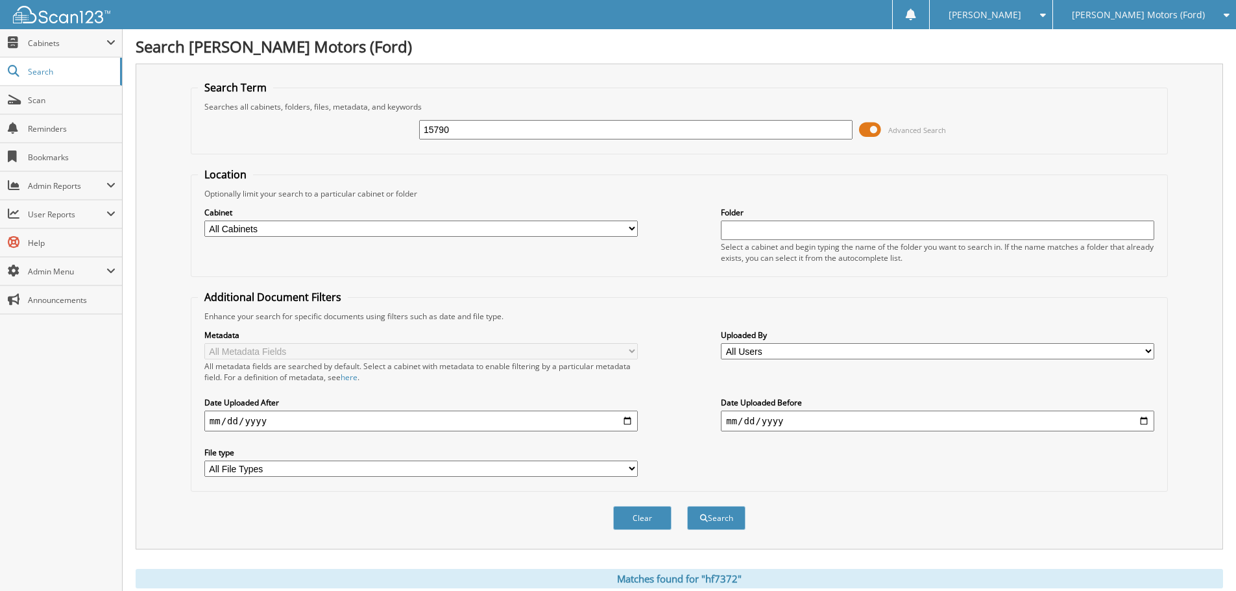
click at [687, 506] on button "Search" at bounding box center [716, 518] width 58 height 24
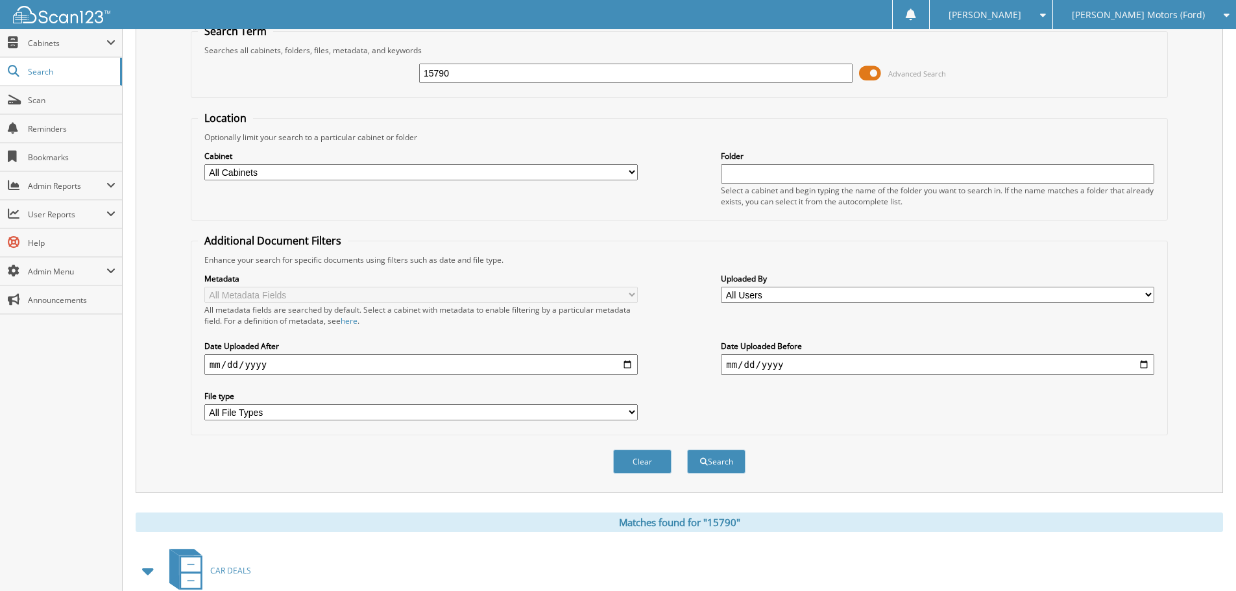
scroll to position [389, 0]
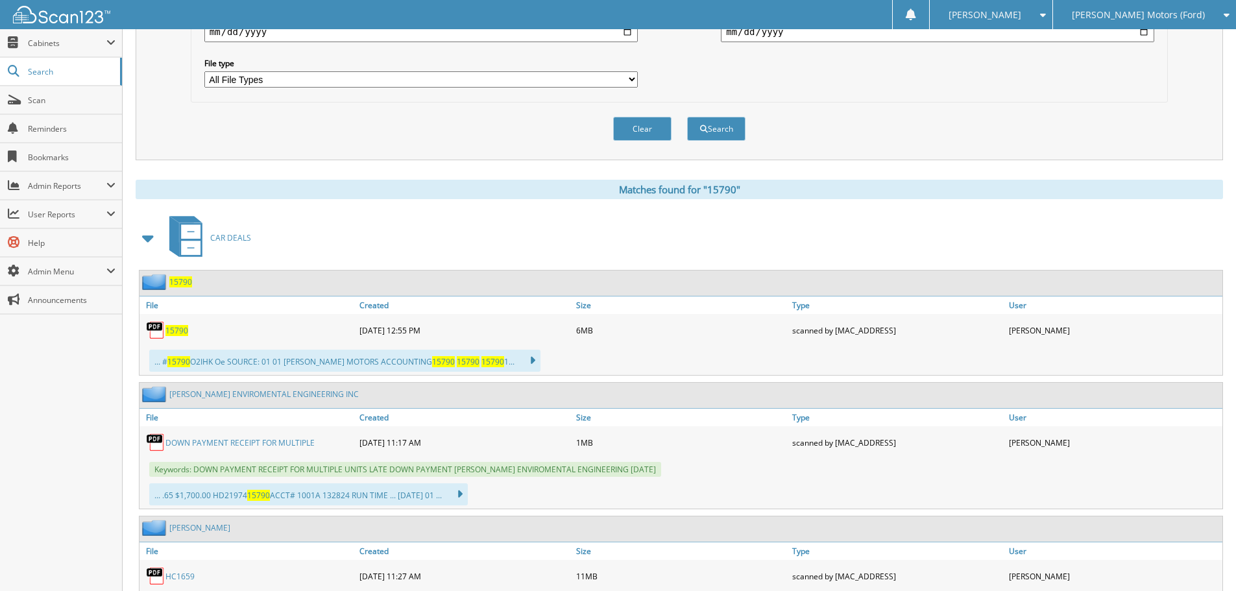
click at [175, 334] on span "15790" at bounding box center [177, 330] width 23 height 11
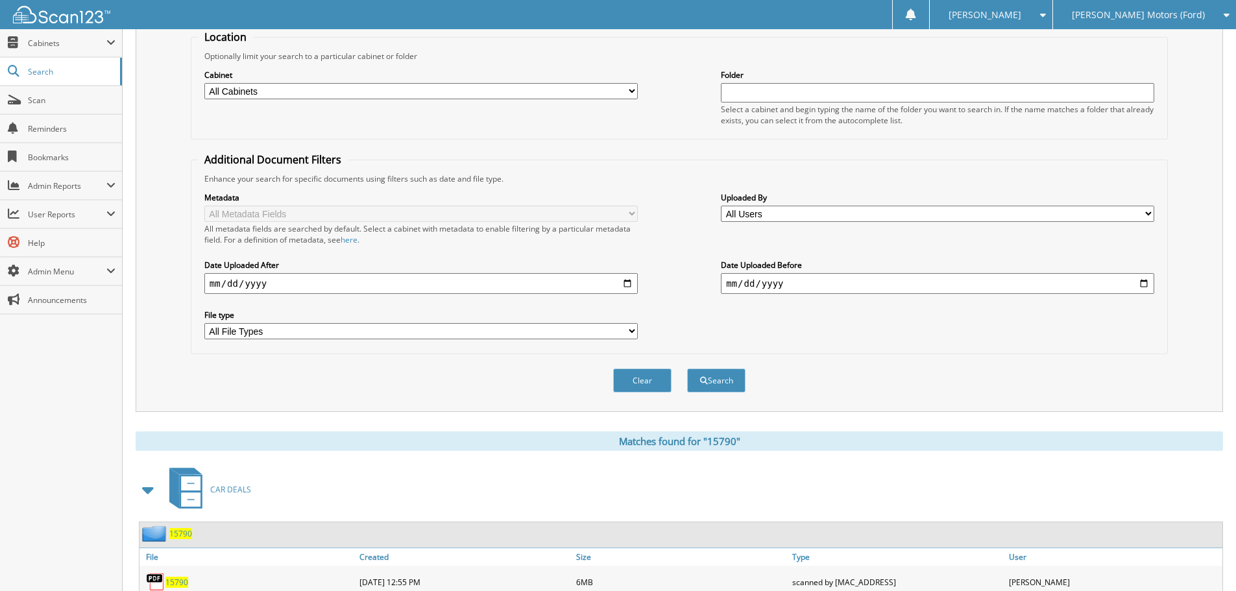
scroll to position [0, 0]
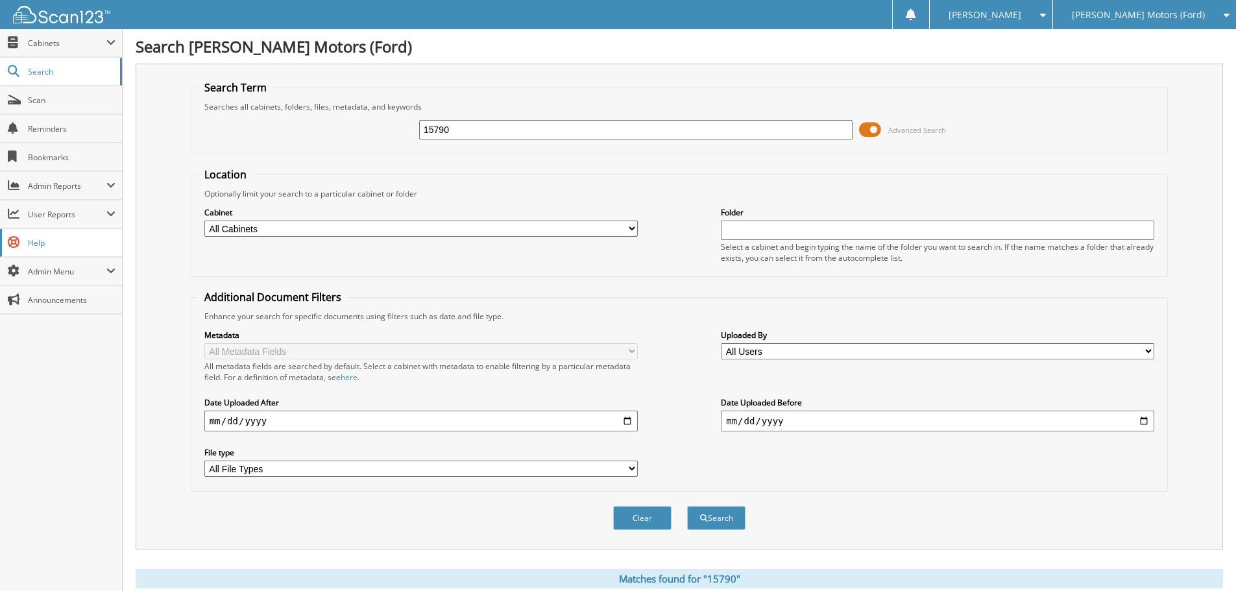
drag, startPoint x: 512, startPoint y: 132, endPoint x: 6, endPoint y: 240, distance: 517.0
type input "15885"
click at [687, 506] on button "Search" at bounding box center [716, 518] width 58 height 24
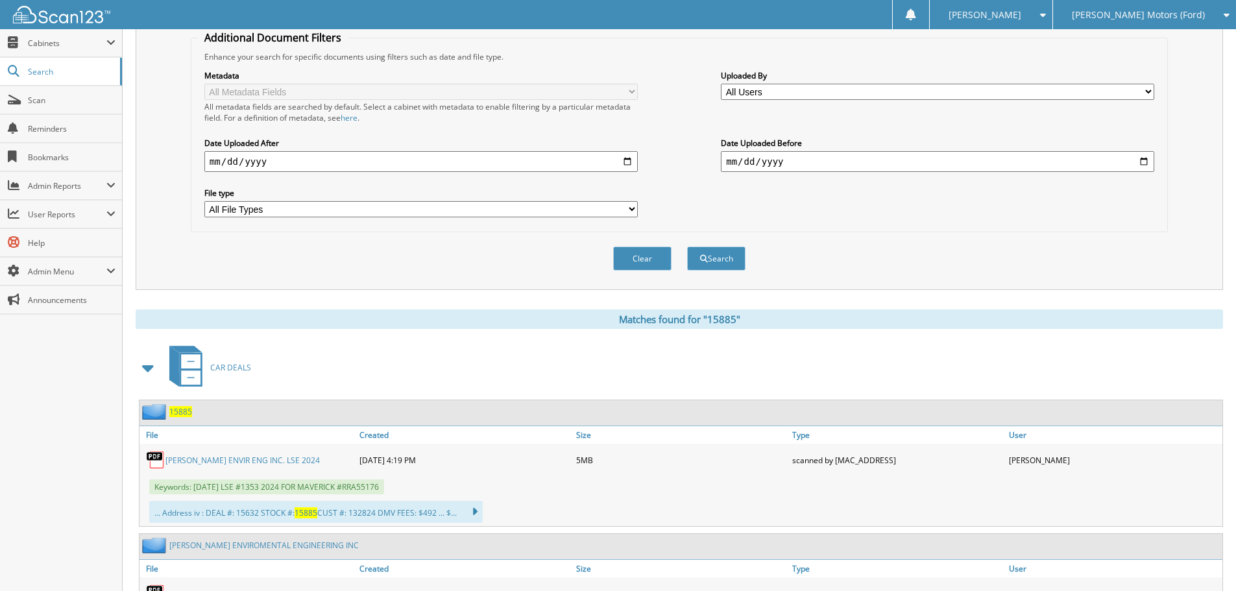
click at [181, 454] on div "[PERSON_NAME] ENVIR ENG INC. LSE 2024" at bounding box center [248, 460] width 217 height 26
click at [186, 460] on link "[PERSON_NAME] ENVIR ENG INC. LSE 2024" at bounding box center [243, 460] width 154 height 11
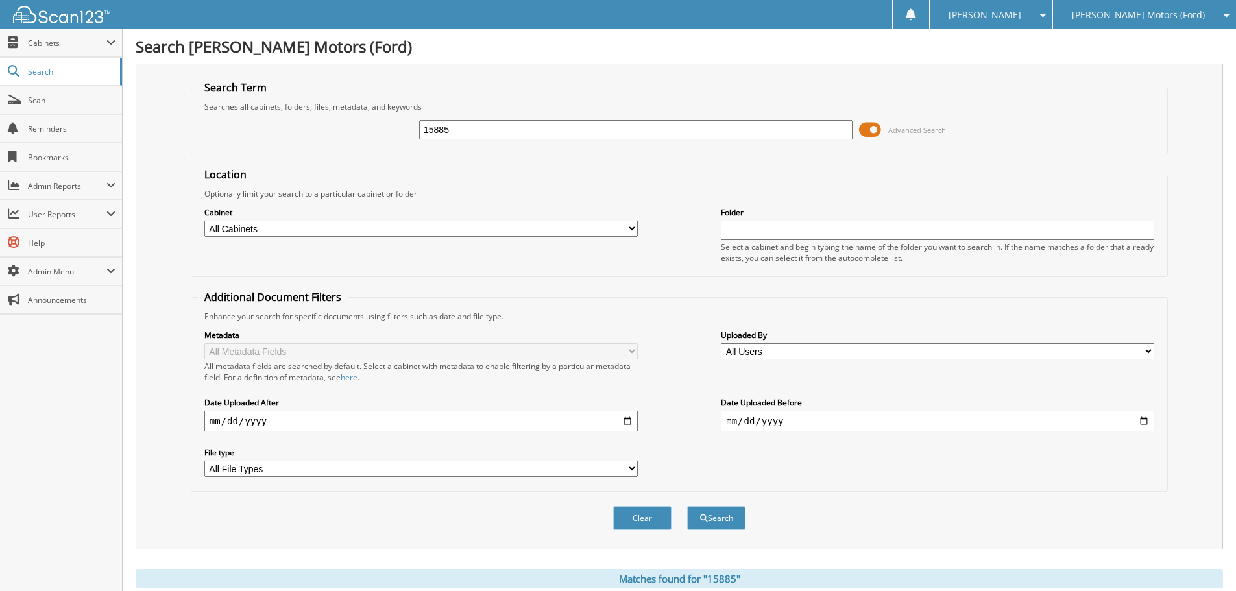
drag, startPoint x: 466, startPoint y: 137, endPoint x: 155, endPoint y: 230, distance: 324.6
click at [155, 230] on div "Search Term Searches all cabinets, folders, files, metadata, and keywords 15885…" at bounding box center [680, 307] width 1088 height 486
type input "16062"
click at [687, 506] on button "Search" at bounding box center [716, 518] width 58 height 24
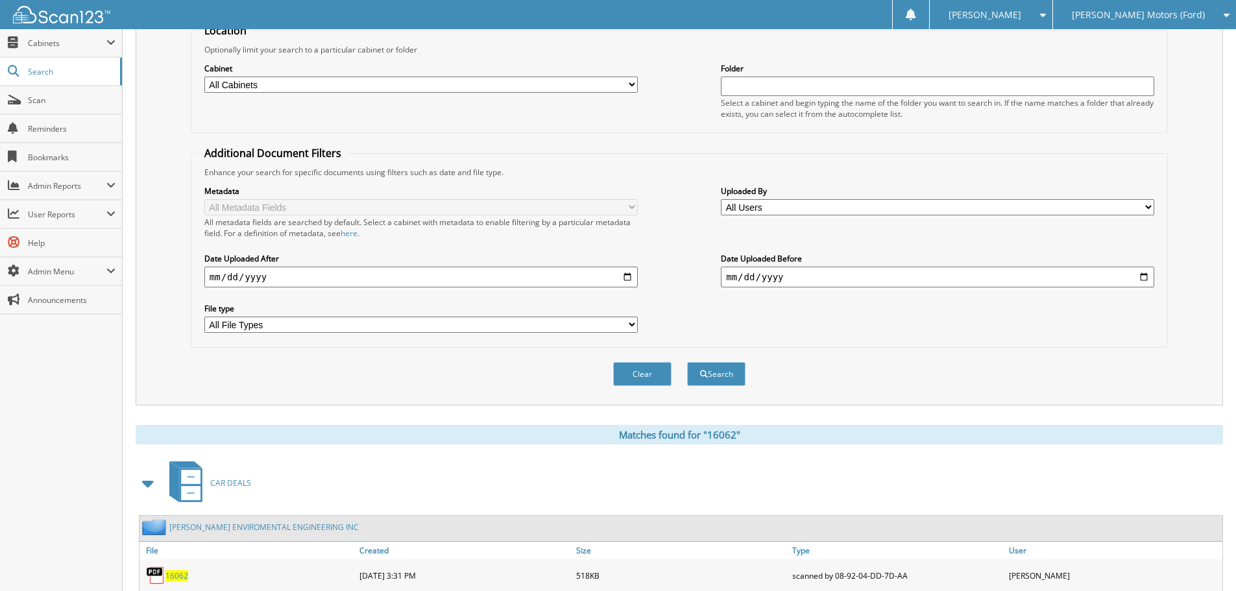
scroll to position [325, 0]
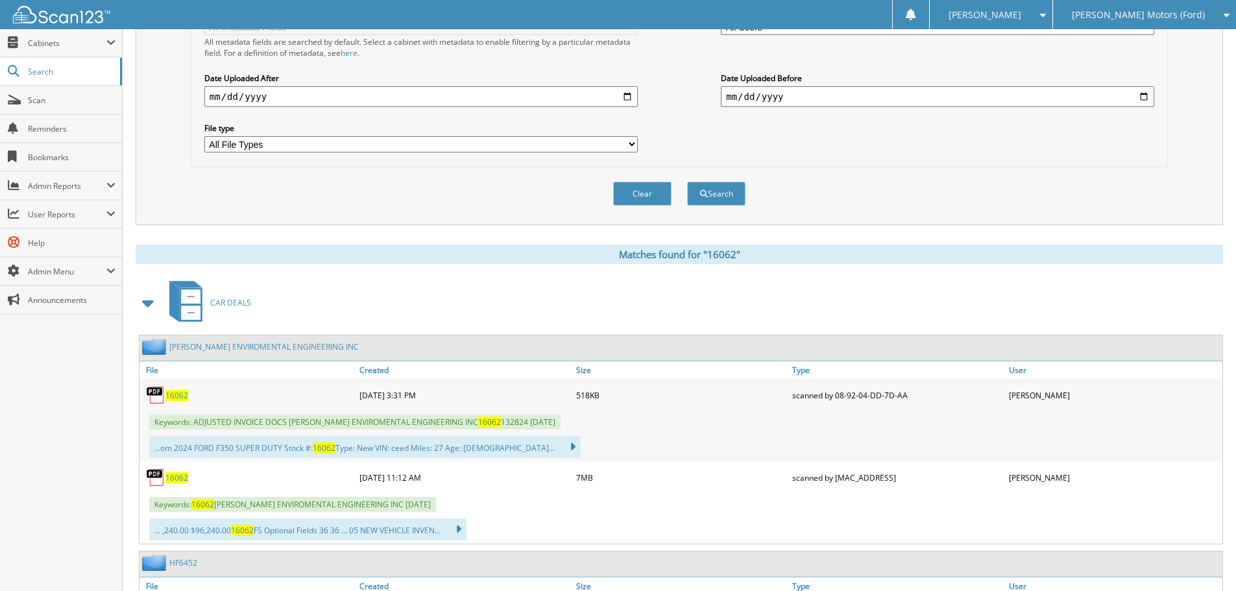
click at [171, 398] on span "16062" at bounding box center [177, 395] width 23 height 11
click at [182, 474] on span "16062" at bounding box center [177, 478] width 23 height 11
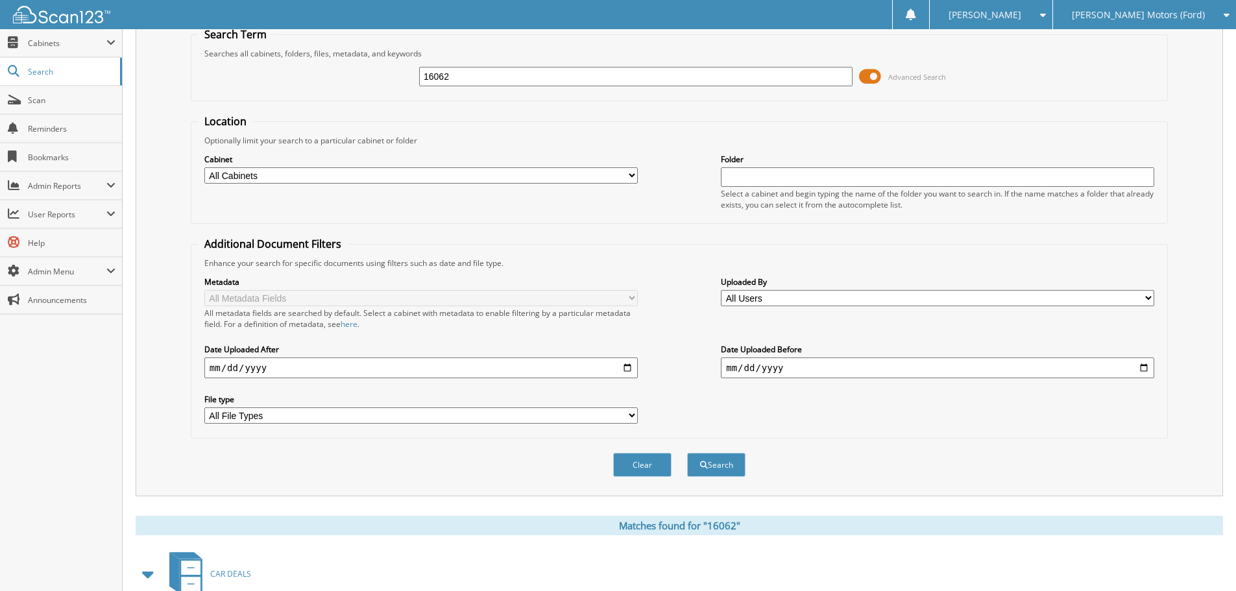
scroll to position [0, 0]
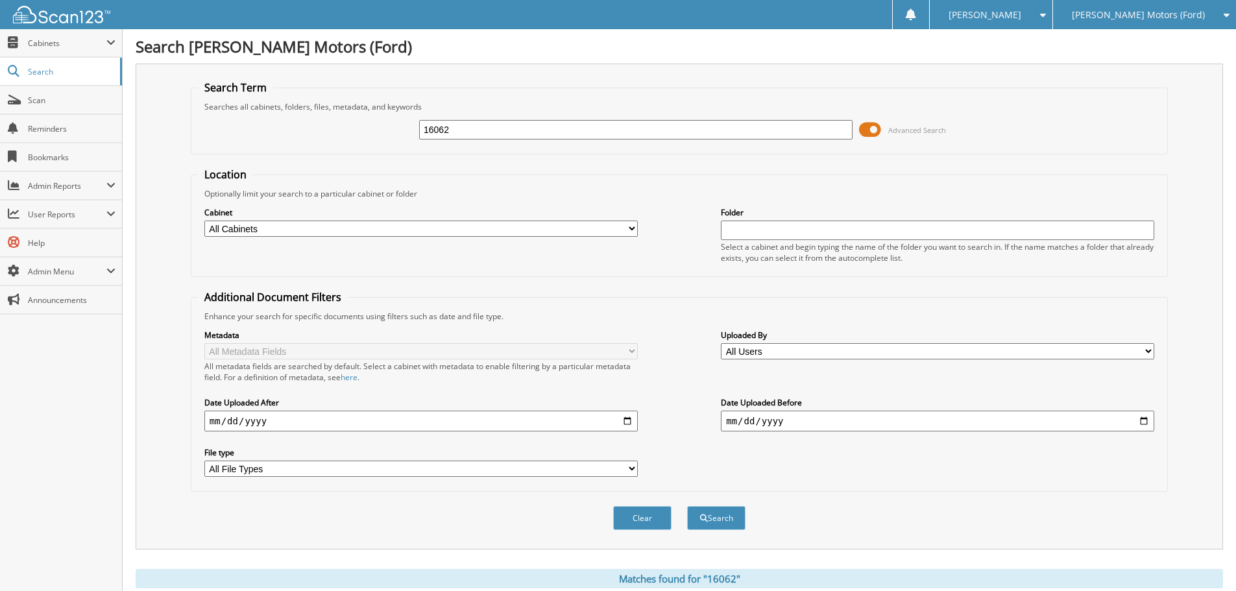
drag, startPoint x: 546, startPoint y: 117, endPoint x: 542, endPoint y: 129, distance: 12.9
click at [543, 123] on div "16062 Advanced Search" at bounding box center [679, 129] width 963 height 35
type input "16476"
click at [687, 506] on button "Search" at bounding box center [716, 518] width 58 height 24
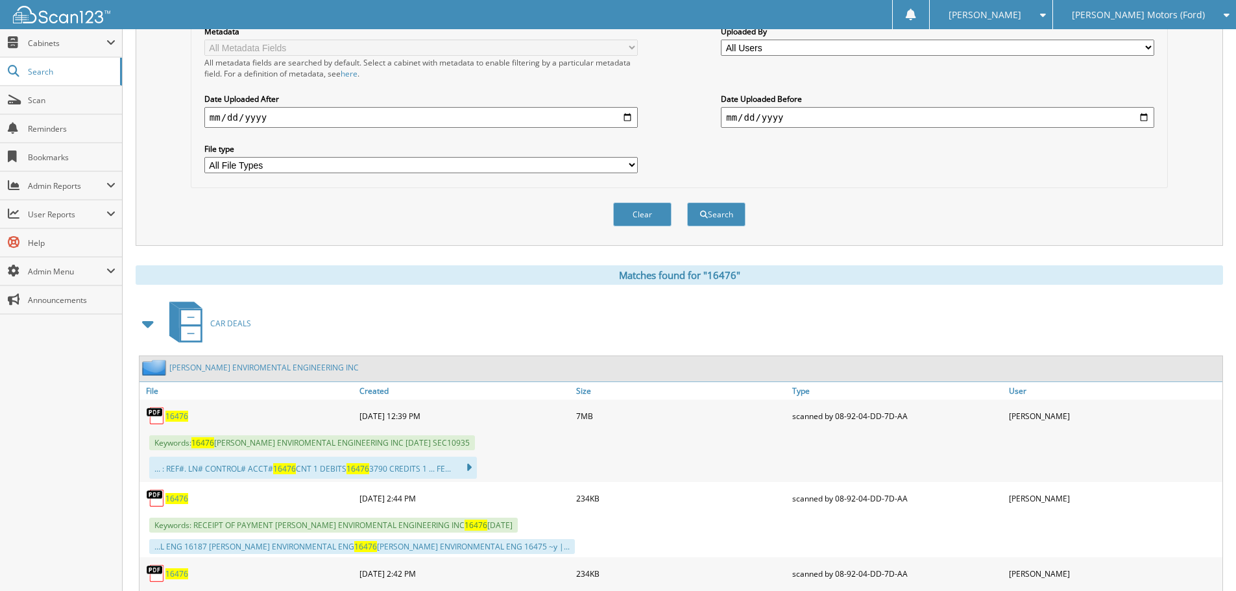
scroll to position [389, 0]
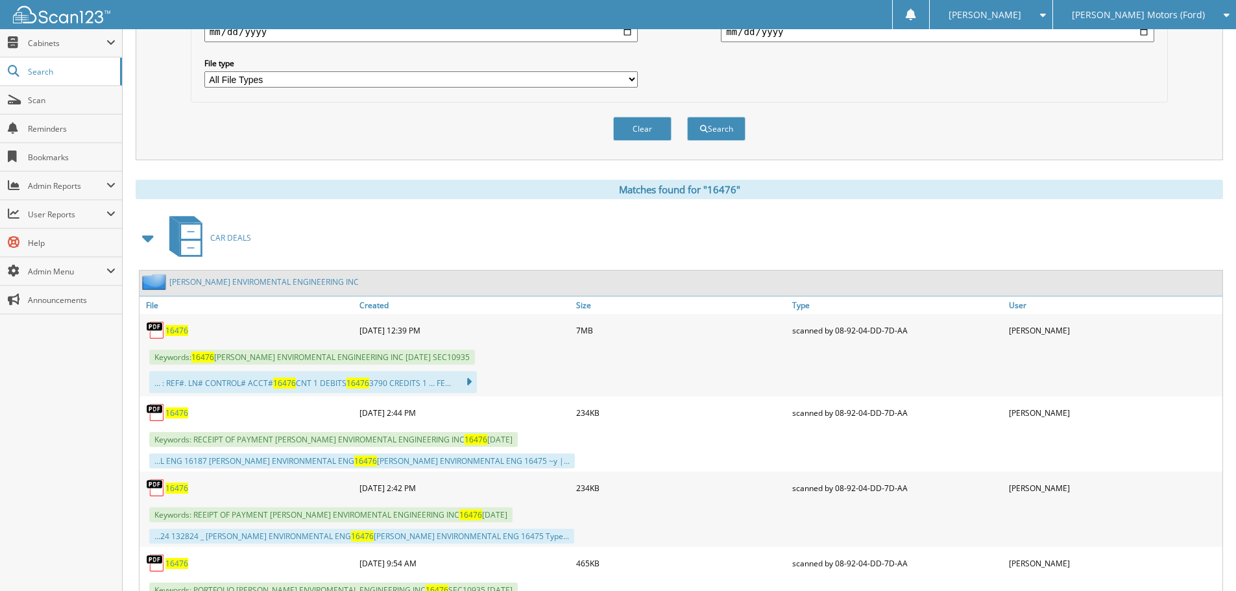
click at [182, 329] on span "16476" at bounding box center [177, 330] width 23 height 11
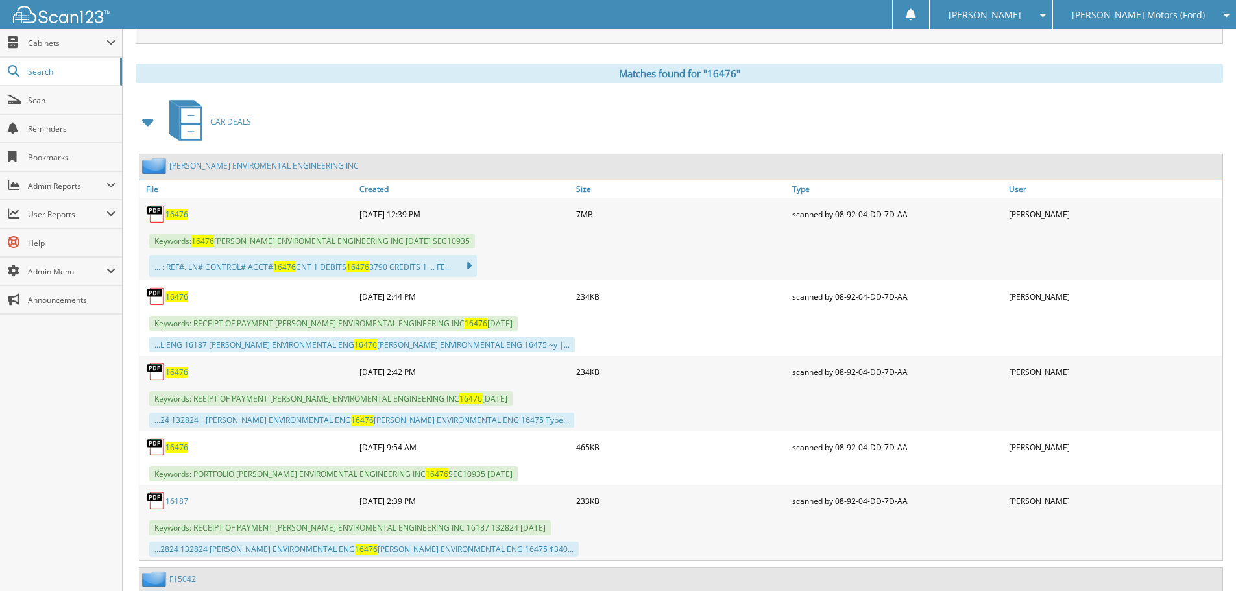
scroll to position [519, 0]
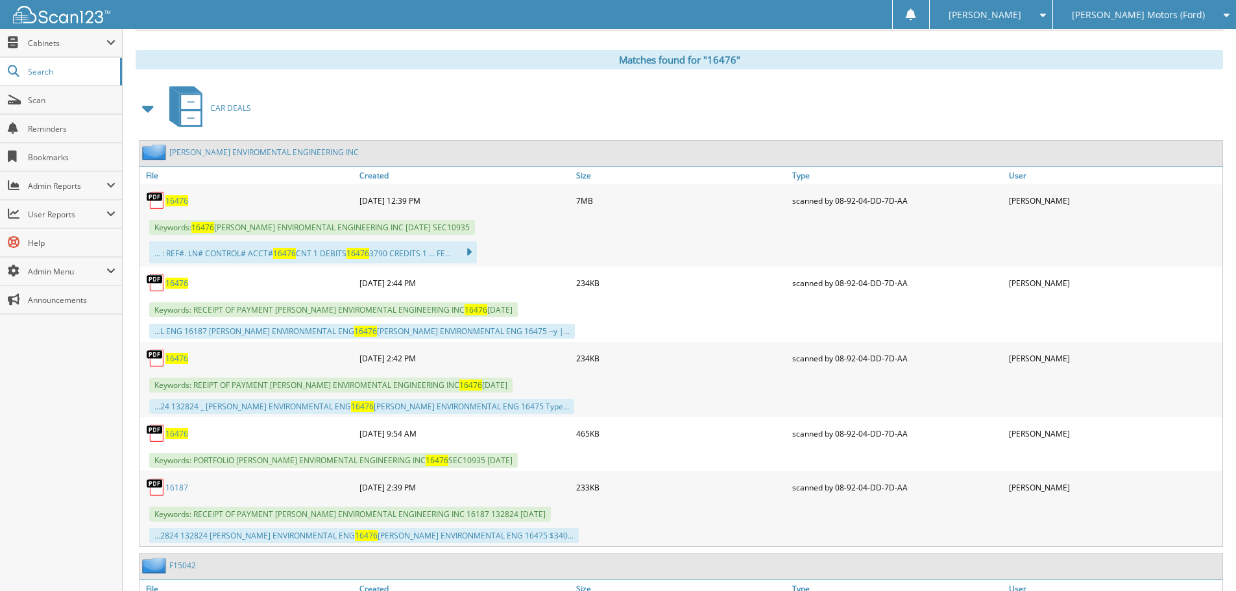
click at [177, 438] on span "16476" at bounding box center [177, 433] width 23 height 11
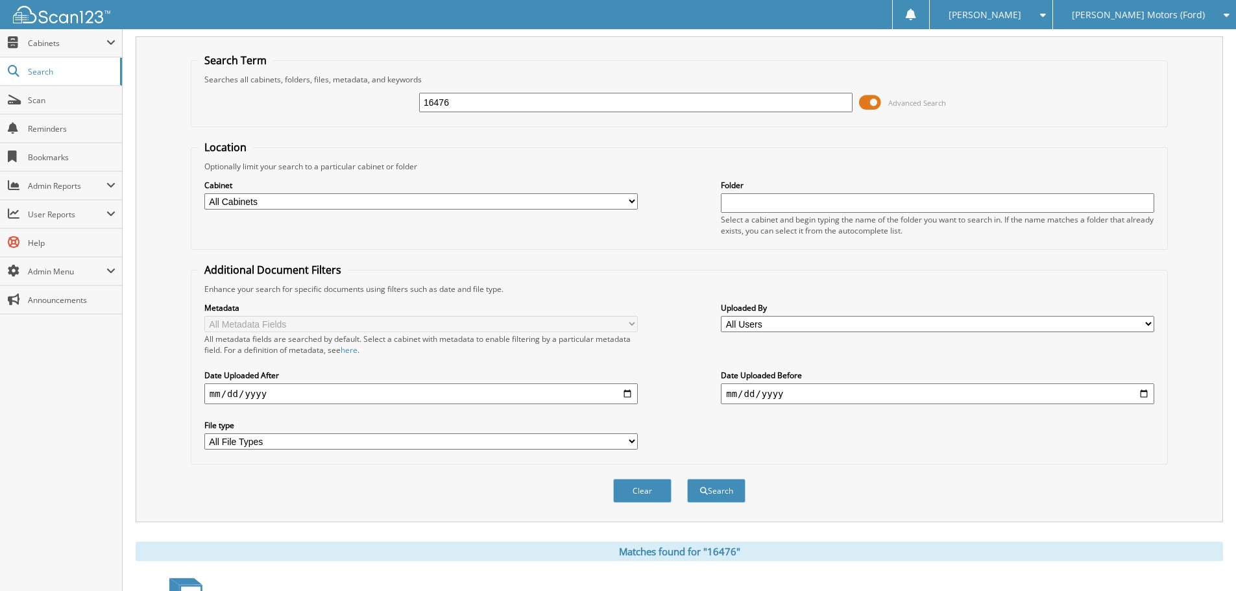
scroll to position [0, 0]
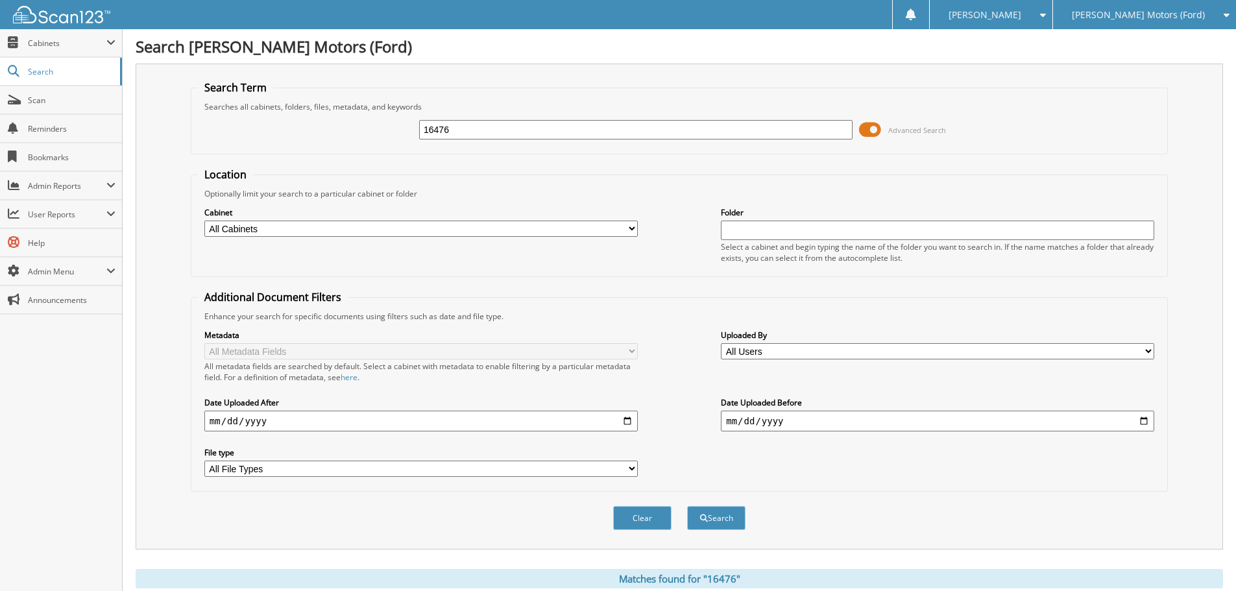
drag, startPoint x: 486, startPoint y: 125, endPoint x: 239, endPoint y: 203, distance: 259.3
click at [239, 203] on form "Search Term Searches all cabinets, folders, files, metadata, and keywords 16476…" at bounding box center [679, 312] width 977 height 464
type input "15728"
click at [687, 506] on button "Search" at bounding box center [716, 518] width 58 height 24
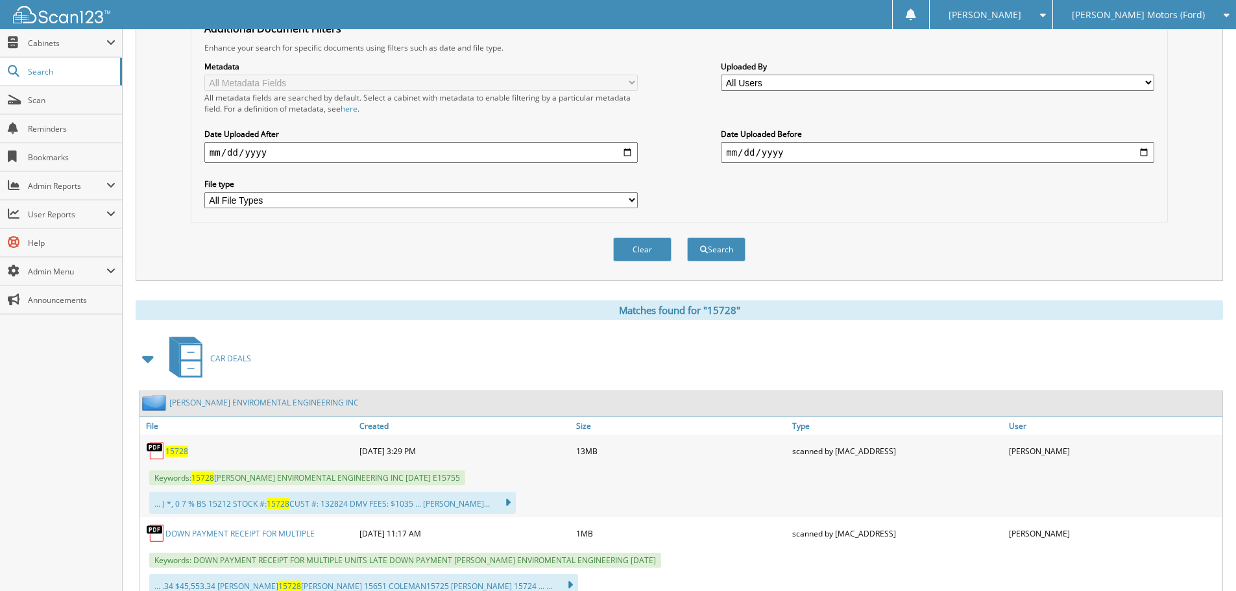
scroll to position [389, 0]
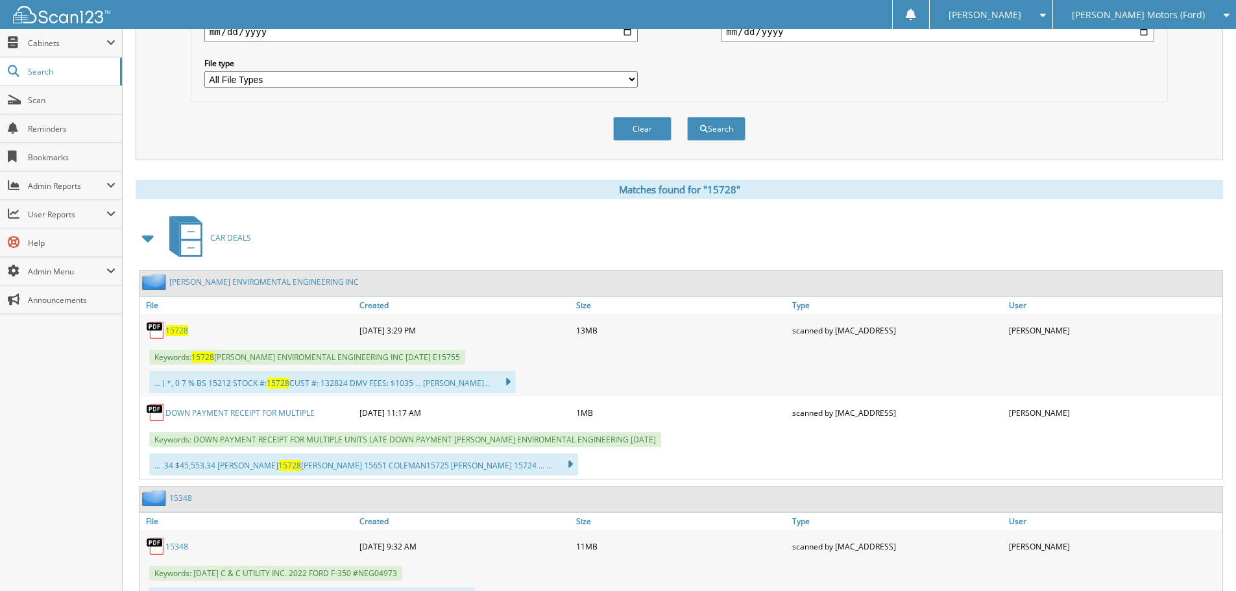
click at [170, 335] on span "15728" at bounding box center [177, 330] width 23 height 11
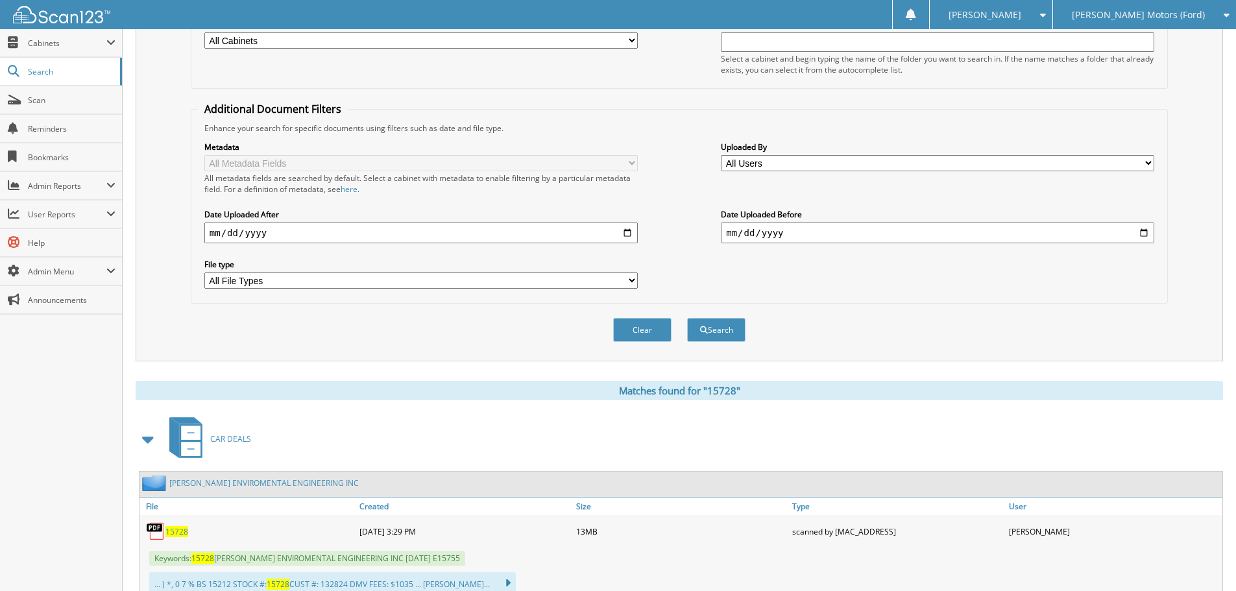
scroll to position [0, 0]
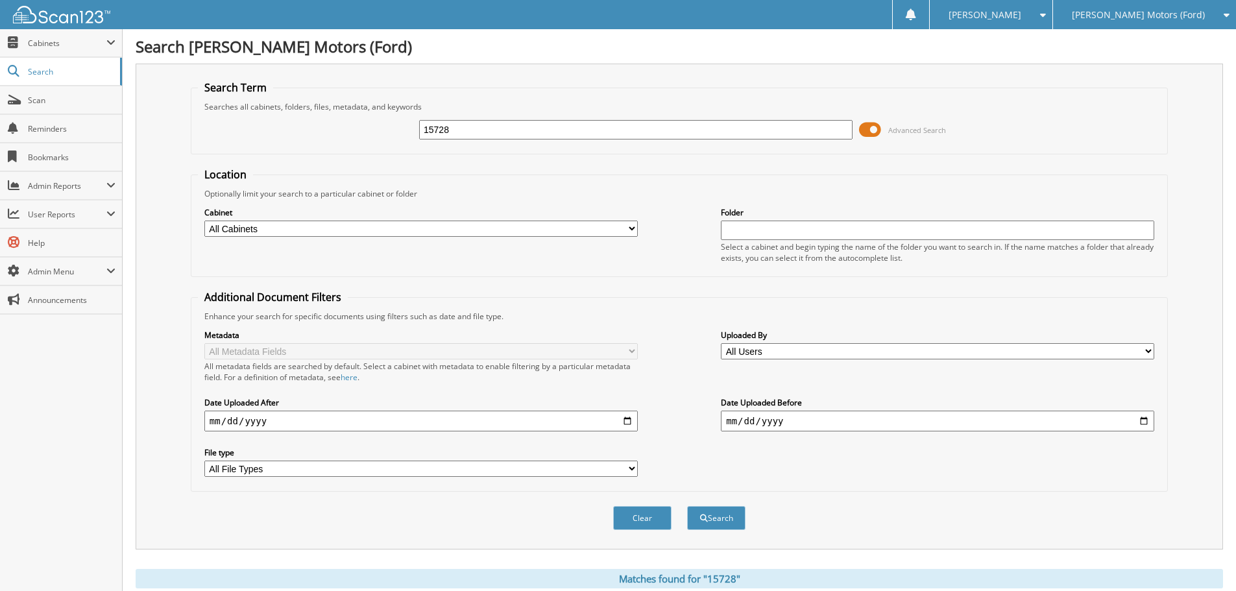
drag, startPoint x: 468, startPoint y: 133, endPoint x: 283, endPoint y: 123, distance: 185.3
click at [283, 123] on div "15728 Advanced Search" at bounding box center [679, 129] width 963 height 35
type input "hf7335"
click at [687, 506] on button "Search" at bounding box center [716, 518] width 58 height 24
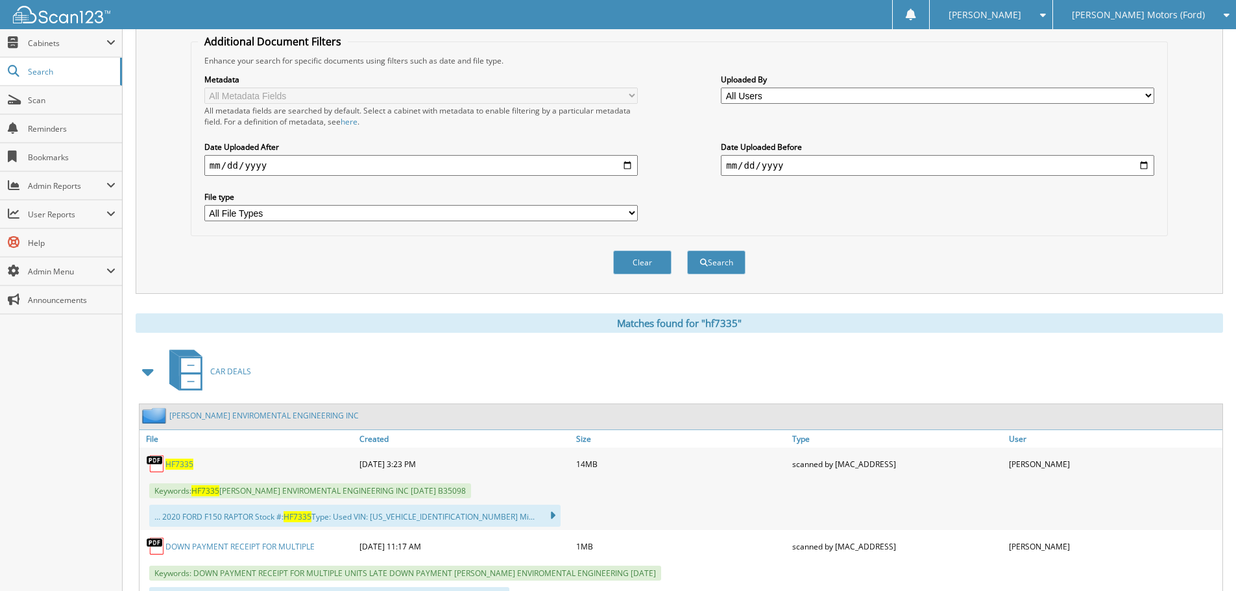
scroll to position [389, 0]
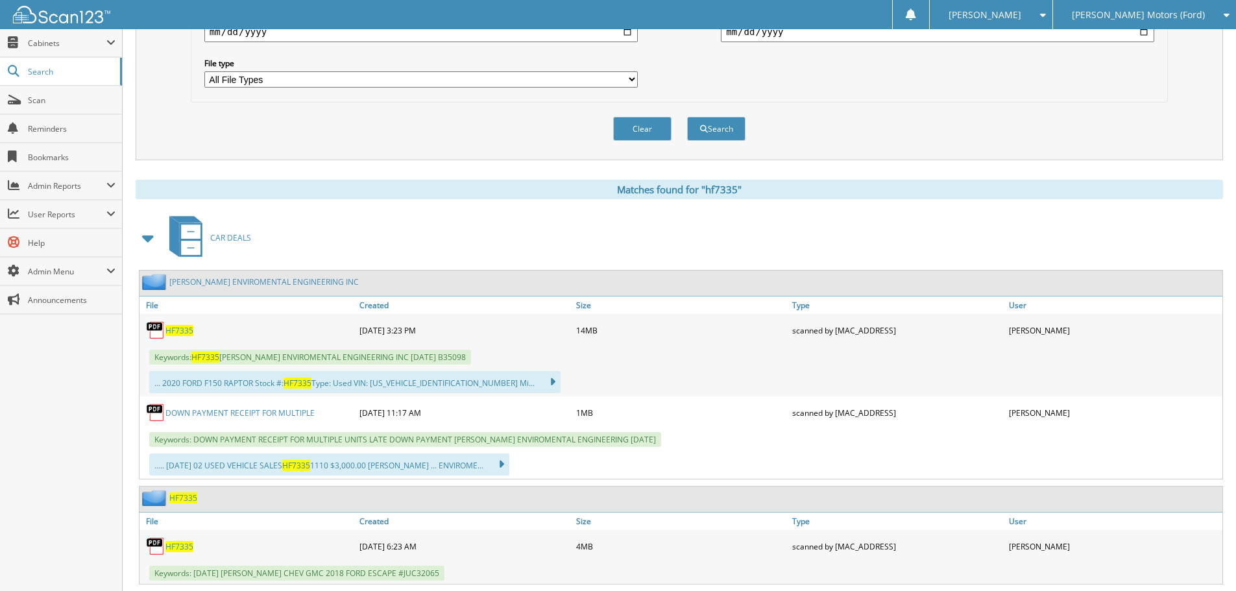
click at [188, 331] on span "HF7335" at bounding box center [180, 330] width 28 height 11
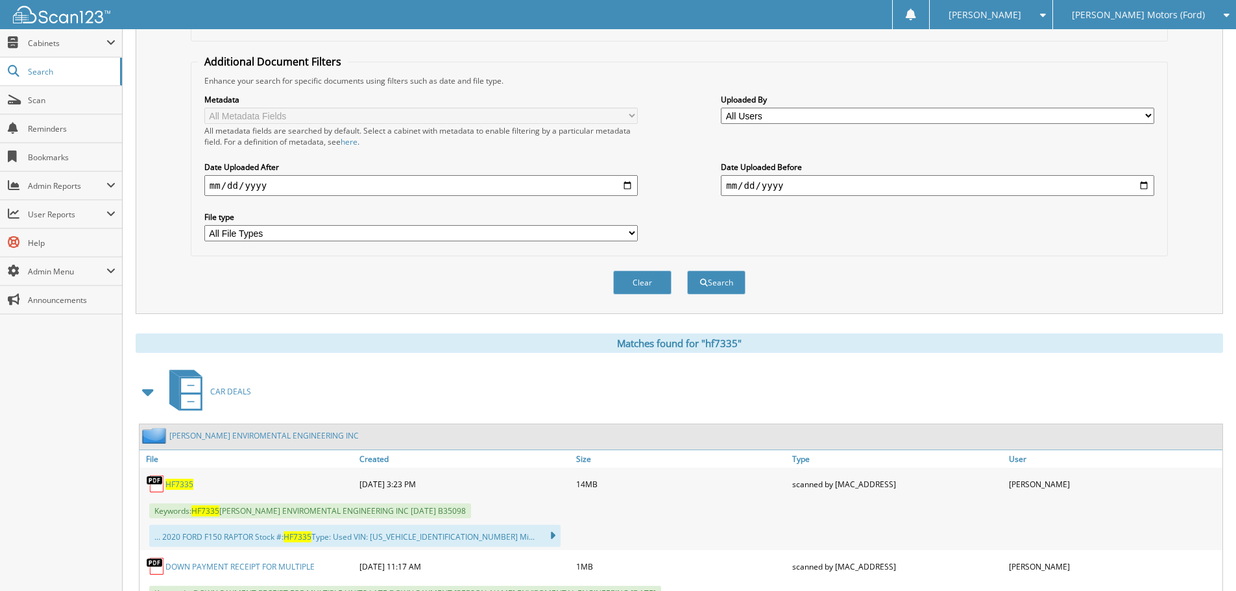
scroll to position [0, 0]
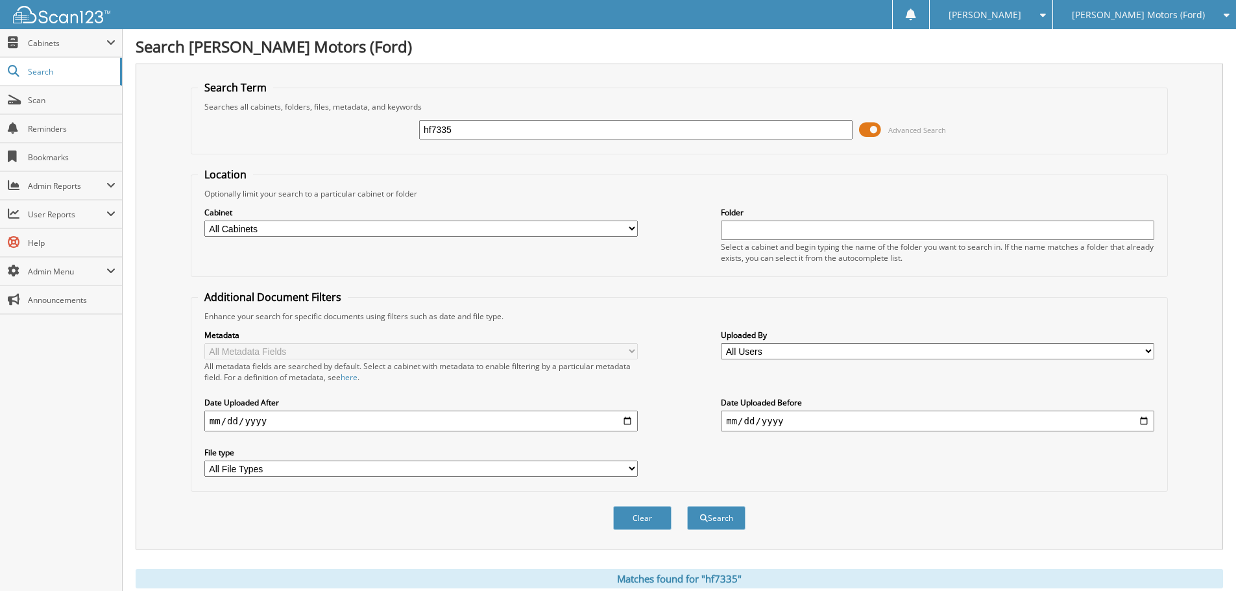
drag, startPoint x: 476, startPoint y: 120, endPoint x: 179, endPoint y: 153, distance: 299.0
click at [212, 142] on div "hf7335 Advanced Search" at bounding box center [679, 129] width 963 height 35
type input "15651"
click at [687, 506] on button "Search" at bounding box center [716, 518] width 58 height 24
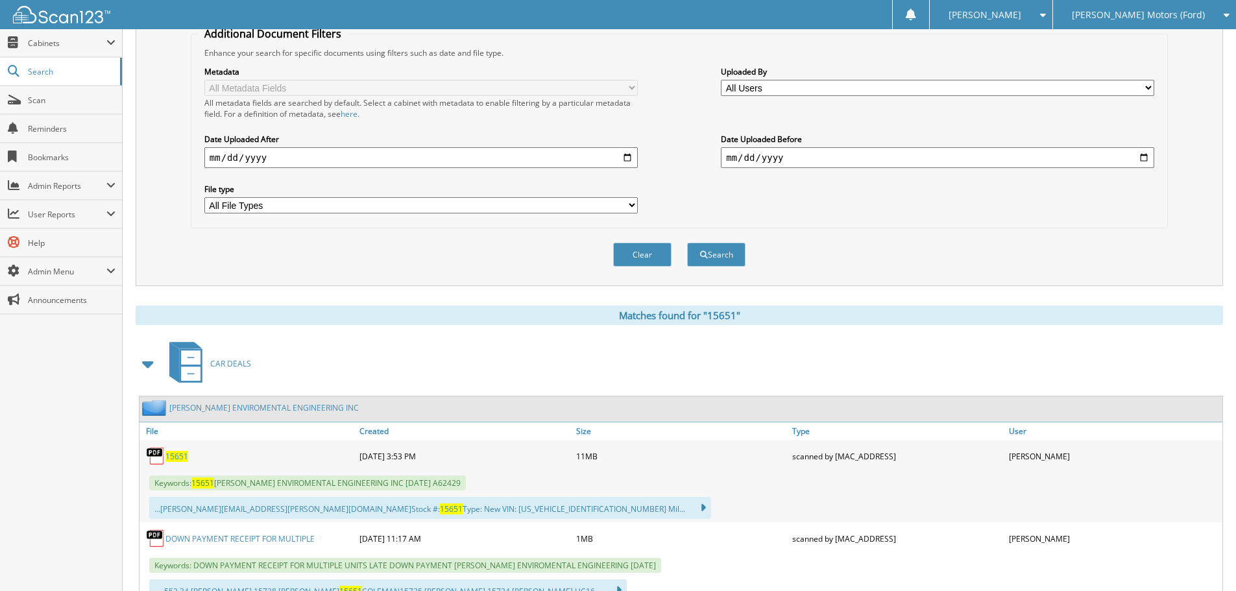
scroll to position [389, 0]
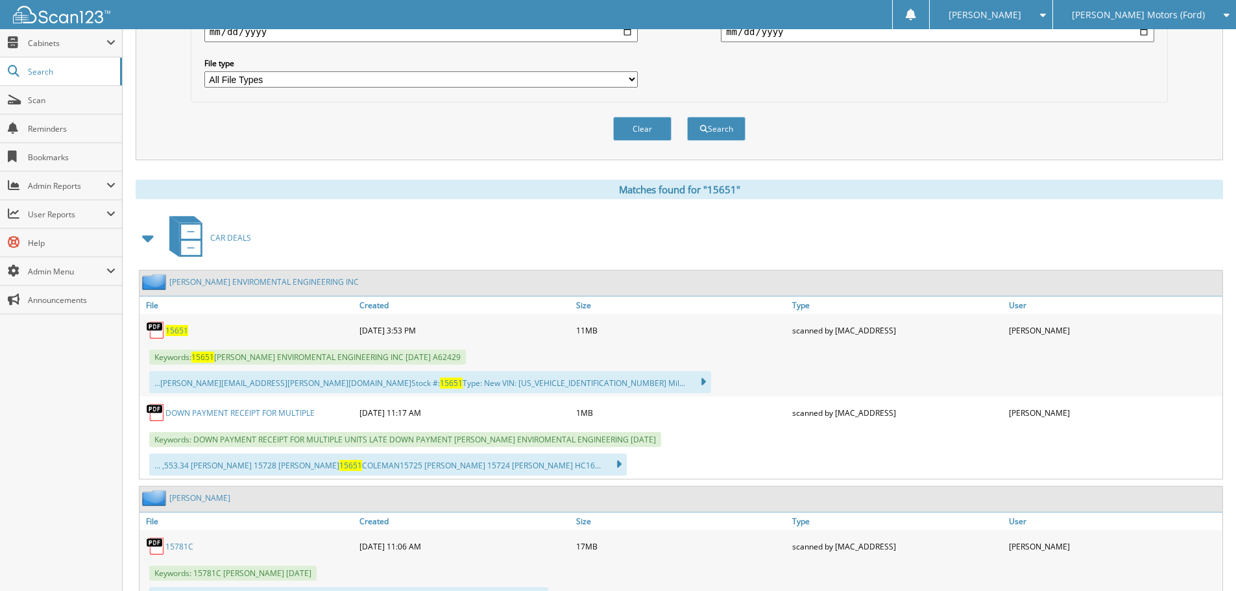
click at [185, 332] on span "15651" at bounding box center [177, 330] width 23 height 11
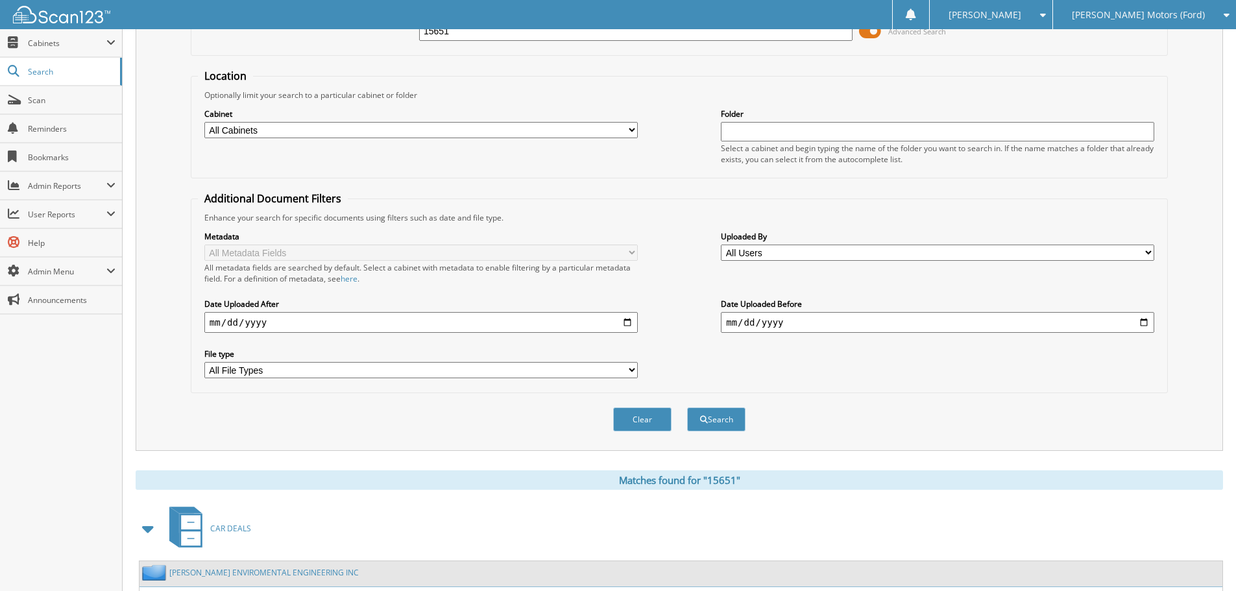
scroll to position [0, 0]
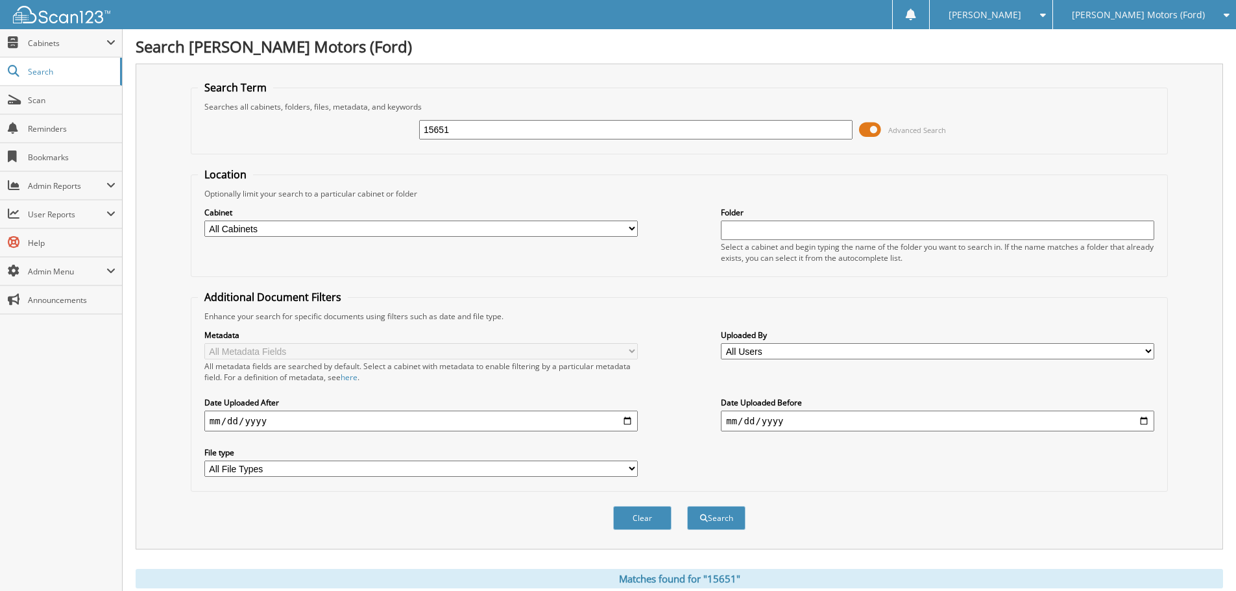
drag, startPoint x: 461, startPoint y: 130, endPoint x: 212, endPoint y: 204, distance: 260.0
click at [214, 203] on form "Search Term Searches all cabinets, folders, files, metadata, and keywords 15651…" at bounding box center [679, 312] width 977 height 464
type input "hd21974"
click at [687, 506] on button "Search" at bounding box center [716, 518] width 58 height 24
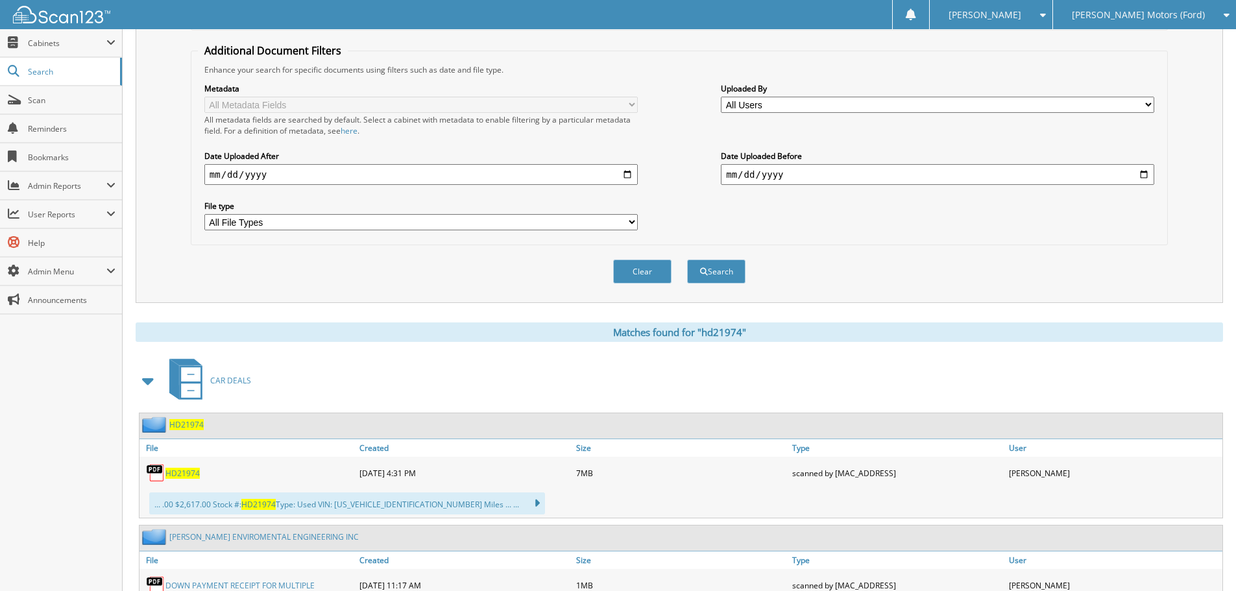
scroll to position [325, 0]
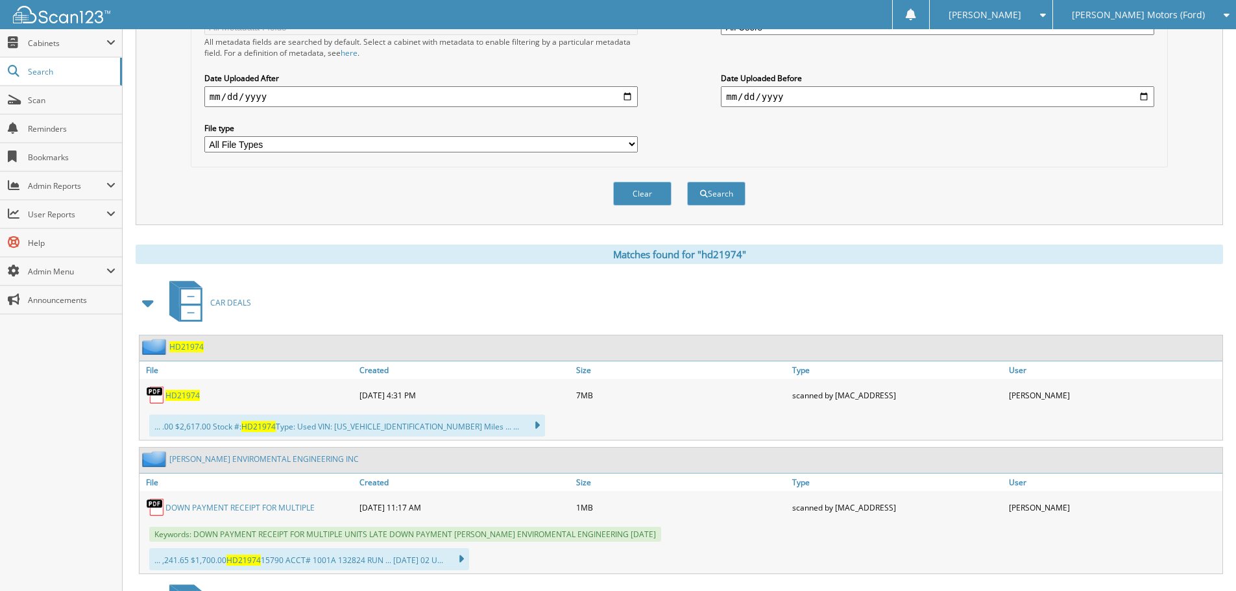
click at [178, 399] on span "HD21974" at bounding box center [183, 395] width 34 height 11
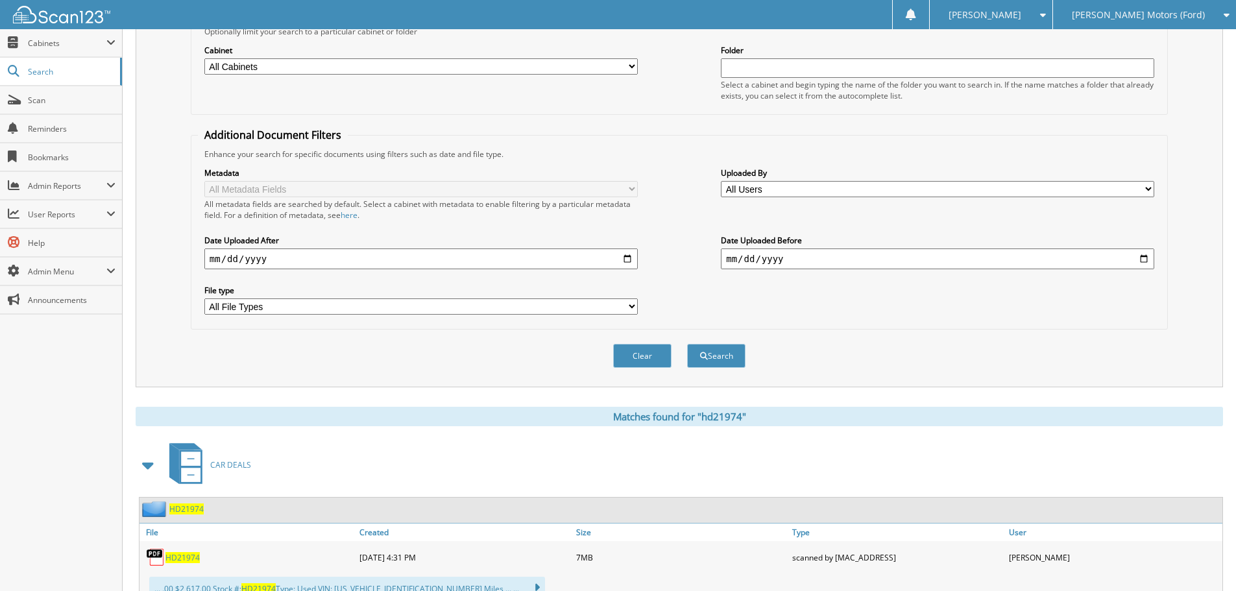
scroll to position [0, 0]
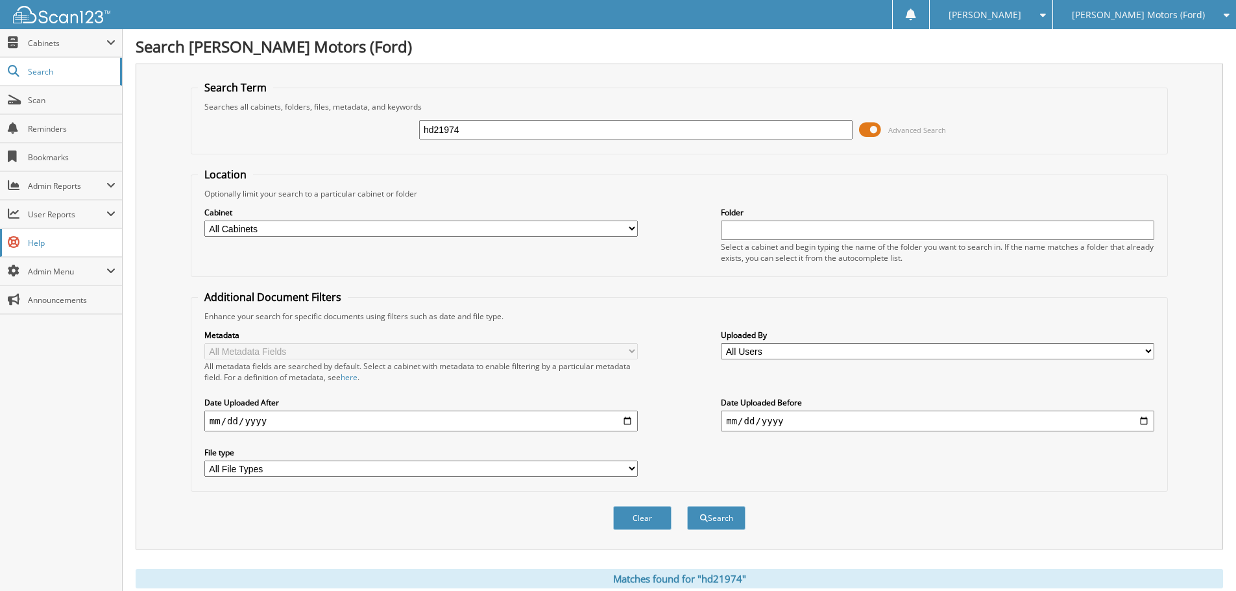
drag, startPoint x: 506, startPoint y: 127, endPoint x: 0, endPoint y: 245, distance: 519.2
click at [0, 243] on body "[PERSON_NAME] Settings Logout [PERSON_NAME] Motors (Ford) [PERSON_NAME] Automot…" at bounding box center [618, 550] width 1236 height 1101
type input "hc1602"
click at [687, 506] on button "Search" at bounding box center [716, 518] width 58 height 24
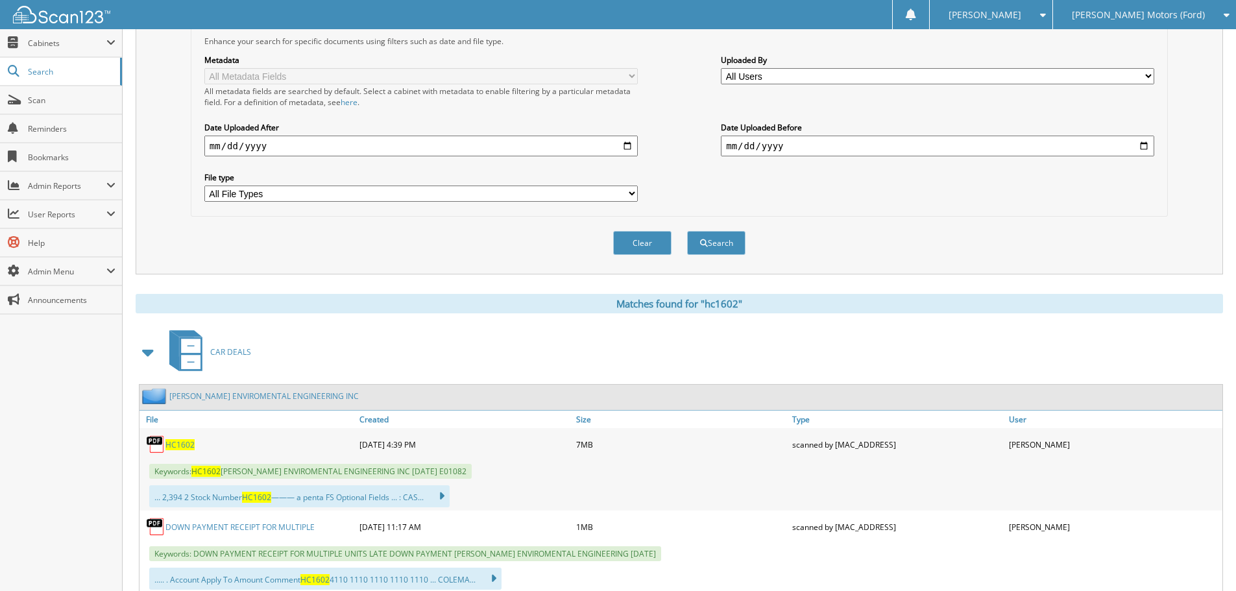
scroll to position [317, 0]
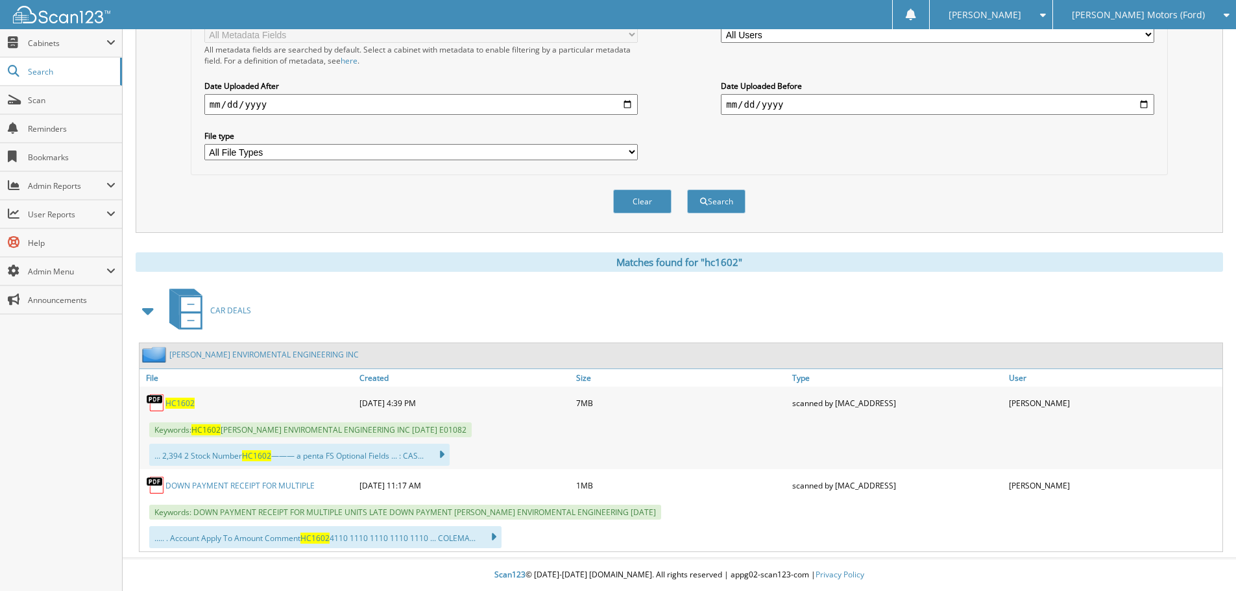
click at [186, 404] on span "HC1602" at bounding box center [180, 403] width 29 height 11
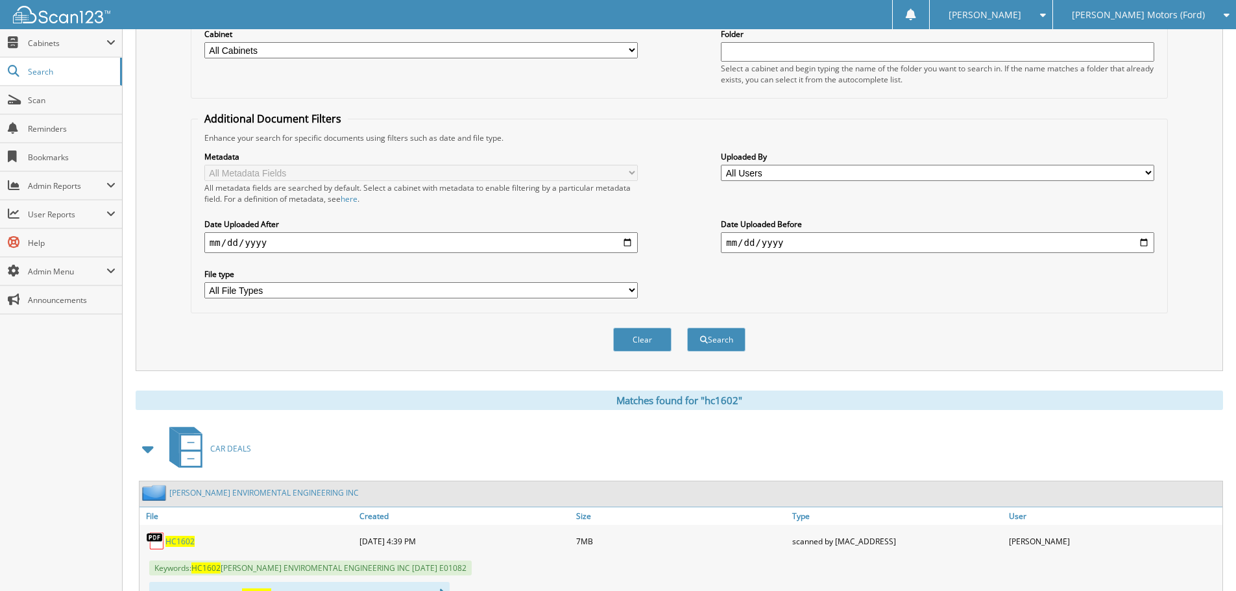
scroll to position [0, 0]
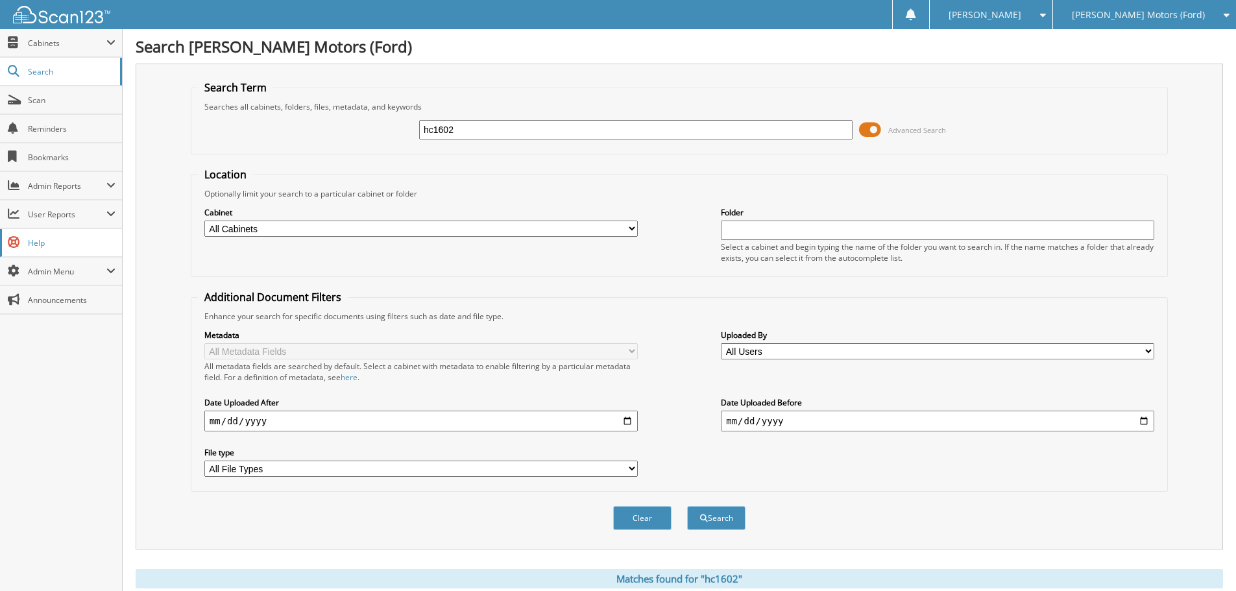
drag, startPoint x: 564, startPoint y: 125, endPoint x: 0, endPoint y: 243, distance: 576.4
click at [0, 242] on body "Deidra L. Settings Logout Hoblit Motors (Ford) Hoblit Automotive Inc (Chevy) Cl…" at bounding box center [618, 454] width 1236 height 908
type input "hf7380"
click at [687, 506] on button "Search" at bounding box center [716, 518] width 58 height 24
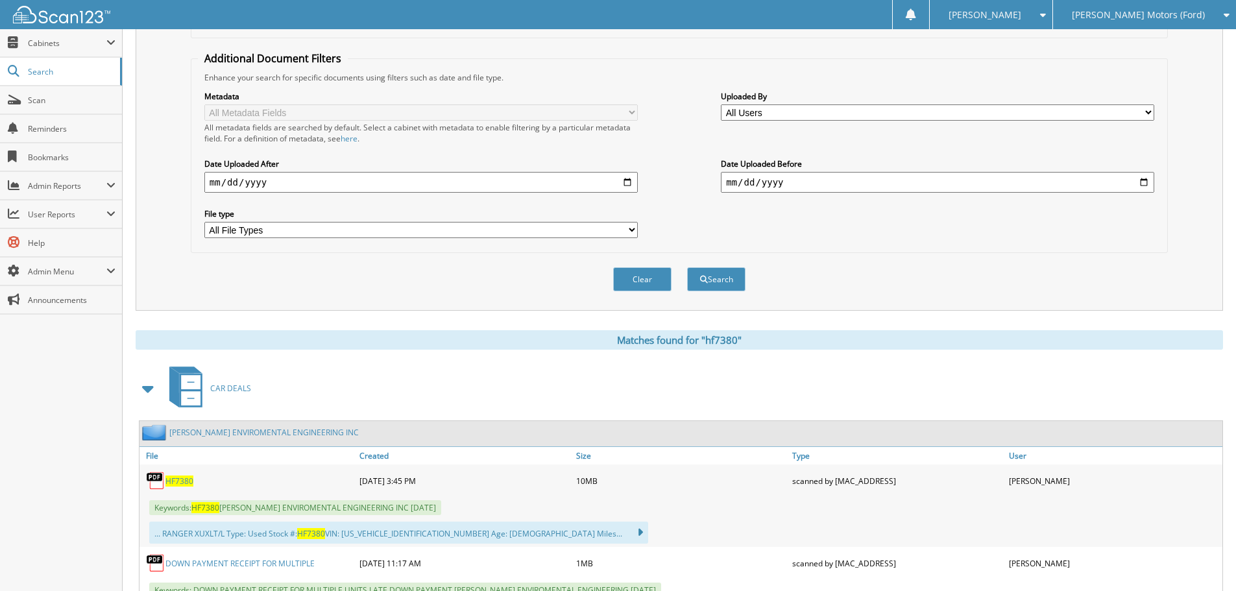
scroll to position [389, 0]
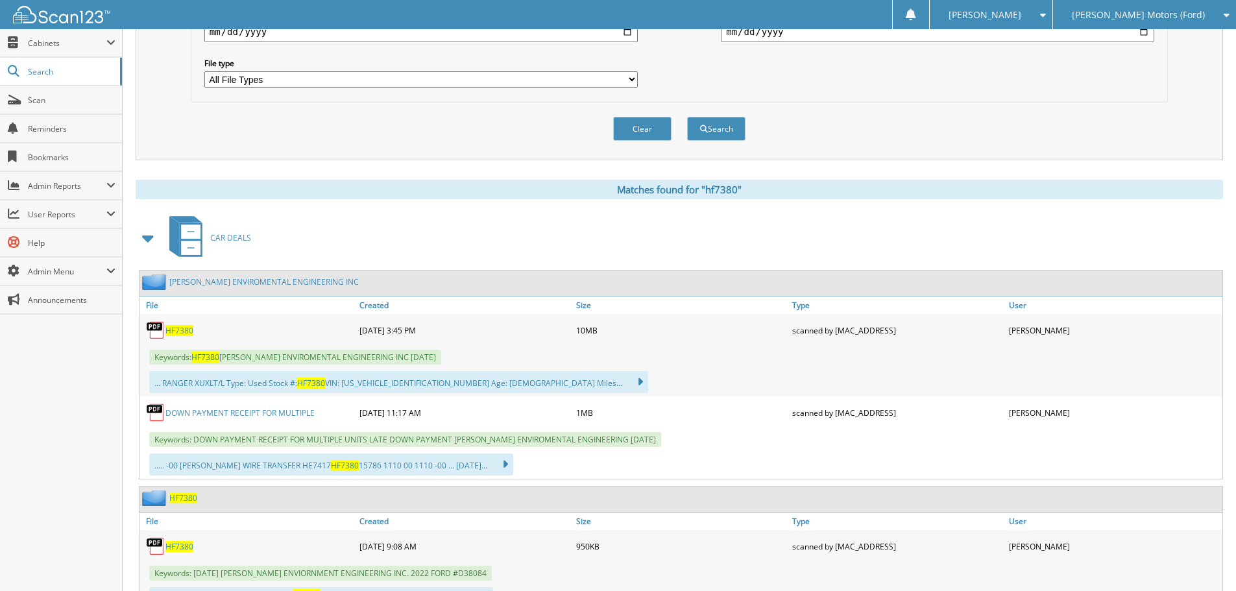
click at [179, 338] on div "HF7380" at bounding box center [248, 330] width 217 height 26
click at [179, 336] on div "HF7380" at bounding box center [248, 330] width 217 height 26
click at [166, 332] on span "HF7380" at bounding box center [180, 330] width 28 height 11
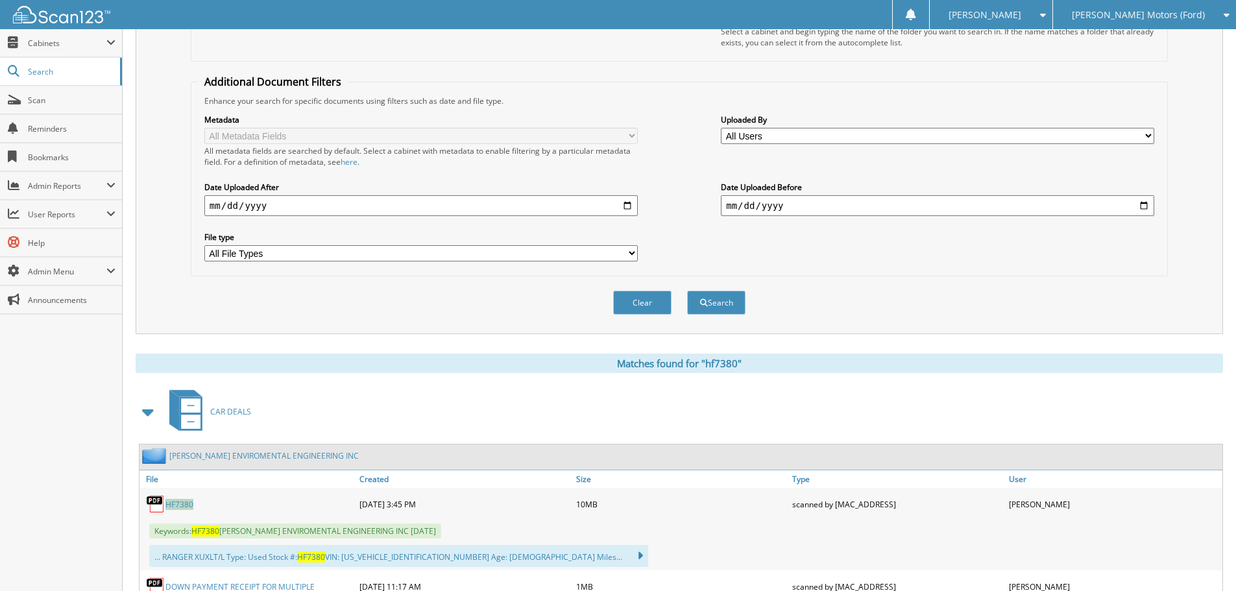
scroll to position [0, 0]
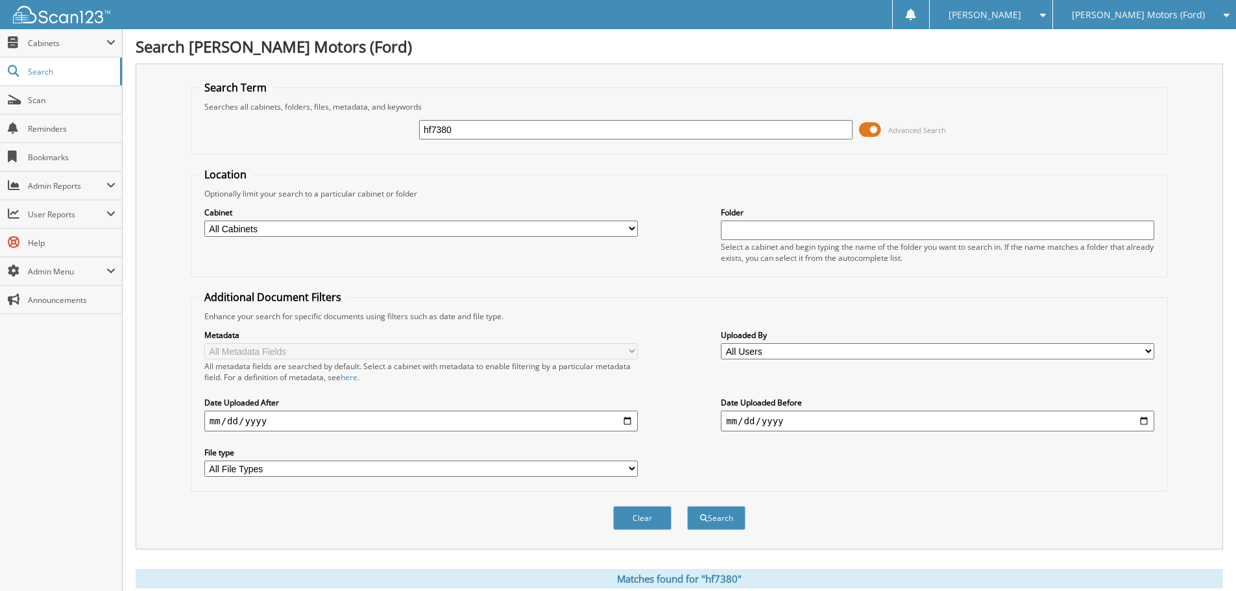
drag, startPoint x: 483, startPoint y: 127, endPoint x: 0, endPoint y: 377, distance: 543.7
click at [0, 369] on body "[PERSON_NAME] Settings Logout [PERSON_NAME] Motors (Ford) [PERSON_NAME] Automot…" at bounding box center [618, 517] width 1236 height 1035
type input "hf7326"
click at [687, 506] on button "Search" at bounding box center [716, 518] width 58 height 24
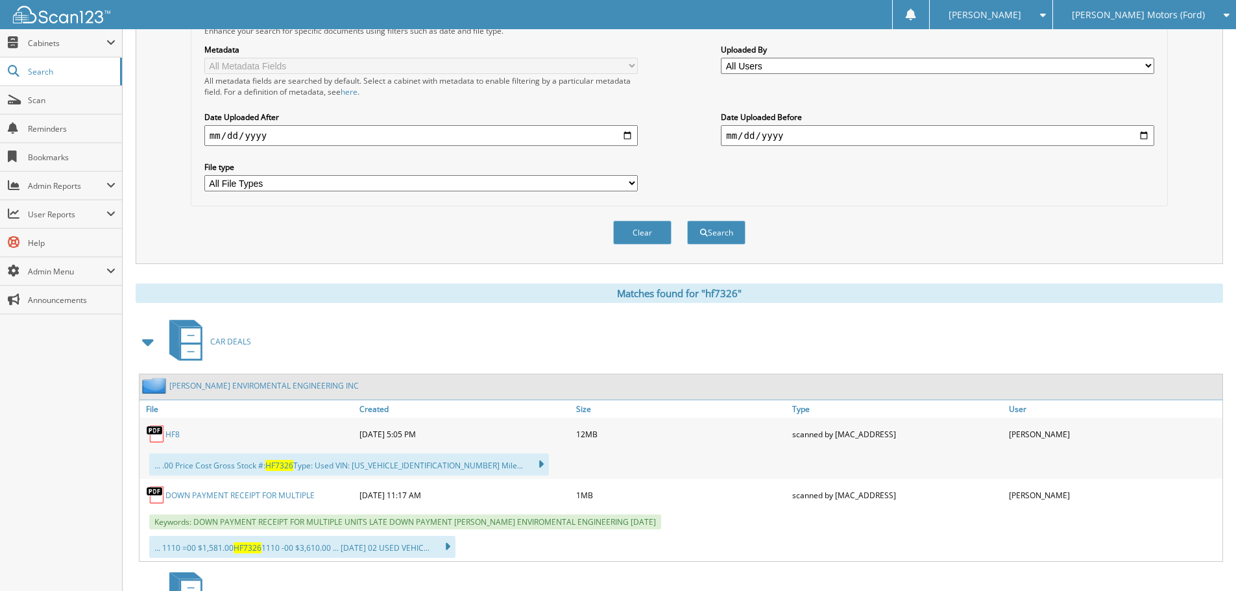
scroll to position [325, 0]
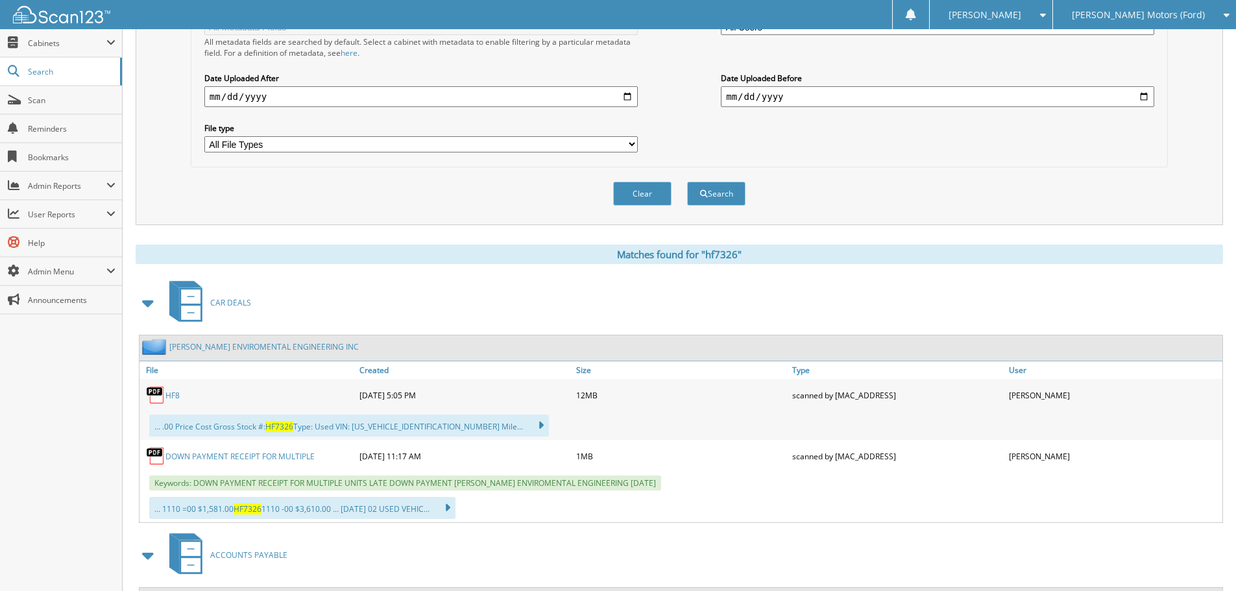
click at [178, 392] on link "HF8" at bounding box center [173, 395] width 14 height 11
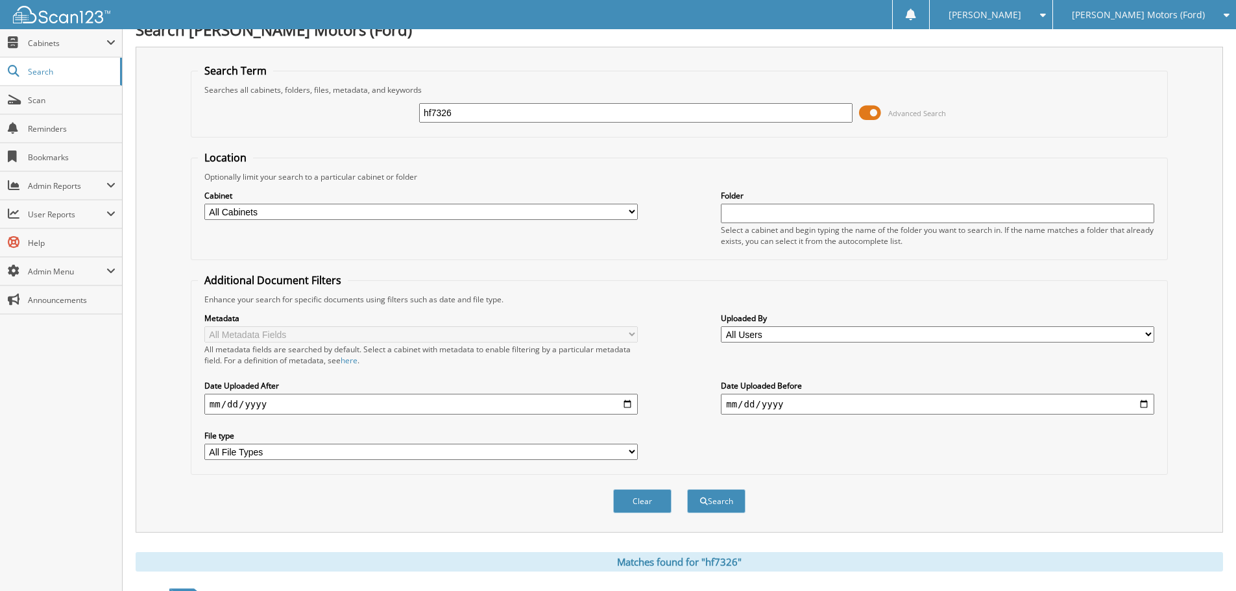
scroll to position [0, 0]
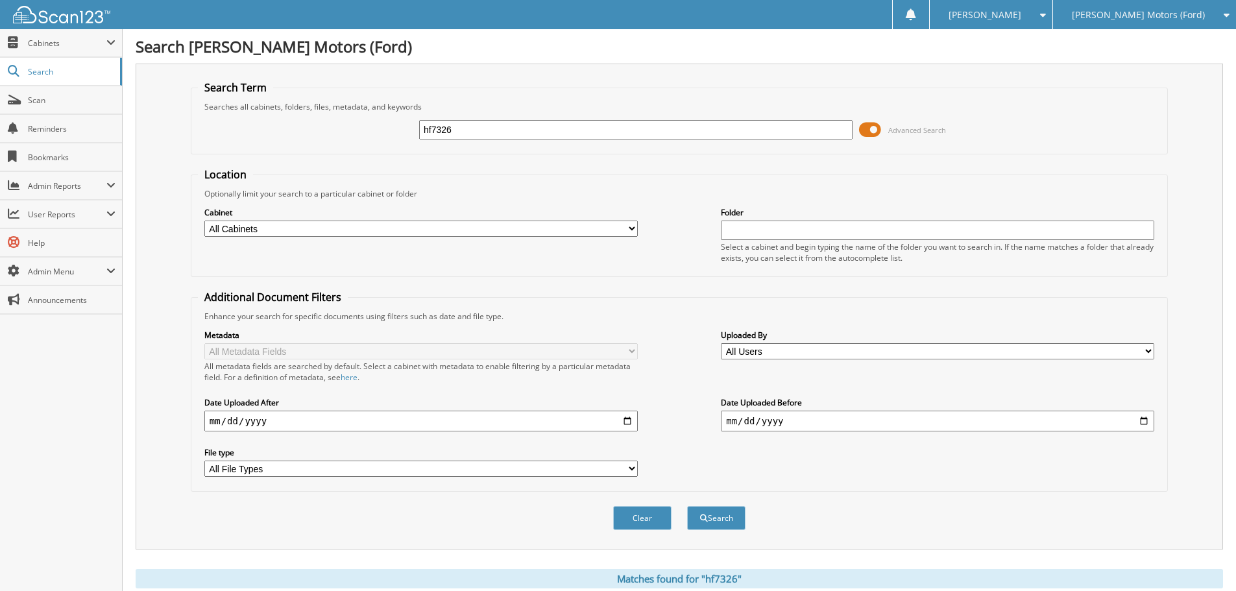
drag, startPoint x: 528, startPoint y: 136, endPoint x: 0, endPoint y: 319, distance: 558.9
click at [0, 319] on body "[PERSON_NAME] Settings Logout [PERSON_NAME] Motors (Ford) [PERSON_NAME] Automot…" at bounding box center [618, 525] width 1236 height 1050
type input "hf7415"
click at [687, 506] on button "Search" at bounding box center [716, 518] width 58 height 24
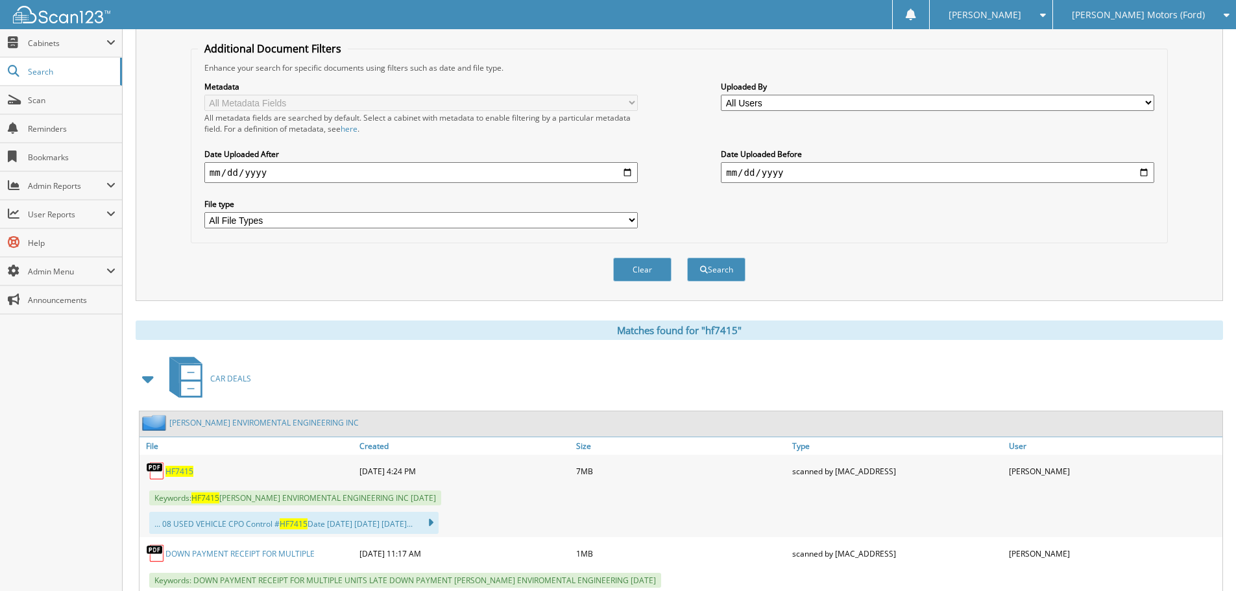
scroll to position [317, 0]
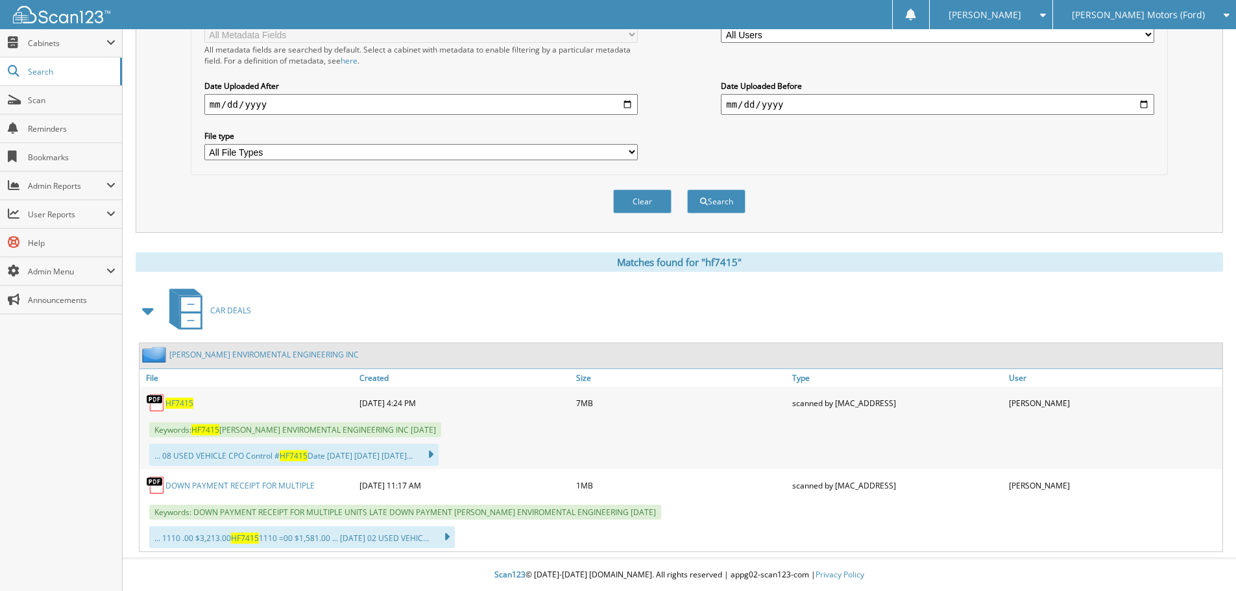
click at [175, 400] on span "HF7415" at bounding box center [180, 403] width 28 height 11
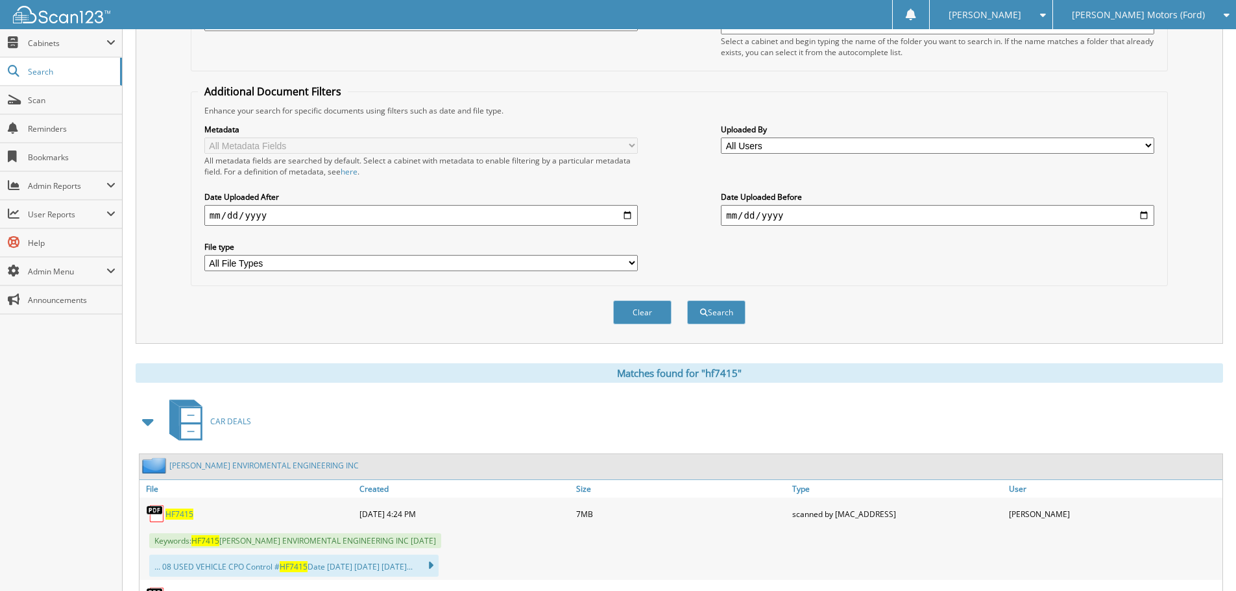
scroll to position [0, 0]
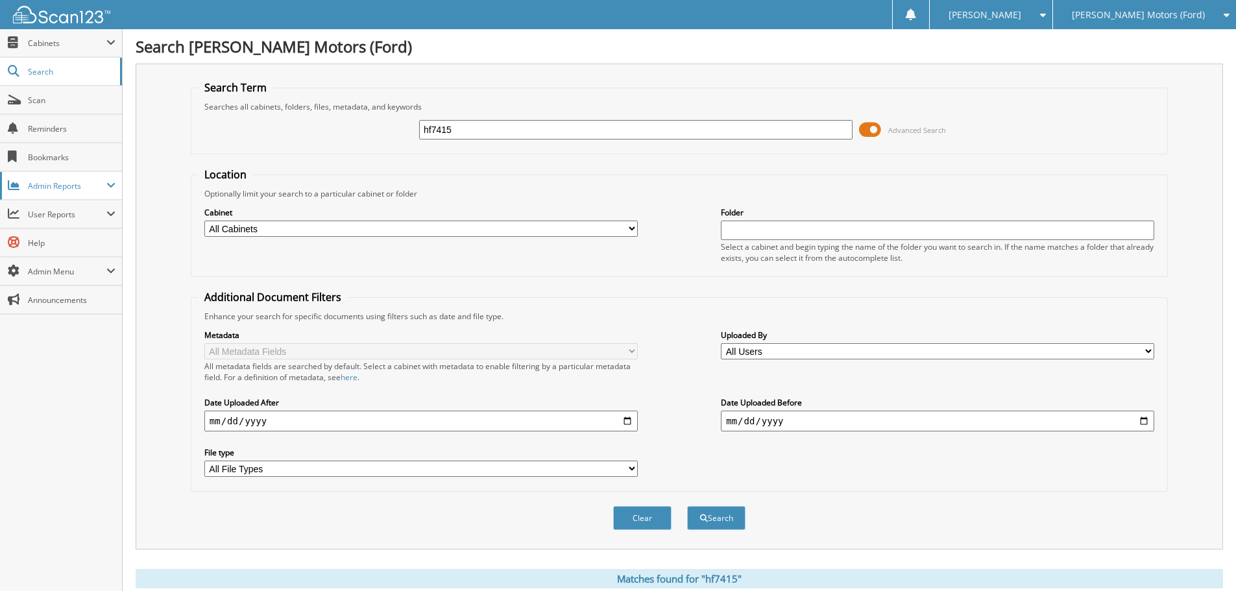
drag, startPoint x: 511, startPoint y: 125, endPoint x: 64, endPoint y: 195, distance: 453.2
click at [64, 195] on body "Deidra L. Settings Logout Hoblit Motors (Ford) Hoblit Automotive Inc (Chevy) Cl…" at bounding box center [618, 454] width 1236 height 908
type input "h"
click at [687, 506] on button "Search" at bounding box center [716, 518] width 58 height 24
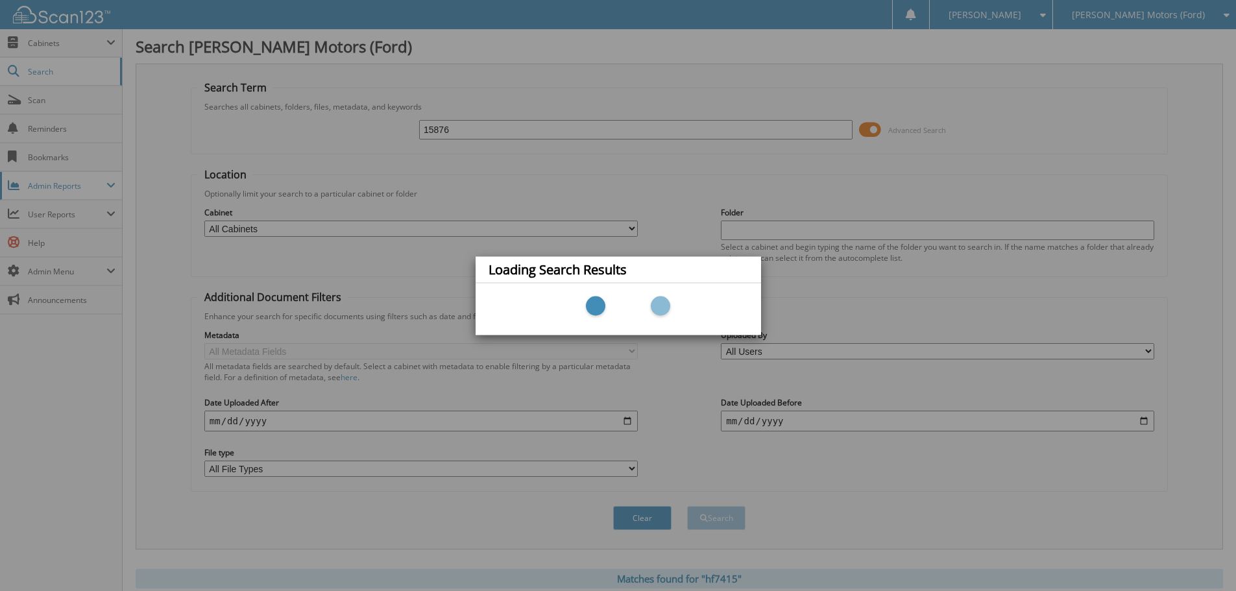
type input "15876"
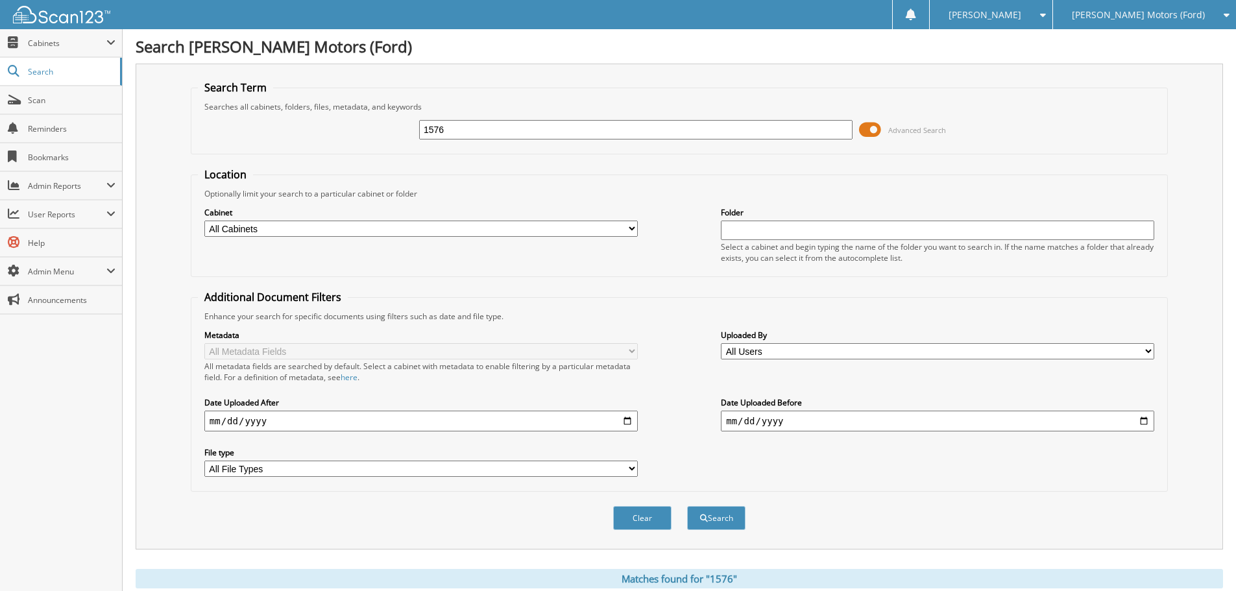
drag, startPoint x: 452, startPoint y: 132, endPoint x: 186, endPoint y: 202, distance: 275.2
click at [186, 202] on div "Search Term Searches all cabinets, folders, files, metadata, and keywords 1576 …" at bounding box center [680, 307] width 1088 height 486
type input "15876"
click at [687, 506] on button "Search" at bounding box center [716, 518] width 58 height 24
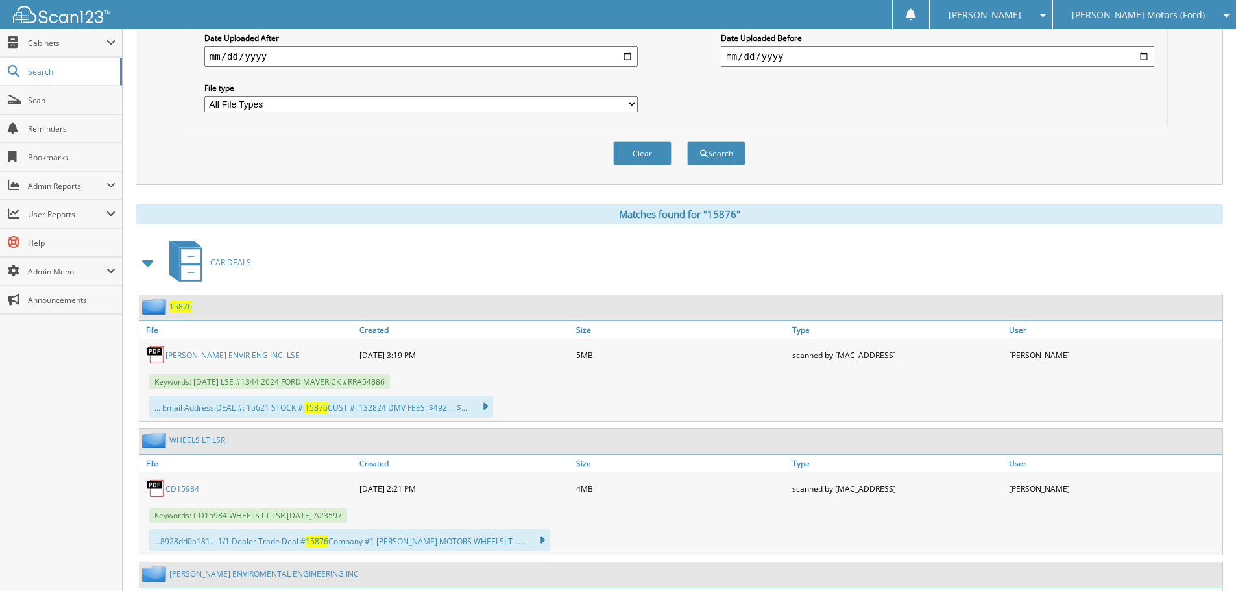
scroll to position [454, 0]
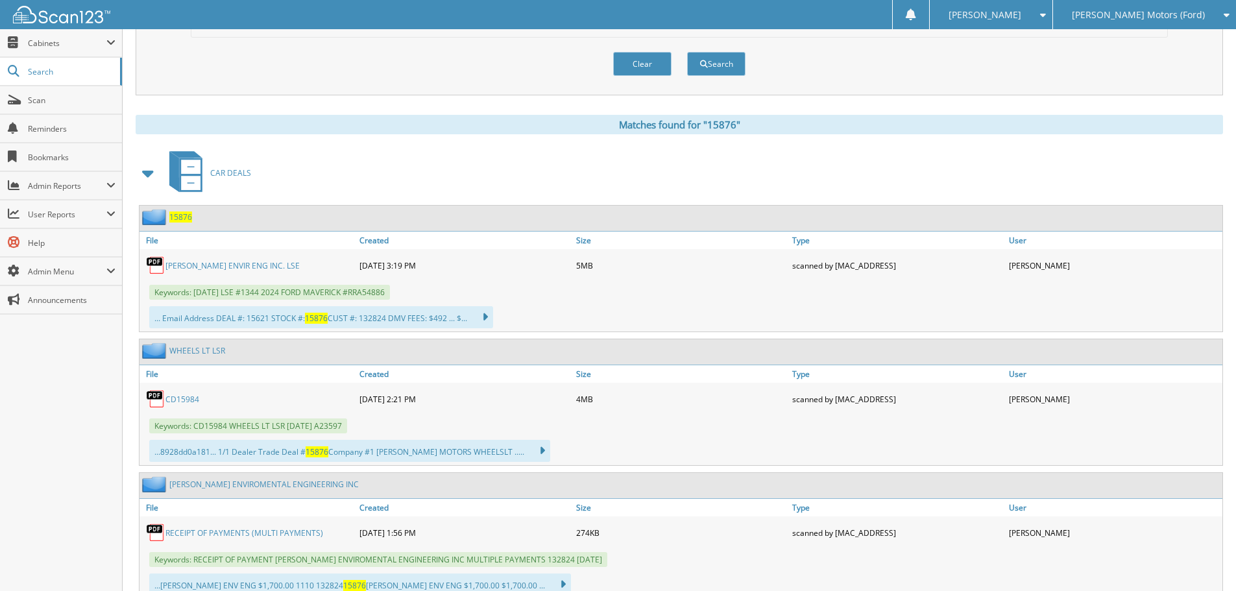
click at [187, 268] on link "[PERSON_NAME] ENVIR ENG INC. LSE" at bounding box center [233, 265] width 134 height 11
